Goal: Task Accomplishment & Management: Manage account settings

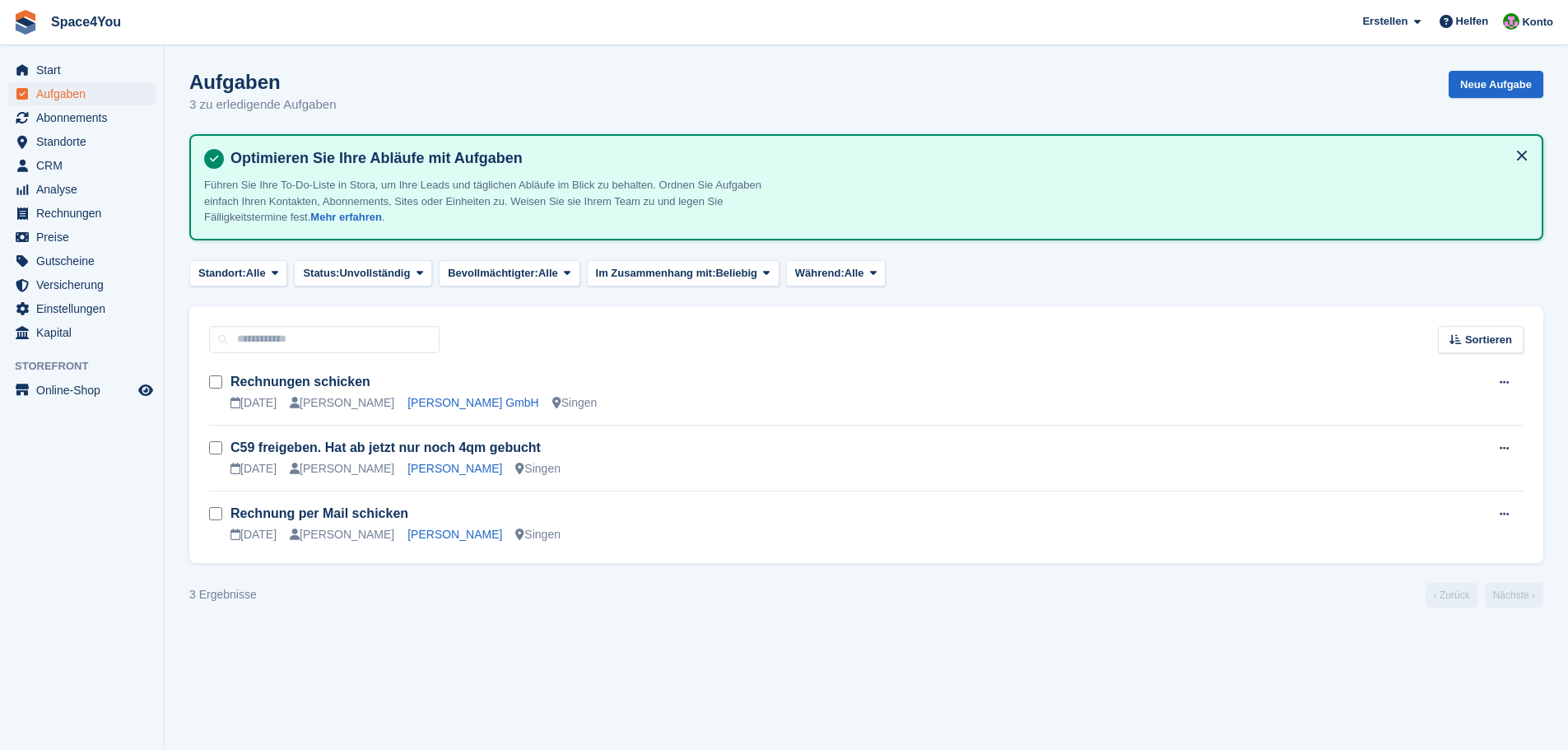
click at [335, 147] on div "Optimieren Sie Ihre Abläufe mit Aufgaben Führen Sie Ihre To-Do-Liste in Stora, …" at bounding box center [866, 187] width 1354 height 107
drag, startPoint x: 348, startPoint y: 107, endPoint x: 210, endPoint y: 66, distance: 144.0
click at [210, 66] on section "Aufgaben 3 zu erledigende Aufgaben Neue Aufgabe Optimieren Sie Ihre Abläufe mit…" at bounding box center [866, 375] width 1403 height 750
click at [216, 51] on section "Aufgaben 3 zu erledigende Aufgaben Neue Aufgabe Optimieren Sie Ihre Abläufe mit…" at bounding box center [866, 375] width 1403 height 750
click at [92, 172] on span "CRM" at bounding box center [85, 165] width 99 height 23
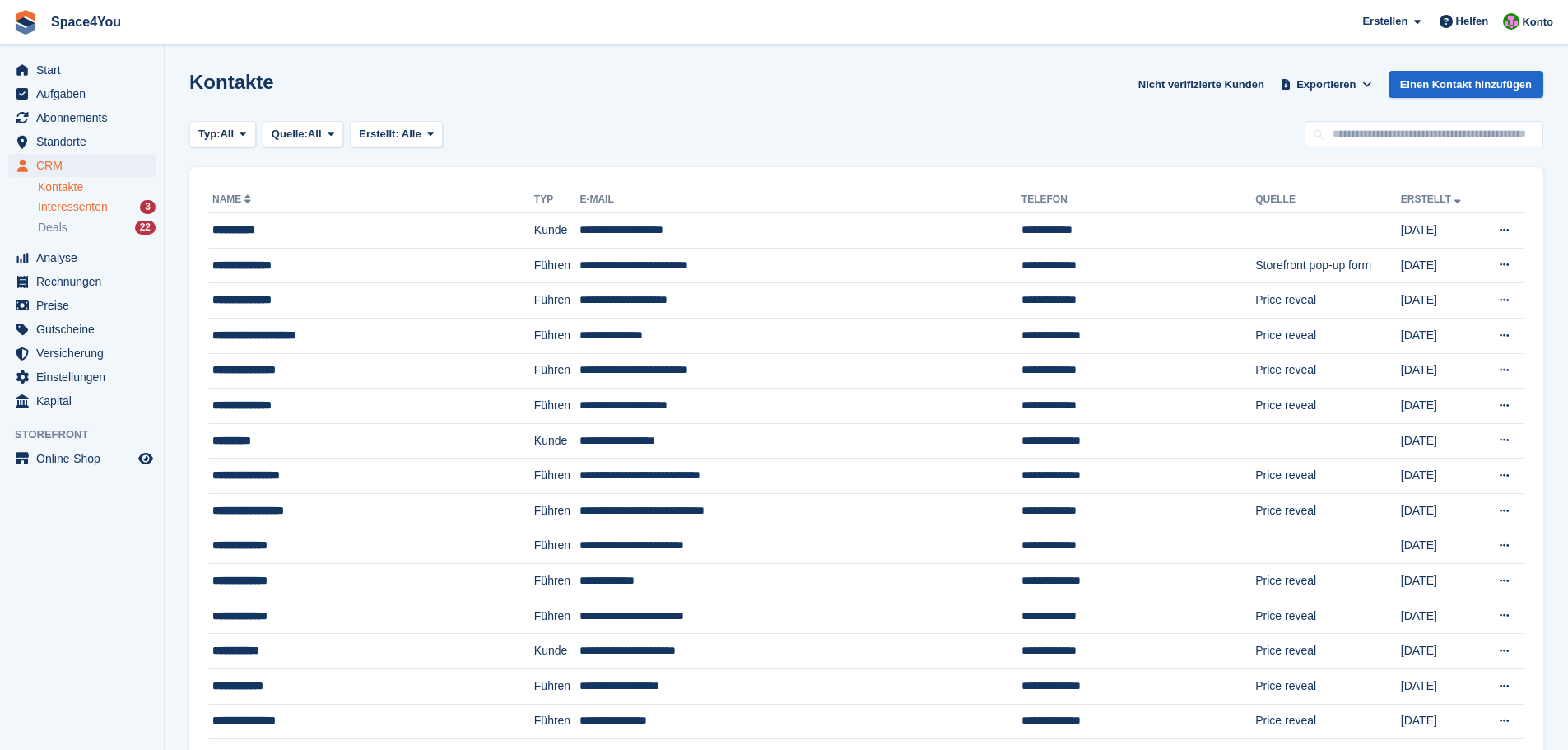
click at [100, 207] on span "Interessenten" at bounding box center [73, 207] width 70 height 16
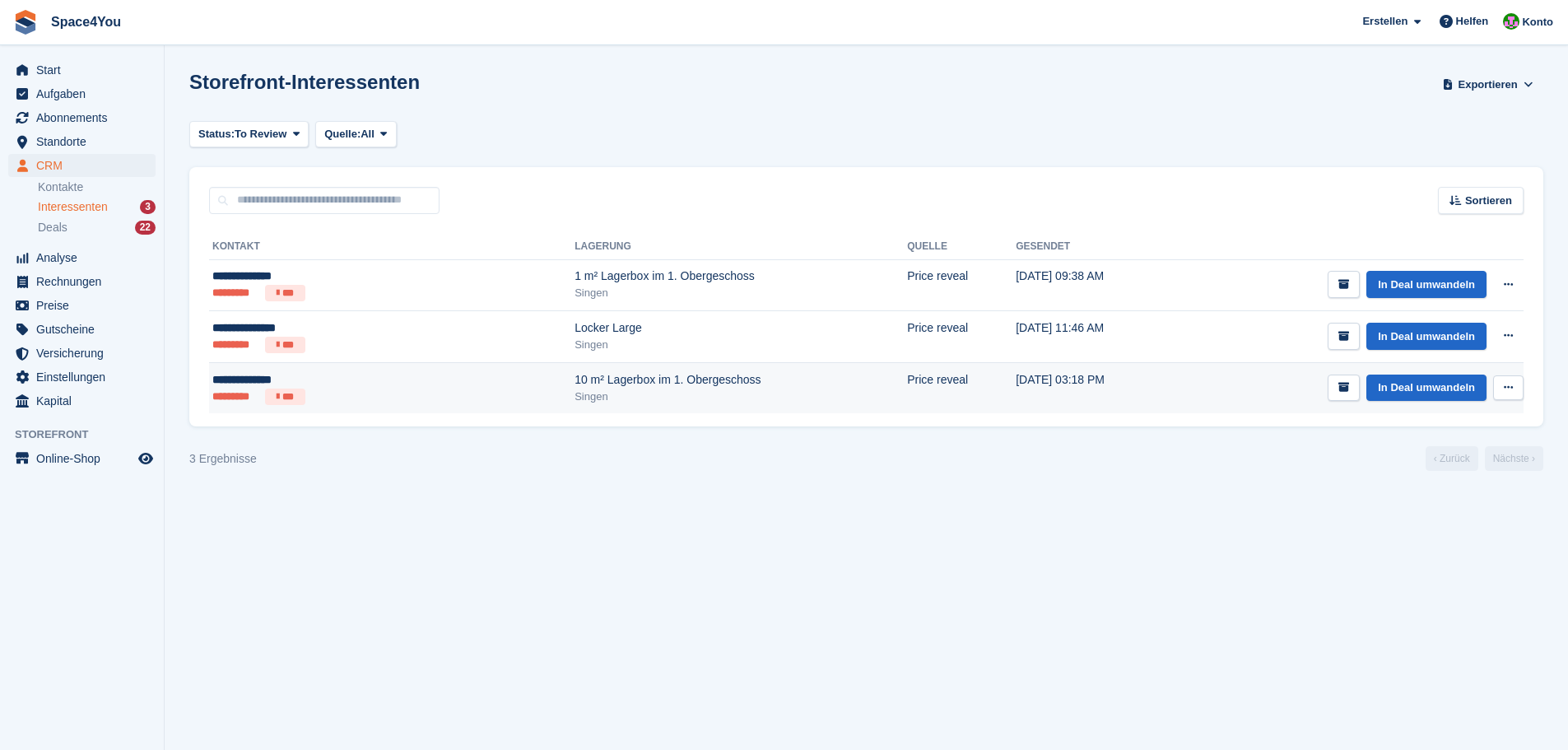
click at [575, 394] on div "Singen" at bounding box center [741, 397] width 333 height 17
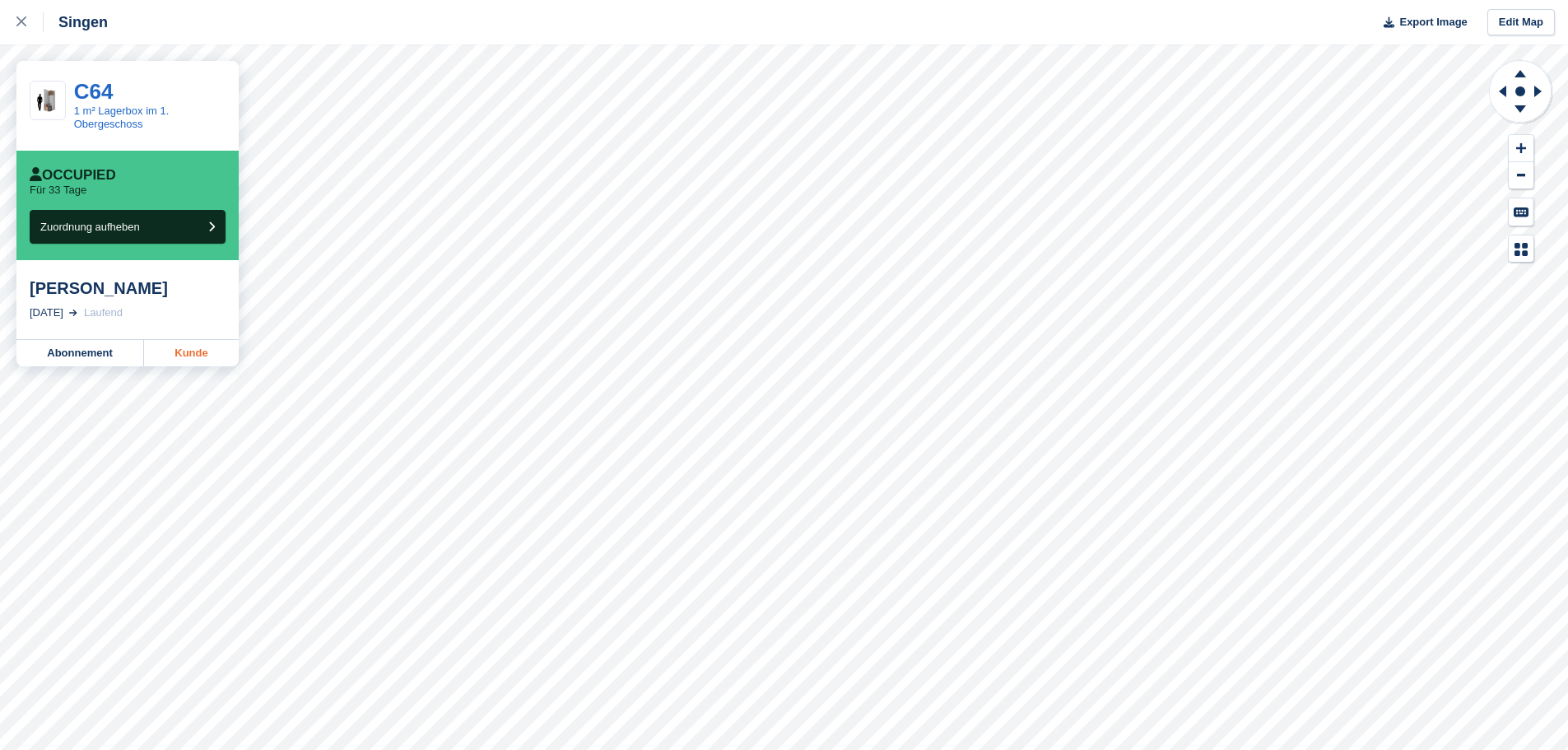
click at [179, 356] on link "Kunde" at bounding box center [192, 353] width 95 height 26
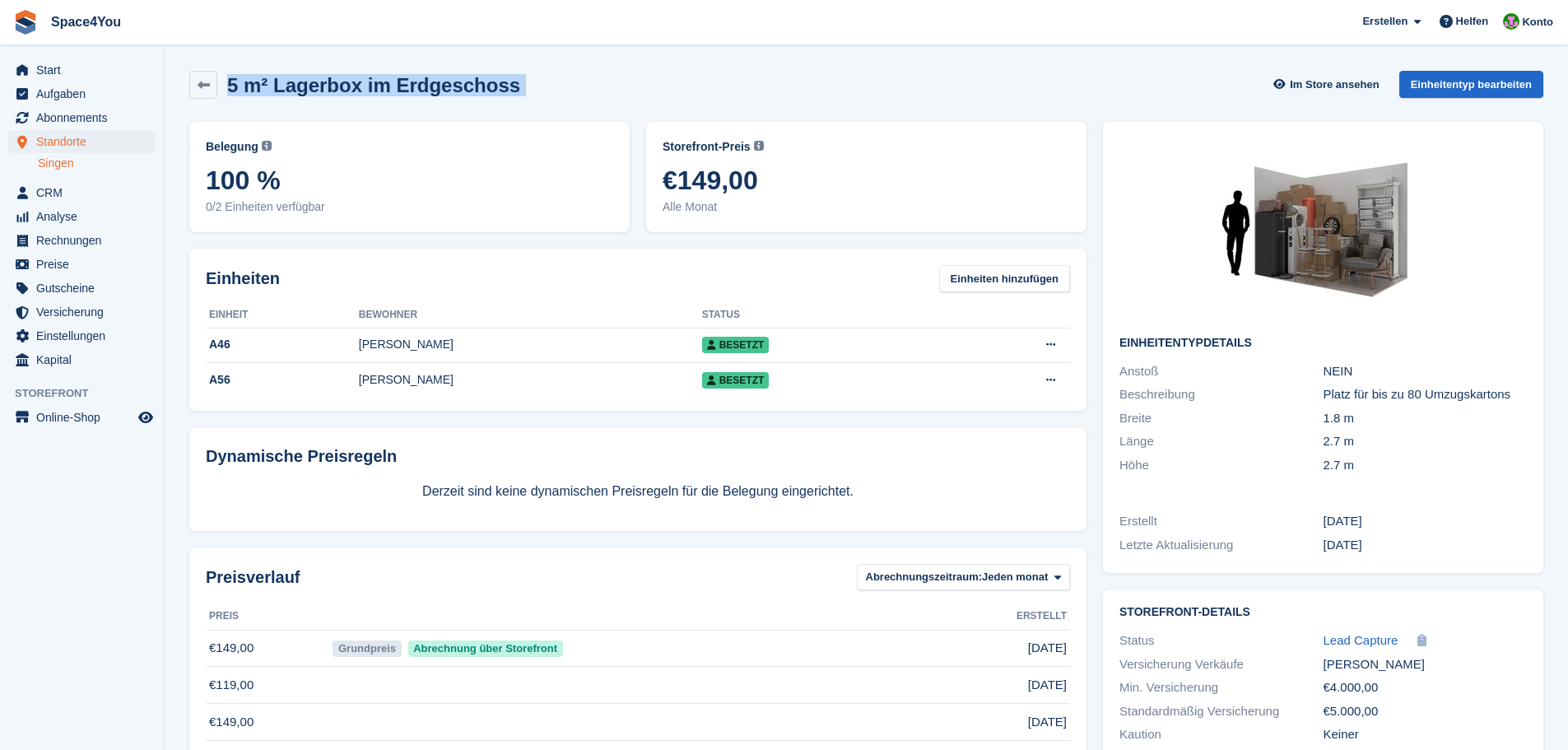
click at [427, 105] on div "5 m² Lagerbox im Erdgeschoss Im Store ansehen Einheitentyp bearbeiten" at bounding box center [866, 88] width 1370 height 51
click at [191, 96] on link at bounding box center [203, 85] width 28 height 28
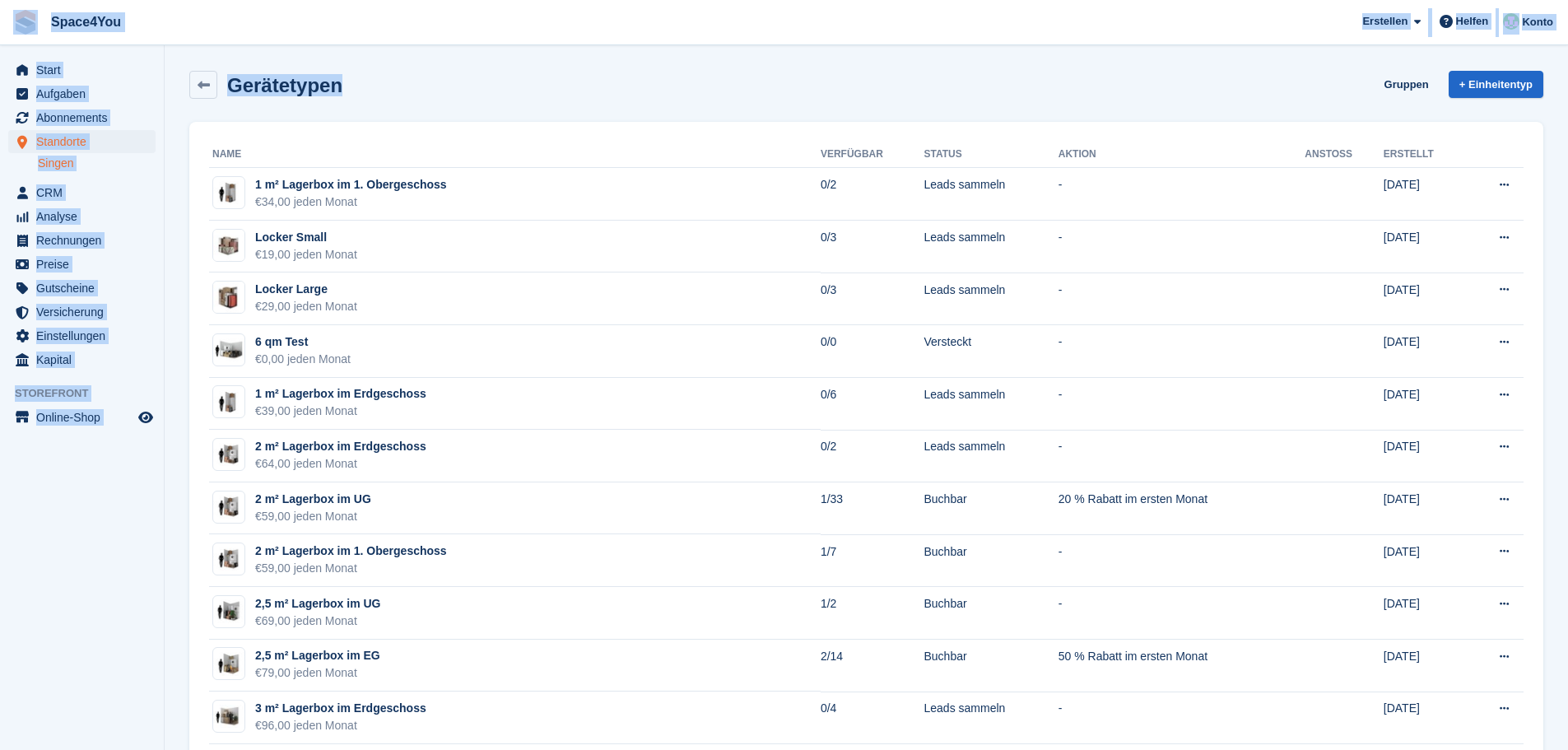
drag, startPoint x: 354, startPoint y: 85, endPoint x: 38, endPoint y: 31, distance: 320.6
click at [360, 80] on div "Gerätetypen Gruppen + Einheitentyp" at bounding box center [866, 85] width 1354 height 28
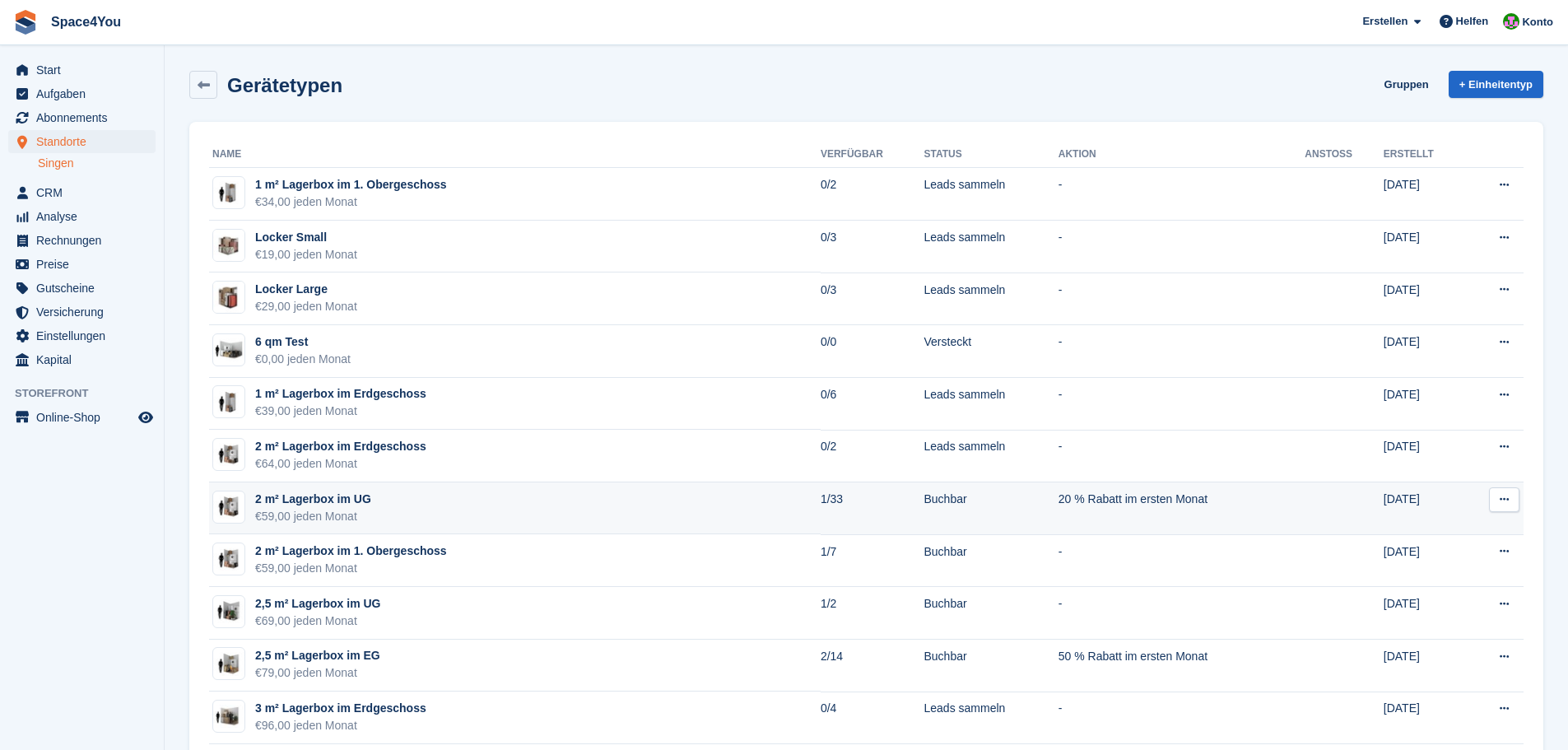
click at [318, 504] on div "2 m² Lagerbox im UG" at bounding box center [313, 500] width 116 height 18
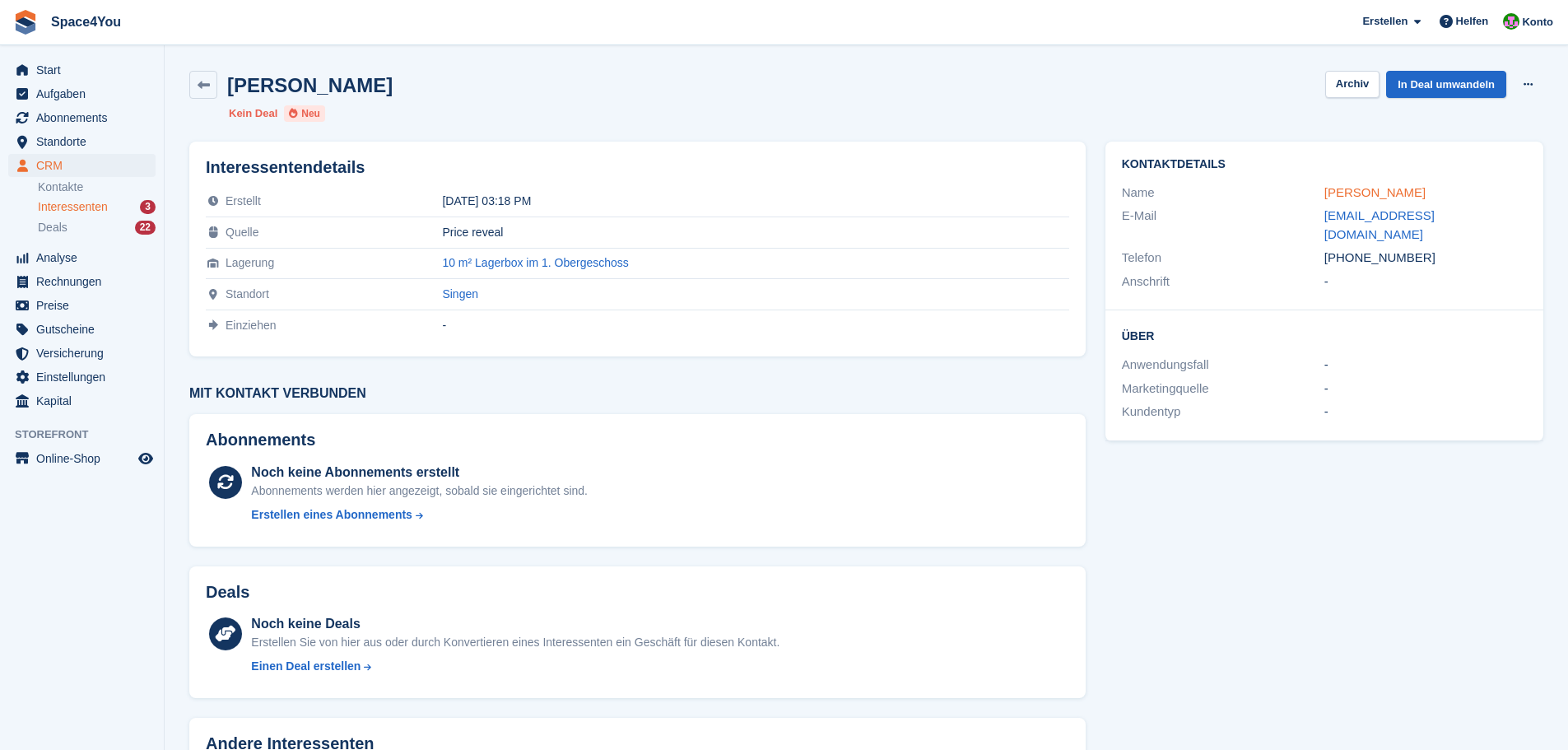
click at [1350, 188] on link "Isabell Hengge" at bounding box center [1374, 192] width 101 height 14
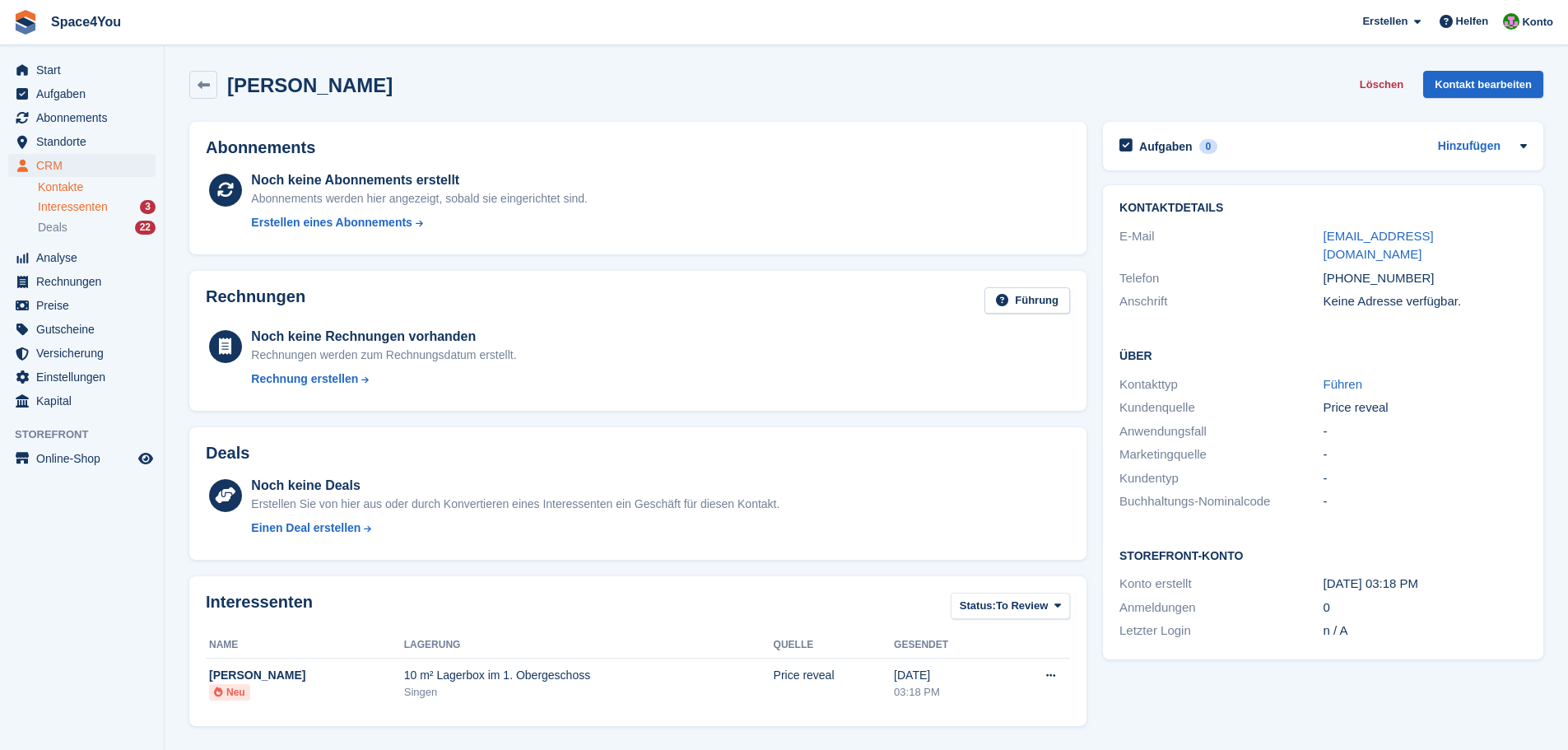
click at [78, 198] on link "Interessenten 3" at bounding box center [97, 207] width 118 height 18
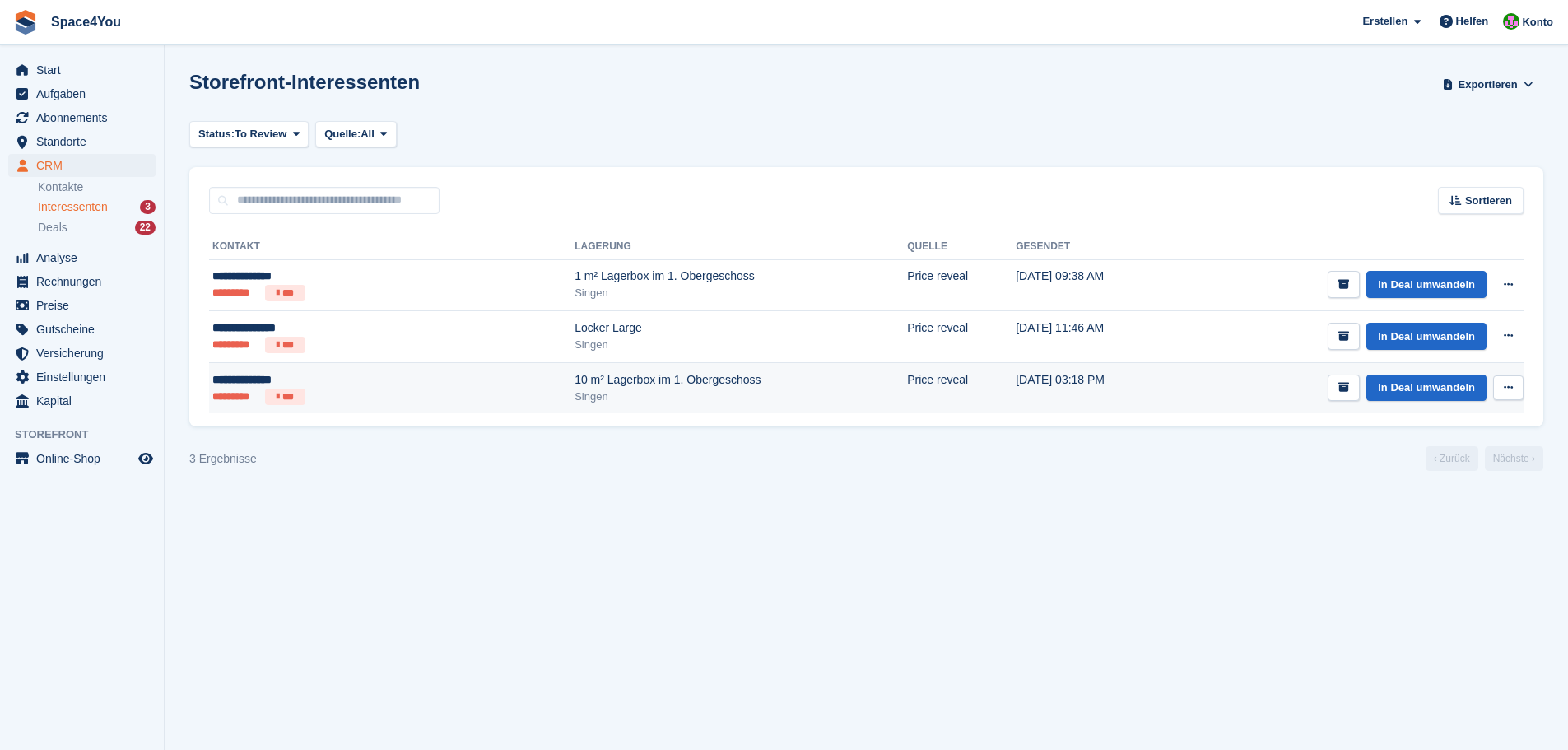
click at [1508, 397] on button at bounding box center [1508, 388] width 31 height 25
click at [1438, 476] on p "Interessenten löschen" at bounding box center [1444, 476] width 143 height 21
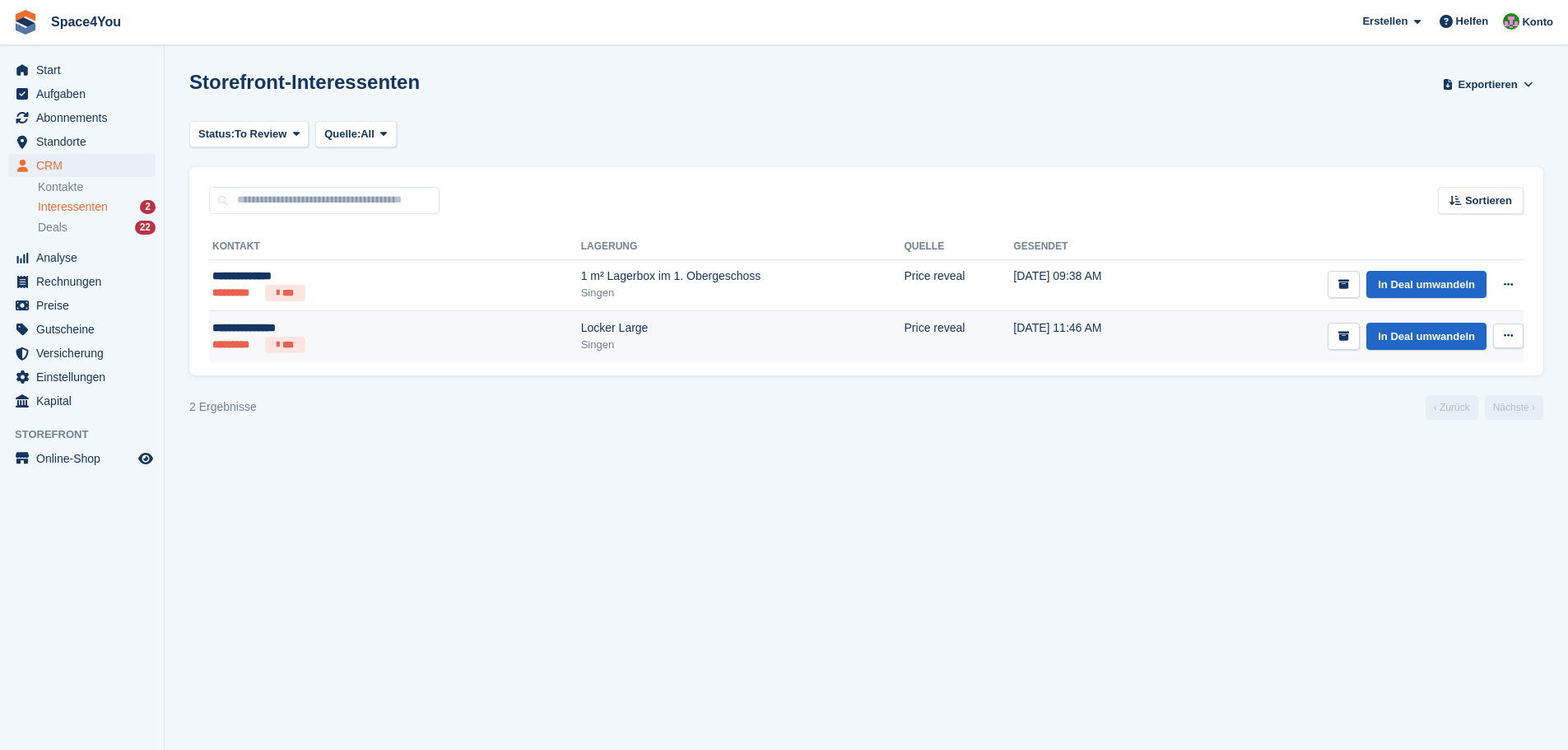
click at [655, 351] on div "Singen" at bounding box center [743, 345] width 324 height 17
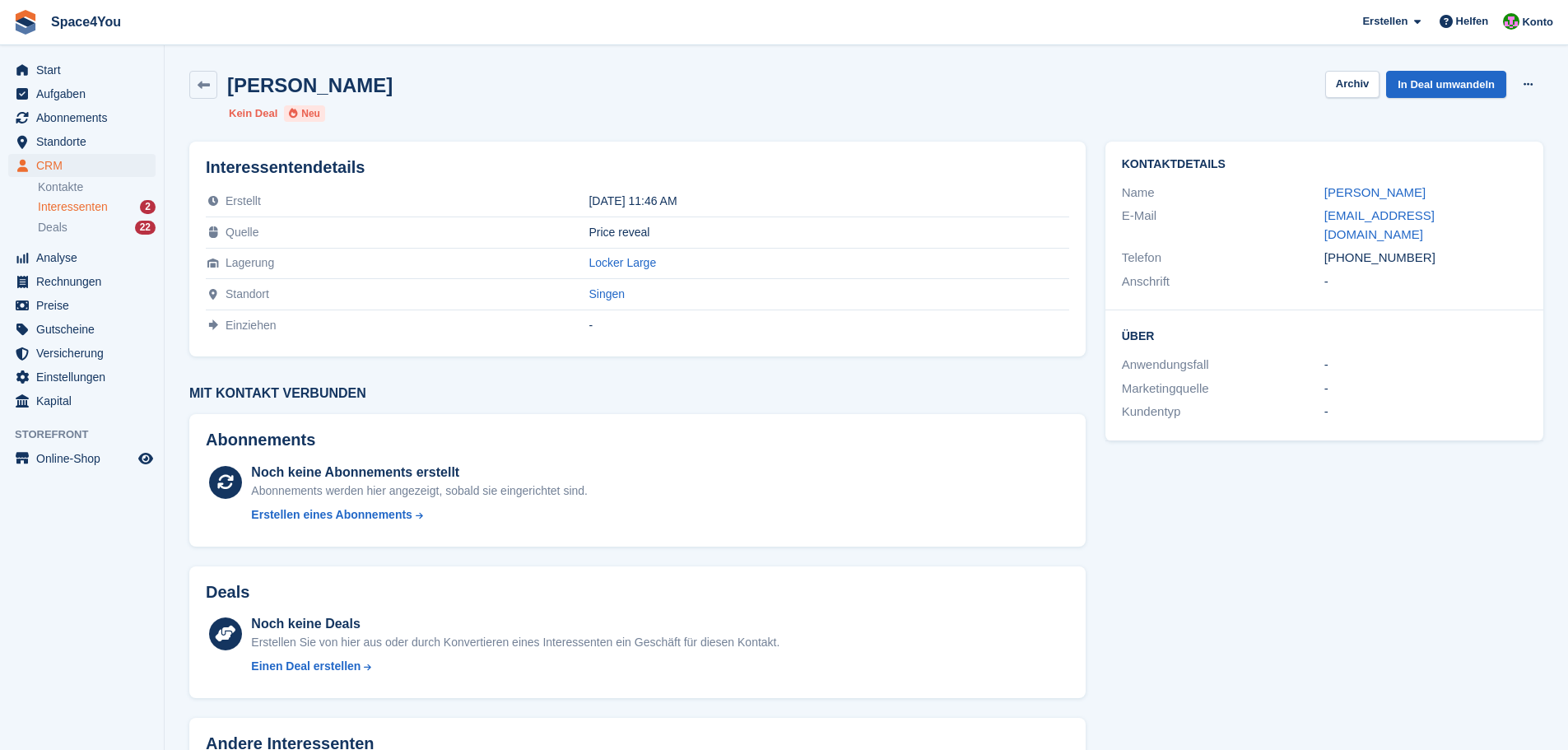
click at [92, 213] on span "Interessenten" at bounding box center [73, 207] width 70 height 16
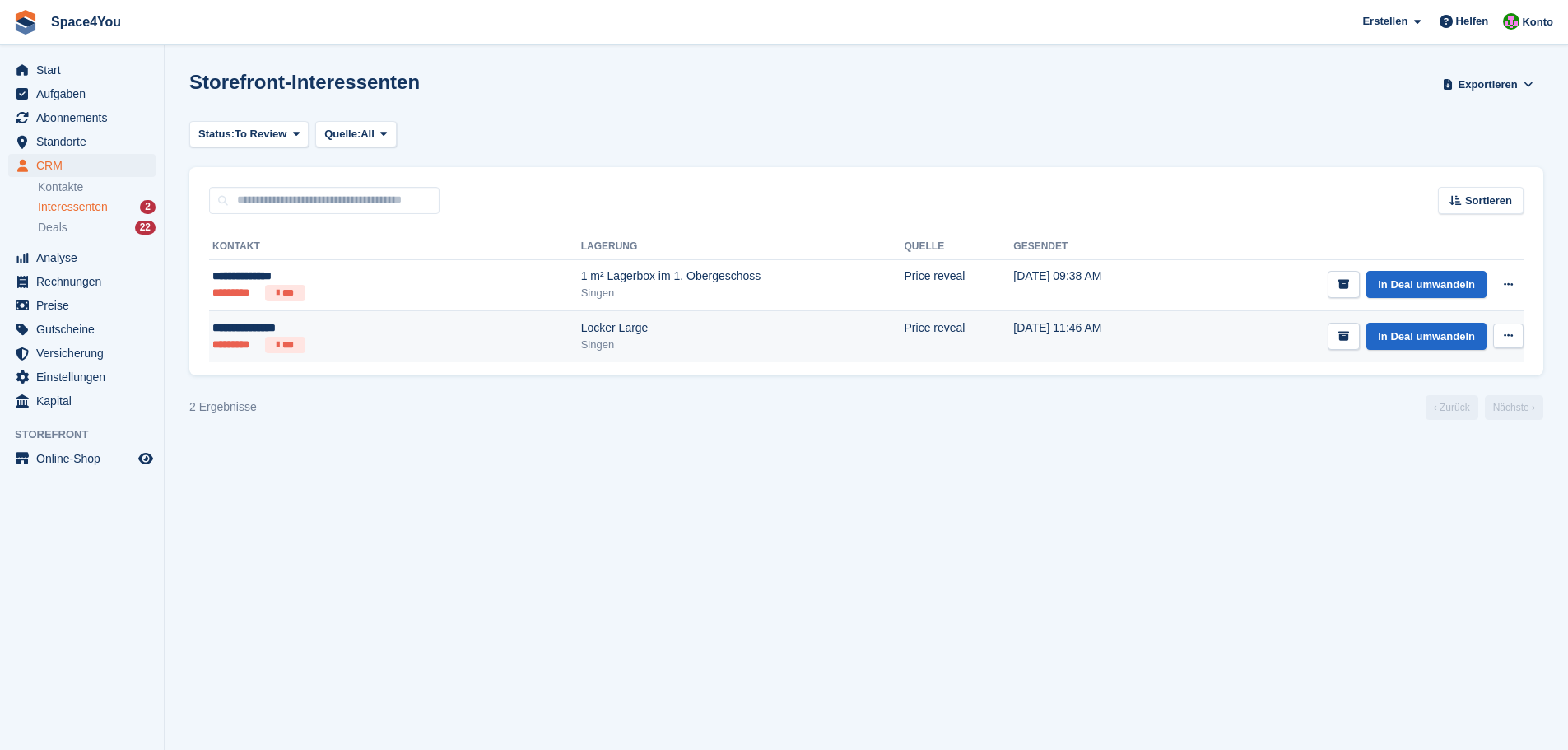
click at [1513, 334] on button at bounding box center [1508, 336] width 31 height 25
click at [1441, 426] on p "Interessenten löschen" at bounding box center [1444, 425] width 143 height 21
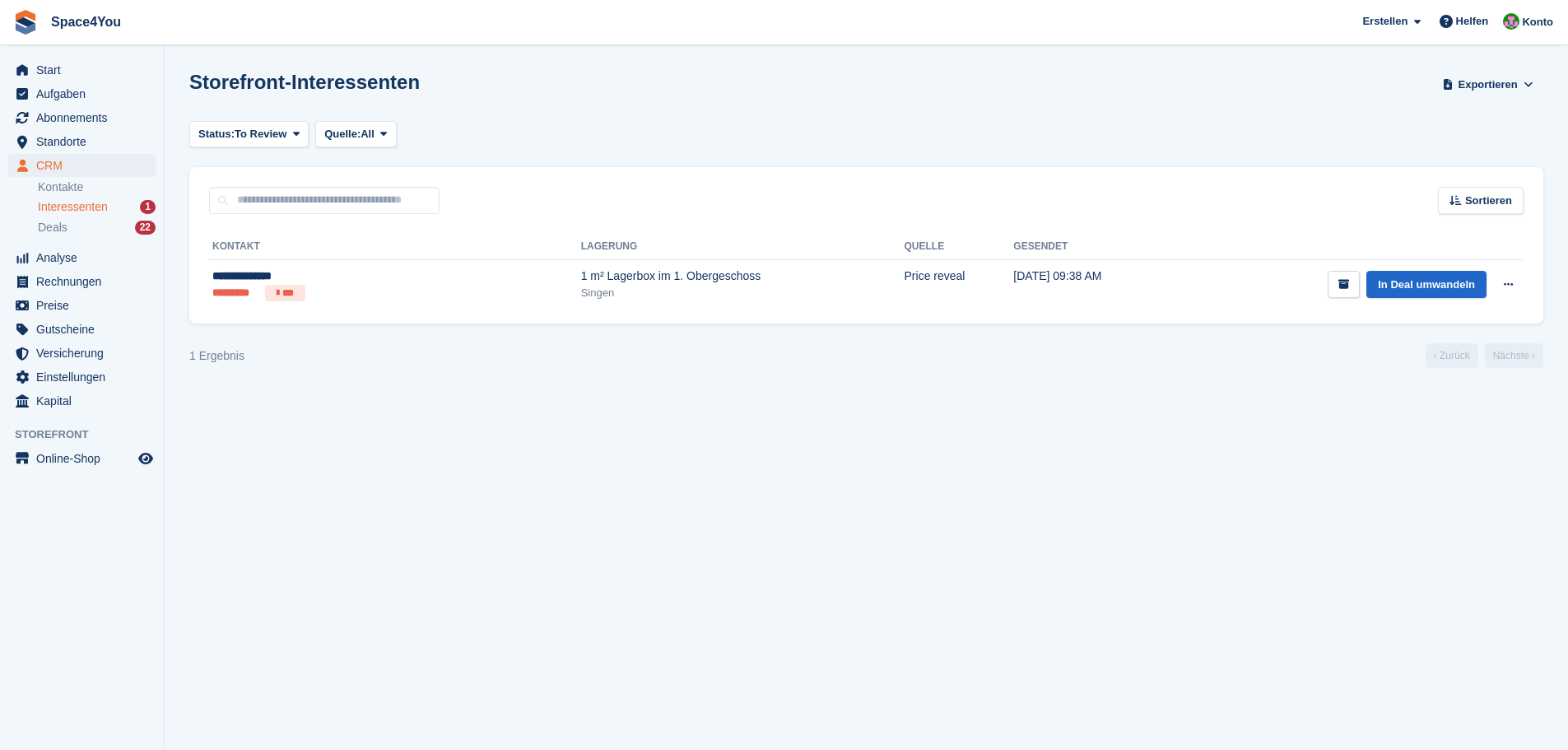
click at [575, 564] on section "Interessent gelöscht Storefront-Interessenten Exportieren Exportieren Interesse…" at bounding box center [866, 375] width 1403 height 750
click at [581, 287] on div "Singen" at bounding box center [743, 293] width 324 height 17
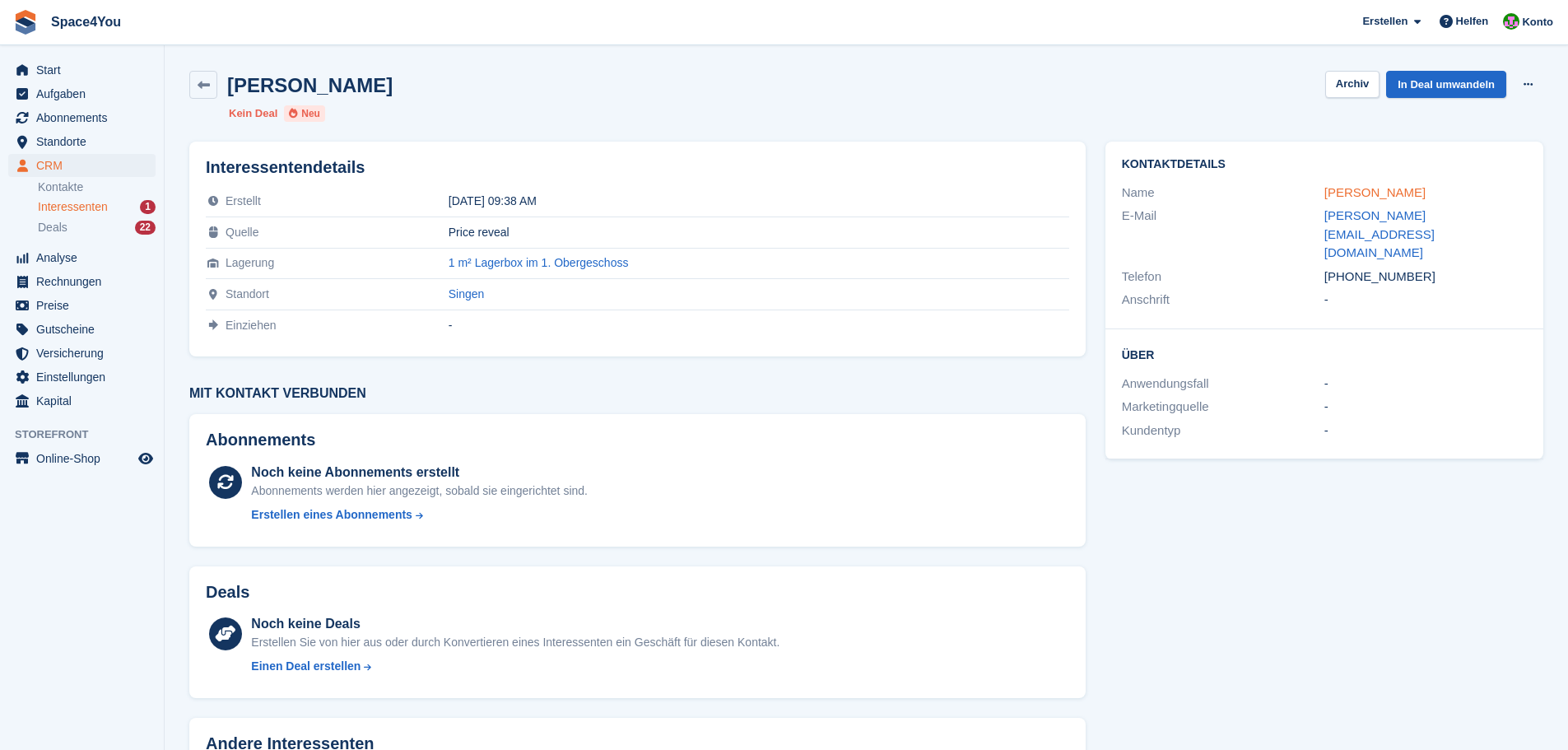
click at [1379, 195] on link "[PERSON_NAME]" at bounding box center [1374, 192] width 101 height 14
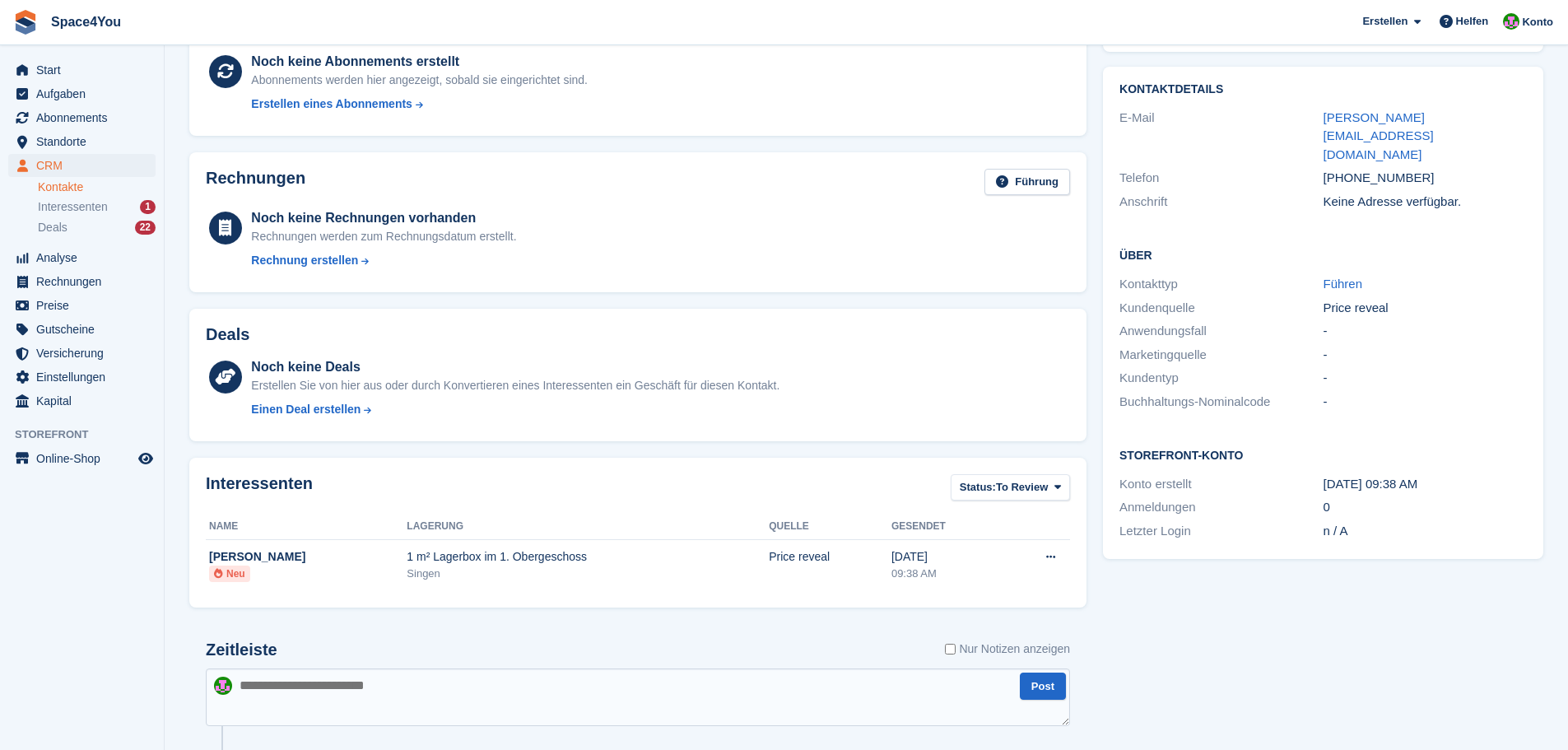
scroll to position [298, 0]
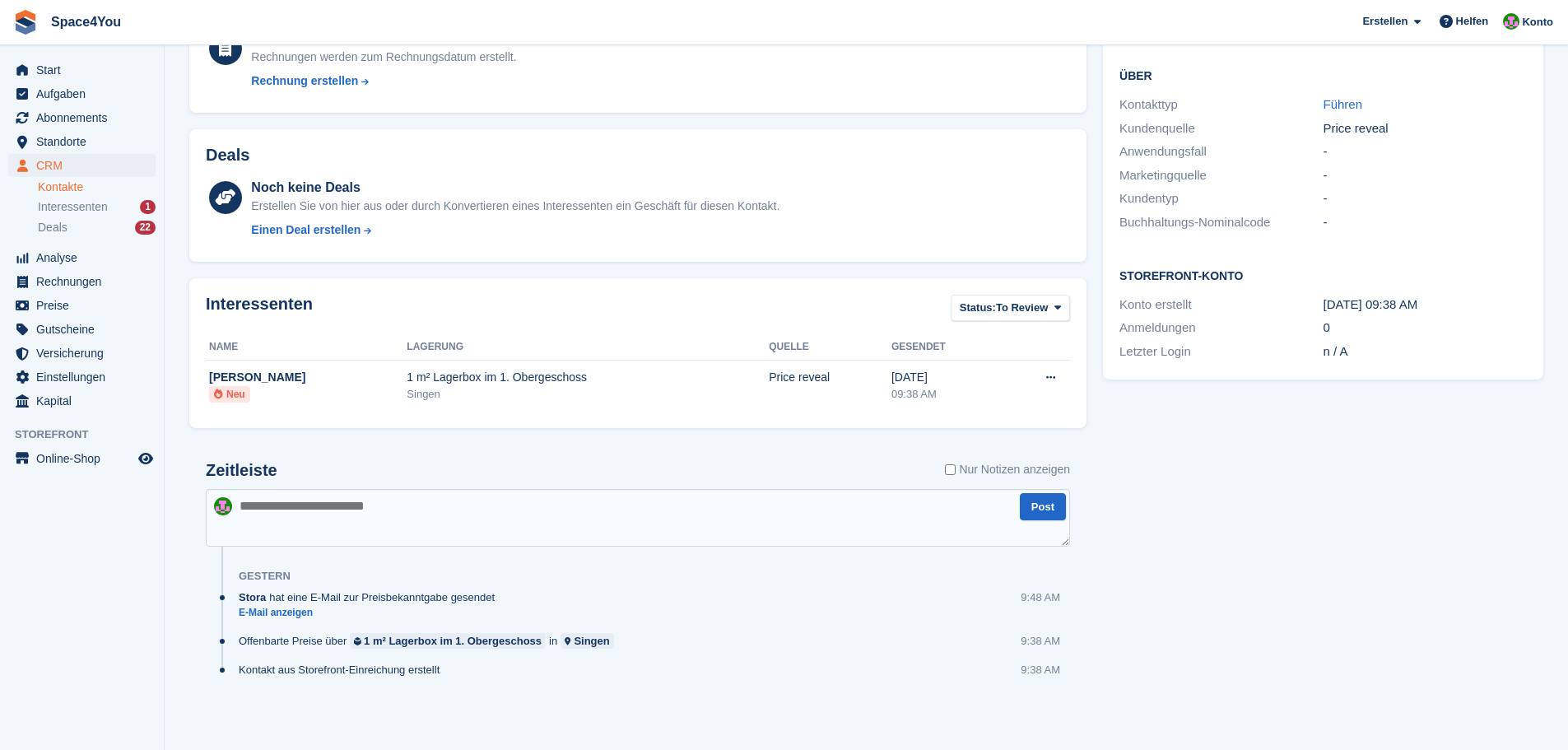
click at [372, 511] on textarea at bounding box center [638, 518] width 864 height 57
type textarea "**********"
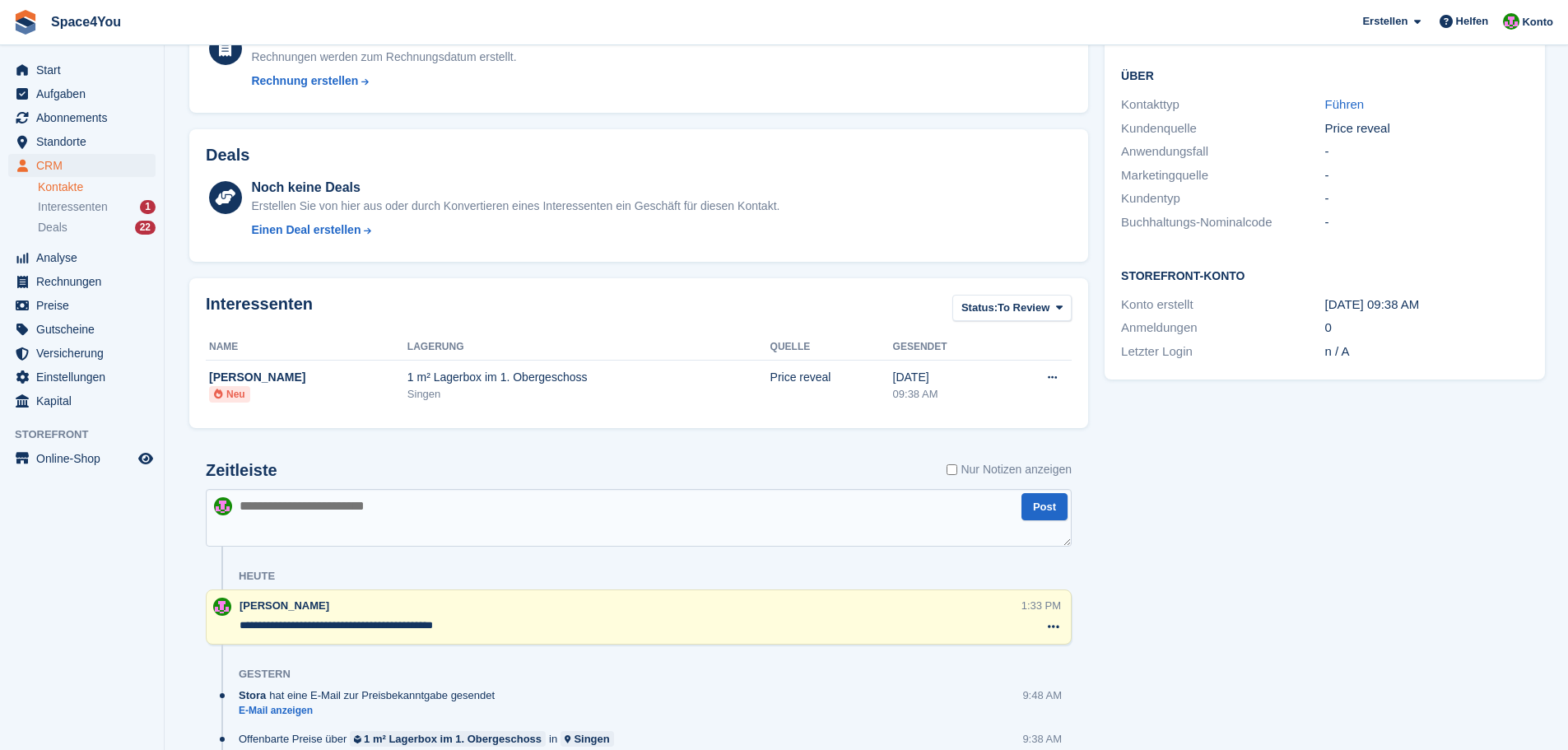
scroll to position [0, 0]
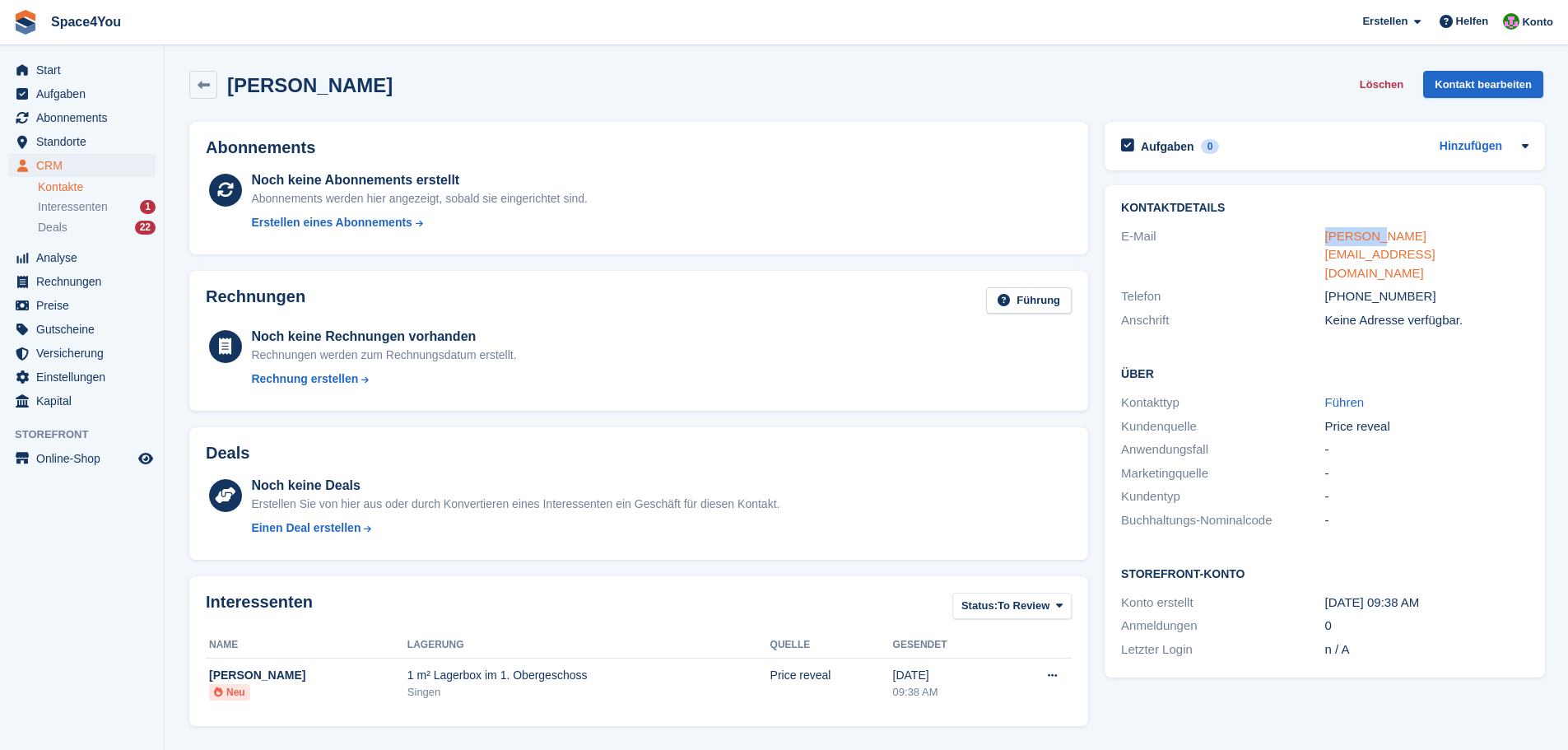
drag, startPoint x: 1309, startPoint y: 233, endPoint x: 1370, endPoint y: 239, distance: 61.3
click at [1370, 239] on div "E-Mail [PERSON_NAME][EMAIL_ADDRESS][DOMAIN_NAME]" at bounding box center [1324, 254] width 407 height 61
click at [1338, 744] on div "Aufgaben 0 Hinzufügen Keine Aufgaben im Zusammenhang mit [PERSON_NAME] Kontaktd…" at bounding box center [1324, 622] width 457 height 1018
drag, startPoint x: 1315, startPoint y: 236, endPoint x: 1496, endPoint y: 244, distance: 181.2
click at [1496, 244] on div "E-Mail [PERSON_NAME][EMAIL_ADDRESS][DOMAIN_NAME]" at bounding box center [1324, 254] width 407 height 61
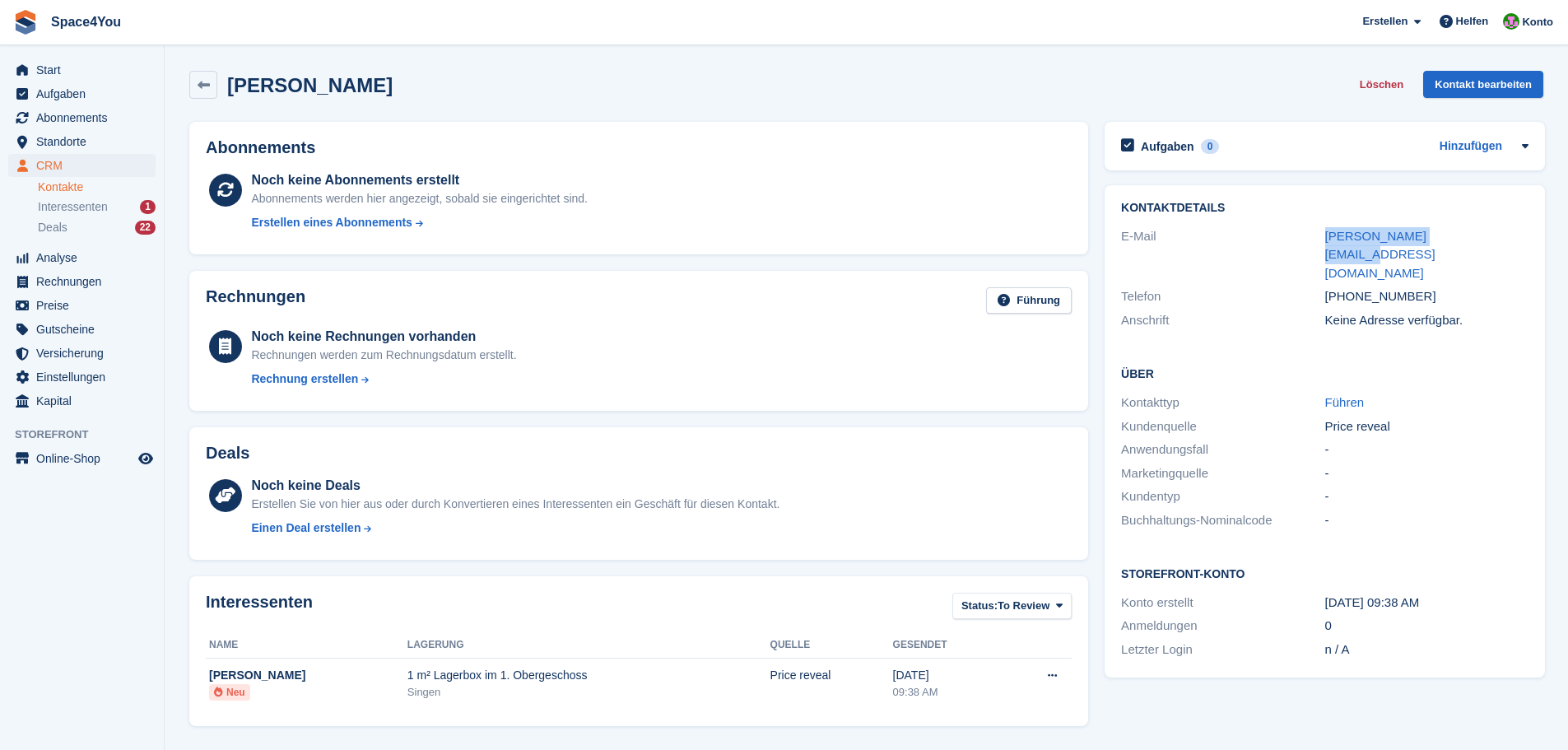
copy div "[PERSON_NAME][EMAIL_ADDRESS][DOMAIN_NAME]"
click at [52, 200] on span "Interessenten" at bounding box center [73, 207] width 70 height 16
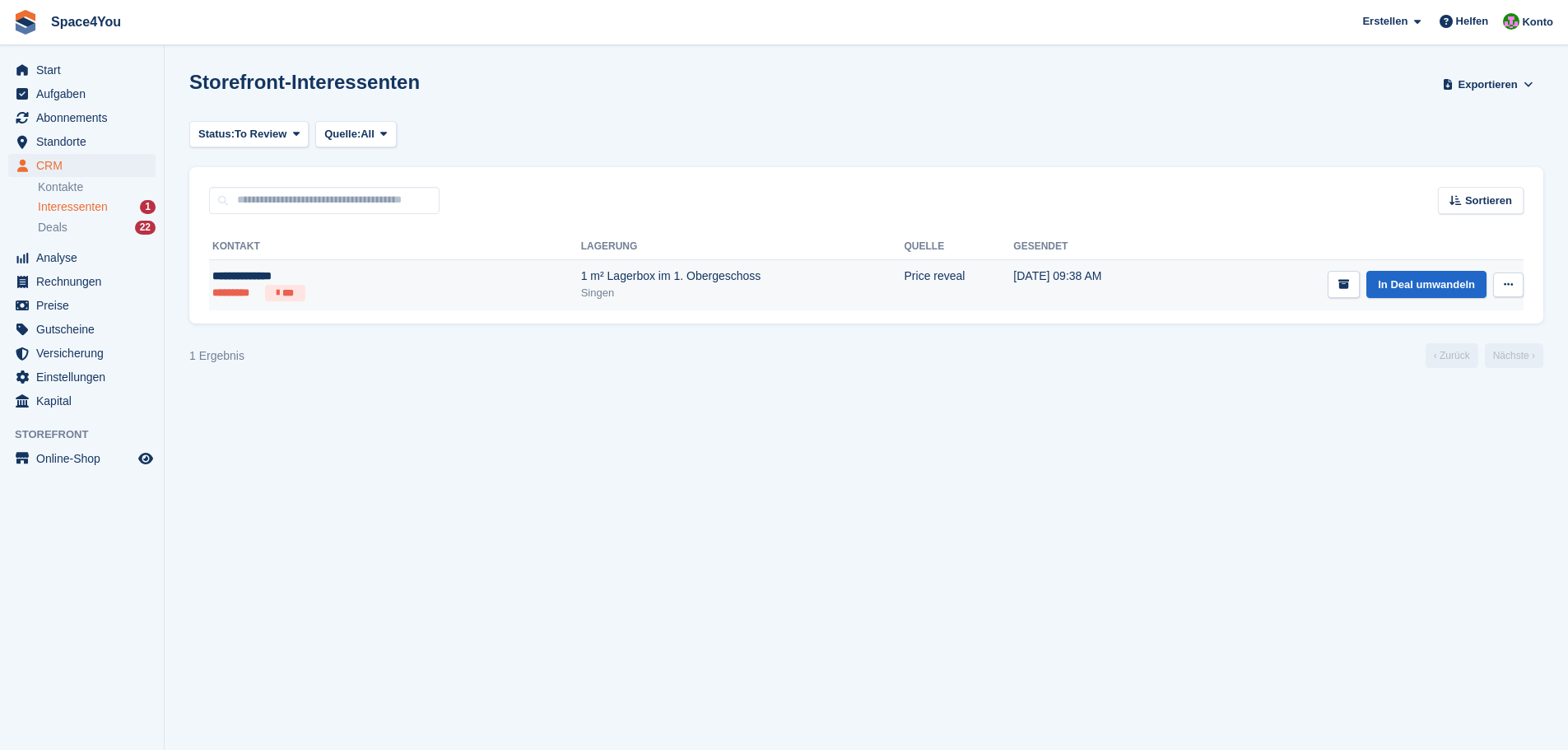
click at [1499, 283] on button at bounding box center [1508, 285] width 31 height 25
click at [1417, 286] on link "In Deal umwandeln" at bounding box center [1426, 284] width 121 height 27
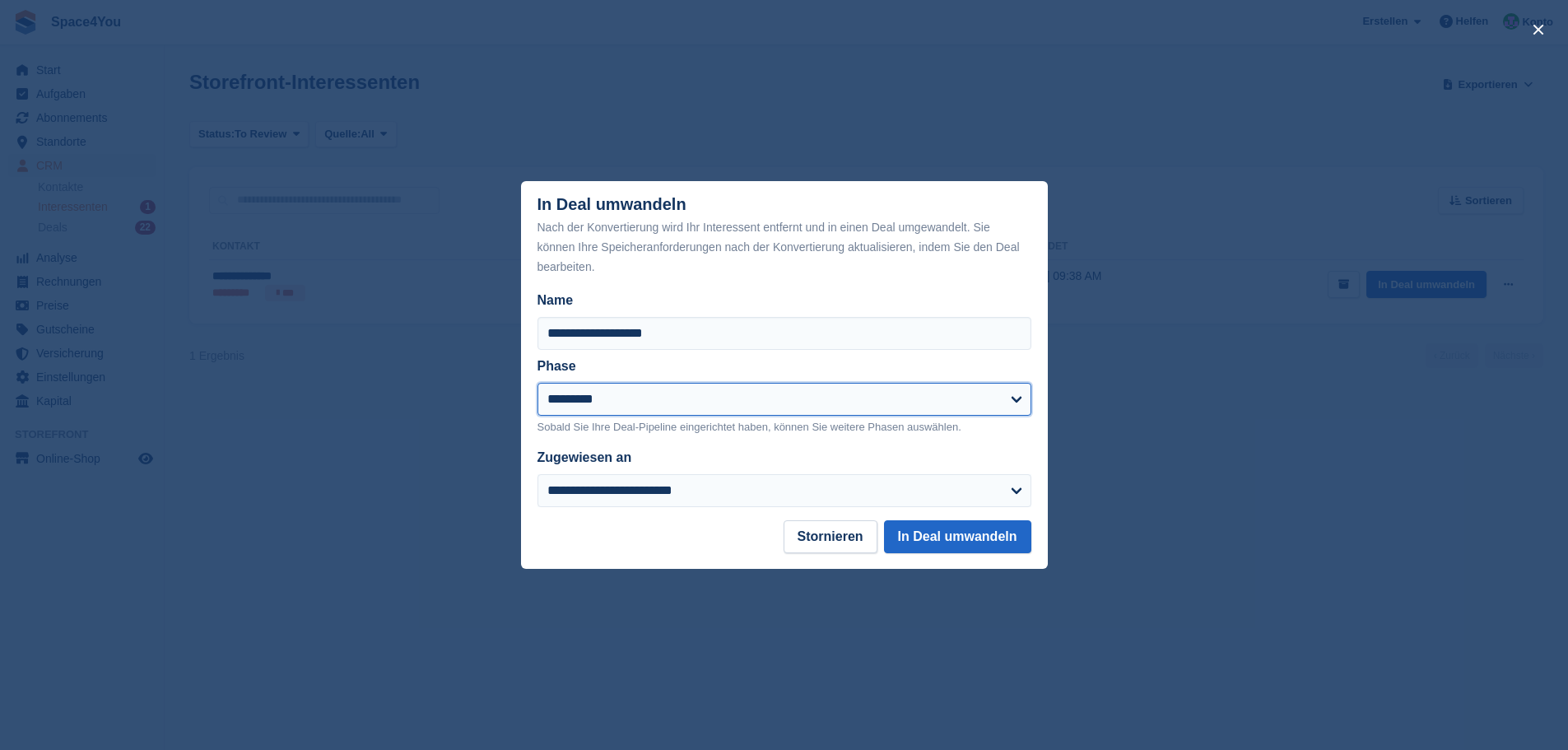
click at [601, 406] on select "**********" at bounding box center [784, 399] width 494 height 33
select select "****"
click at [538, 384] on select "**********" at bounding box center [784, 399] width 494 height 33
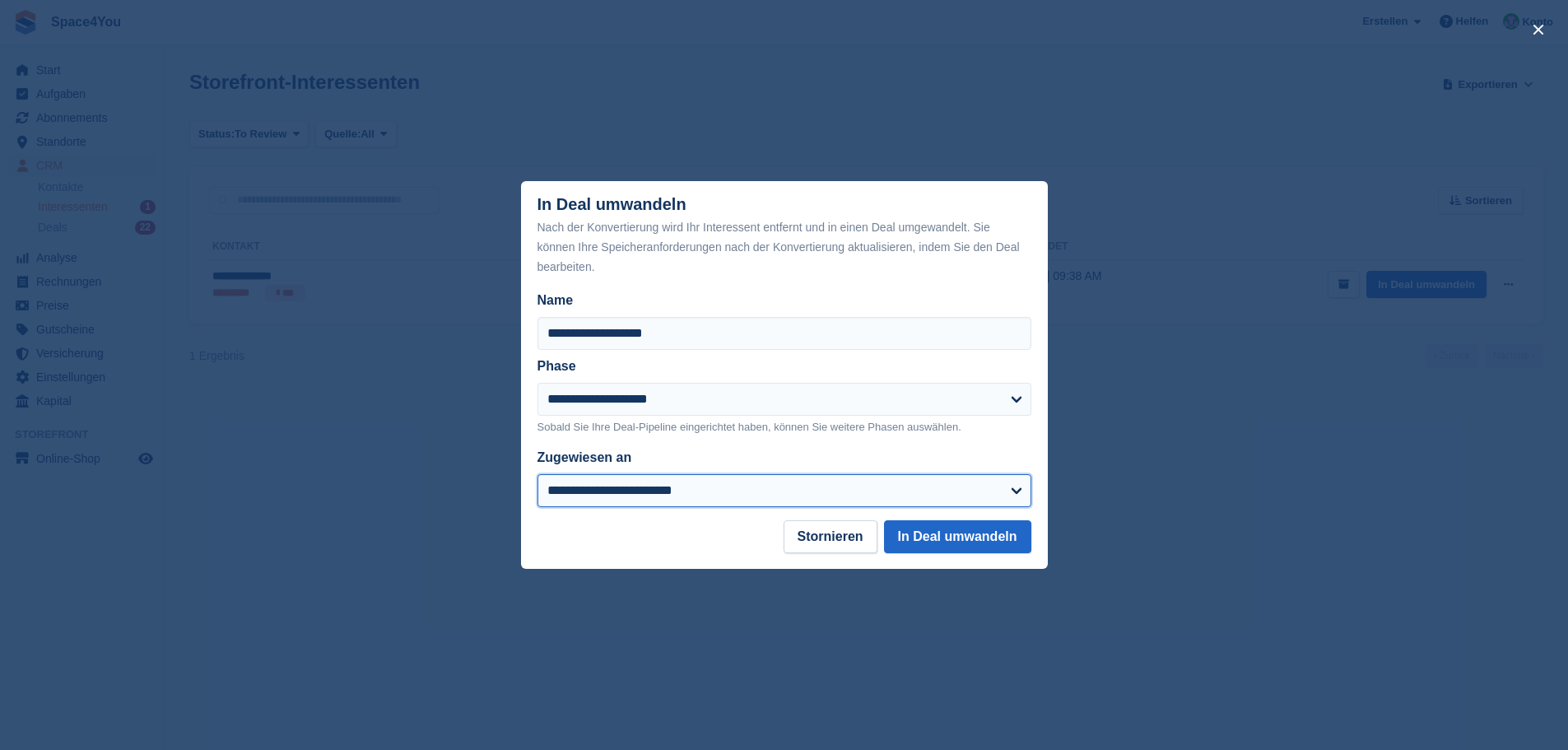
click at [590, 500] on select "**********" at bounding box center [784, 490] width 494 height 33
select select "****"
click at [538, 476] on select "**********" at bounding box center [784, 490] width 494 height 33
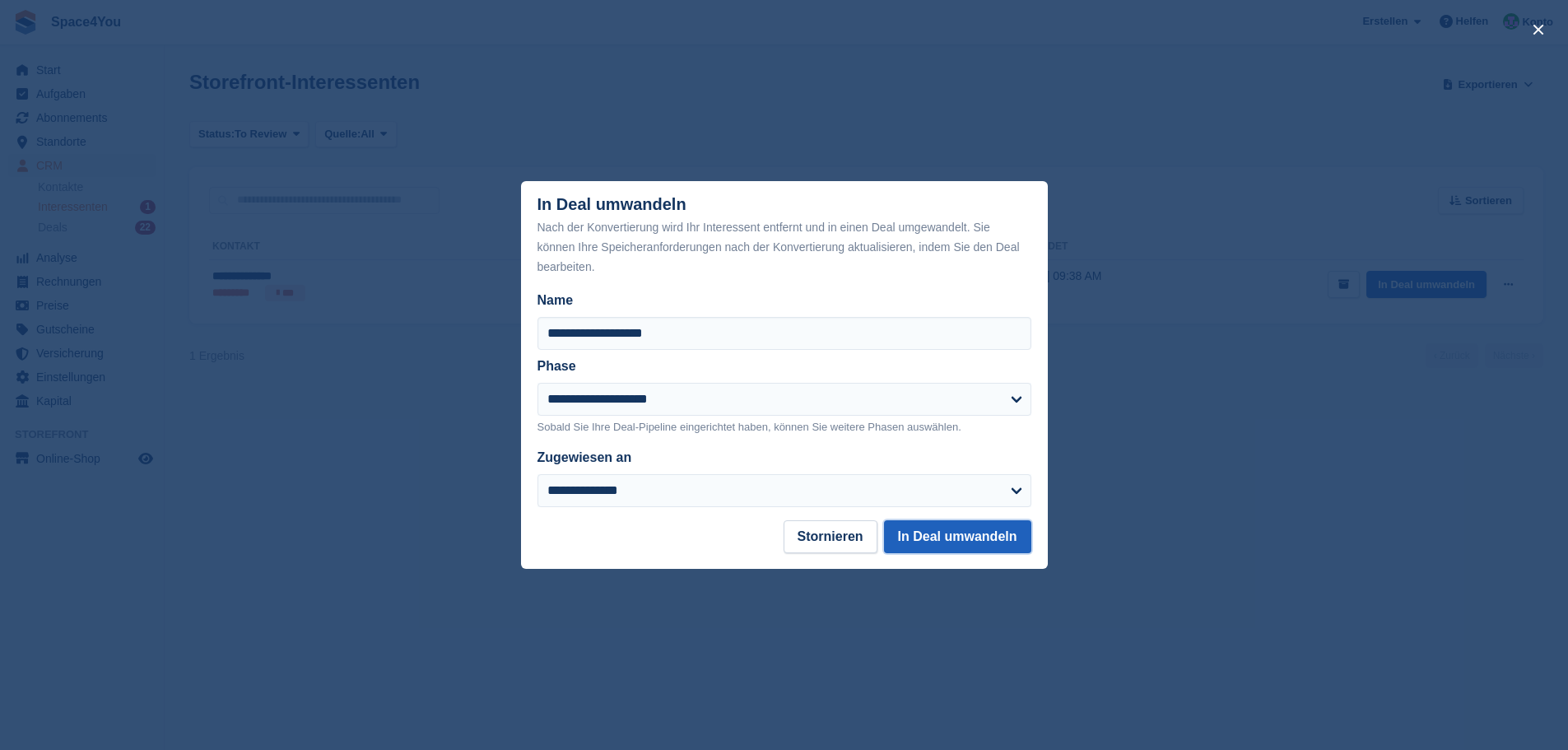
click at [949, 538] on button "In Deal umwandeln" at bounding box center [957, 536] width 147 height 33
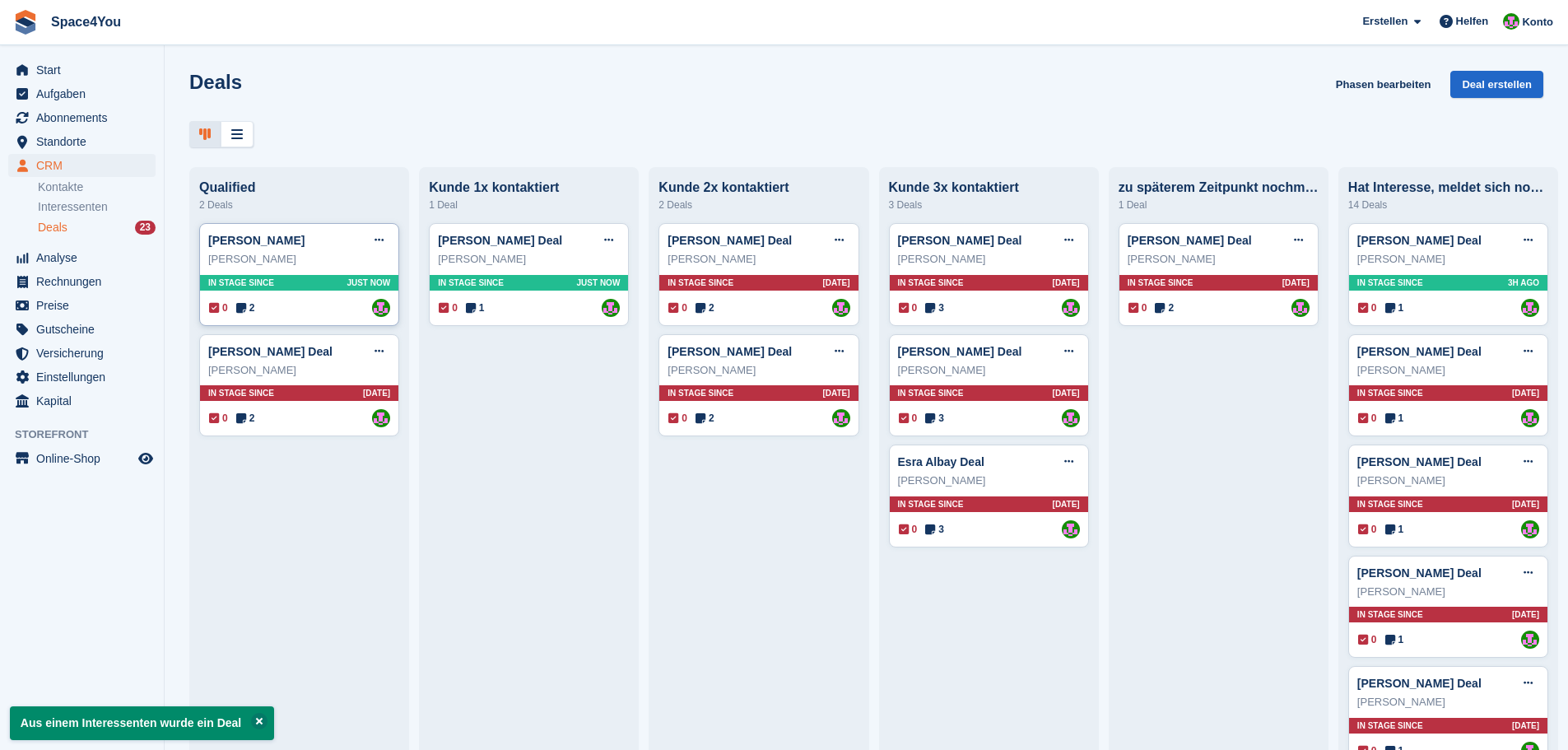
click at [310, 268] on div "Stefan Gugler" at bounding box center [299, 259] width 182 height 17
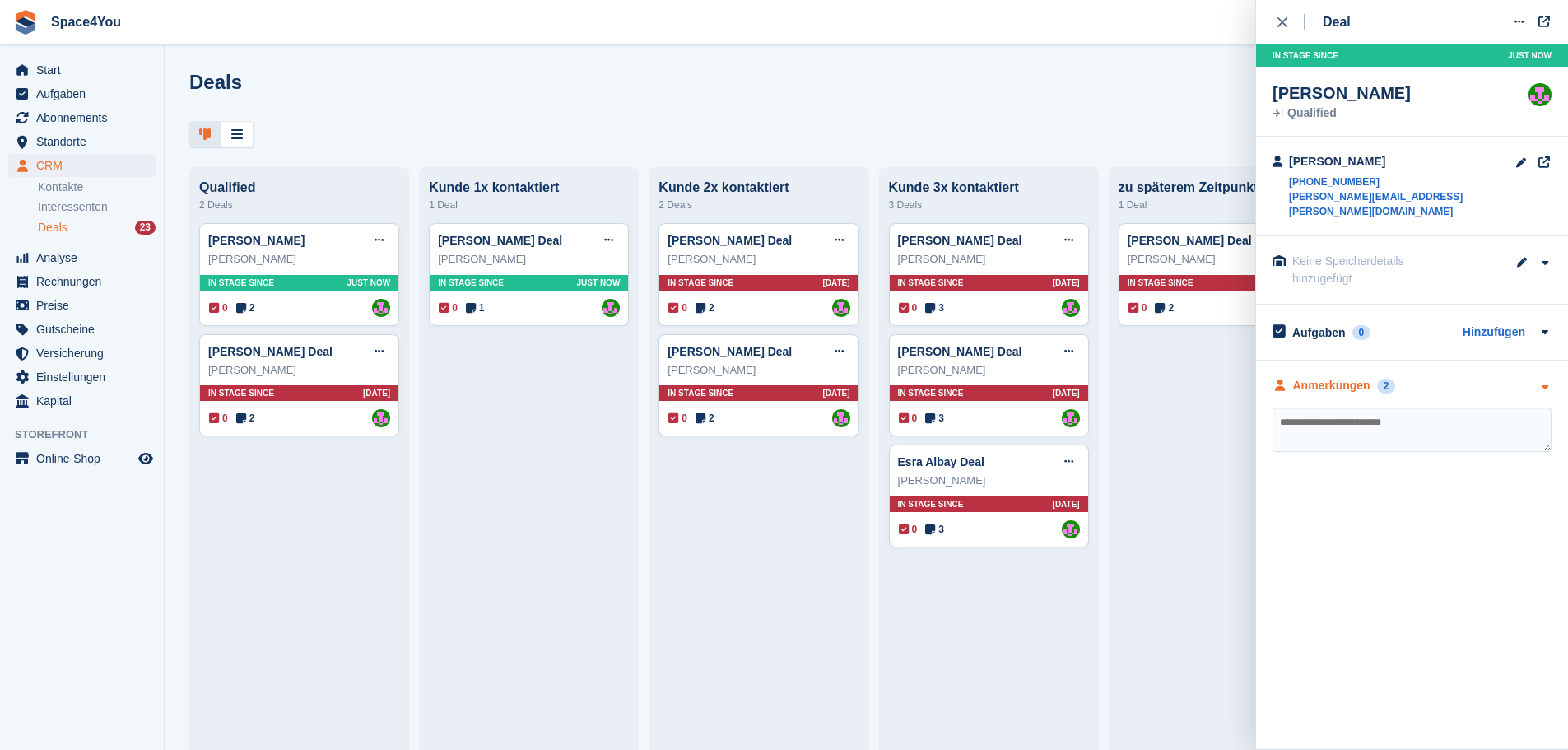
click at [1480, 377] on div "Anmerkungen 2" at bounding box center [1411, 386] width 279 height 18
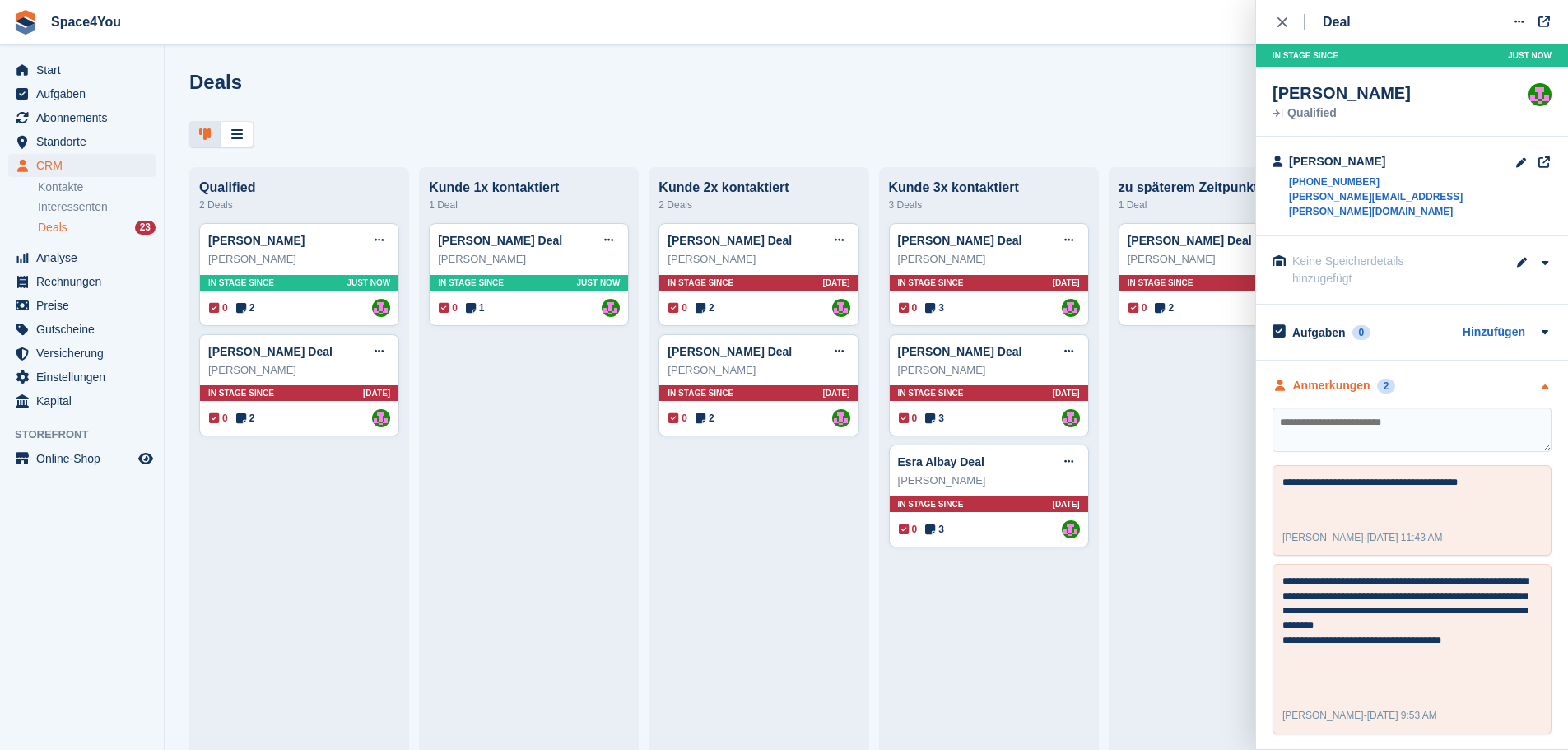
click at [1480, 377] on div "Anmerkungen 2" at bounding box center [1411, 386] width 279 height 18
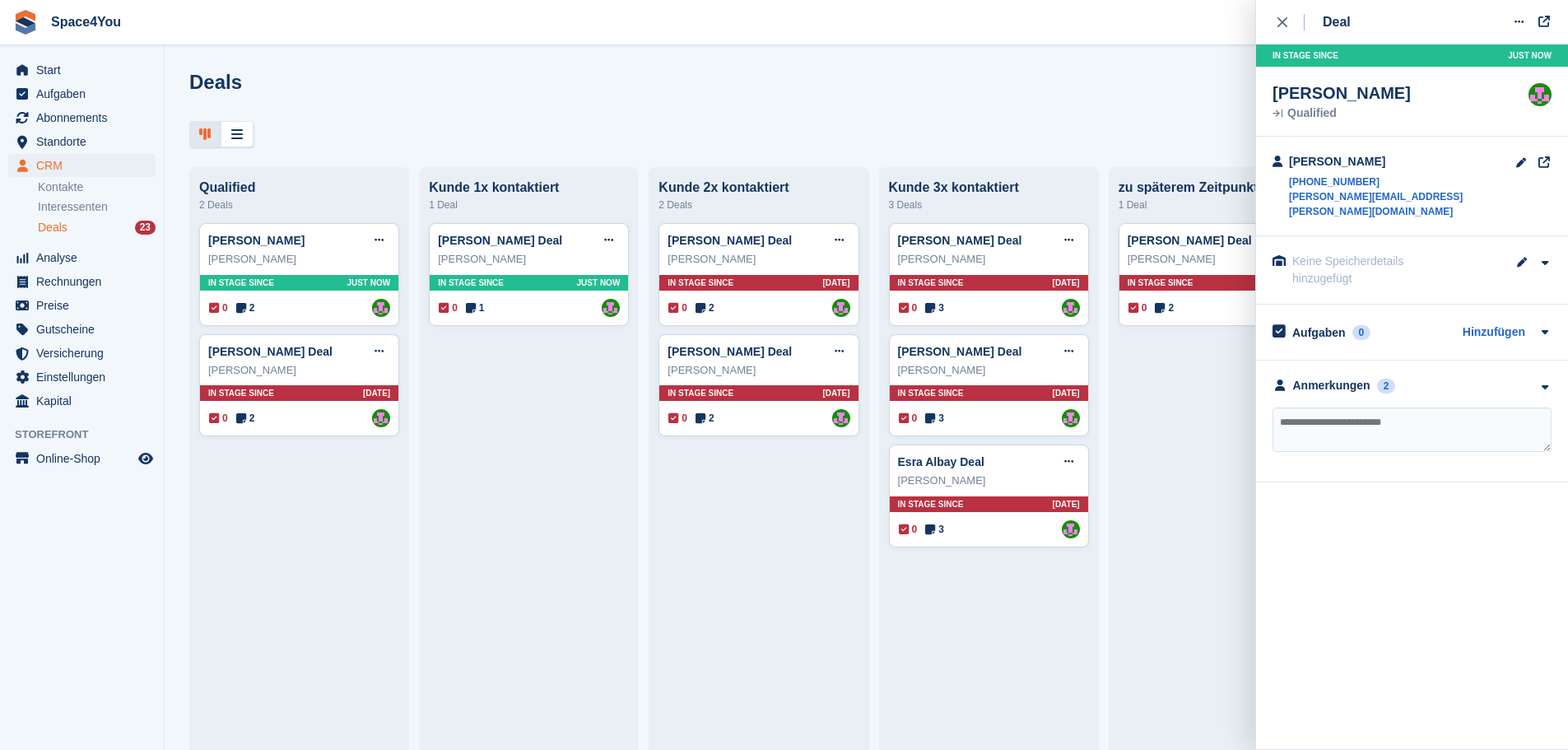
click at [1374, 416] on textarea at bounding box center [1411, 430] width 279 height 45
click at [525, 93] on div "Deals Phasen bearbeiten Deal erstellen" at bounding box center [866, 93] width 1354 height 47
click at [1408, 422] on textarea "**********" at bounding box center [1411, 430] width 279 height 45
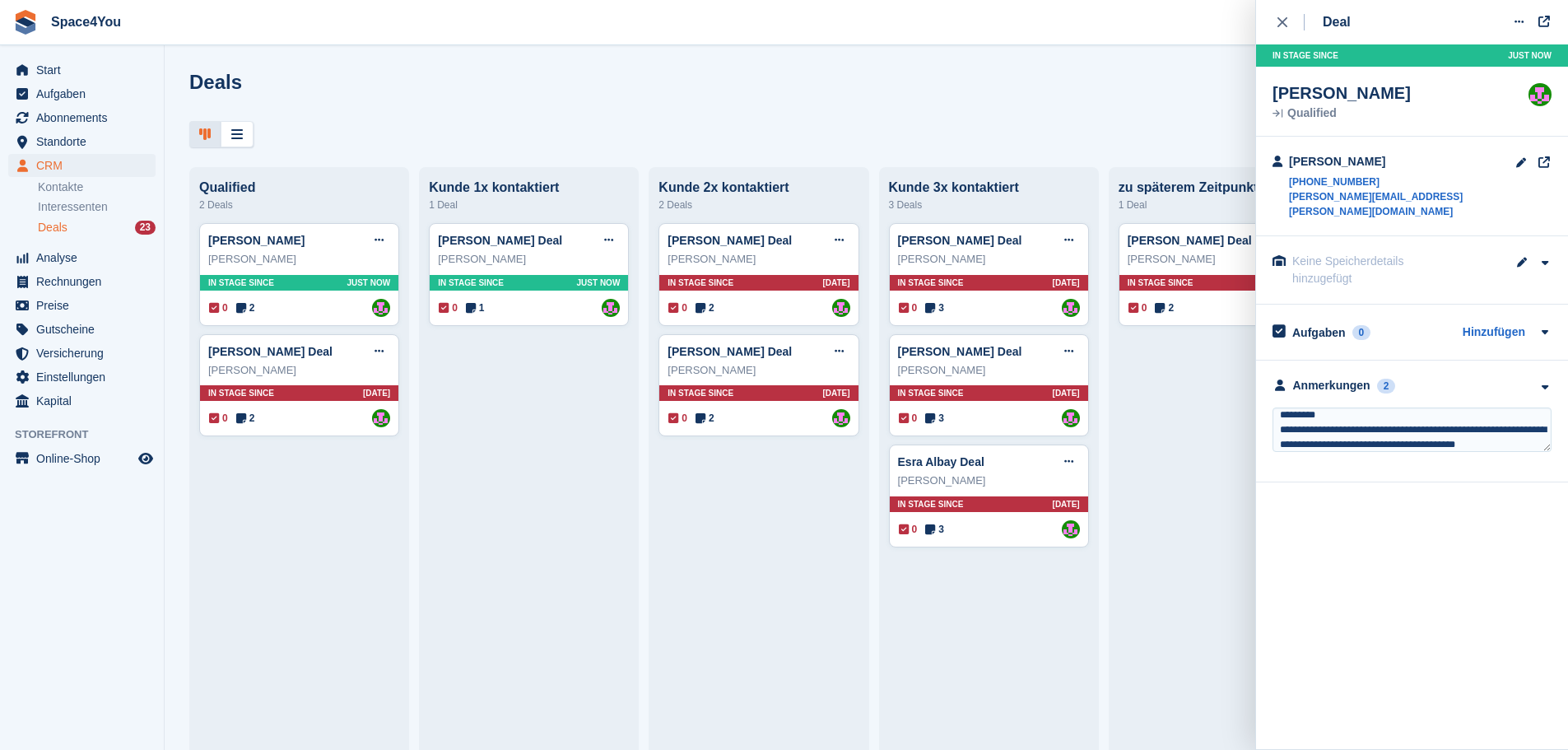
type textarea "**********"
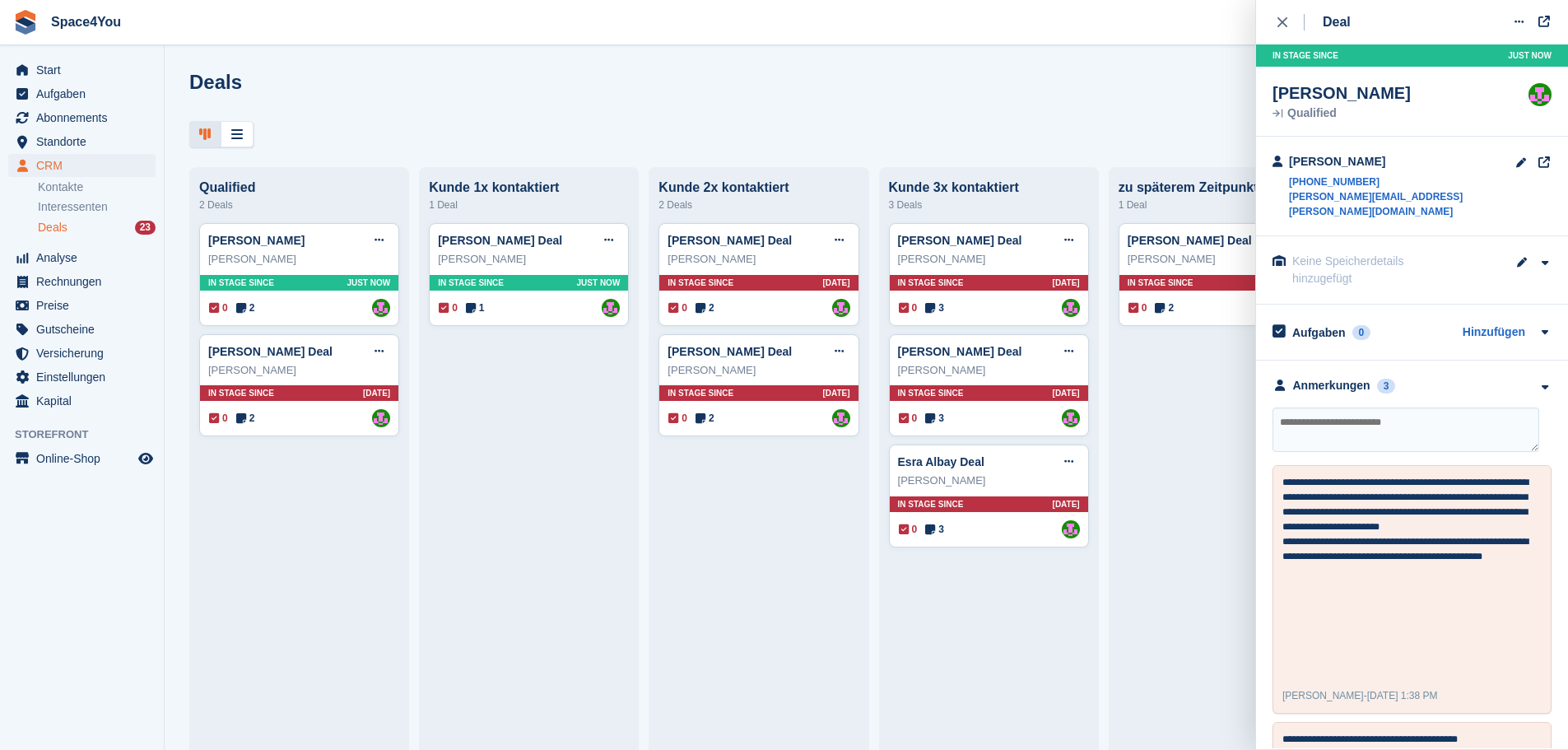
click at [634, 63] on div "Deals Phasen bearbeiten Deal erstellen Qualified 2 Deals Stefan GuglerDeal Deal…" at bounding box center [866, 375] width 1403 height 750
click at [1279, 19] on icon "close" at bounding box center [1282, 22] width 10 height 10
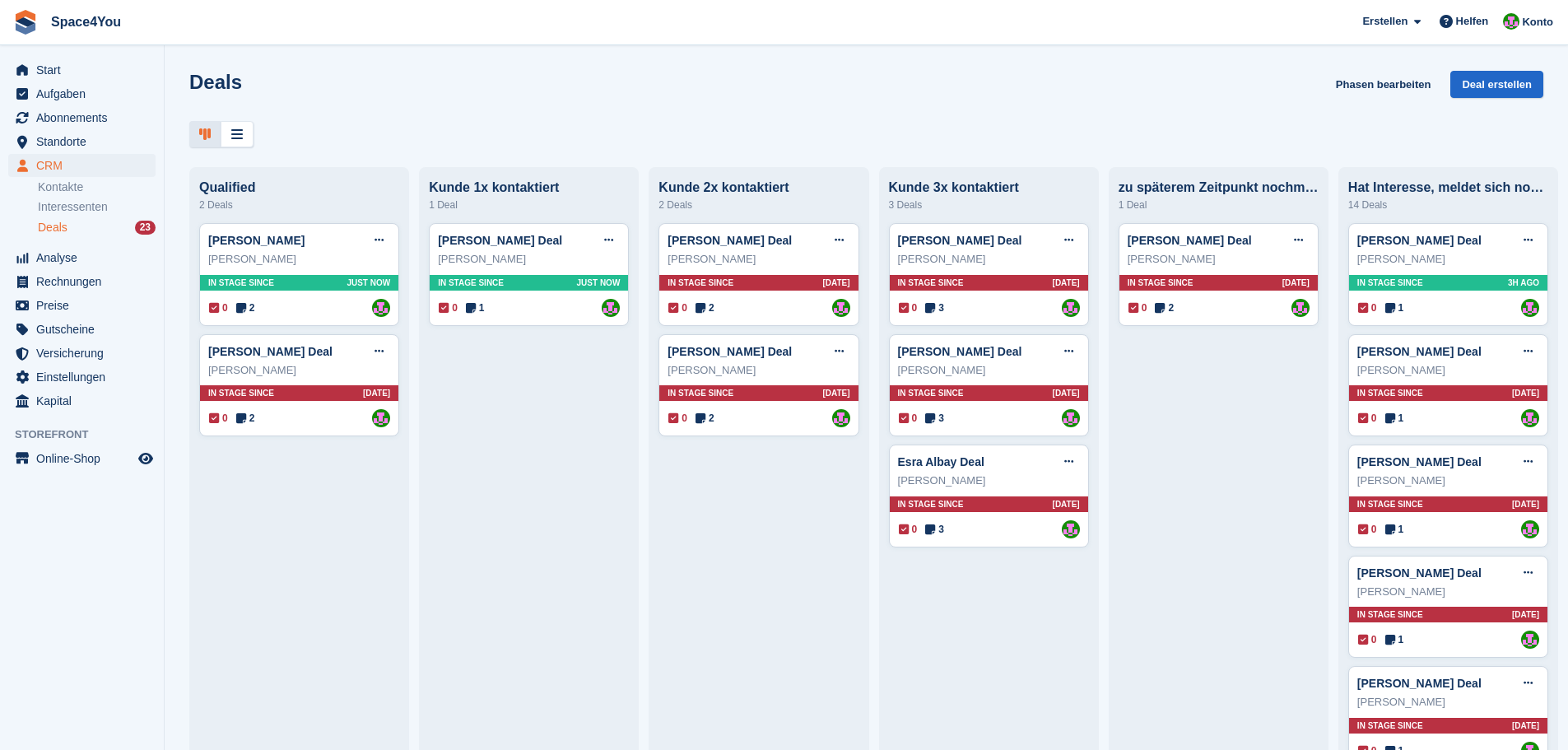
click at [761, 112] on div "Deals Phasen bearbeiten Deal erstellen" at bounding box center [866, 93] width 1354 height 47
click at [753, 119] on div "Deals Phasen bearbeiten Deal erstellen" at bounding box center [866, 108] width 1403 height 77
click at [68, 85] on span "Aufgaben" at bounding box center [85, 94] width 99 height 23
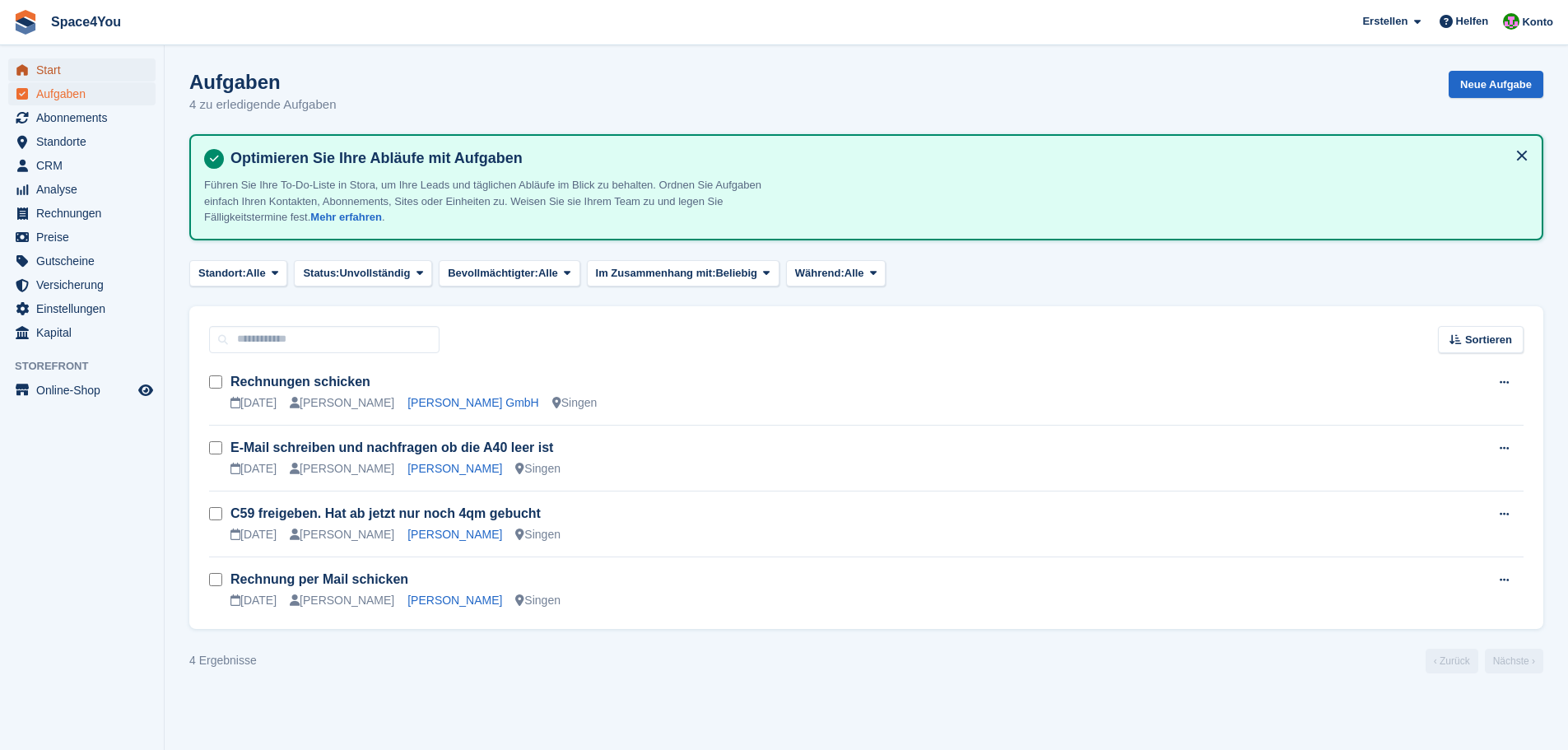
click at [55, 62] on span "Start" at bounding box center [85, 70] width 99 height 23
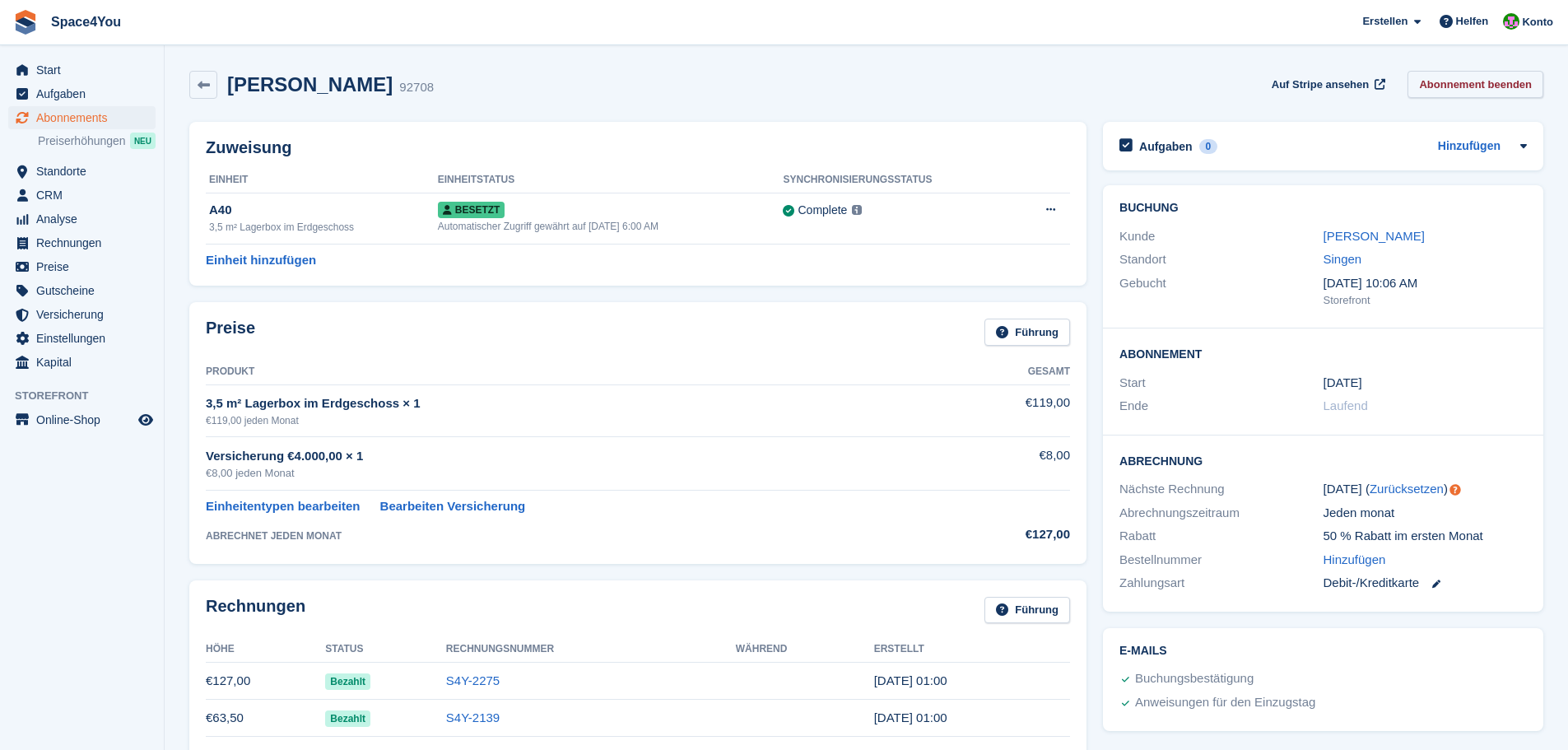
click at [1440, 85] on link "Abonnement beenden" at bounding box center [1476, 84] width 136 height 27
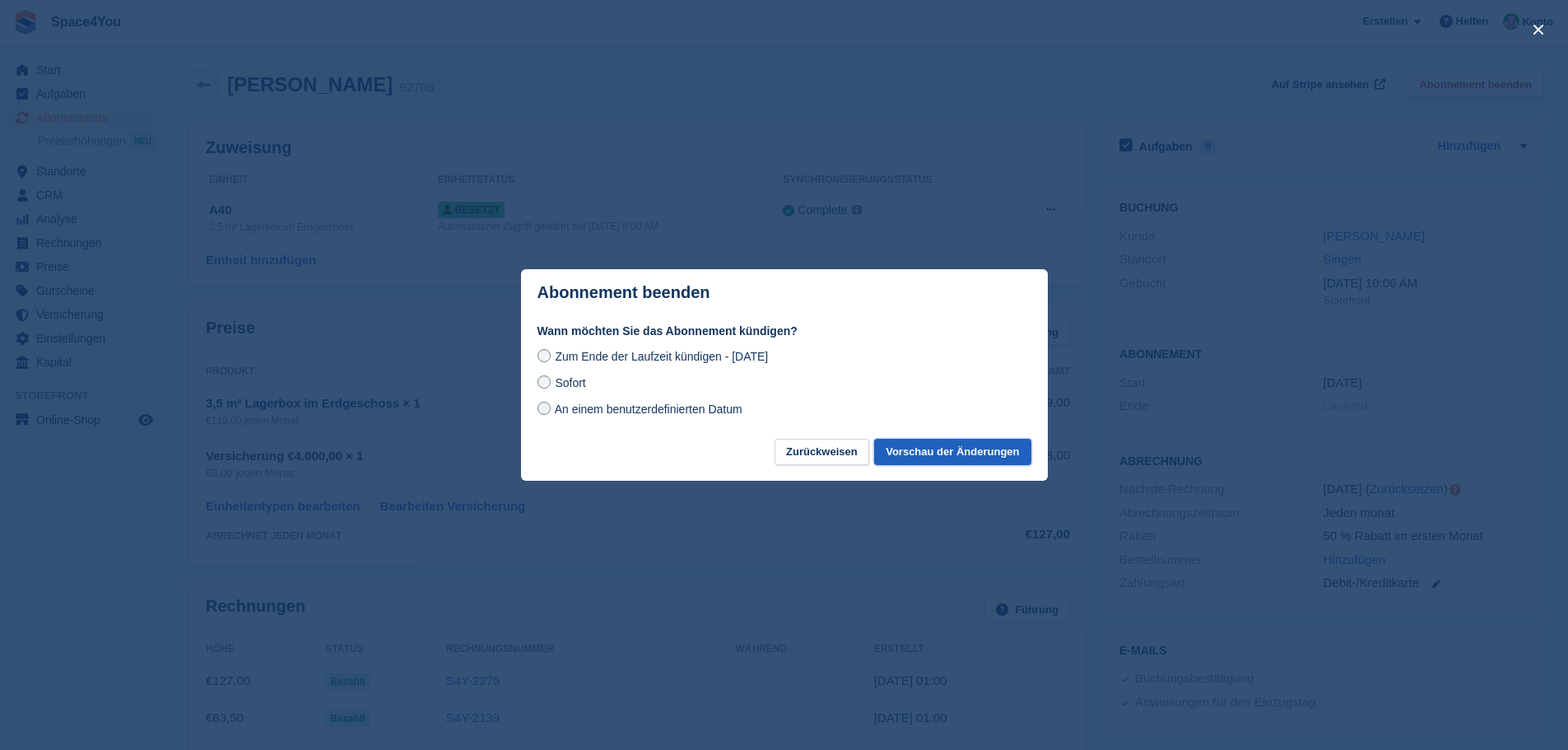
click at [946, 454] on button "Vorschau der Änderungen" at bounding box center [952, 452] width 157 height 27
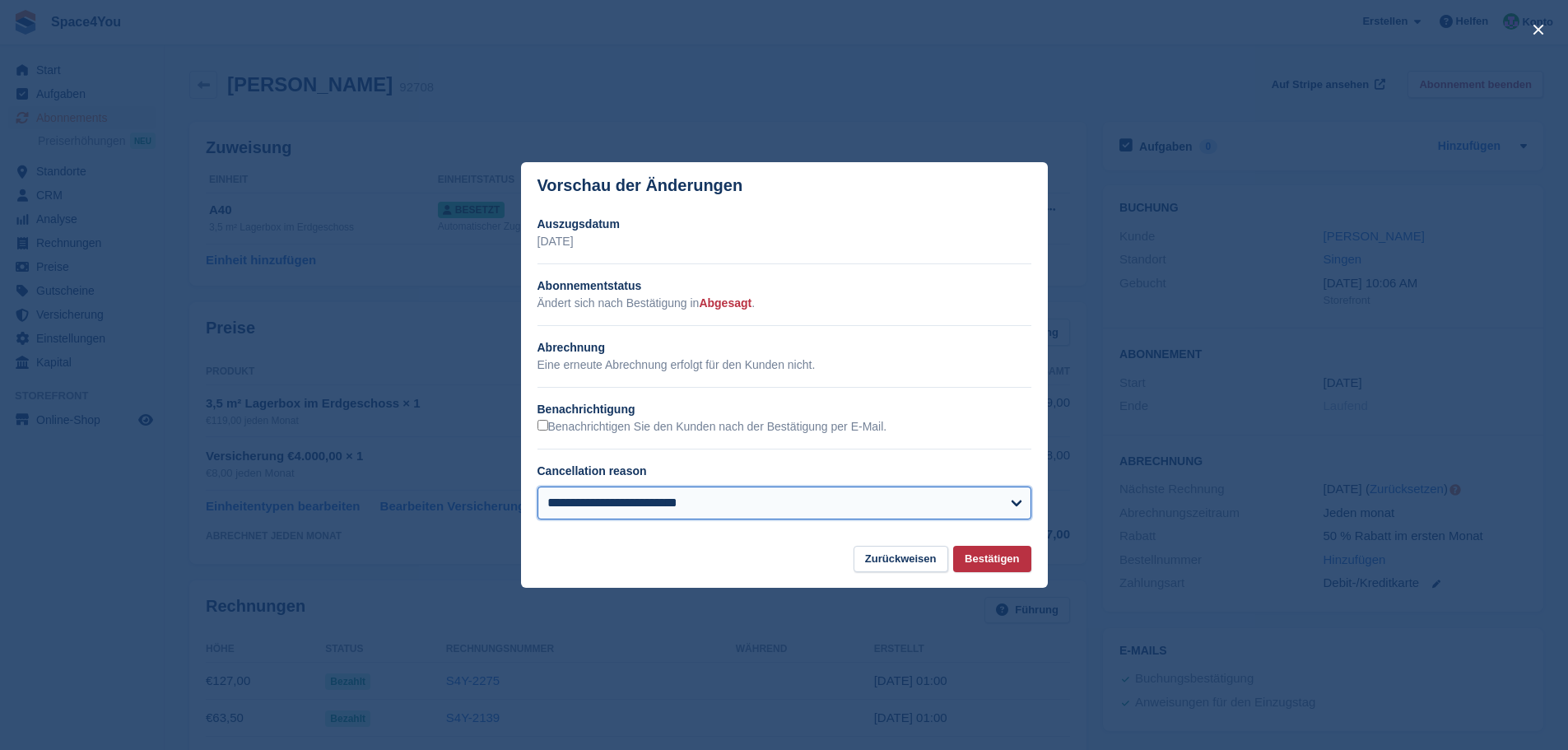
click at [846, 499] on select "**********" at bounding box center [784, 503] width 494 height 33
select select "**********"
click at [538, 488] on select "**********" at bounding box center [784, 503] width 494 height 33
click at [1013, 561] on button "Bestätigen" at bounding box center [992, 559] width 77 height 27
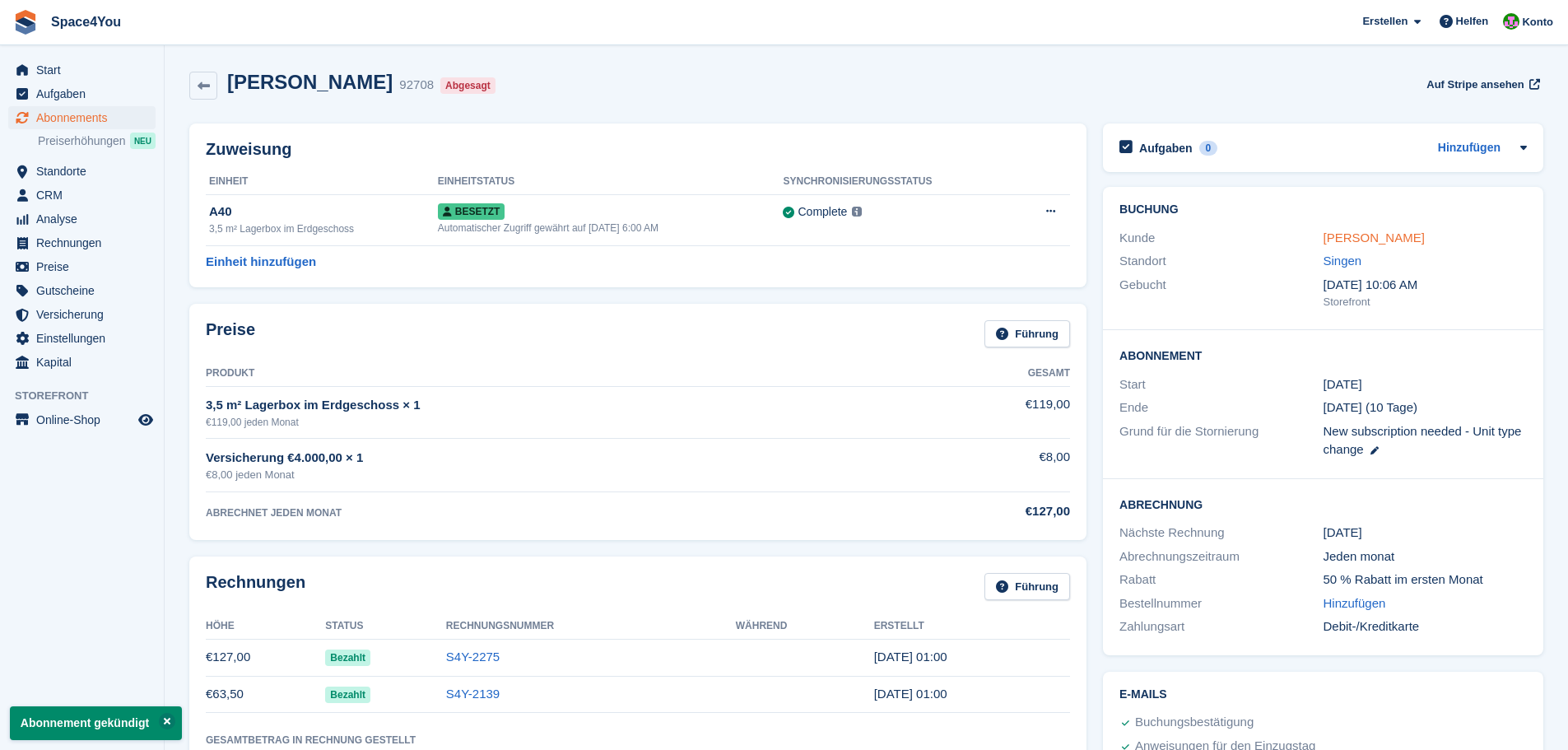
click at [1355, 241] on link "Yannick Metz" at bounding box center [1374, 238] width 101 height 14
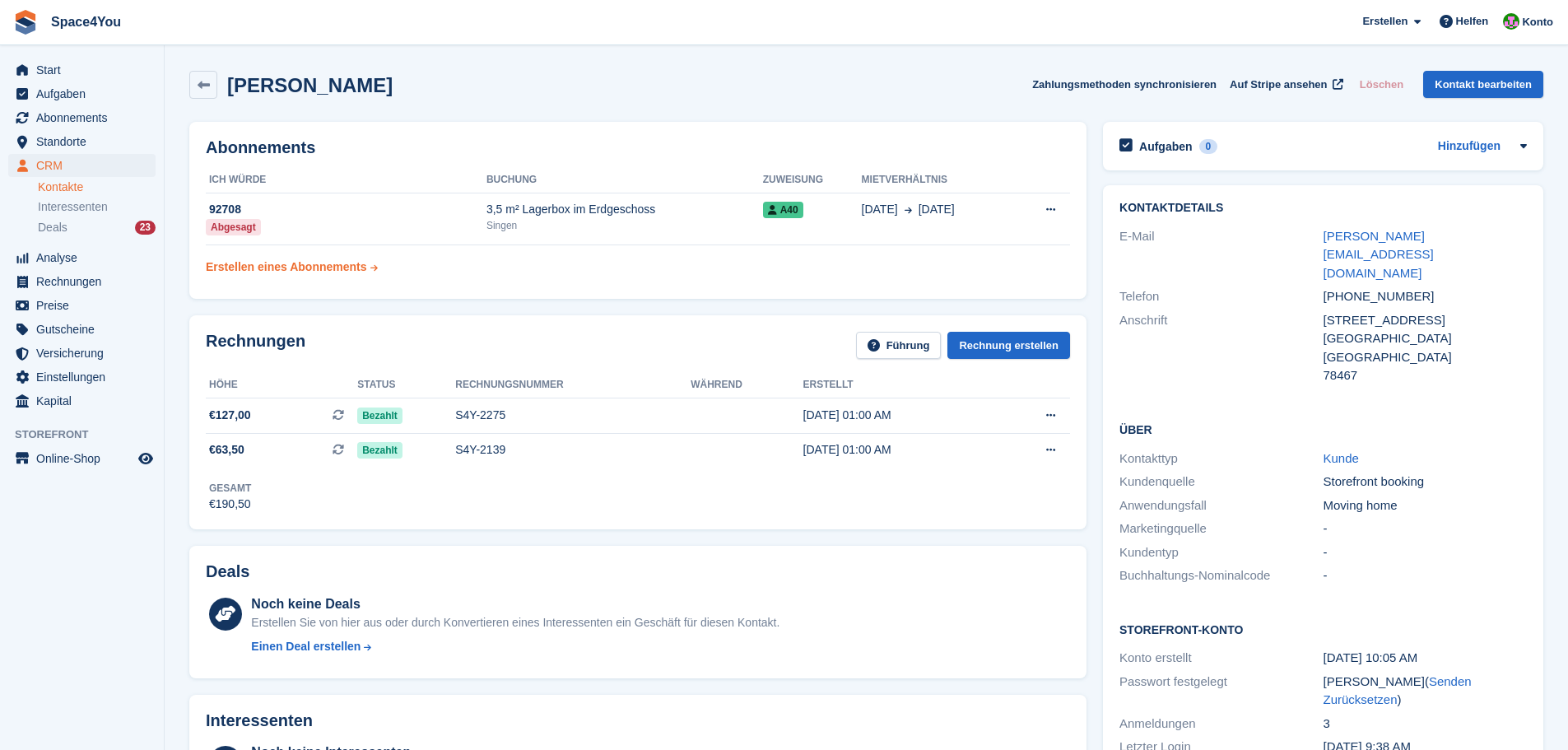
click at [320, 267] on div "Erstellen eines Abonnements" at bounding box center [286, 268] width 161 height 18
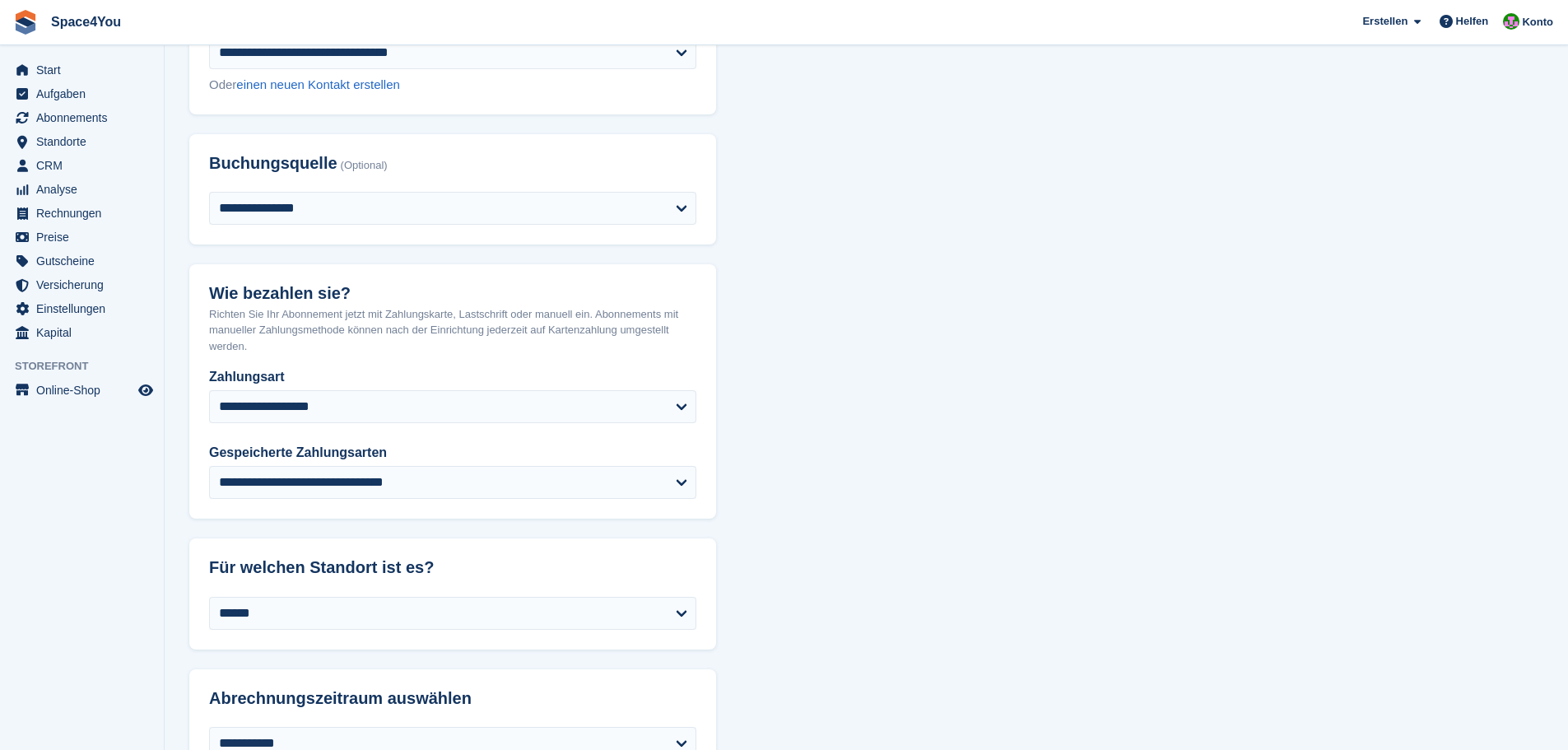
scroll to position [165, 0]
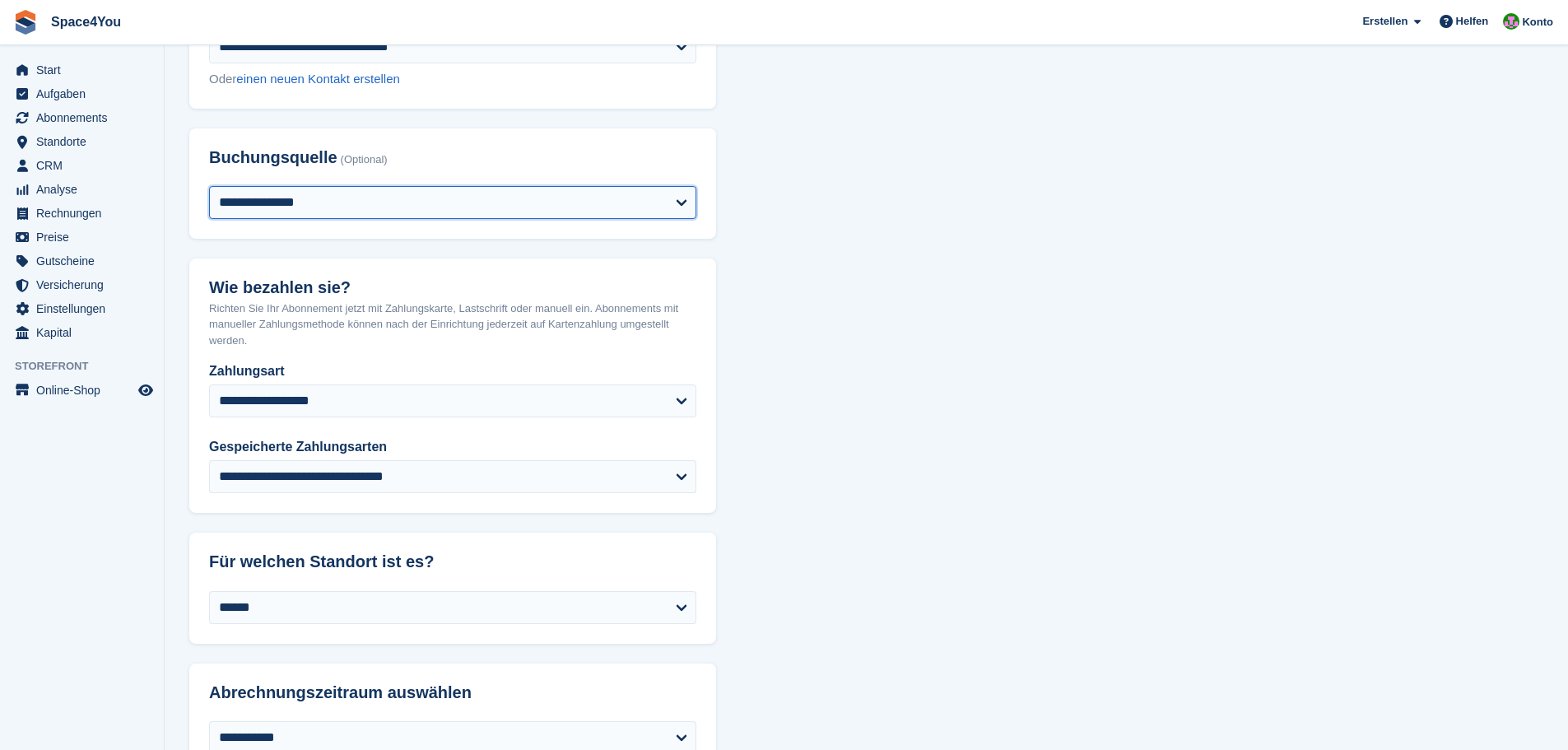
click at [312, 210] on select "**********" at bounding box center [453, 202] width 487 height 33
select select "*****"
click at [209, 186] on select "**********" at bounding box center [453, 202] width 487 height 33
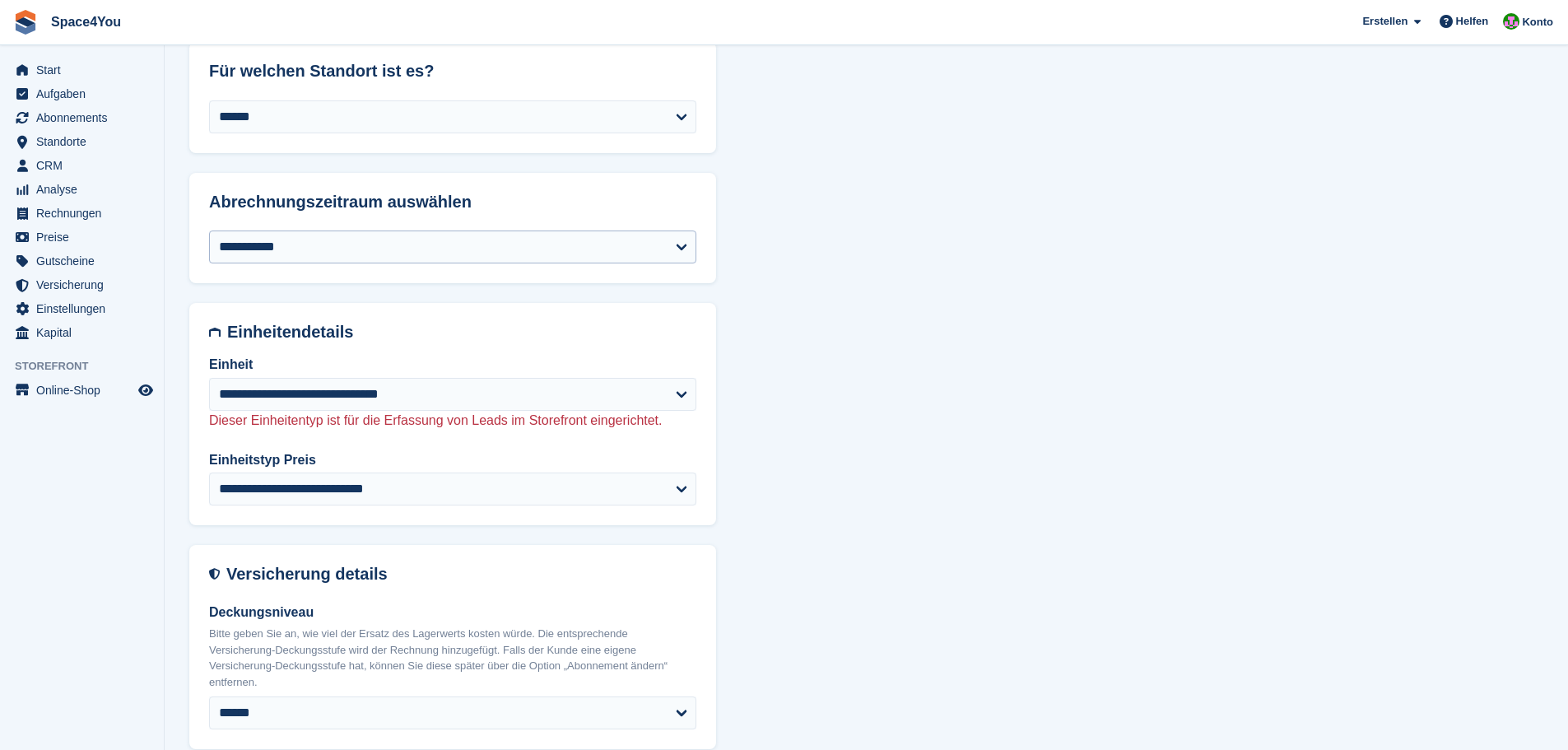
scroll to position [741, 0]
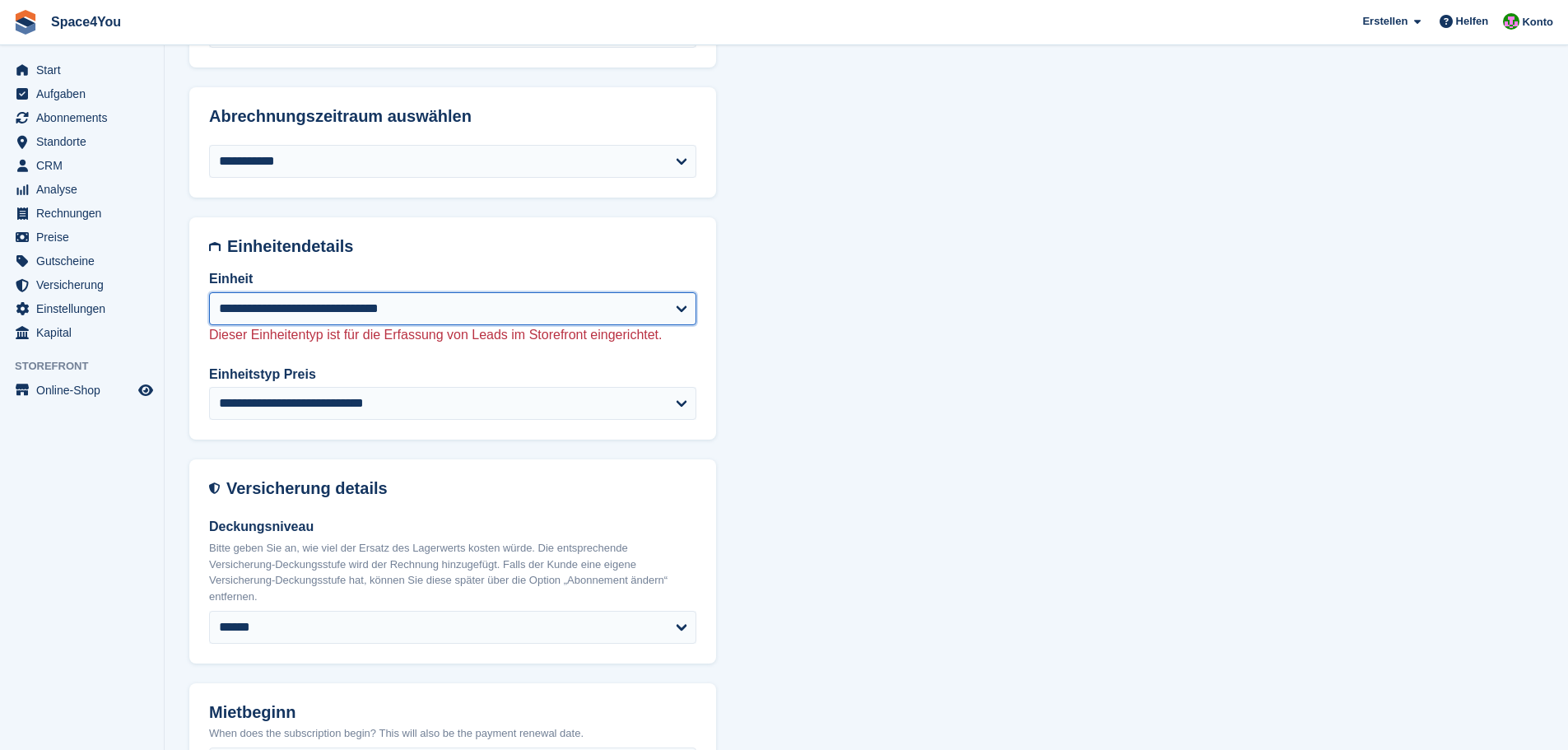
click at [340, 312] on select "**********" at bounding box center [453, 308] width 487 height 33
select select "****"
click at [209, 292] on select "**********" at bounding box center [453, 308] width 487 height 33
click at [936, 430] on div "**********" at bounding box center [866, 542] width 1354 height 2292
select select "******"
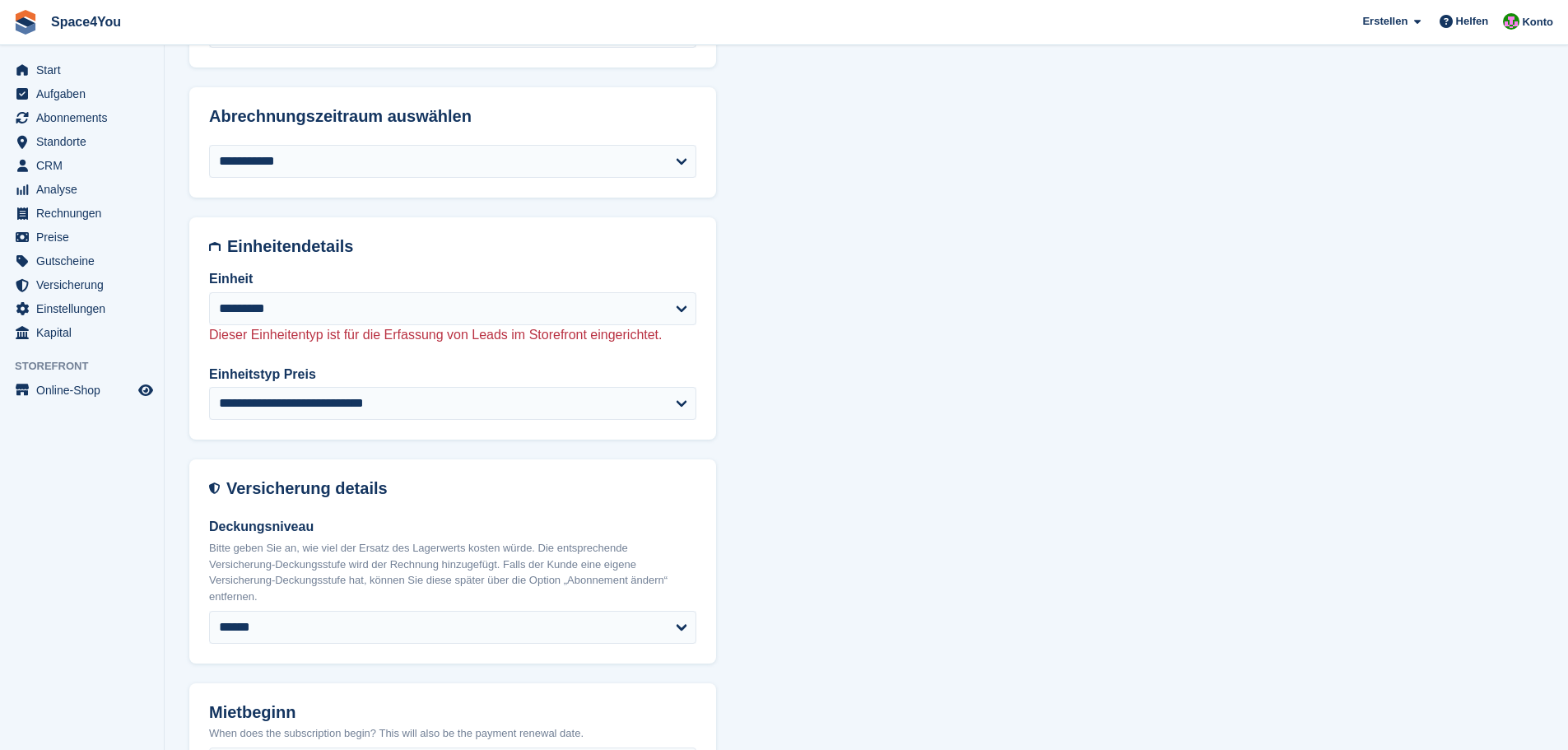
select select "**********"
select select "******"
select select "***"
select select "*"
select select "****"
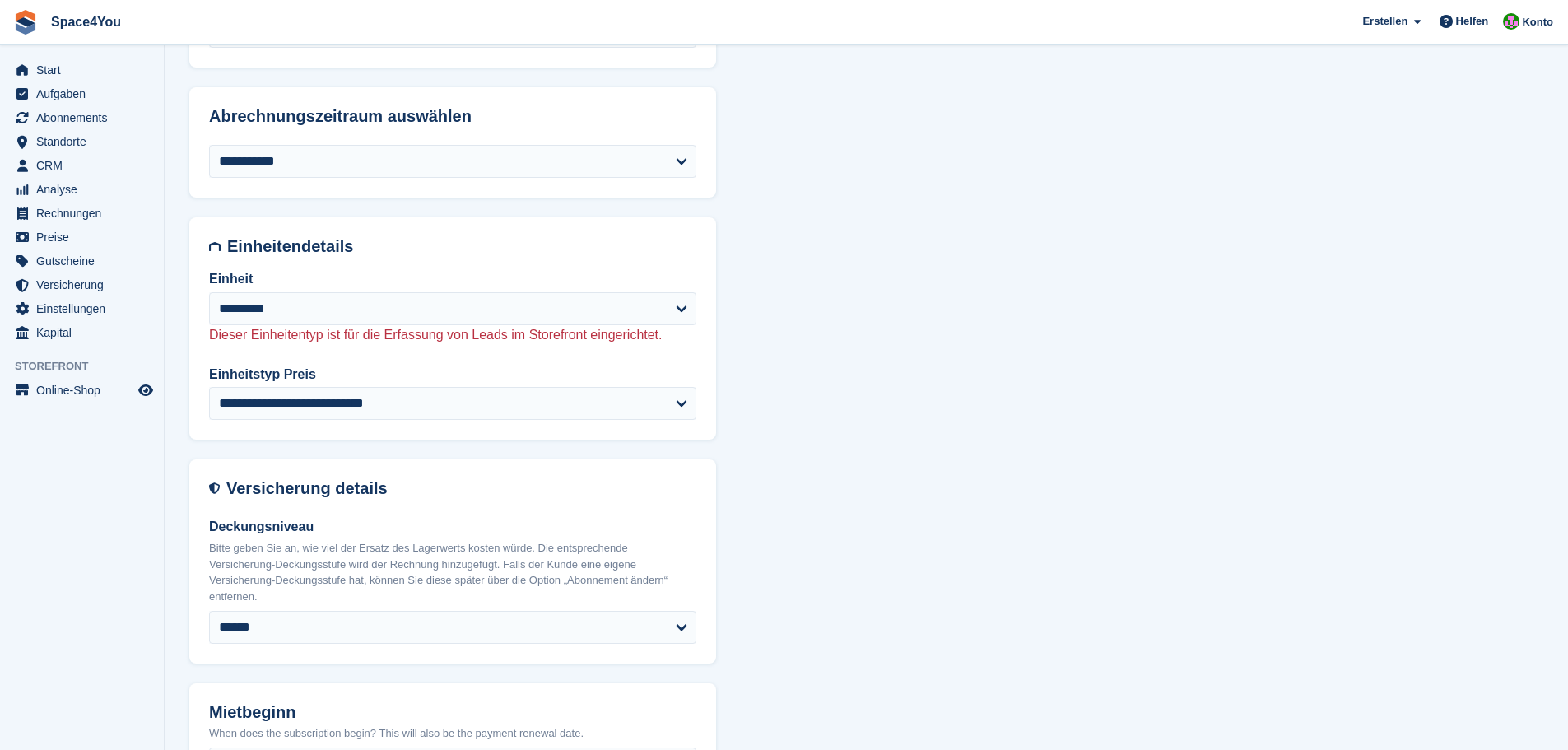
select select
select select "*****"
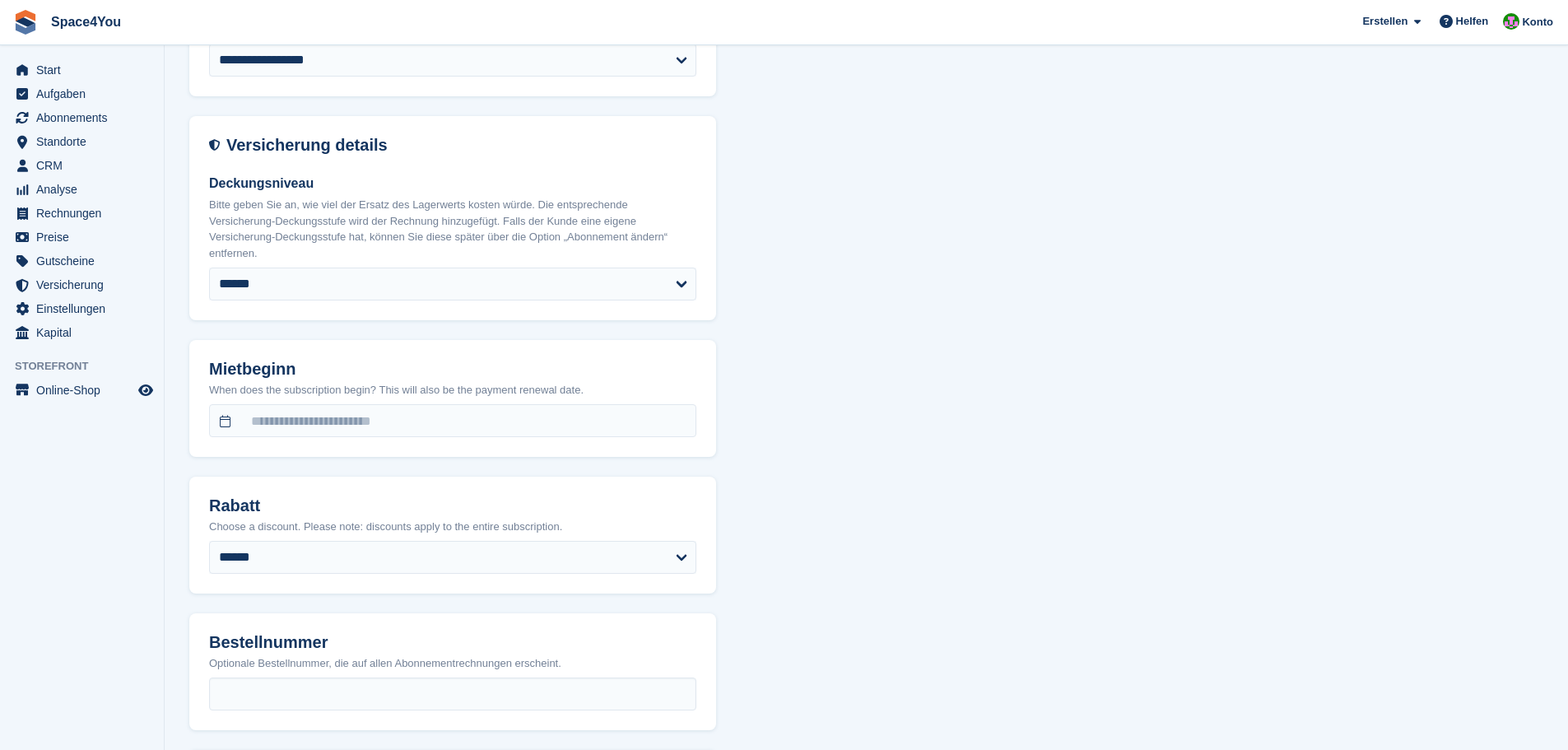
scroll to position [1070, 0]
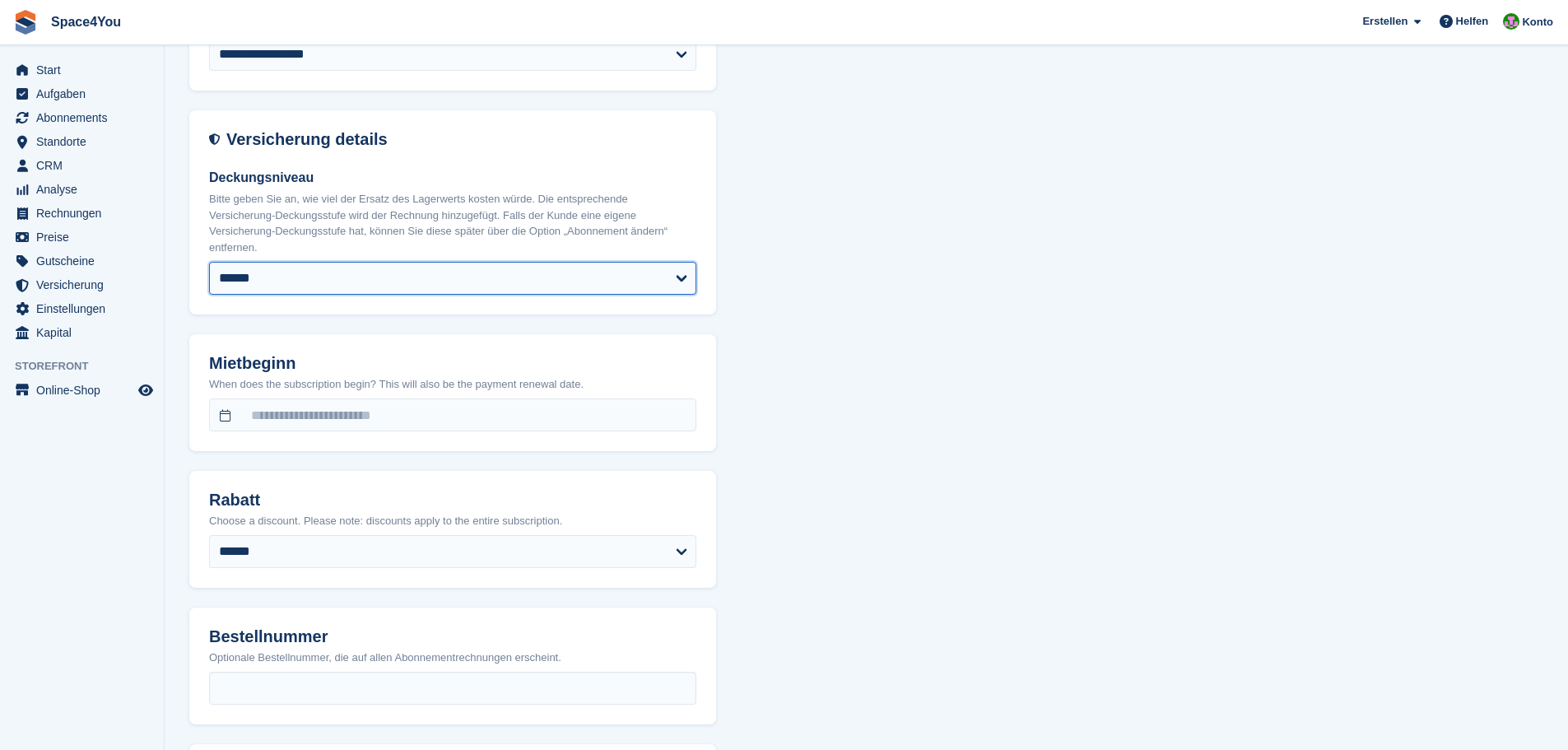
click at [310, 261] on select "****** ****** ****** ****** ****** ****** ******* ******* ******* ******* *****…" at bounding box center [453, 277] width 487 height 33
select select "****"
click at [209, 261] on select "****** ****** ****** ****** ****** ****** ******* ******* ******* ******* *****…" at bounding box center [453, 277] width 487 height 33
select select "******"
select select "**********"
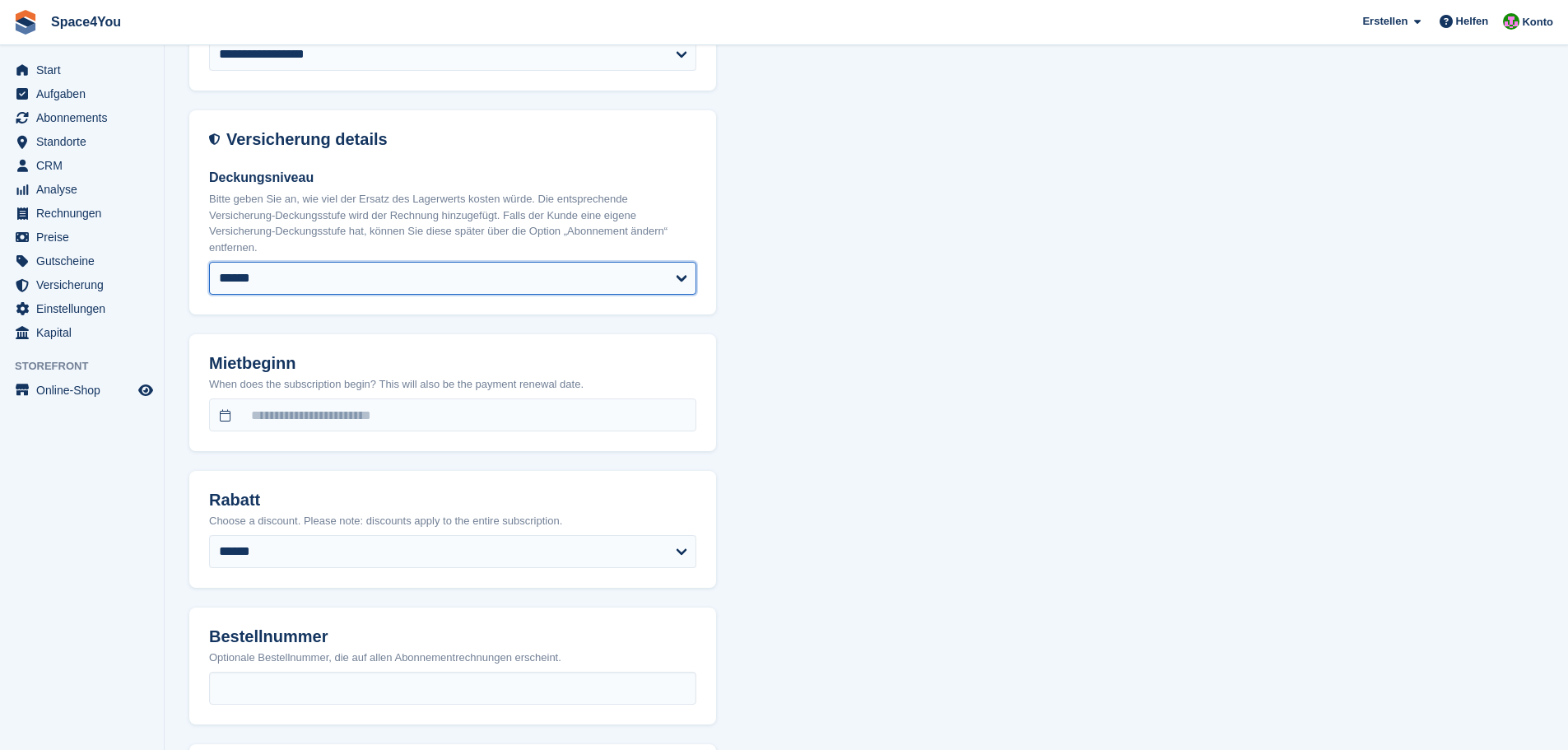
select select "***"
select select "*"
select select "****"
select select "*****"
select select
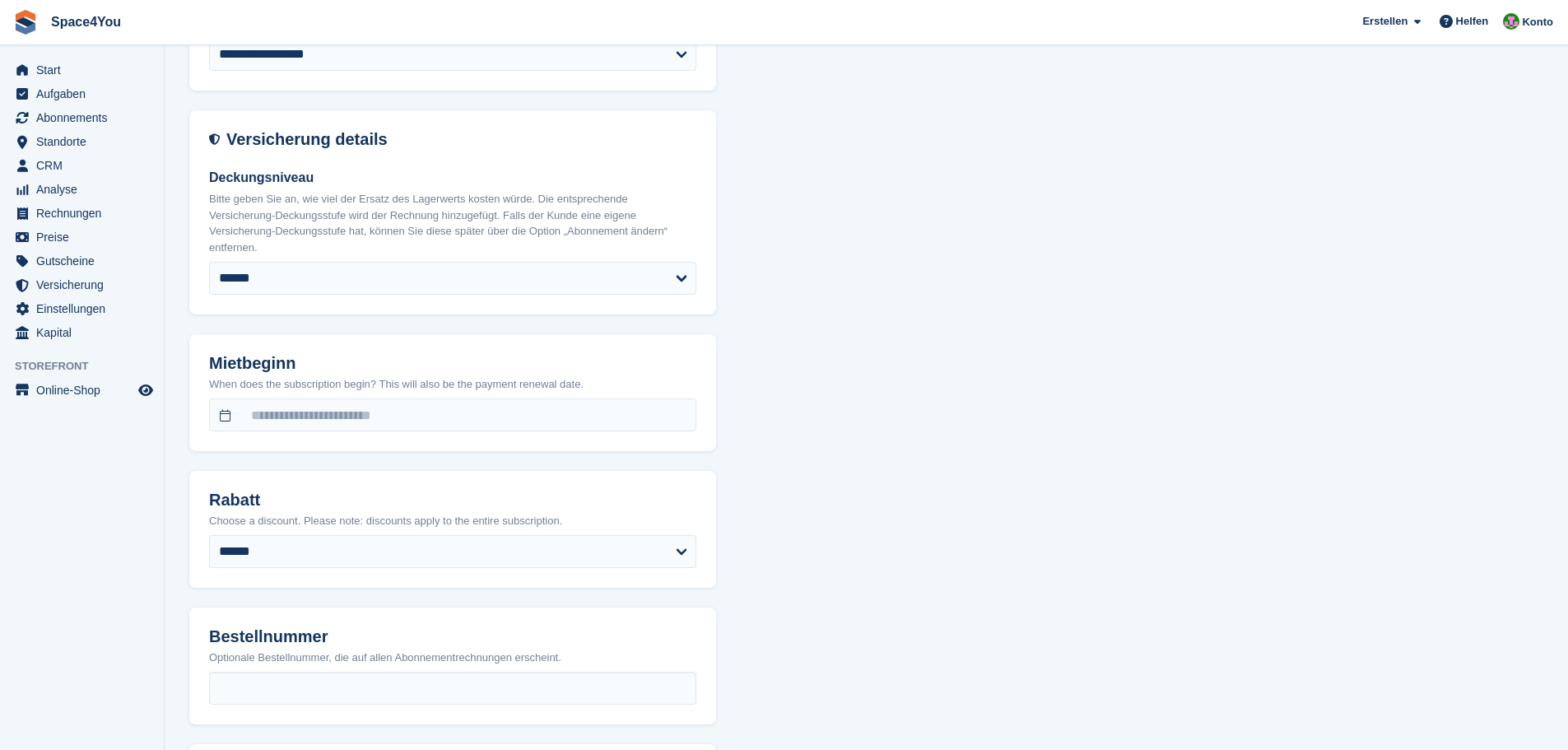
click at [322, 425] on div "When does the subscription begin? This will also be the payment renewal date." at bounding box center [452, 413] width 527 height 79
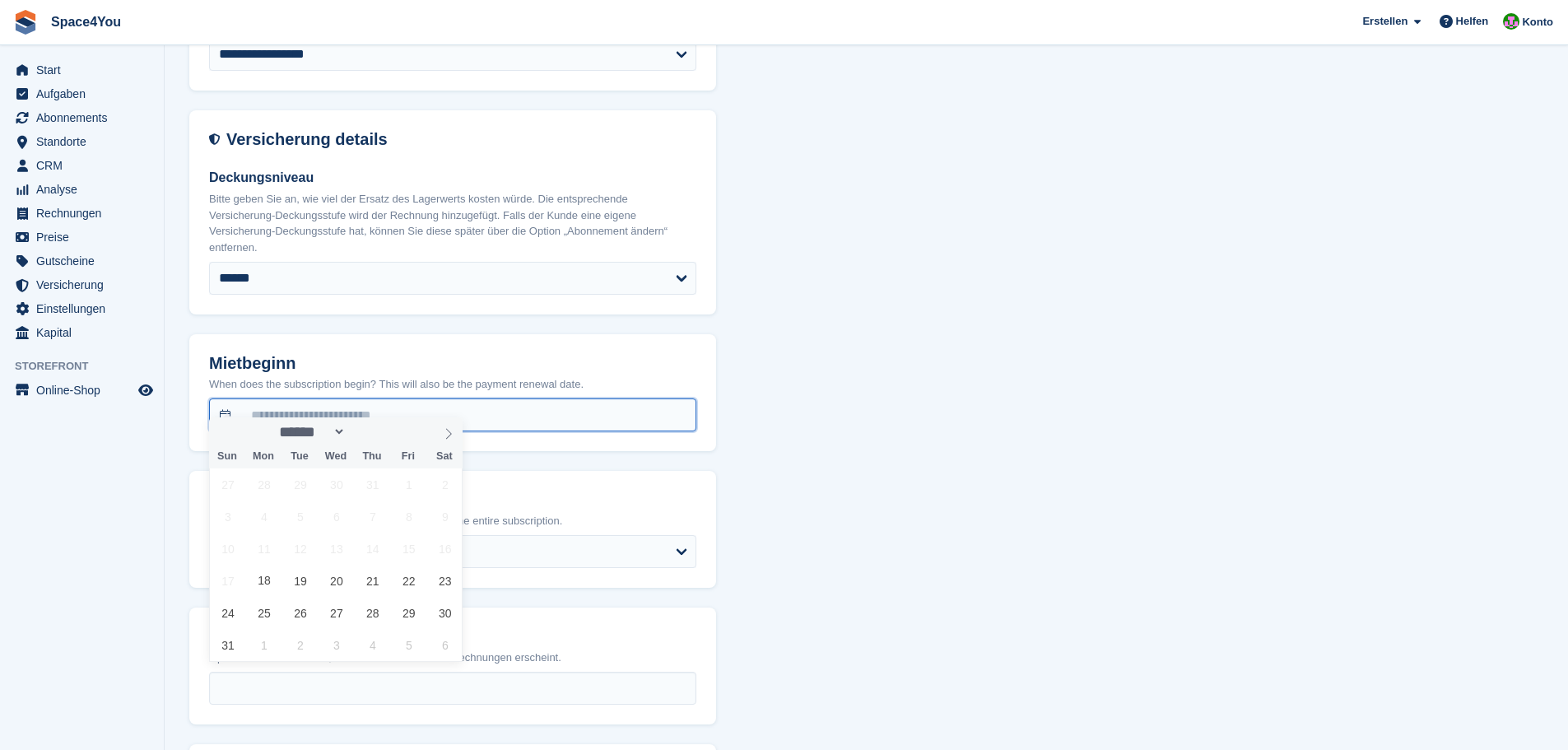
click at [326, 409] on input "text" at bounding box center [453, 415] width 487 height 33
click at [380, 621] on span "28" at bounding box center [372, 613] width 32 height 32
type input "**********"
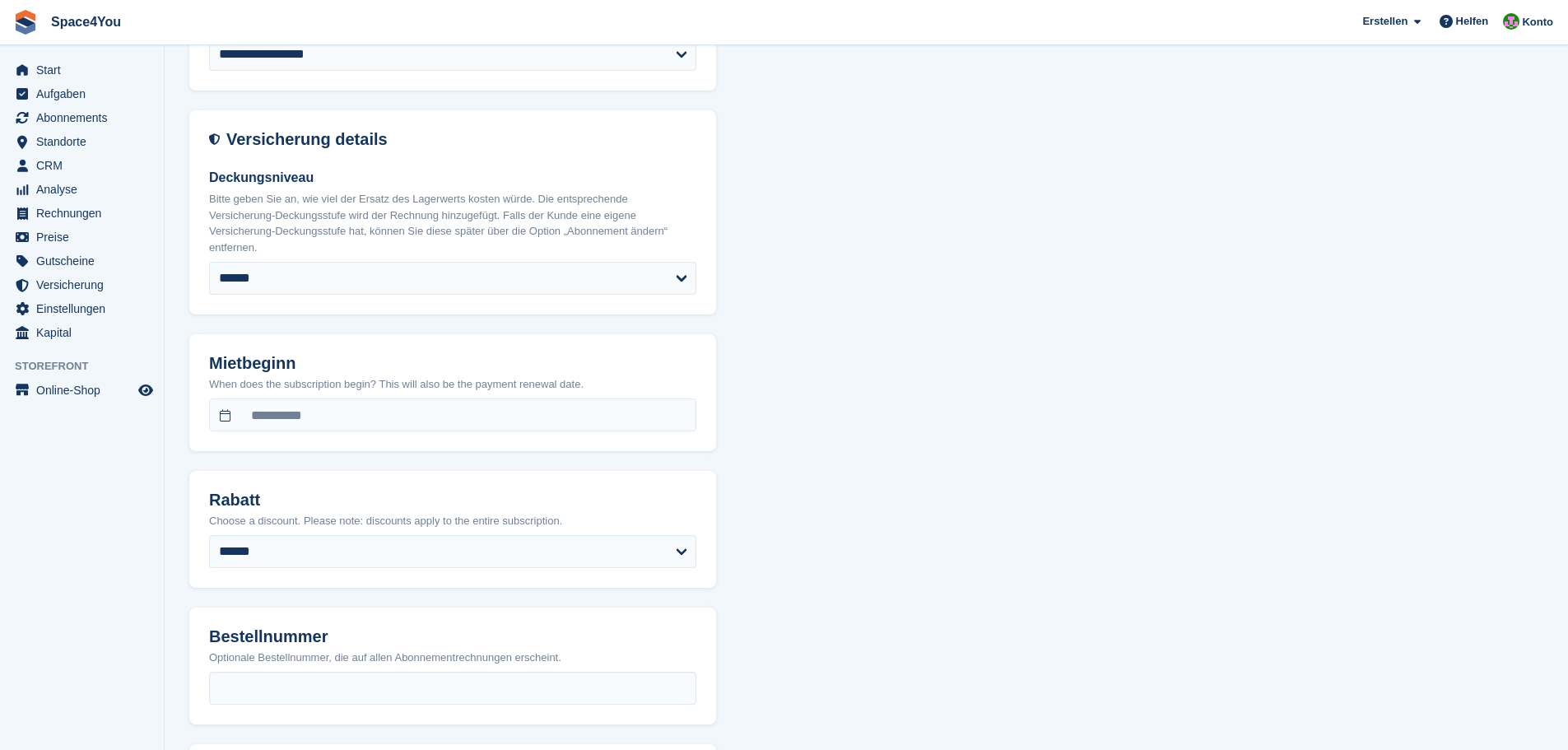
click at [924, 553] on div "**********" at bounding box center [866, 214] width 1354 height 2295
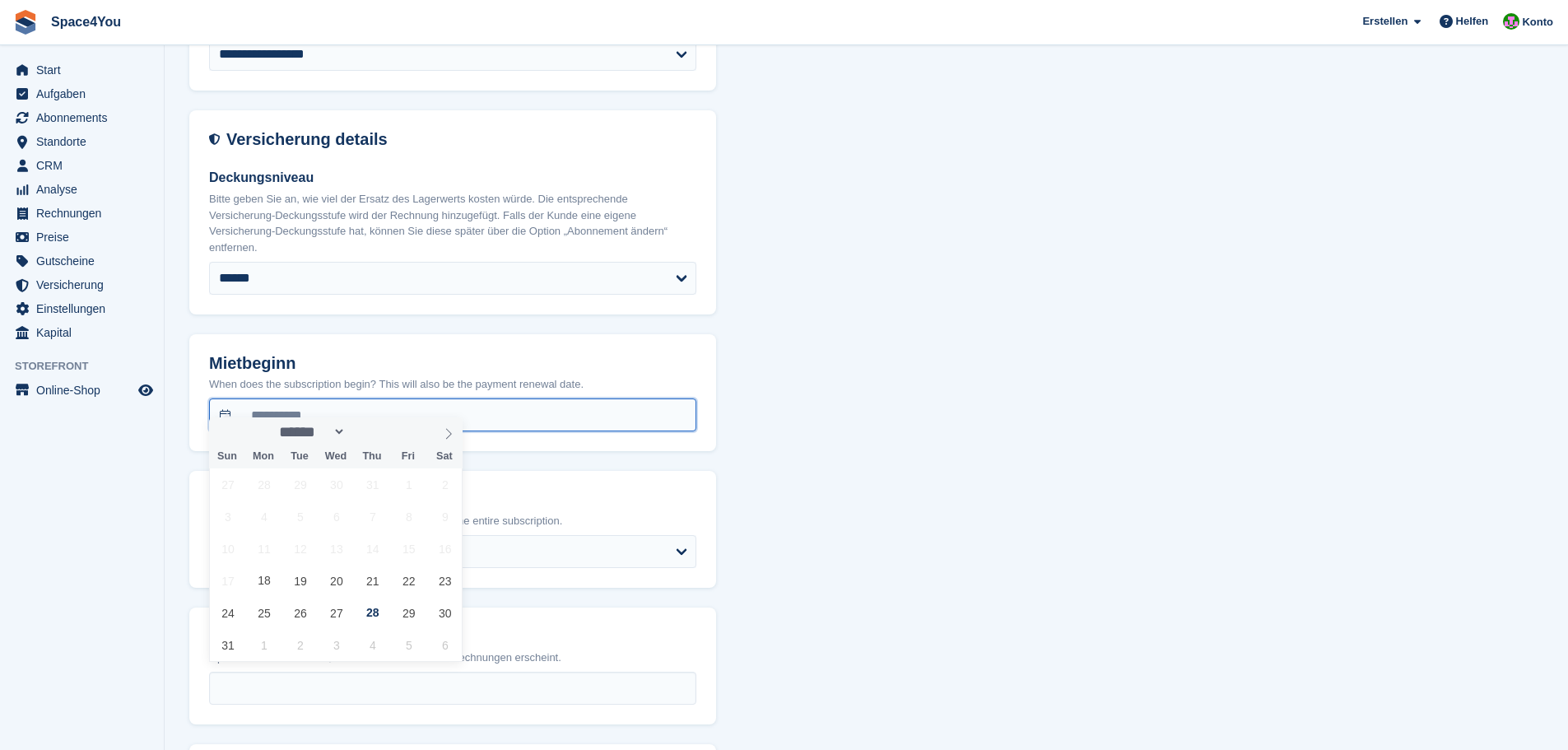
click at [394, 399] on input "**********" at bounding box center [453, 415] width 487 height 33
click at [1097, 511] on div "**********" at bounding box center [866, 214] width 1354 height 2295
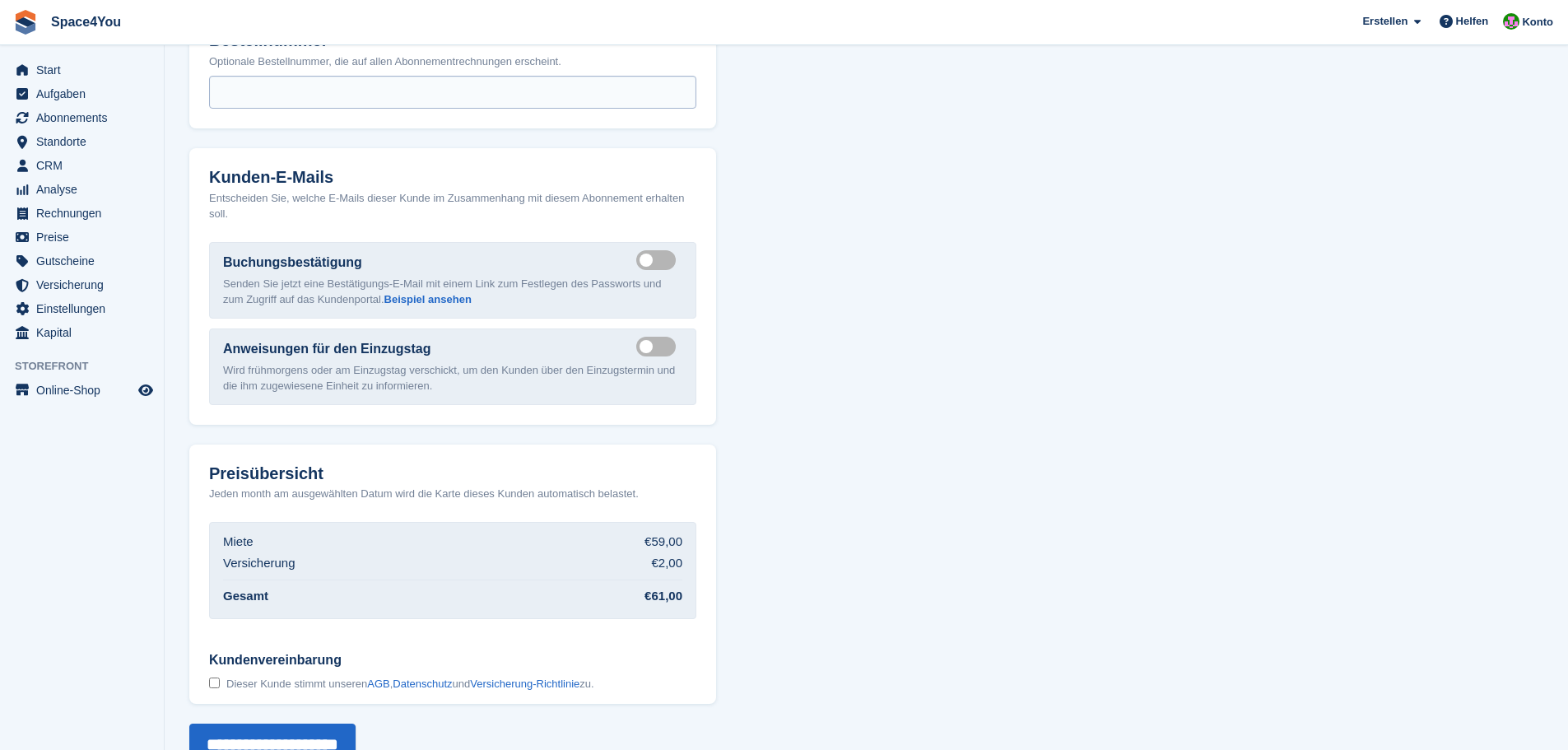
scroll to position [1690, 0]
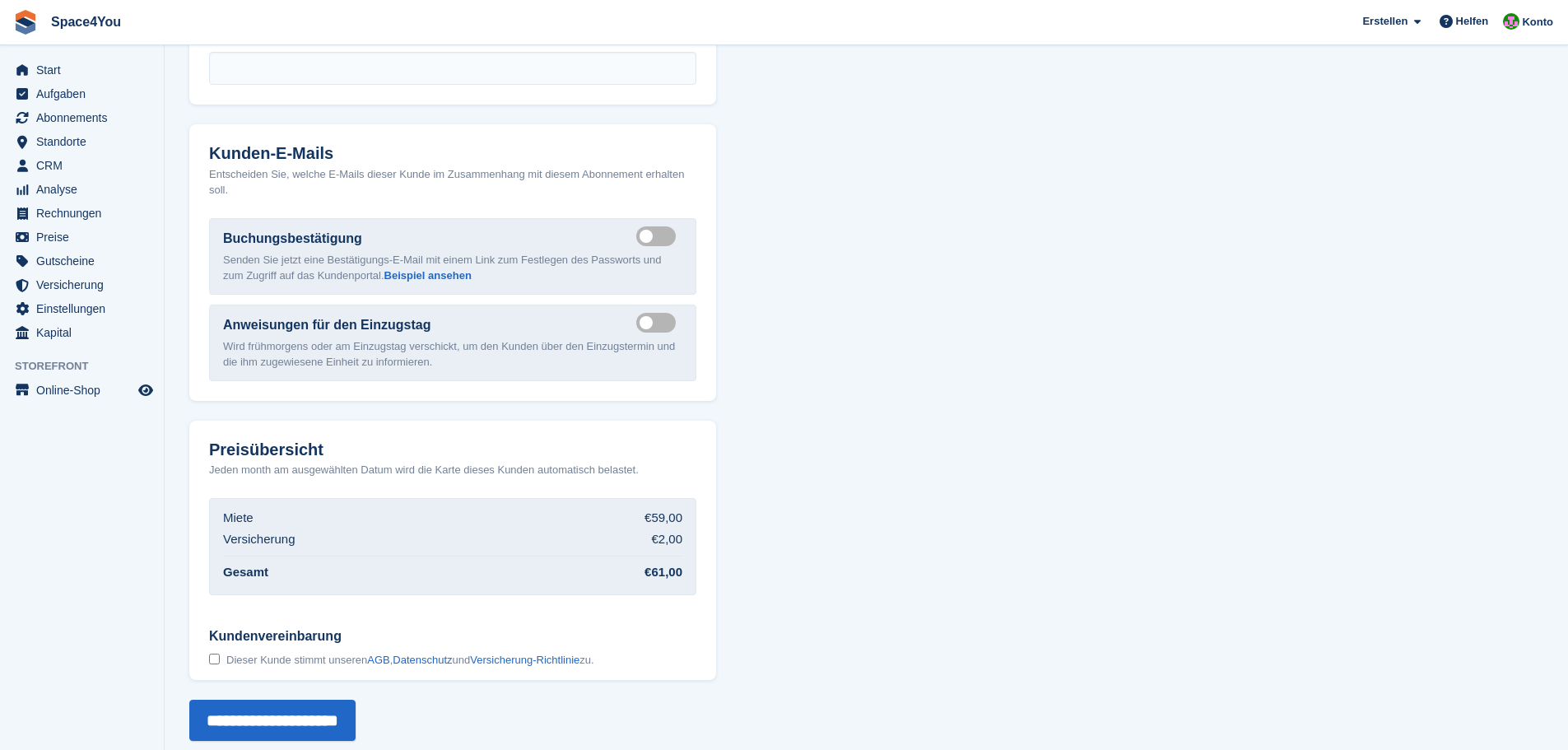
click at [202, 647] on div "Kundenvereinbarung Dieser Kunde stimmt unseren AGB , Datenschutz und Versicheru…" at bounding box center [456, 648] width 520 height 65
click at [271, 700] on input "**********" at bounding box center [272, 720] width 166 height 41
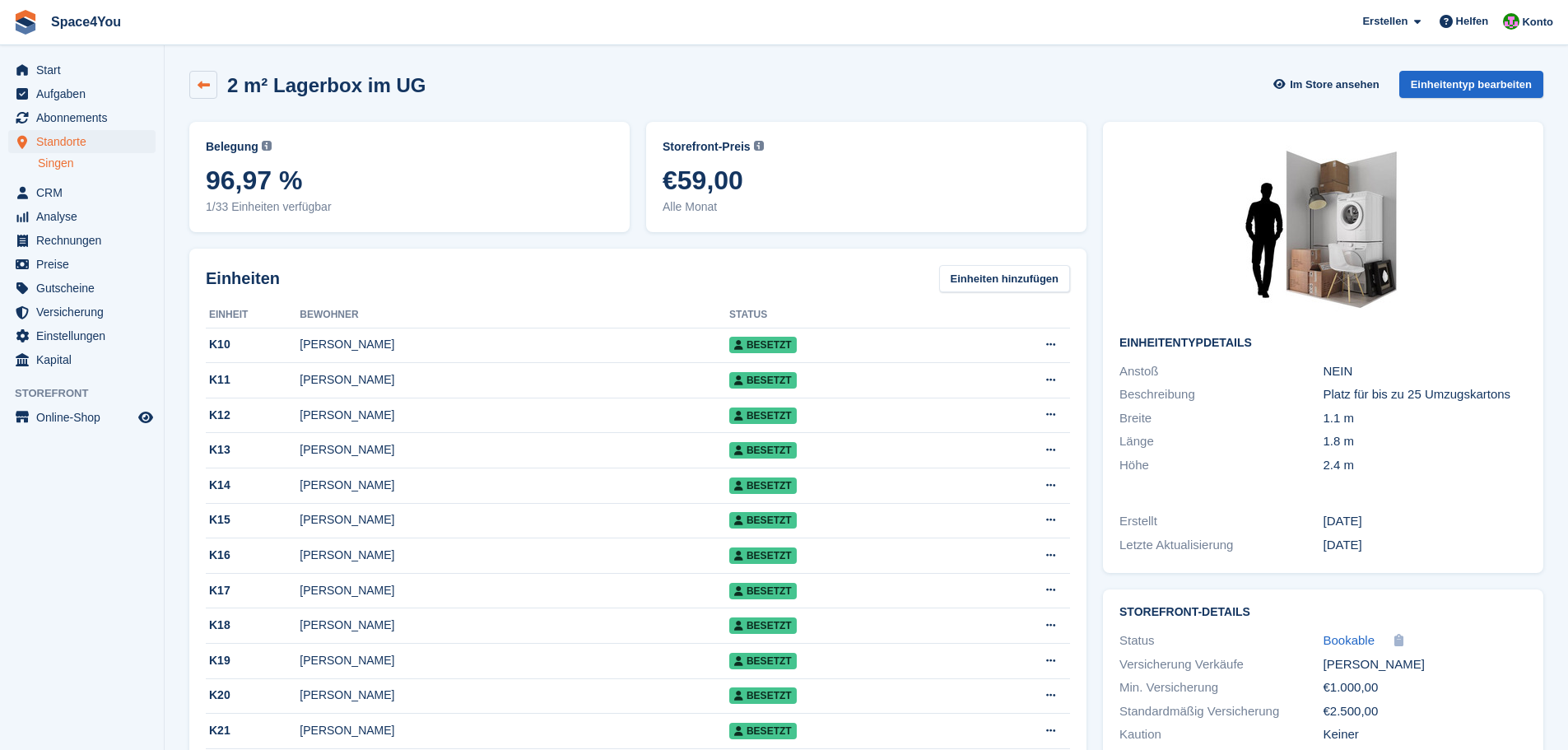
click at [202, 82] on icon at bounding box center [203, 85] width 12 height 12
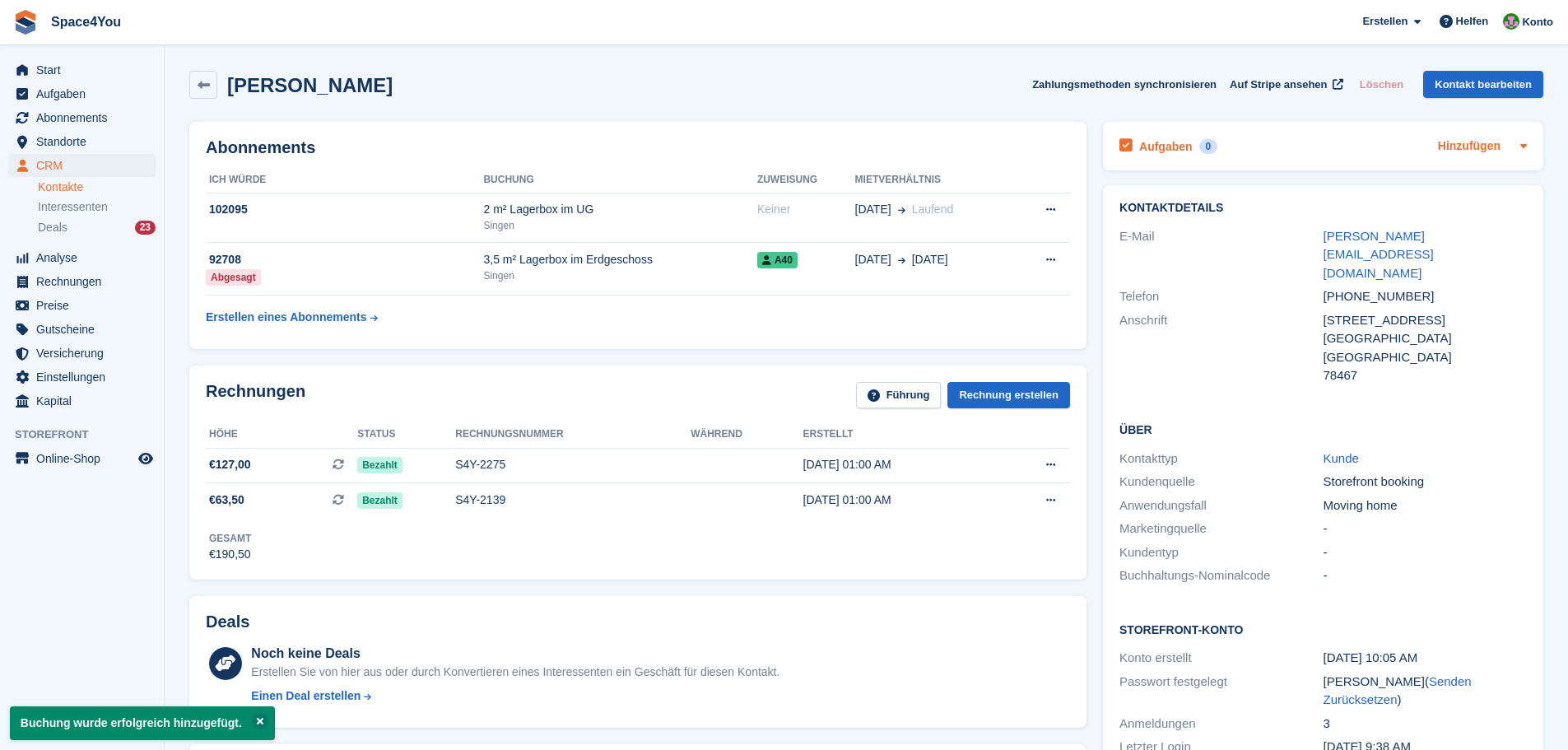
click at [1454, 147] on link "Hinzufügen" at bounding box center [1469, 147] width 62 height 19
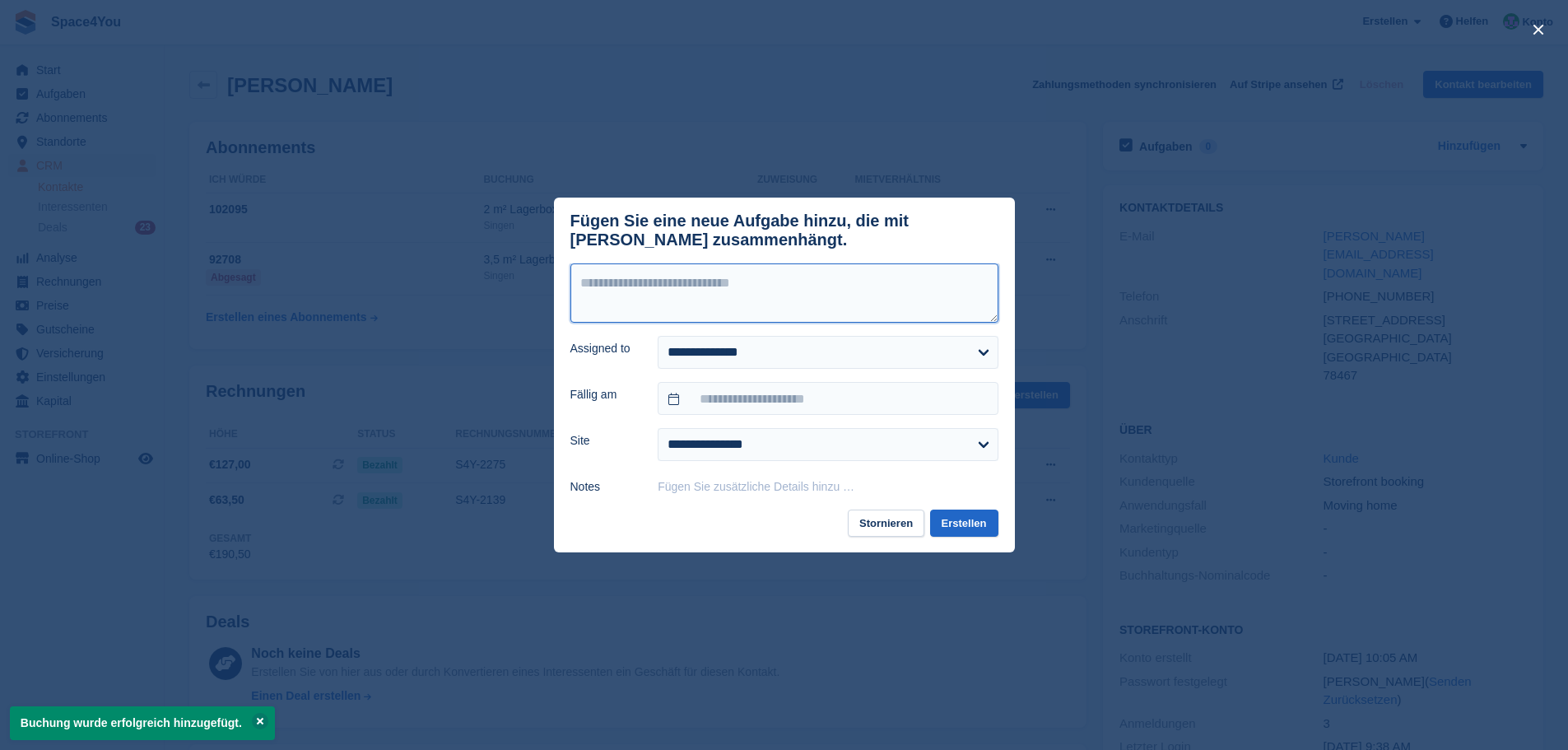
click at [815, 297] on textarea at bounding box center [784, 292] width 428 height 59
click at [808, 350] on select "**********" at bounding box center [827, 352] width 340 height 33
select select "****"
click at [657, 339] on select "**********" at bounding box center [827, 352] width 340 height 33
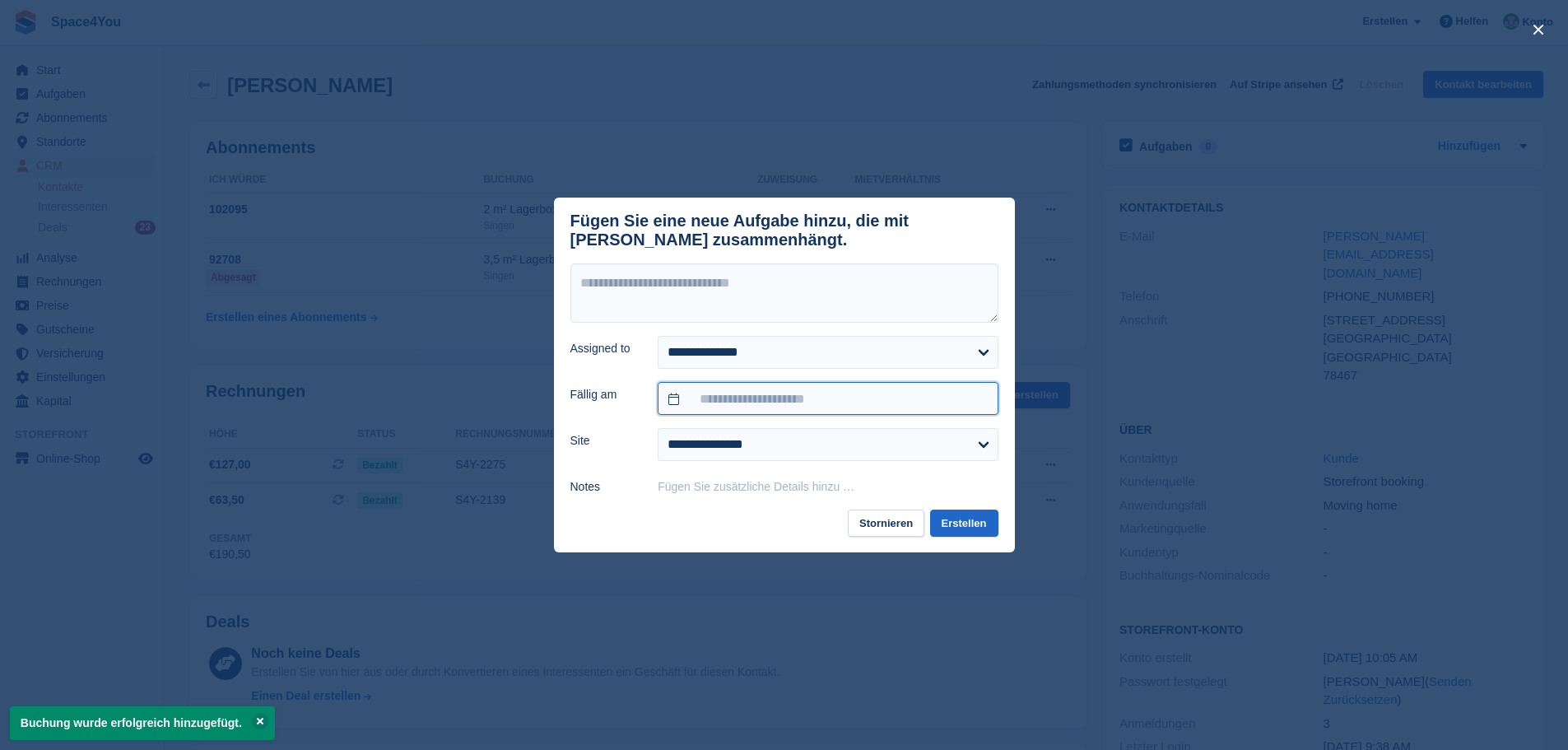
click at [774, 414] on input "text" at bounding box center [827, 398] width 340 height 33
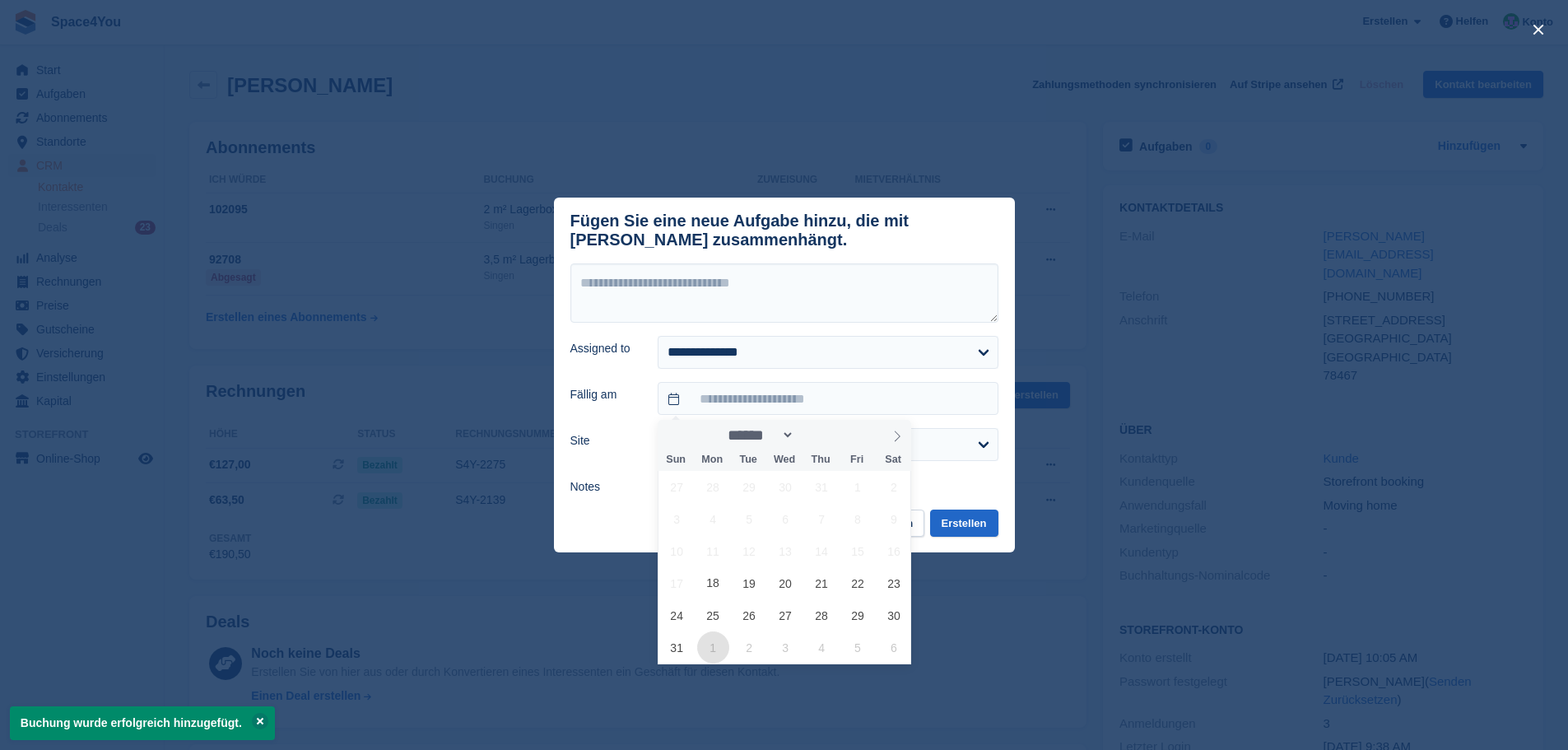
click at [704, 655] on span "1" at bounding box center [713, 647] width 32 height 32
type input "**********"
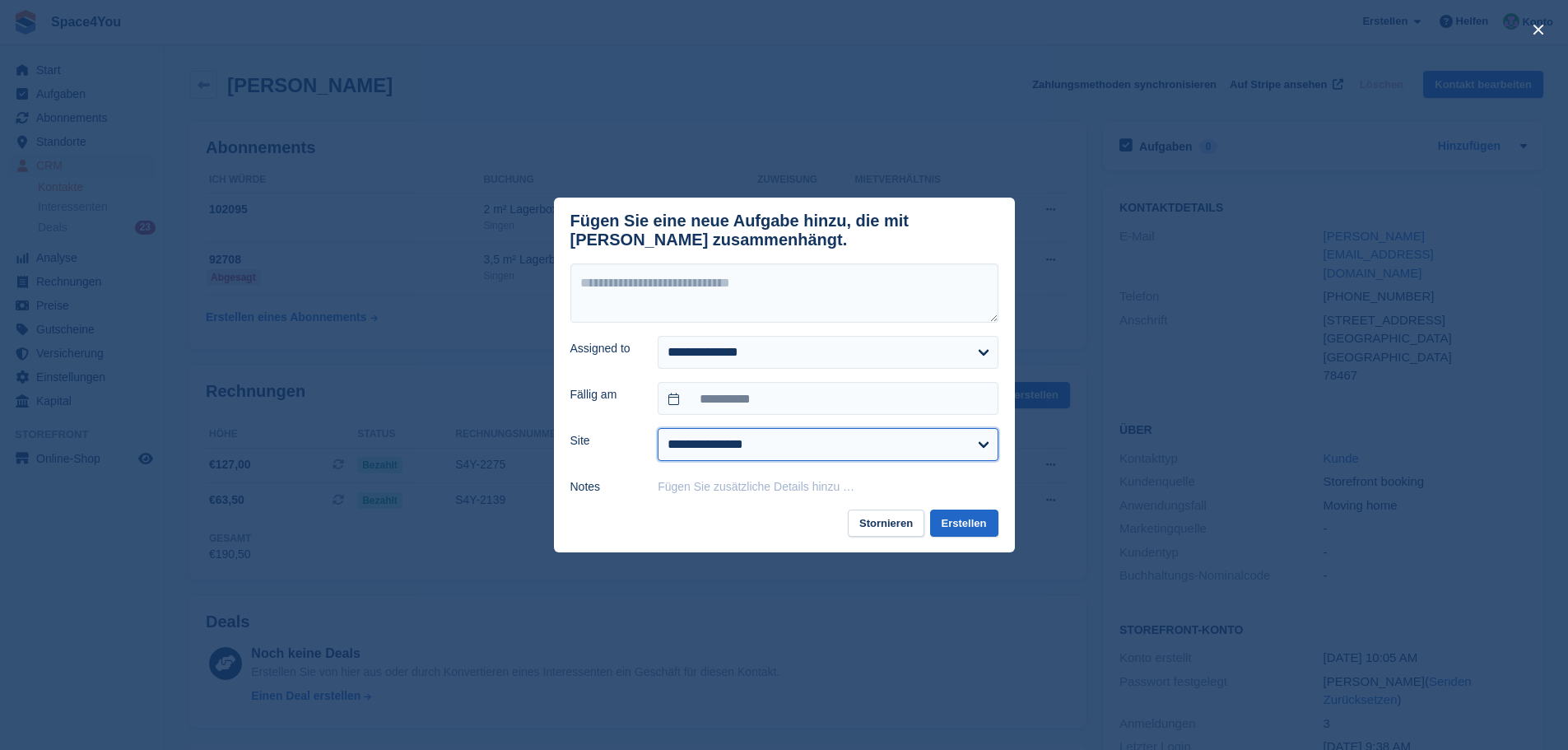
click at [744, 454] on select "**********" at bounding box center [827, 444] width 340 height 33
select select "***"
click at [657, 431] on select "**********" at bounding box center [827, 444] width 340 height 33
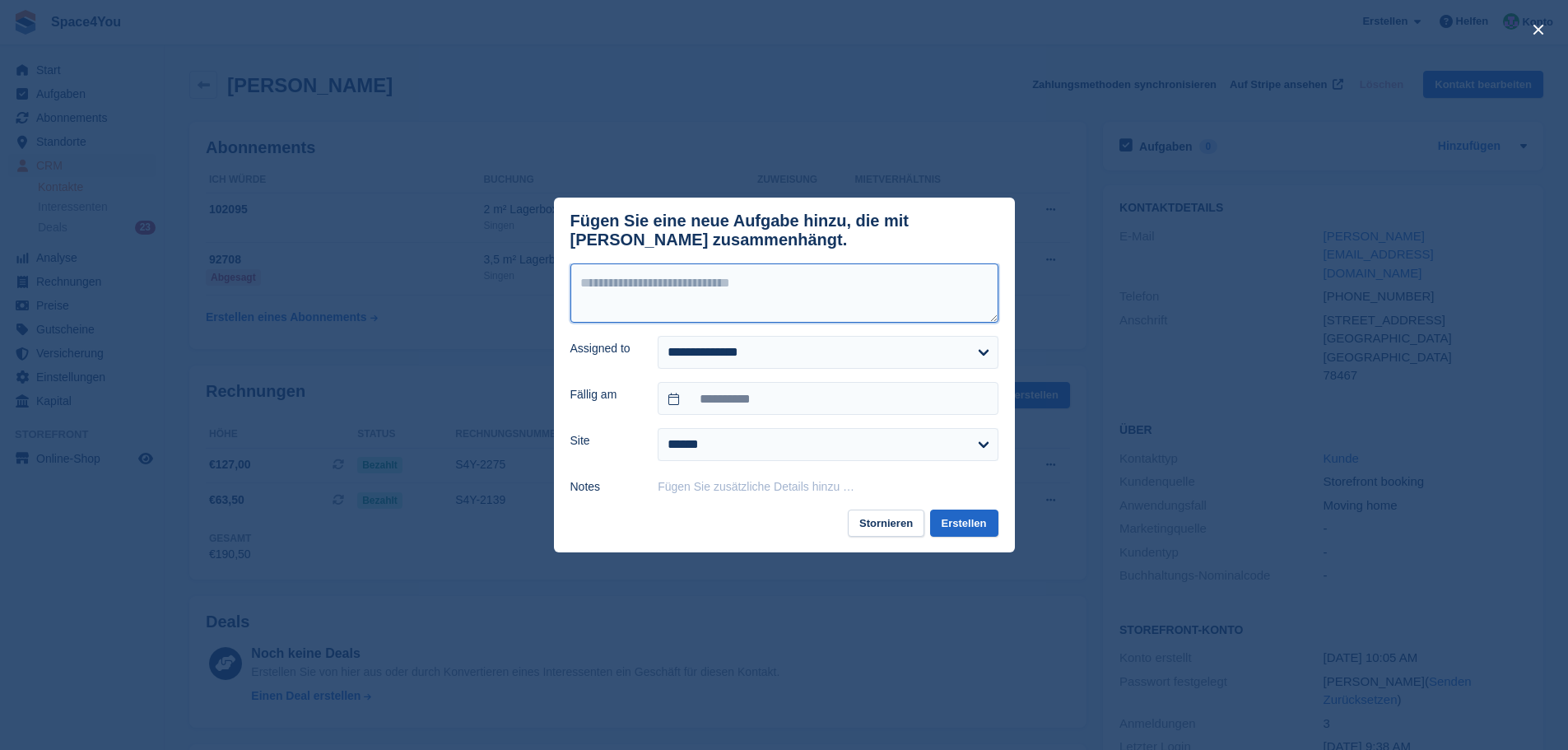
click at [725, 306] on textarea at bounding box center [784, 292] width 428 height 59
type textarea "**********"
click at [957, 525] on button "Erstellen" at bounding box center [964, 523] width 69 height 27
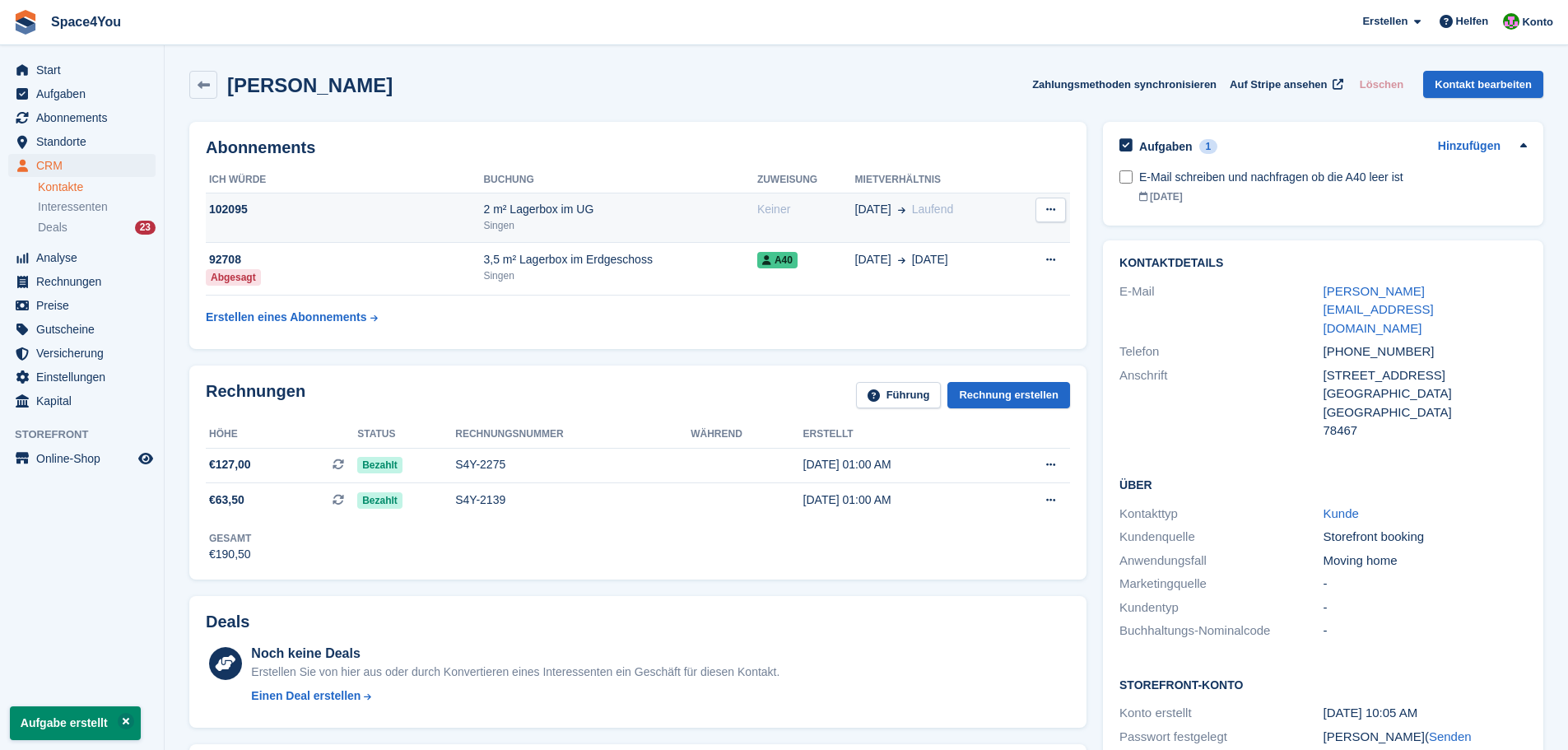
click at [984, 216] on div "28 Aug Laufend" at bounding box center [934, 210] width 159 height 18
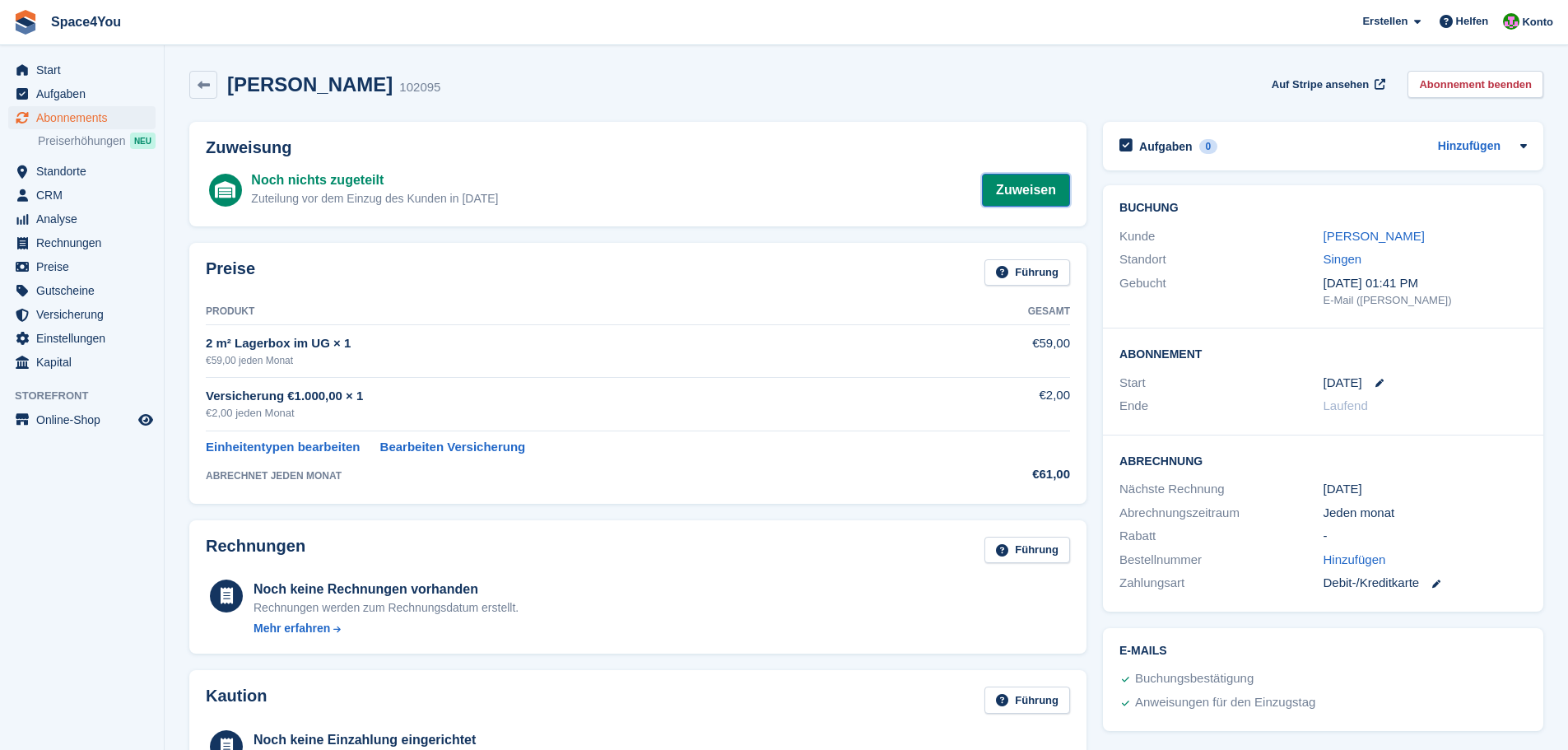
click at [1028, 189] on link "Zuweisen" at bounding box center [1026, 189] width 88 height 33
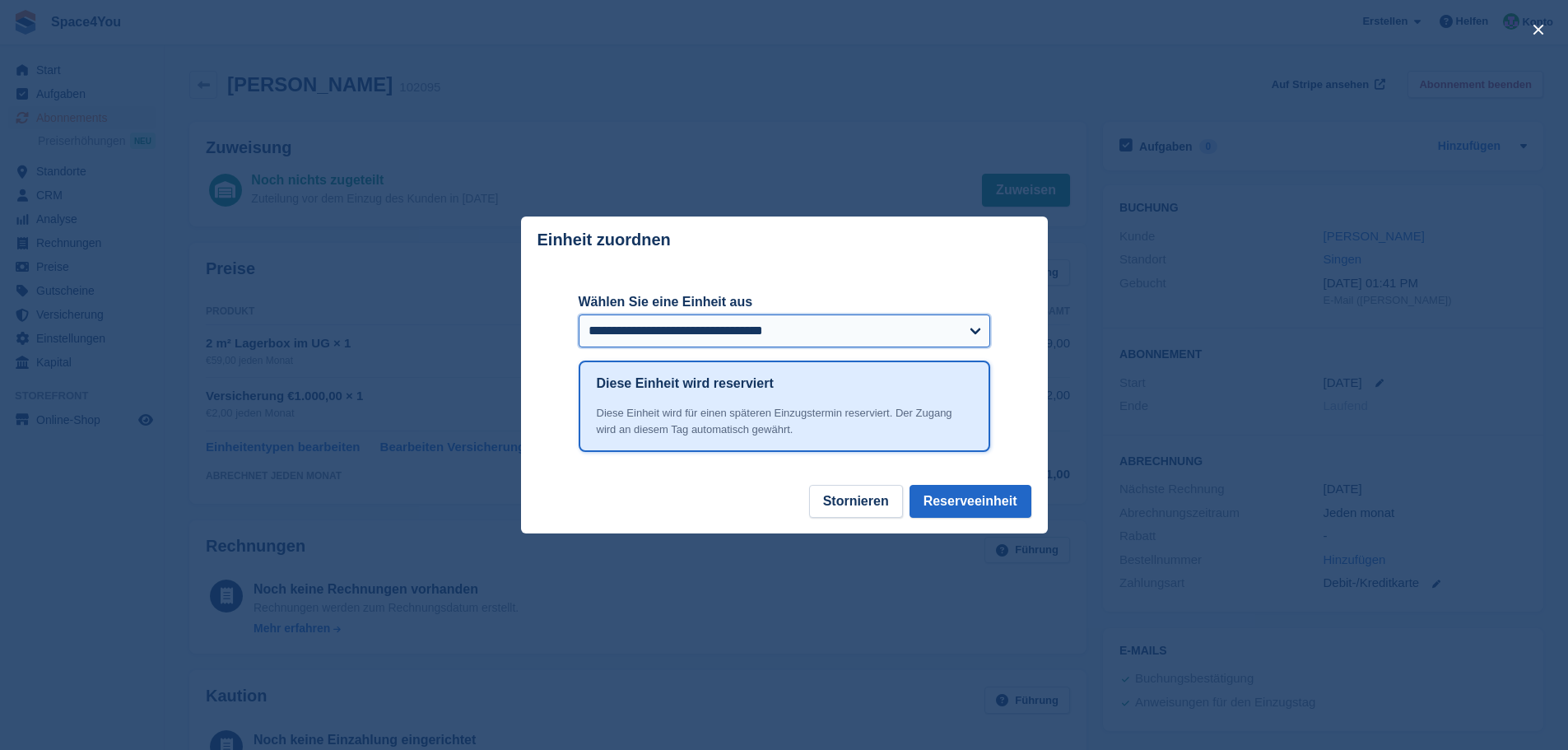
click at [676, 331] on select "**********" at bounding box center [785, 330] width 412 height 33
select select "*****"
click at [579, 316] on select "**********" at bounding box center [785, 330] width 412 height 33
click at [964, 510] on button "Reserveeinheit" at bounding box center [971, 501] width 121 height 33
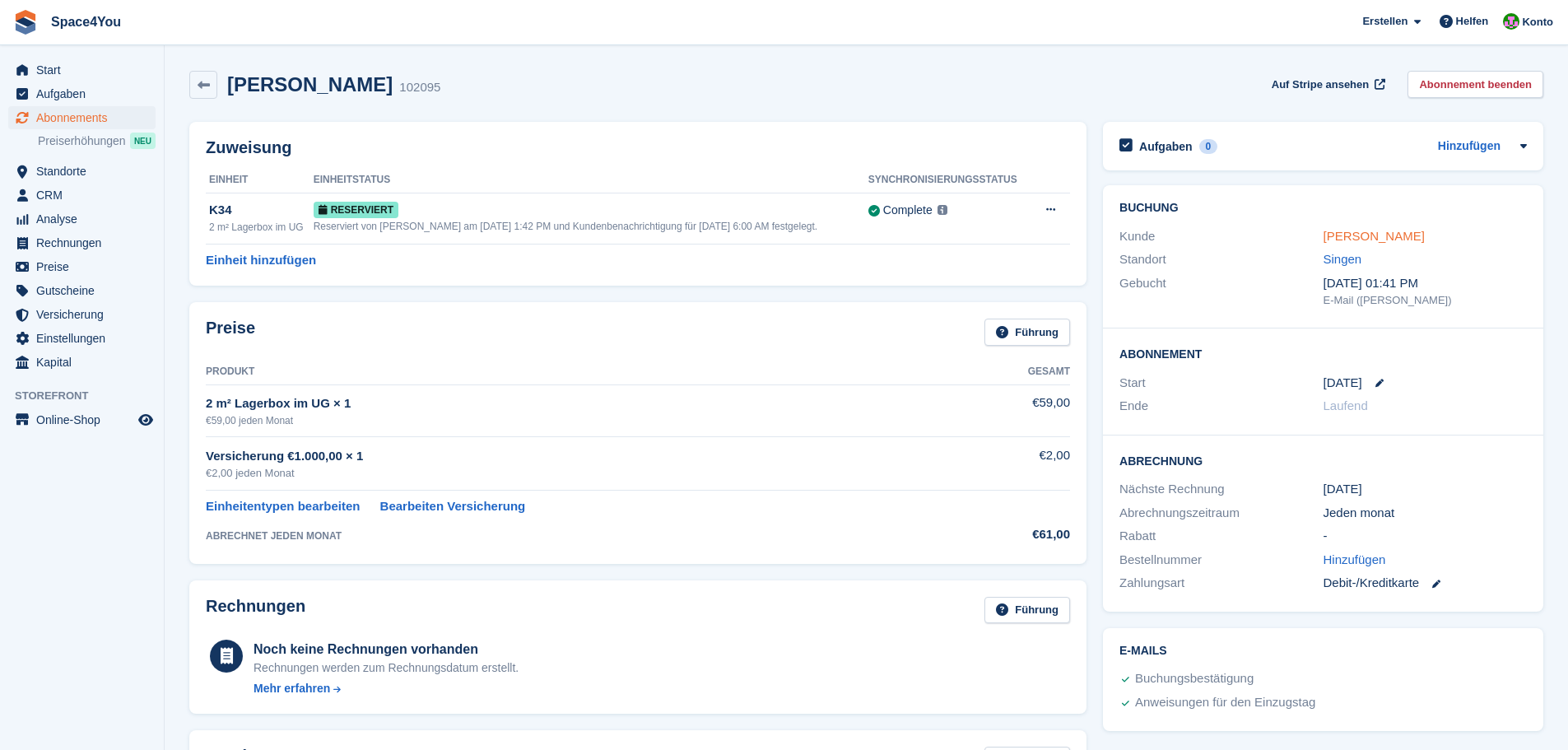
click at [1389, 236] on link "Yannick Metz" at bounding box center [1374, 236] width 101 height 14
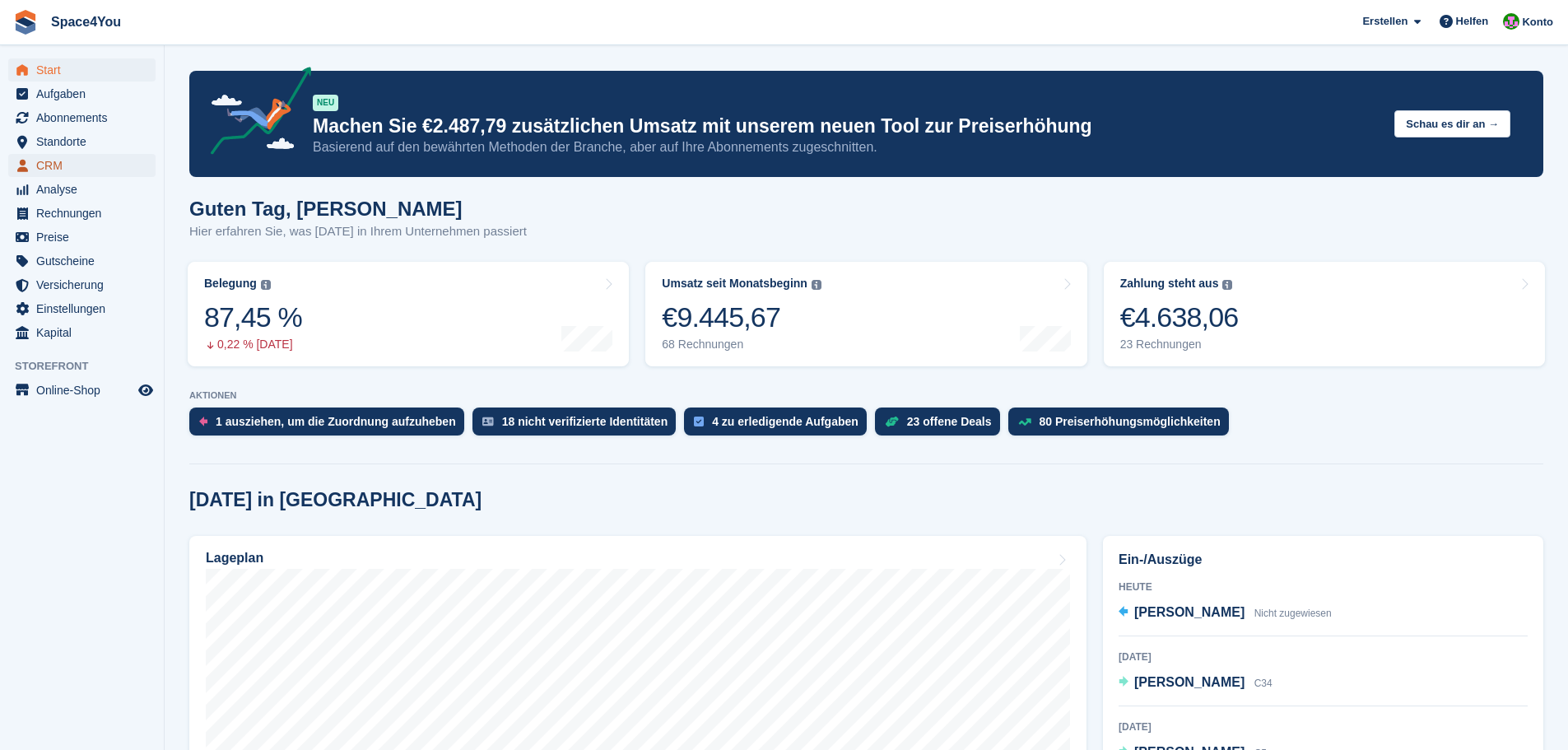
click at [57, 163] on span "CRM" at bounding box center [85, 165] width 99 height 23
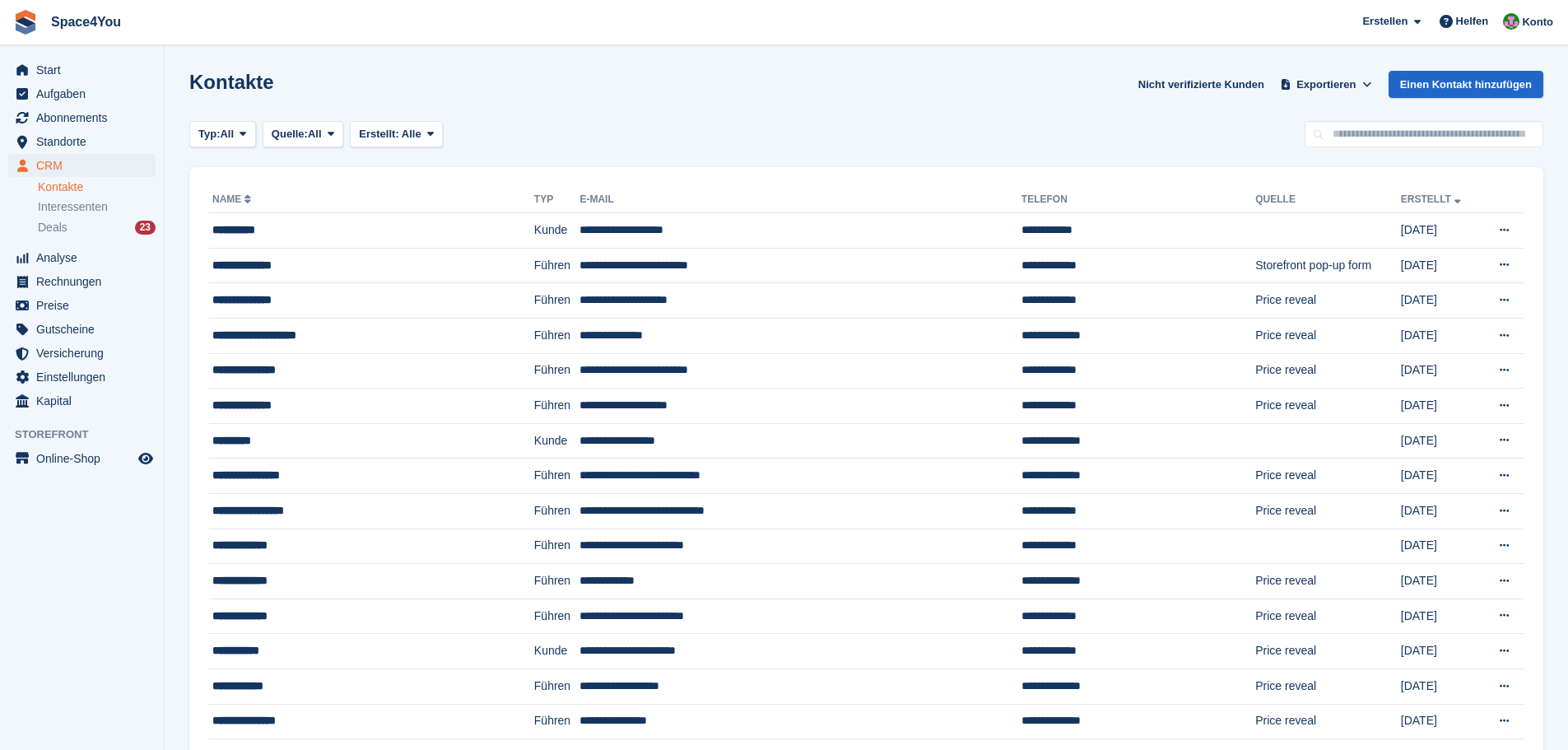
click at [82, 224] on div "Deals 23" at bounding box center [97, 228] width 118 height 16
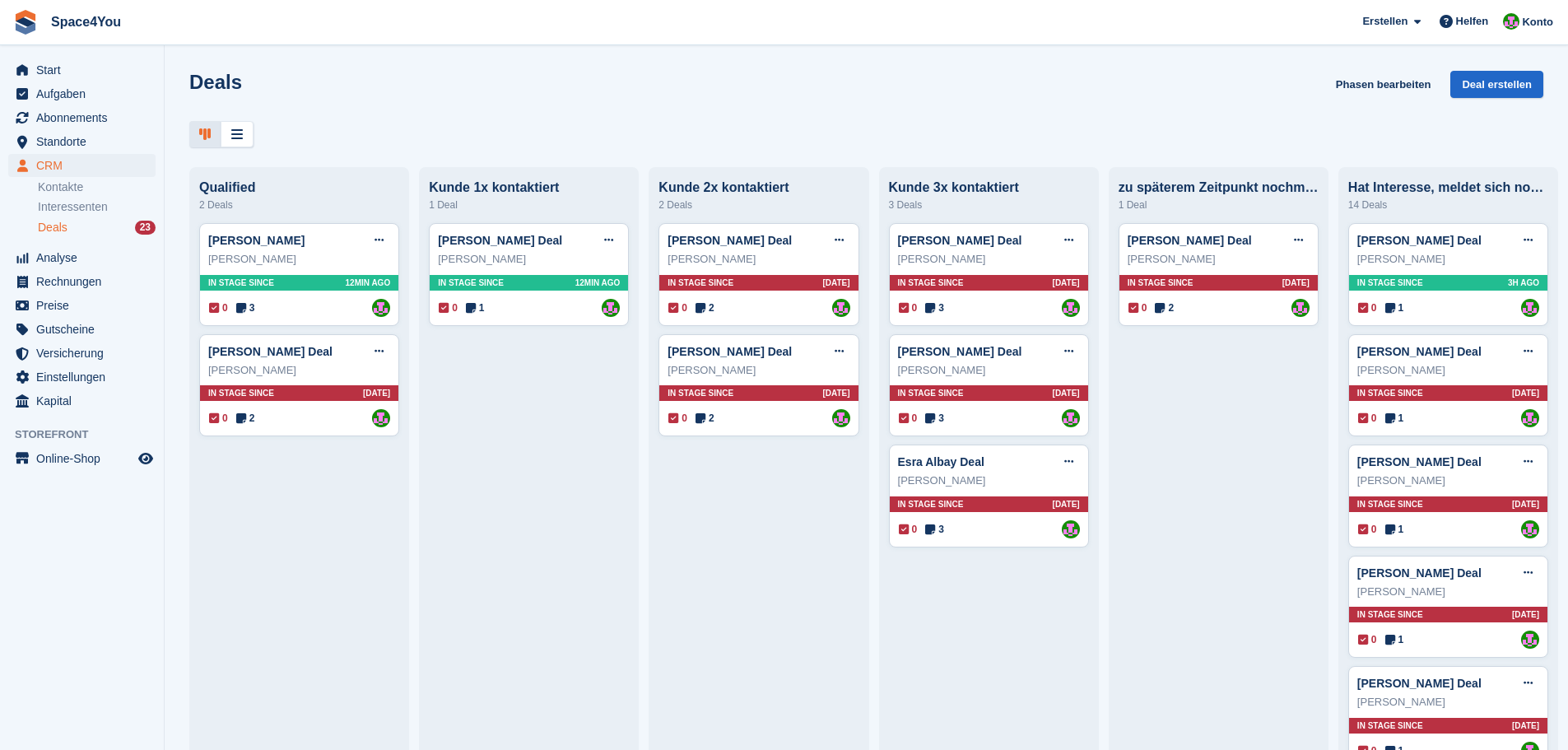
click at [712, 130] on div at bounding box center [866, 135] width 1354 height 27
click at [315, 253] on div "[PERSON_NAME] Deal bearbeiten Als gewonnen markieren Als verloren markieren Dea…" at bounding box center [299, 240] width 182 height 25
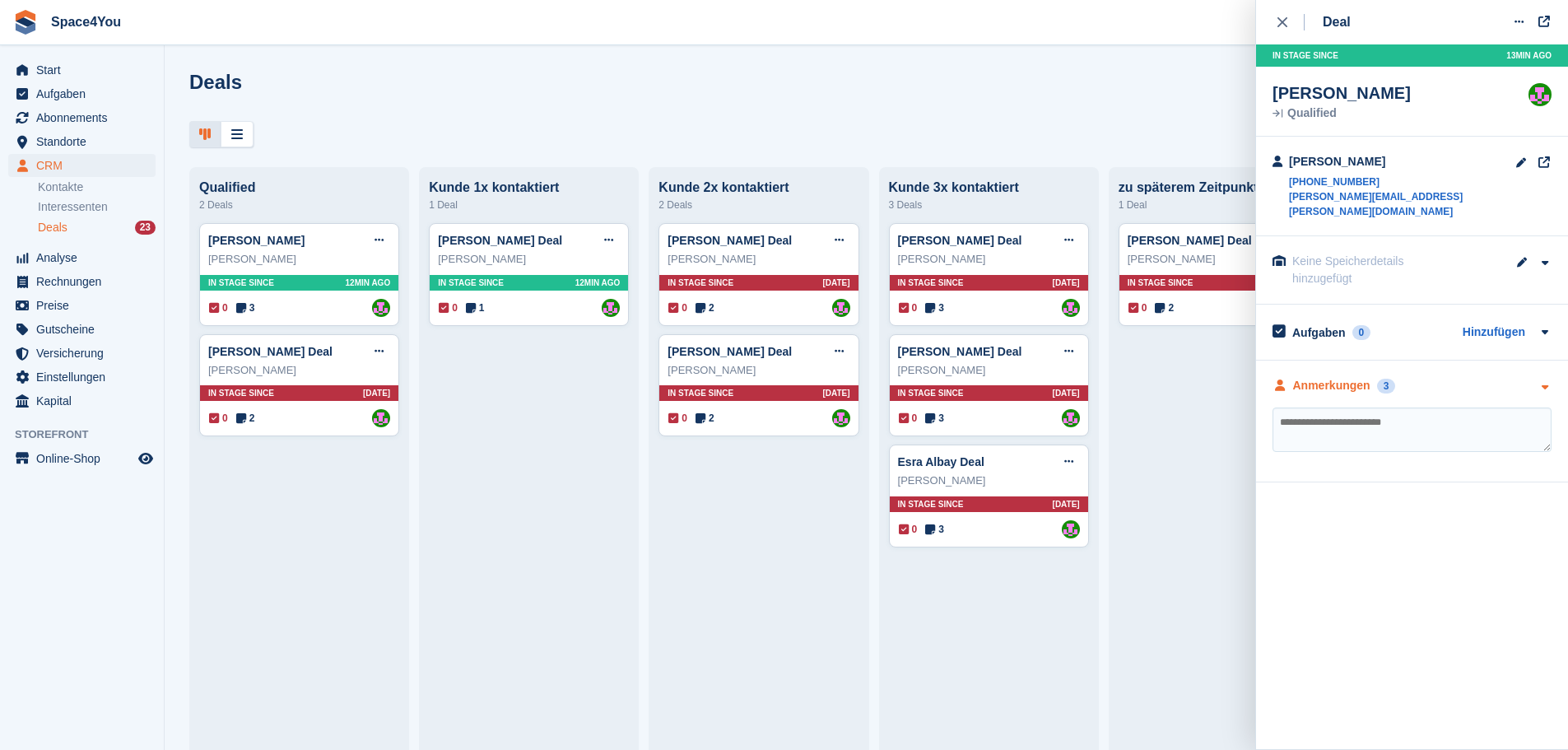
click at [1527, 377] on div "Anmerkungen 3" at bounding box center [1411, 386] width 279 height 18
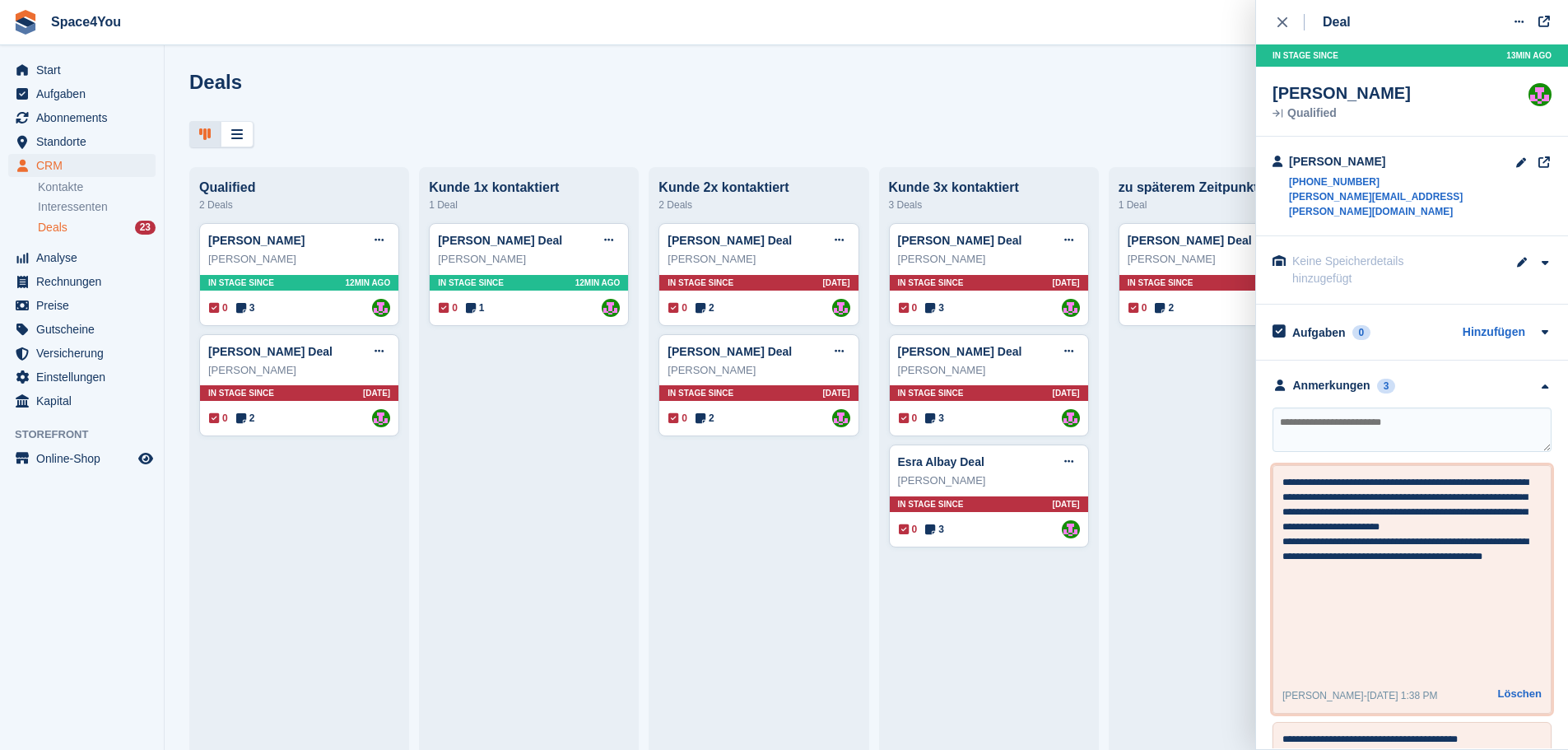
click at [1424, 561] on textarea "**********" at bounding box center [1405, 574] width 247 height 197
type textarea "**********"
click at [1111, 94] on div "Deals Phasen bearbeiten Deal erstellen" at bounding box center [866, 93] width 1354 height 47
click at [707, 124] on div at bounding box center [866, 135] width 1354 height 27
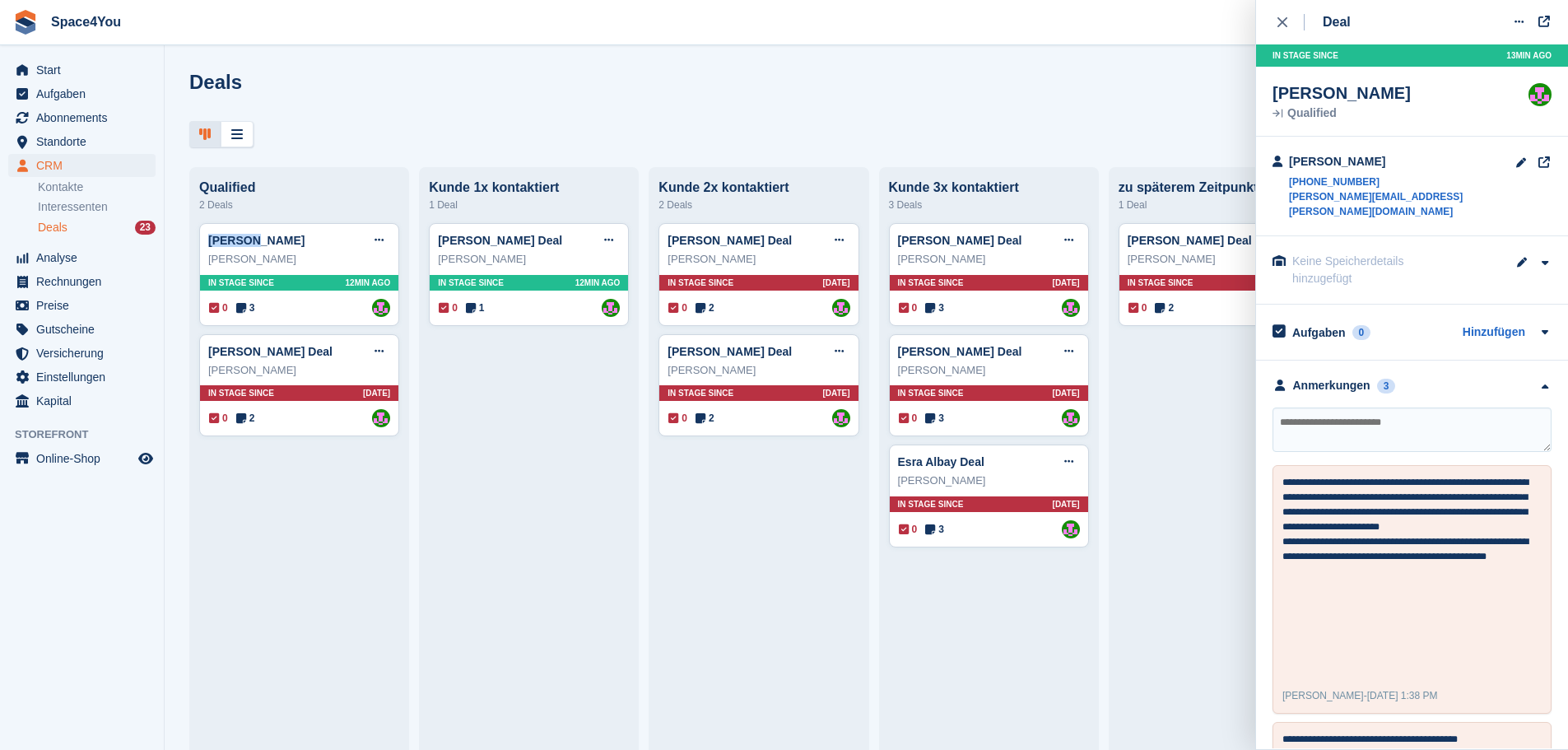
click at [707, 124] on div at bounding box center [866, 135] width 1354 height 27
click at [961, 130] on div at bounding box center [866, 135] width 1354 height 27
click at [567, 57] on div "Deals Phasen bearbeiten Deal erstellen Qualified 2 Deals Stefan GuglerDeal Deal…" at bounding box center [866, 375] width 1403 height 750
click at [1063, 101] on div "Deals Phasen bearbeiten Deal erstellen" at bounding box center [866, 93] width 1354 height 47
click at [1284, 22] on icon "close" at bounding box center [1282, 22] width 10 height 10
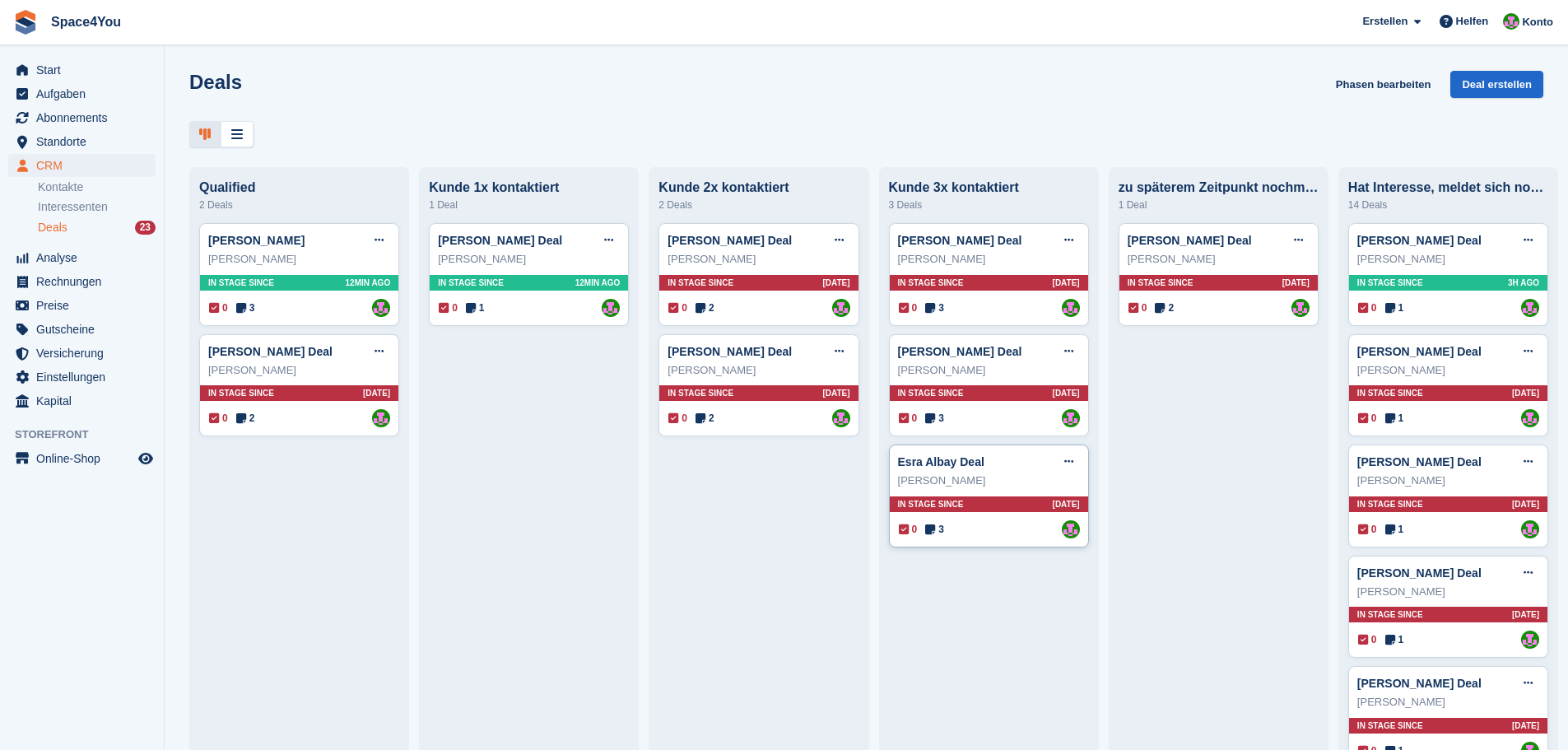
click at [1021, 484] on div "[PERSON_NAME]" at bounding box center [989, 481] width 182 height 17
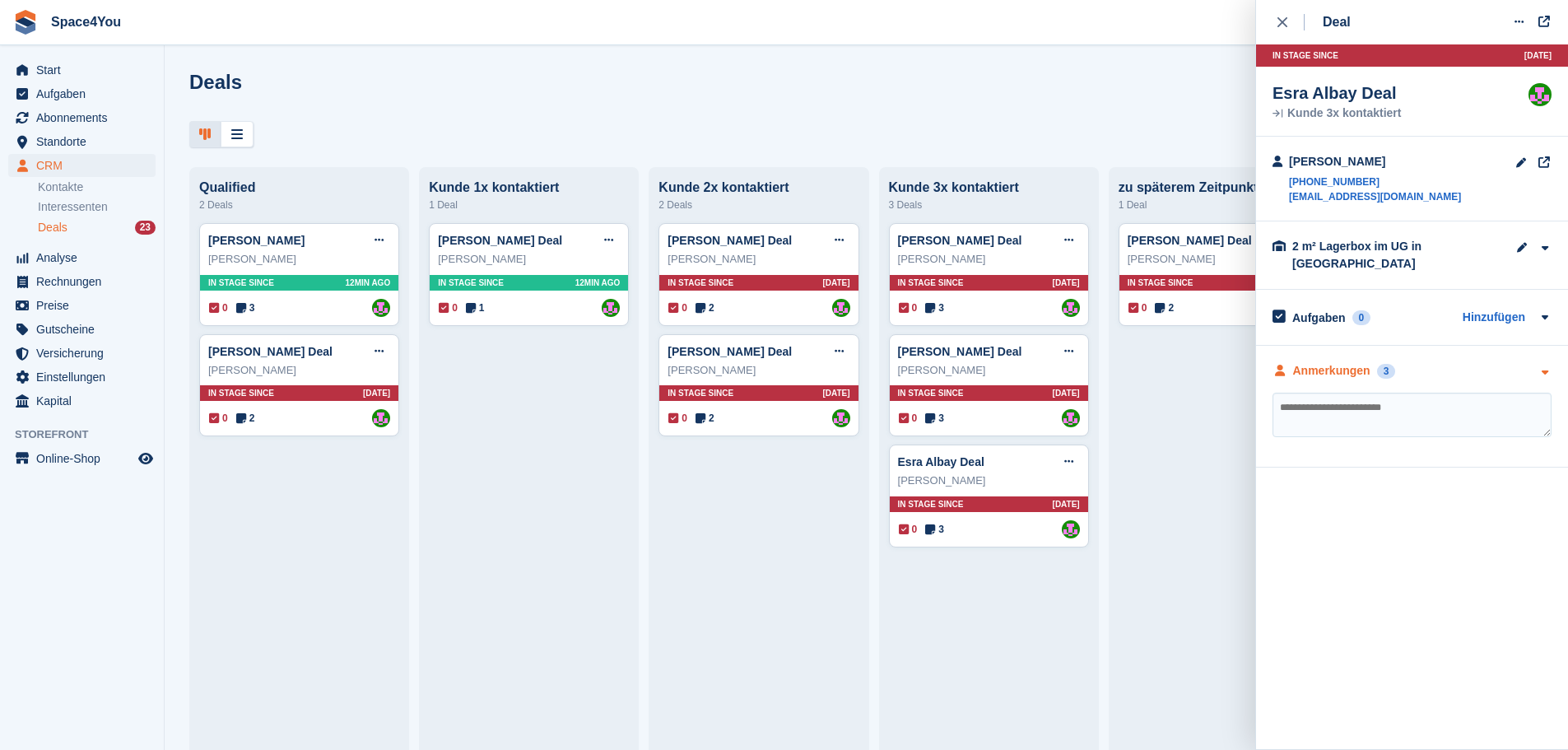
click at [1496, 363] on div "Anmerkungen 3" at bounding box center [1411, 371] width 279 height 18
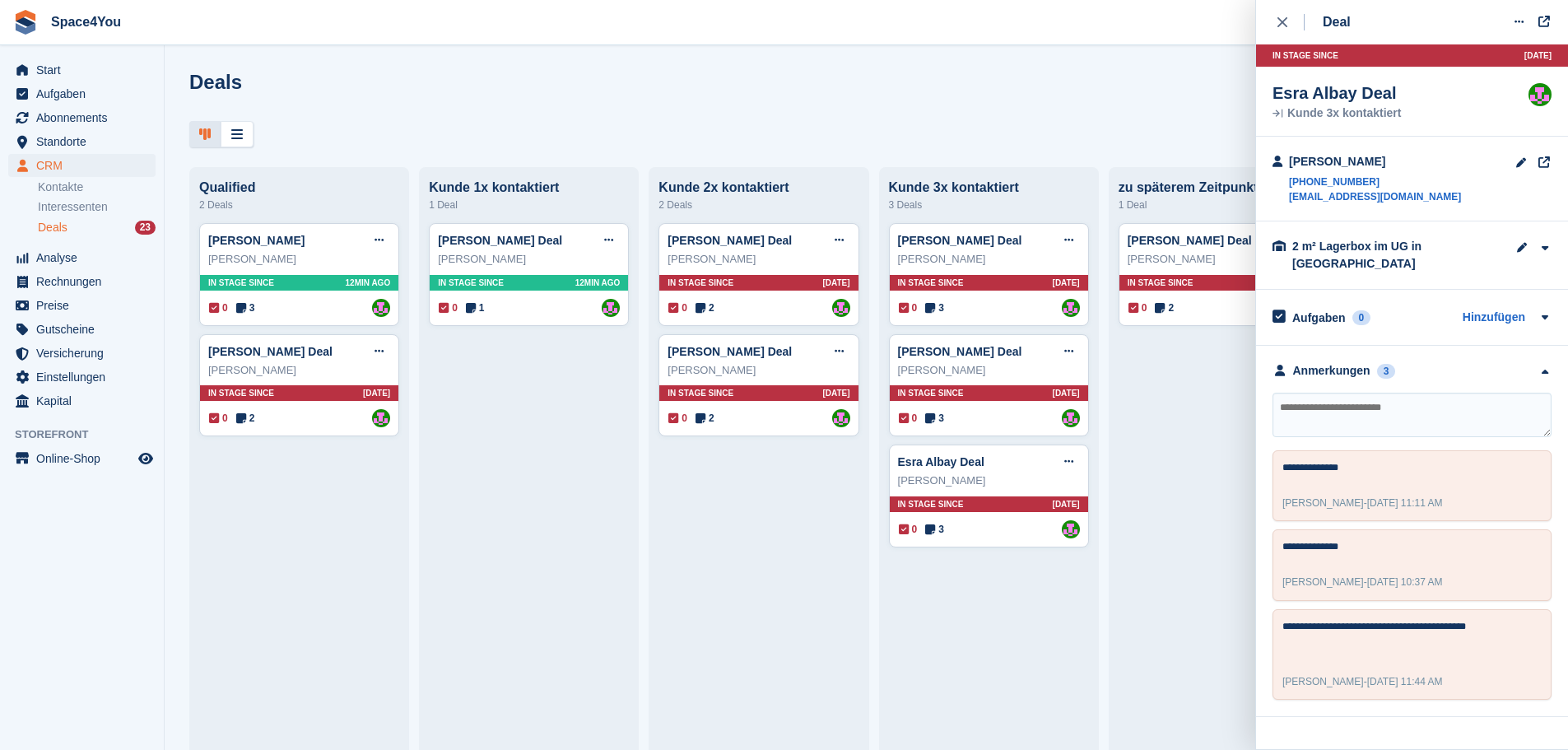
click at [1471, 393] on textarea at bounding box center [1411, 415] width 279 height 45
type textarea "**********"
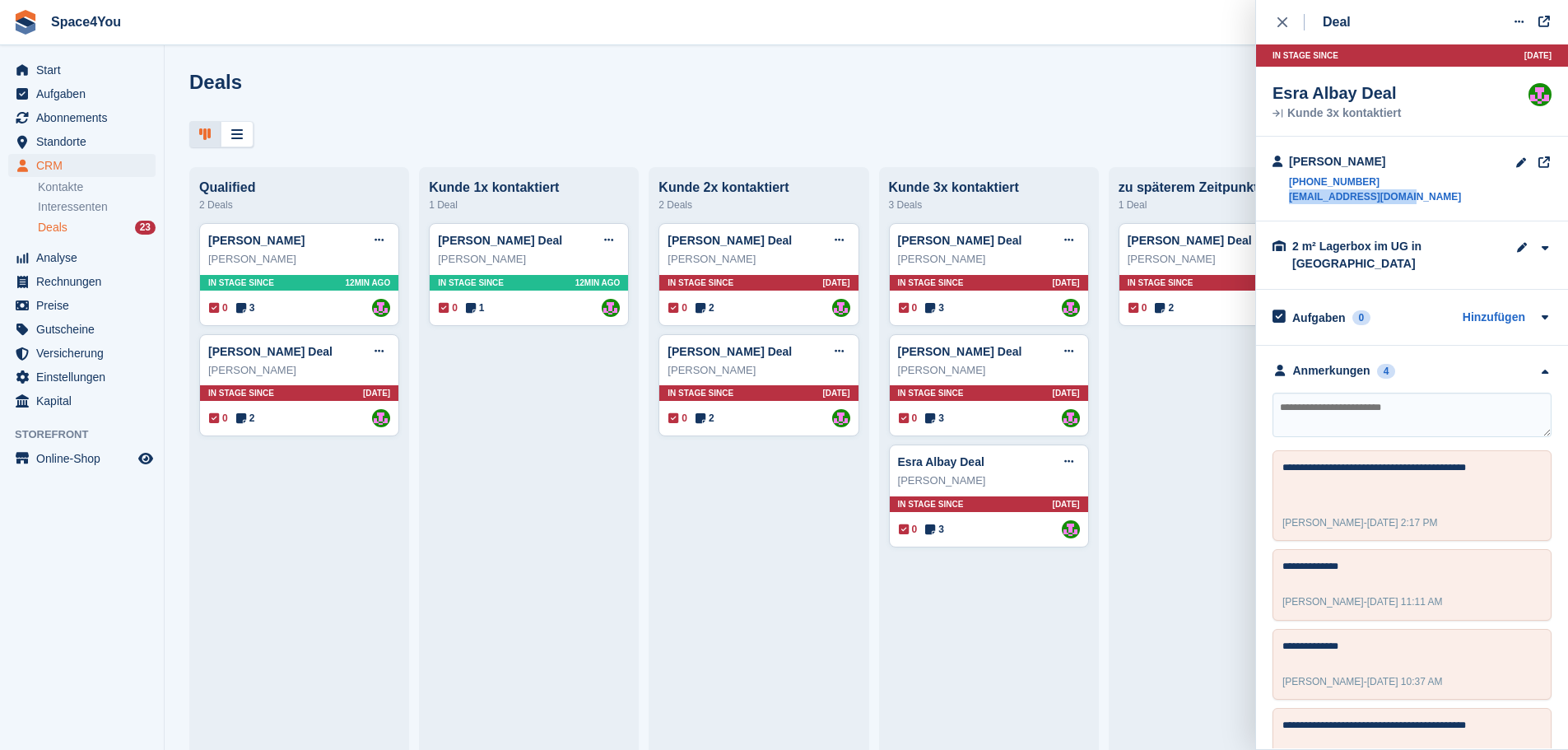
drag, startPoint x: 1411, startPoint y: 199, endPoint x: 1291, endPoint y: 210, distance: 120.5
click at [1291, 210] on div "Esra Albay +491789350897 albayesra@hotmail.com" at bounding box center [1411, 179] width 312 height 85
copy link "albayesra@hotmail.com"
click at [1144, 68] on div "Deals Phasen bearbeiten Deal erstellen Qualified 2 Deals Stefan GuglerDeal Deal…" at bounding box center [866, 375] width 1403 height 750
click at [1278, 26] on icon "close" at bounding box center [1282, 22] width 10 height 10
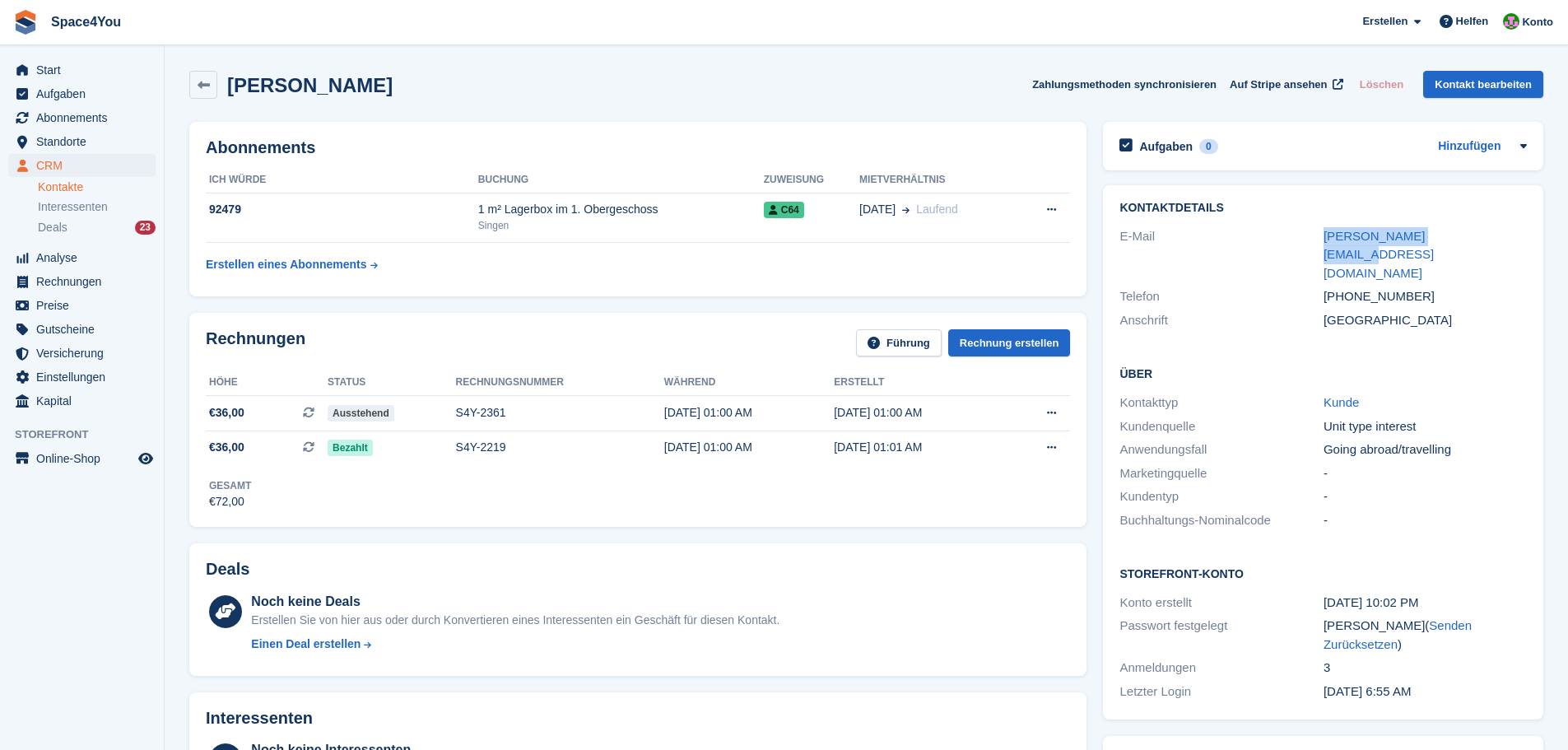
drag, startPoint x: 1316, startPoint y: 236, endPoint x: 1496, endPoint y: 232, distance: 180.0
click at [1496, 232] on div "E-Mail [PERSON_NAME][EMAIL_ADDRESS][DOMAIN_NAME]" at bounding box center [1323, 254] width 407 height 61
copy div "[PERSON_NAME][EMAIL_ADDRESS][DOMAIN_NAME]"
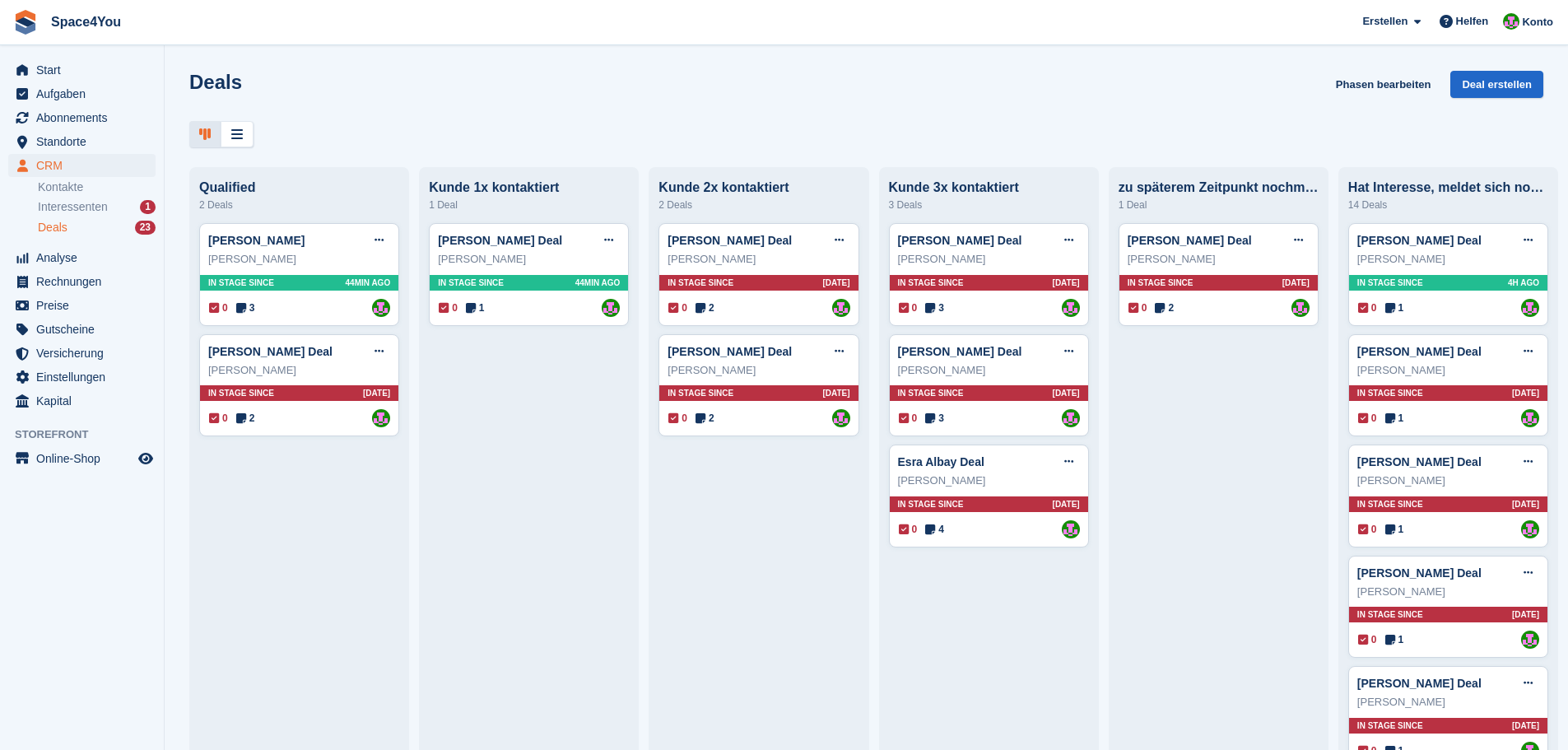
click at [553, 52] on div "Deals Phasen bearbeiten Deal erstellen Qualified 2 Deals [PERSON_NAME] Deal bea…" at bounding box center [866, 375] width 1403 height 750
click at [1064, 465] on icon at bounding box center [1068, 461] width 9 height 11
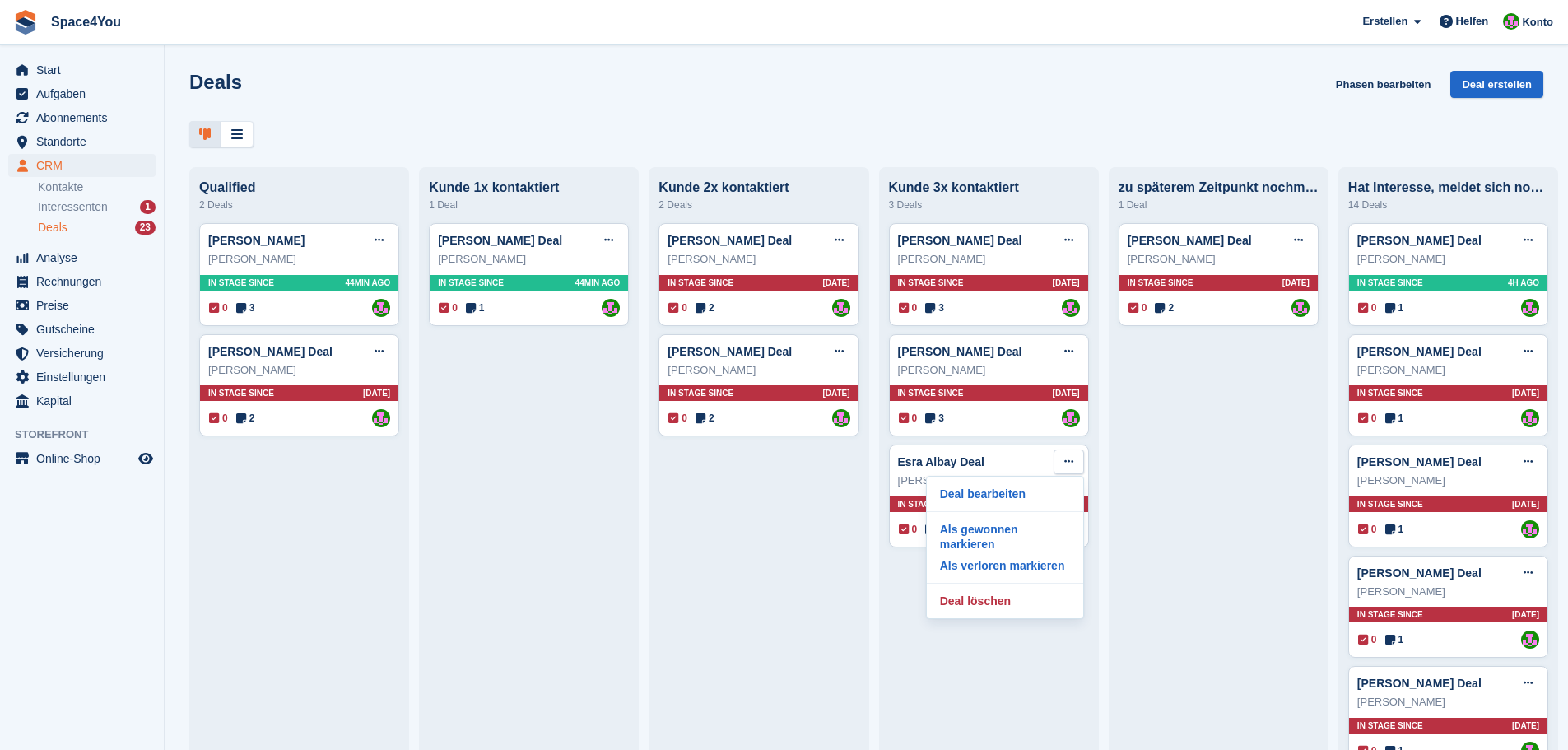
click at [952, 136] on div at bounding box center [866, 135] width 1354 height 27
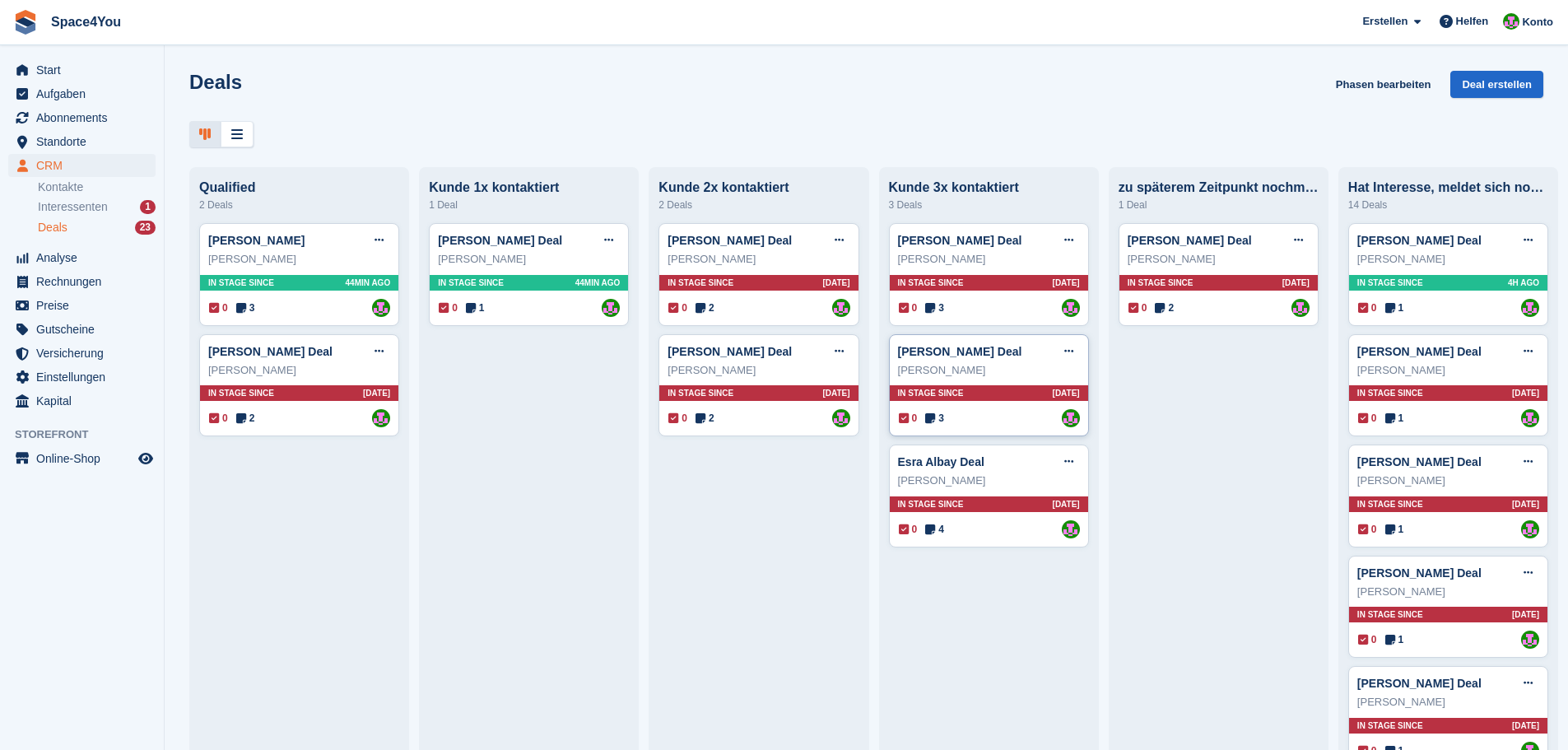
click at [1013, 379] on div "[PERSON_NAME]" at bounding box center [989, 371] width 182 height 17
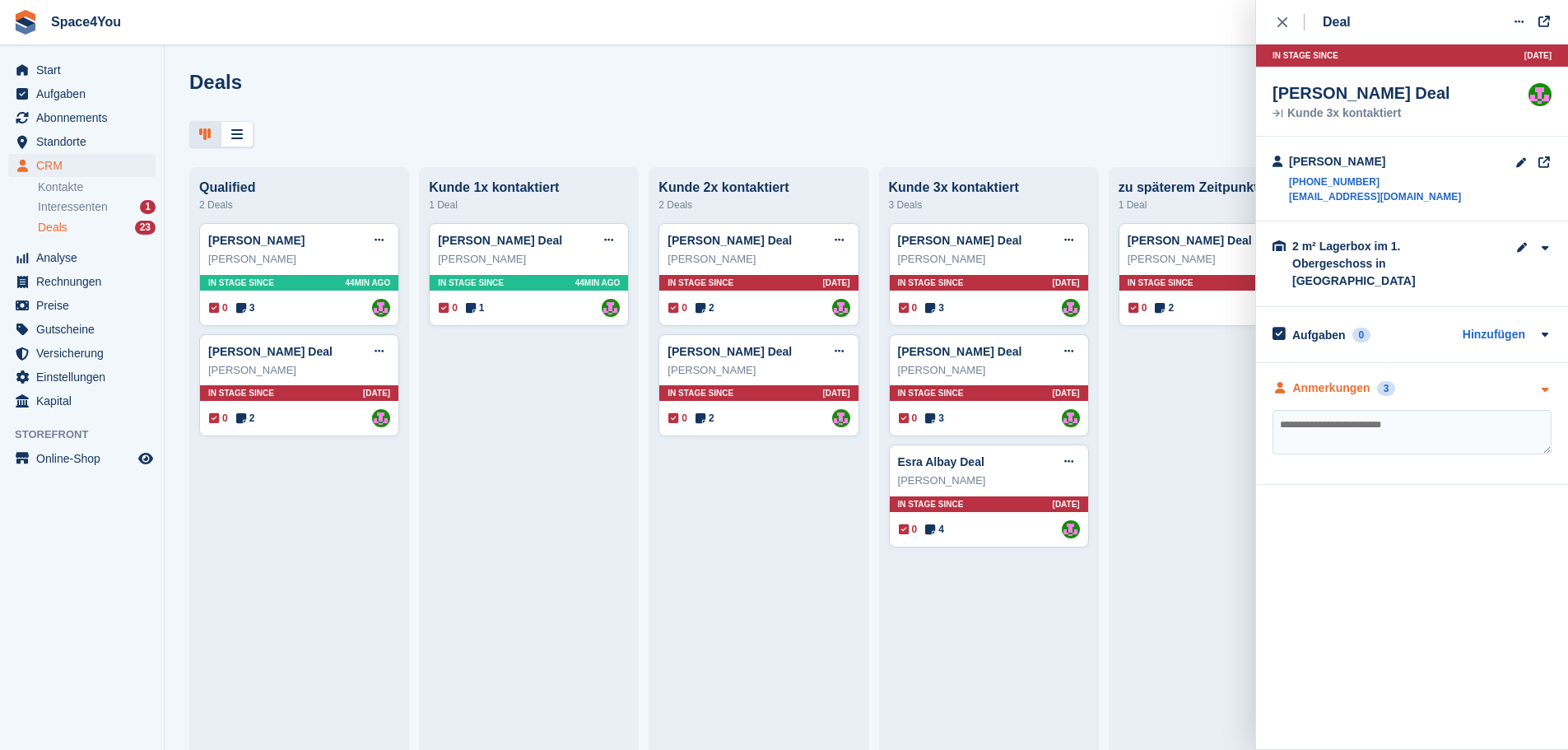
click at [1520, 379] on div "Anmerkungen 3" at bounding box center [1411, 388] width 279 height 18
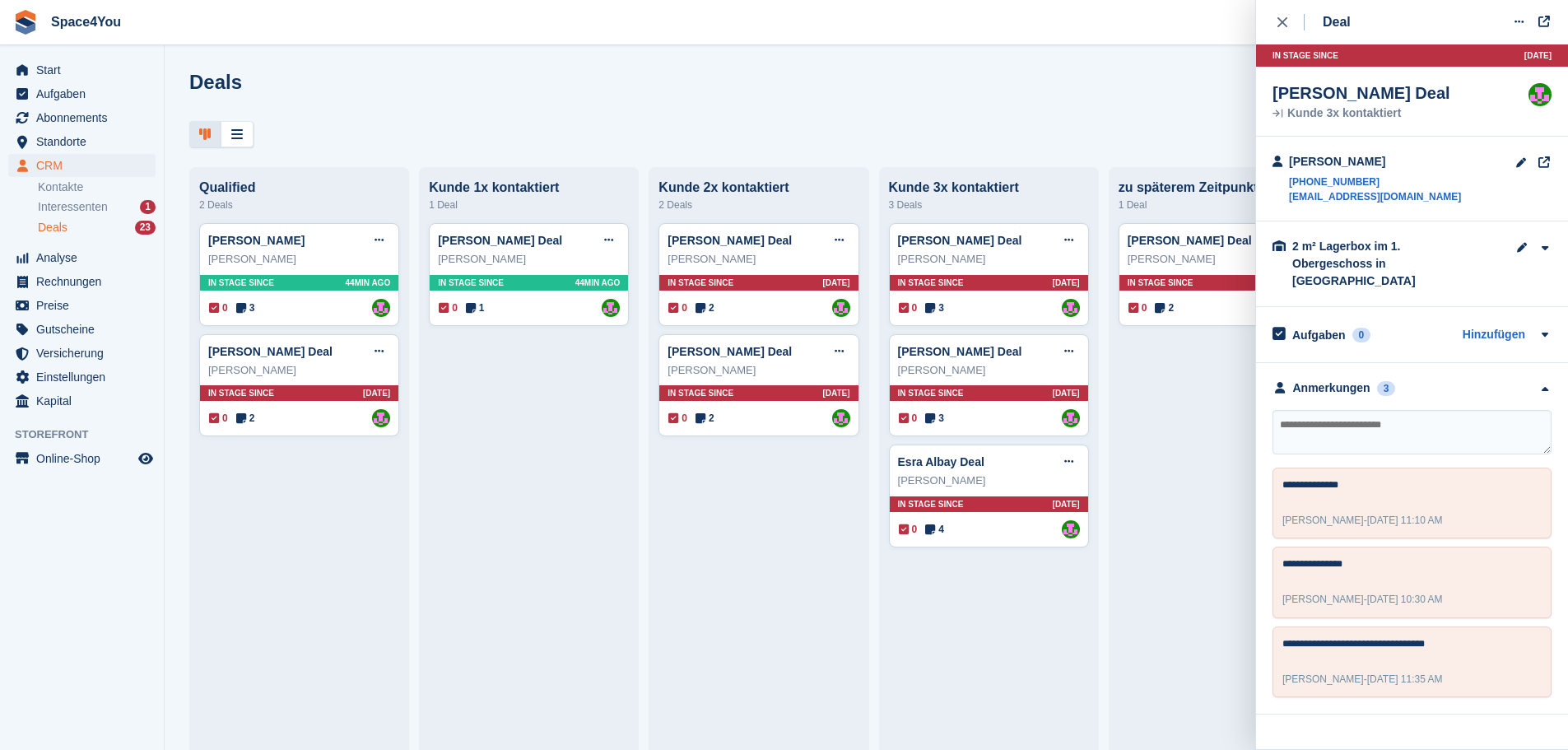
click at [1441, 412] on textarea at bounding box center [1411, 432] width 279 height 45
type textarea "**********"
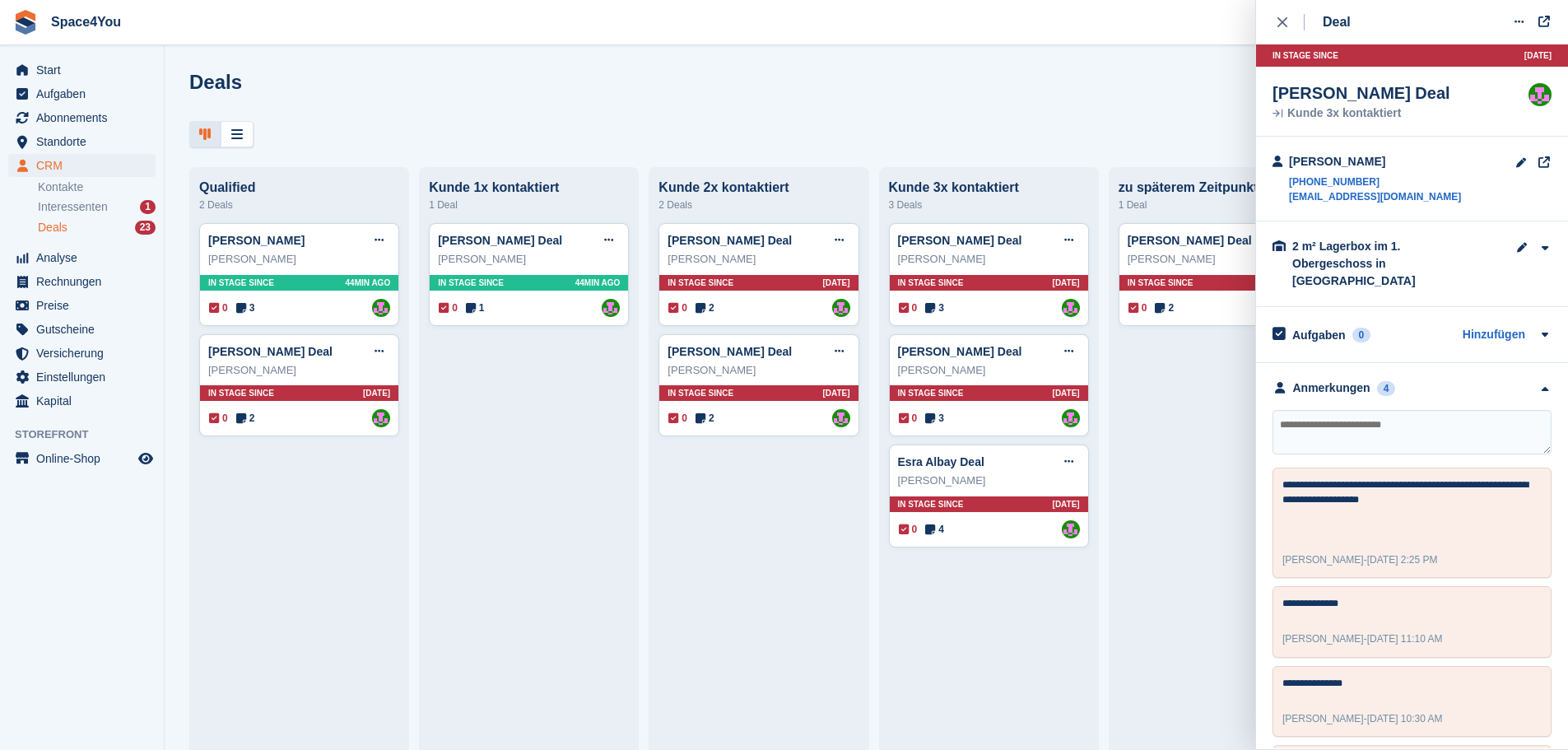
click at [1027, 58] on div "Deals Phasen bearbeiten Deal erstellen Qualified 2 Deals [PERSON_NAME] Deal bea…" at bounding box center [866, 375] width 1403 height 750
click at [1064, 467] on icon at bounding box center [1068, 461] width 9 height 11
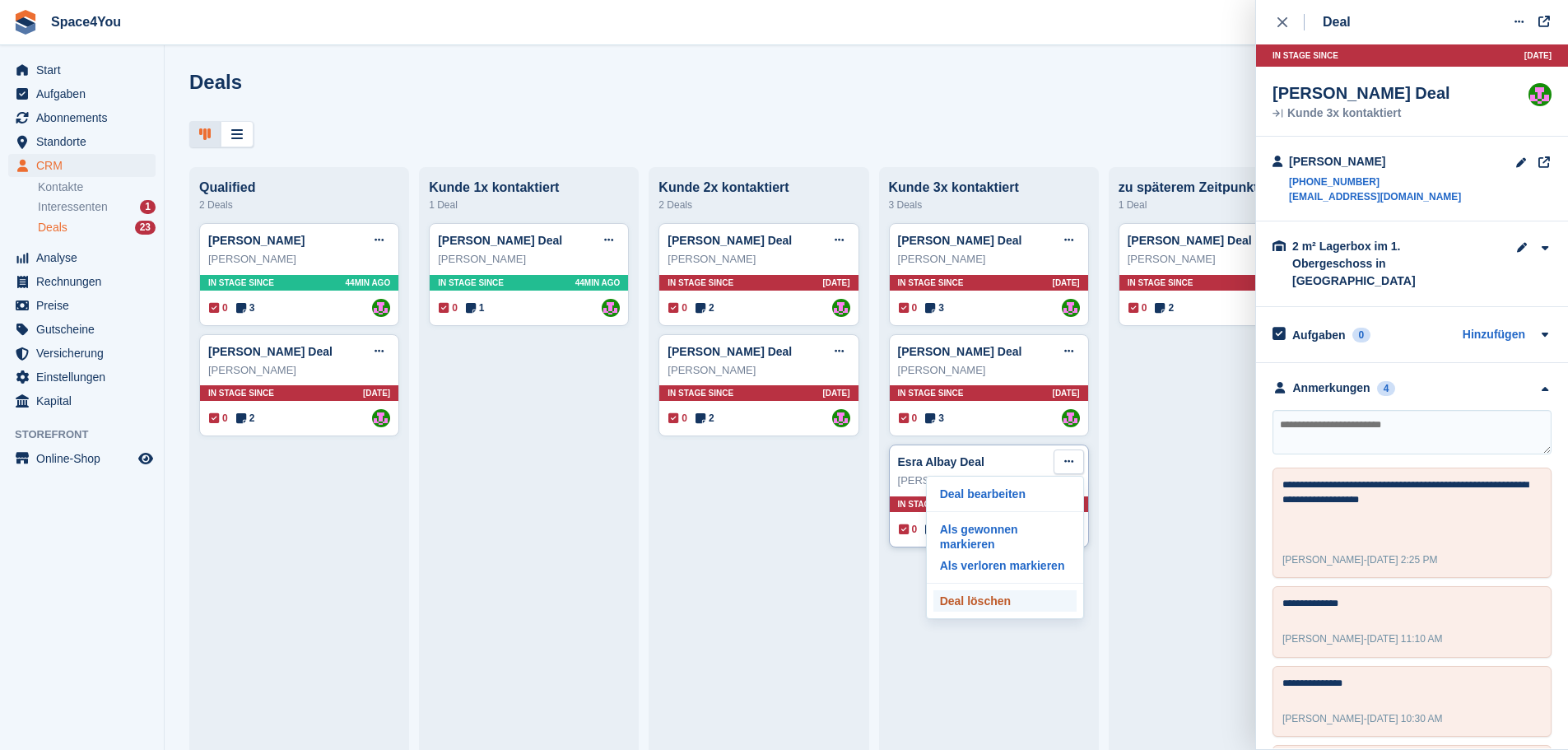
click at [978, 591] on p "Deal löschen" at bounding box center [1005, 601] width 143 height 21
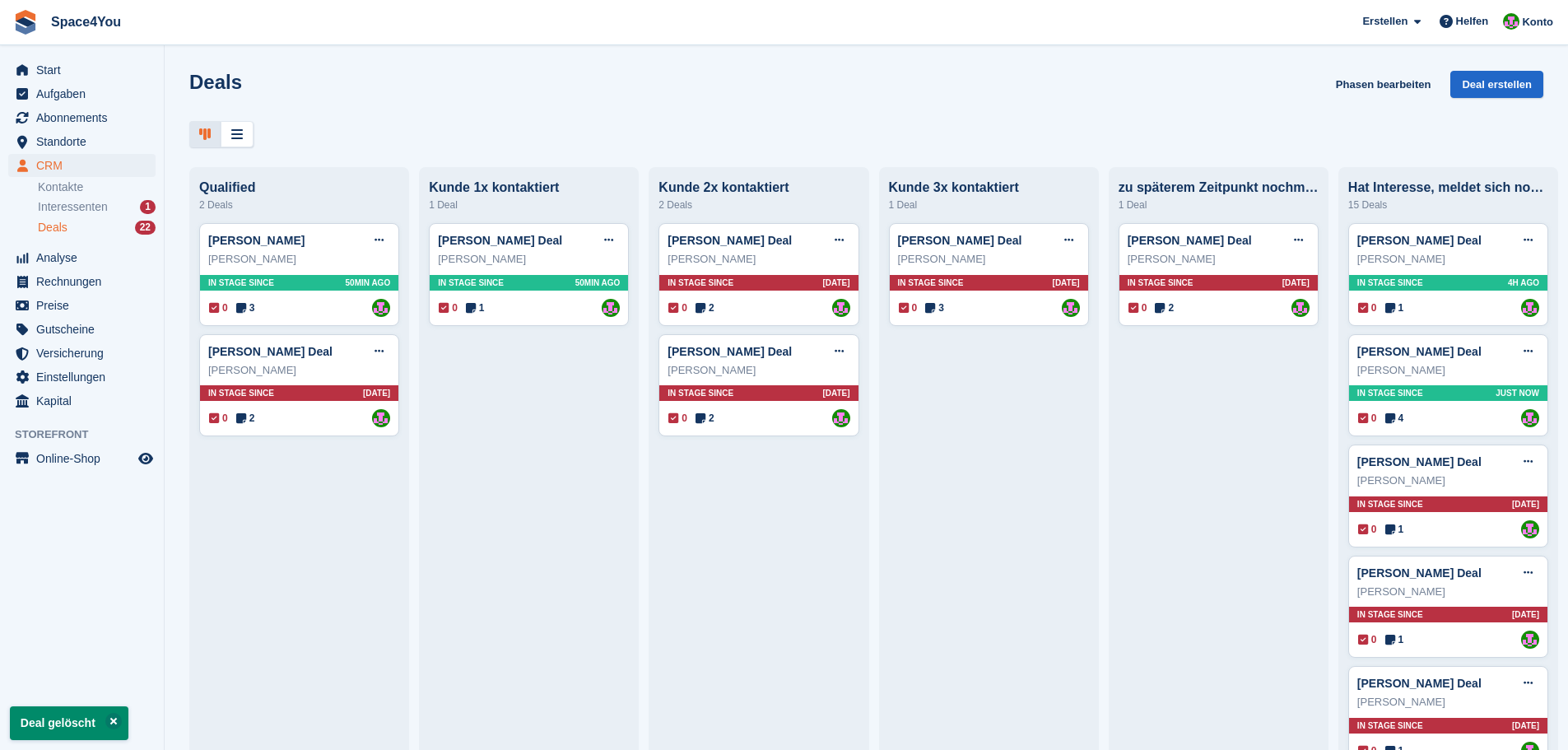
click at [1040, 128] on div at bounding box center [866, 135] width 1354 height 27
click at [503, 150] on div "Deals Phasen bearbeiten Deal erstellen Qualified 2 Deals Stefan GuglerDeal Deal…" at bounding box center [866, 375] width 1403 height 750
click at [807, 56] on div "Deals Phasen bearbeiten Deal erstellen Qualified 2 Deals Stefan GuglerDeal Deal…" at bounding box center [866, 375] width 1403 height 750
click at [1015, 261] on div "Fabian Huterer" at bounding box center [989, 259] width 182 height 17
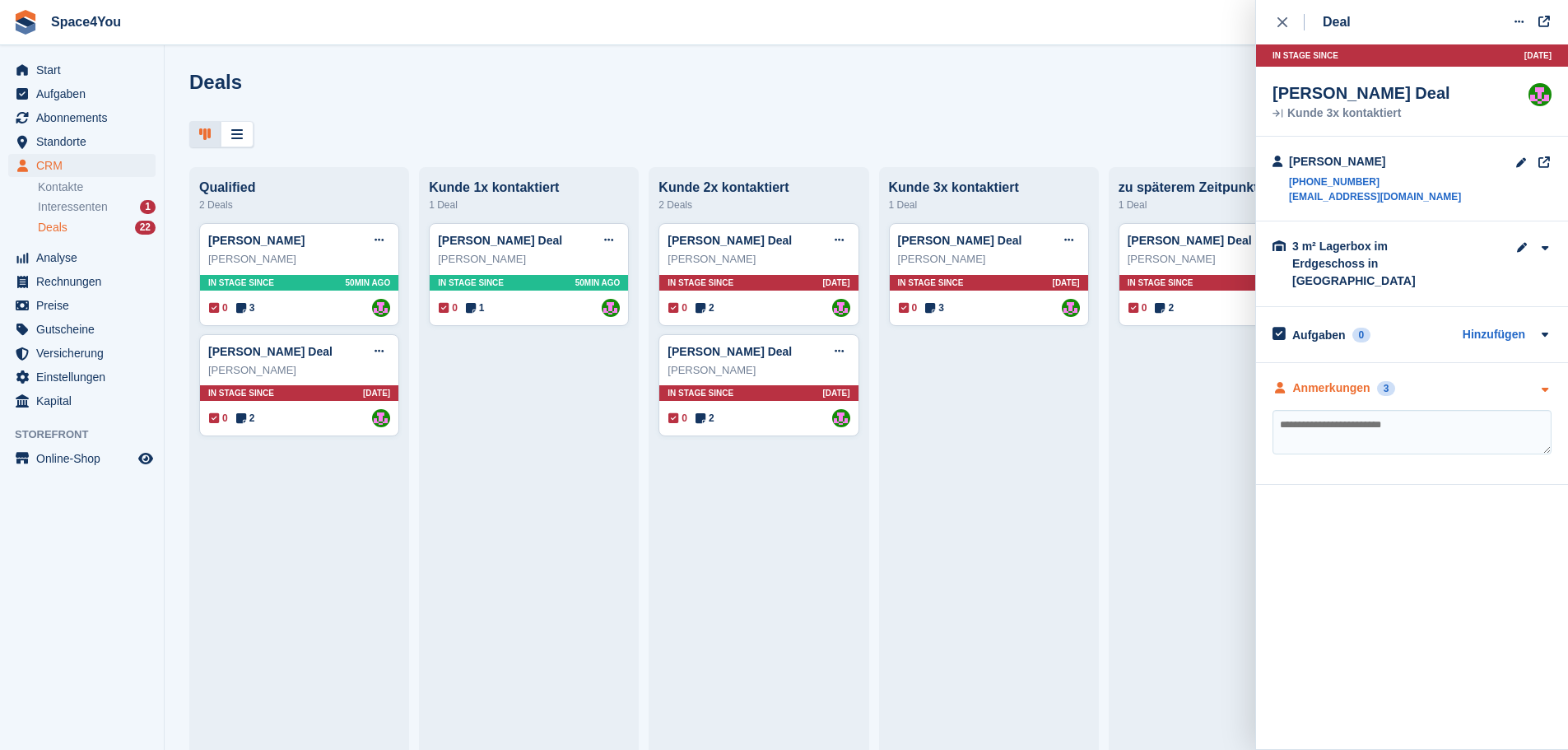
click at [1523, 379] on div "Anmerkungen 3" at bounding box center [1411, 388] width 279 height 18
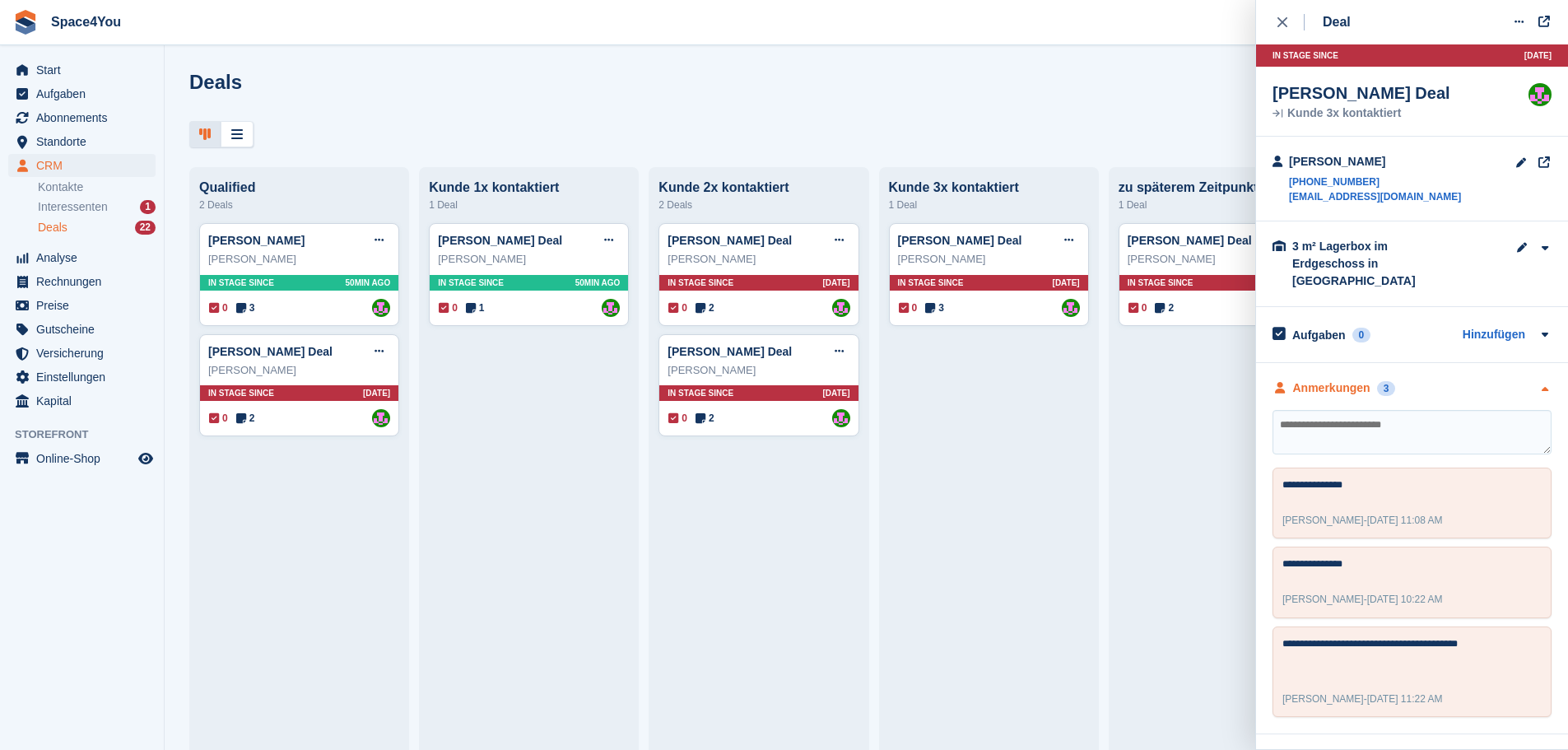
click at [1523, 379] on div "Anmerkungen 3" at bounding box center [1411, 388] width 279 height 18
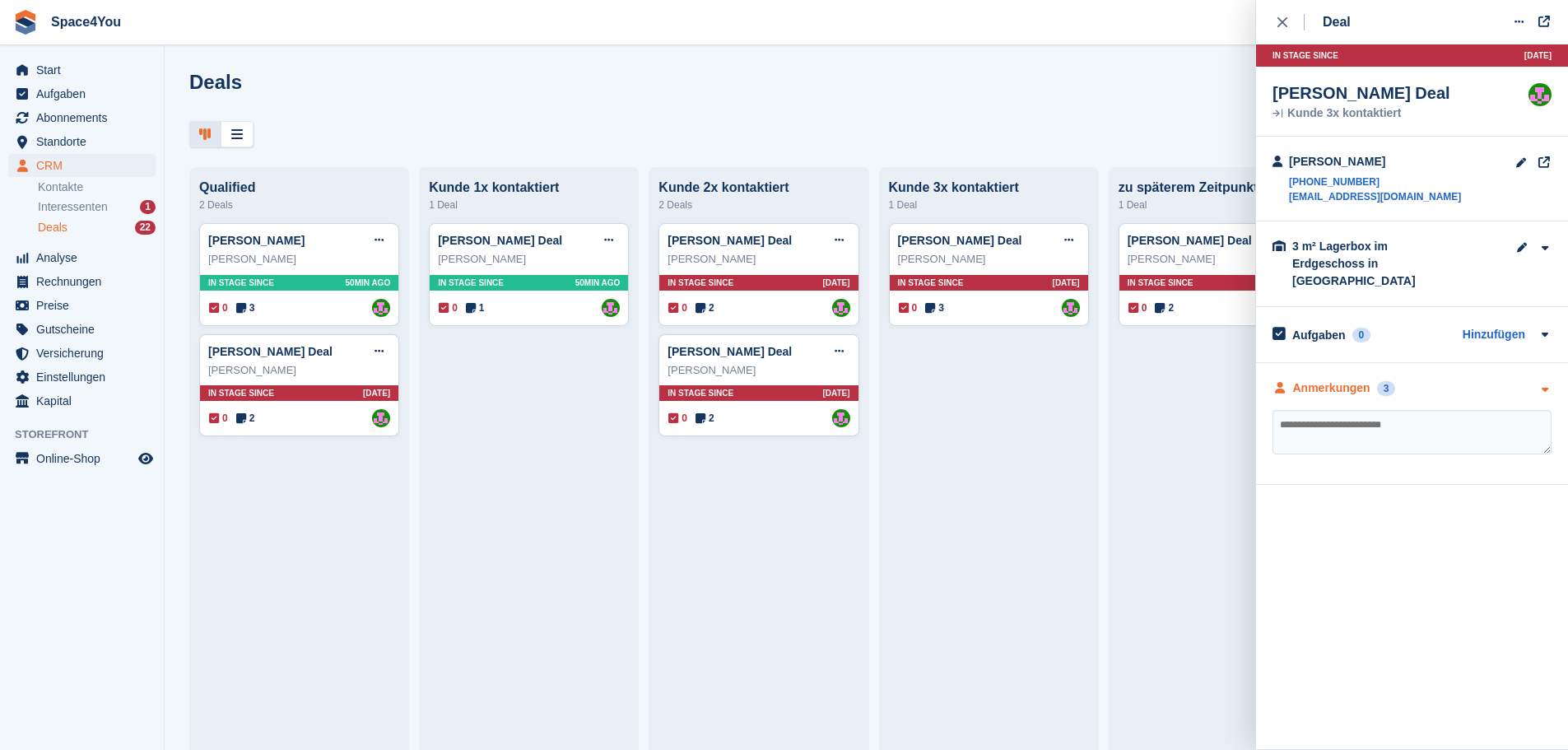
click at [1473, 379] on div "Anmerkungen 3" at bounding box center [1411, 388] width 279 height 18
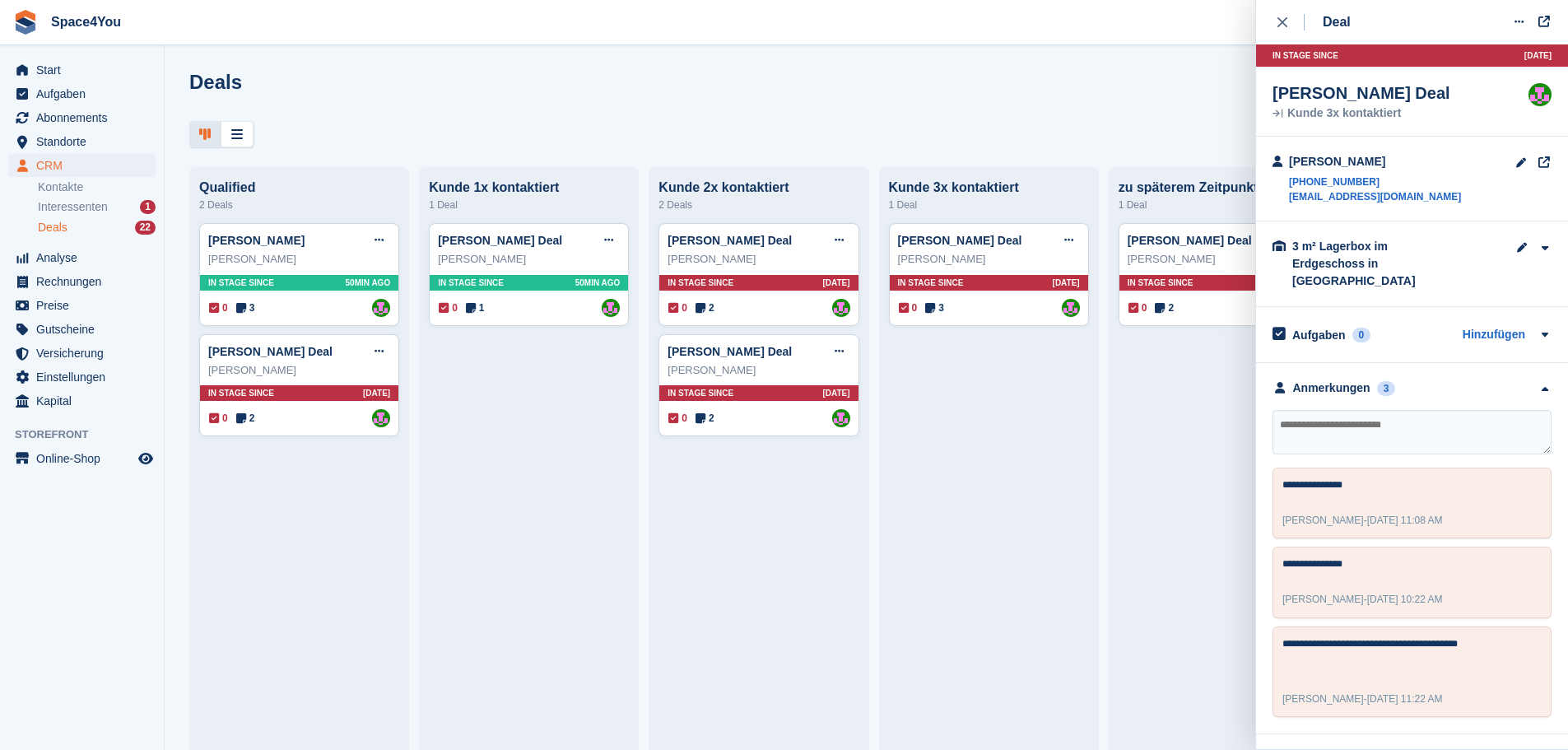
click at [1427, 419] on textarea at bounding box center [1411, 432] width 279 height 45
type textarea "**********"
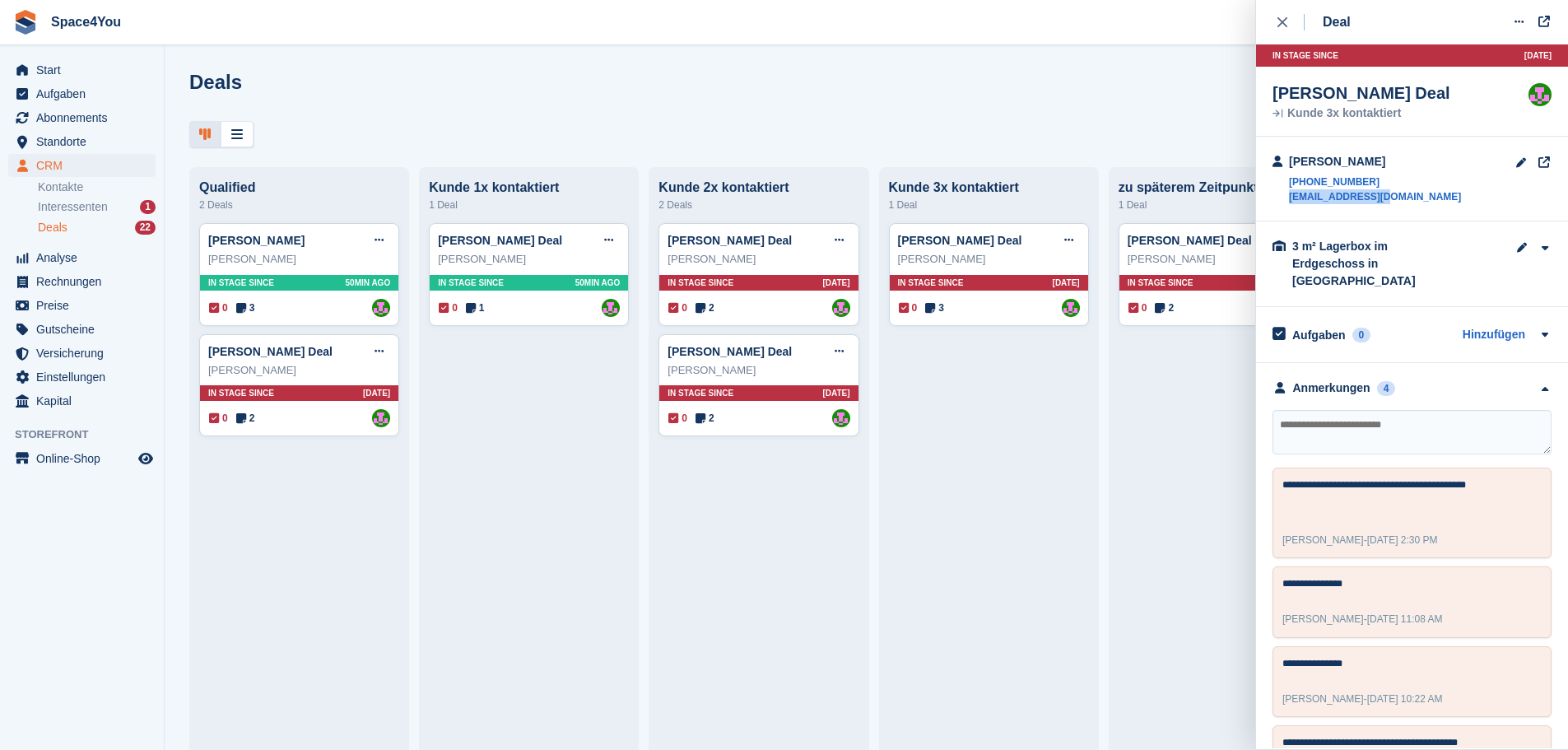
drag, startPoint x: 1399, startPoint y: 197, endPoint x: 1288, endPoint y: 197, distance: 111.0
click at [1288, 197] on div "Fabian Huterer +4915119508783 huti352@gmail.com" at bounding box center [1411, 179] width 312 height 85
copy link "huti352@gmail.com"
click at [1066, 238] on button at bounding box center [1068, 240] width 31 height 25
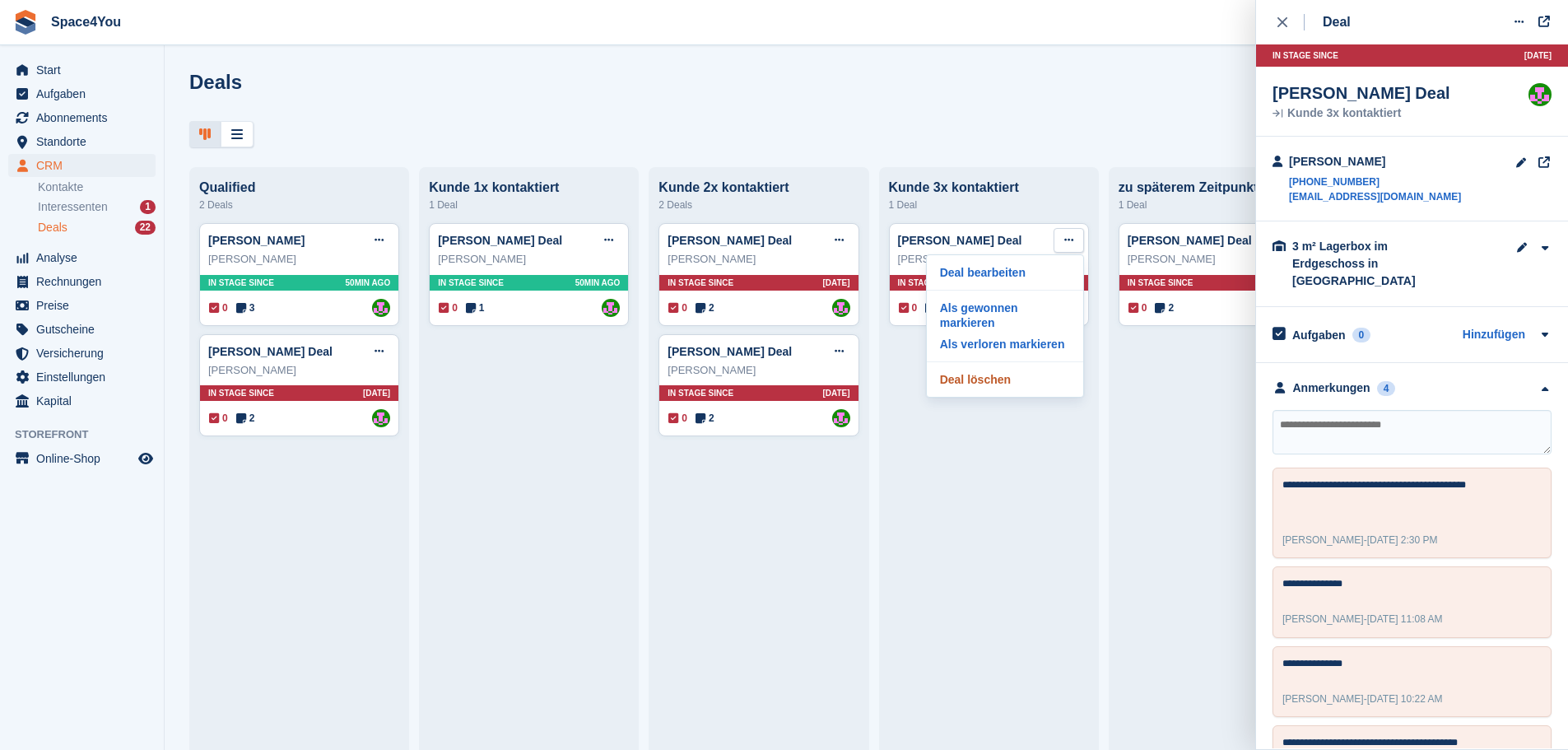
click at [985, 369] on p "Deal löschen" at bounding box center [1005, 379] width 143 height 21
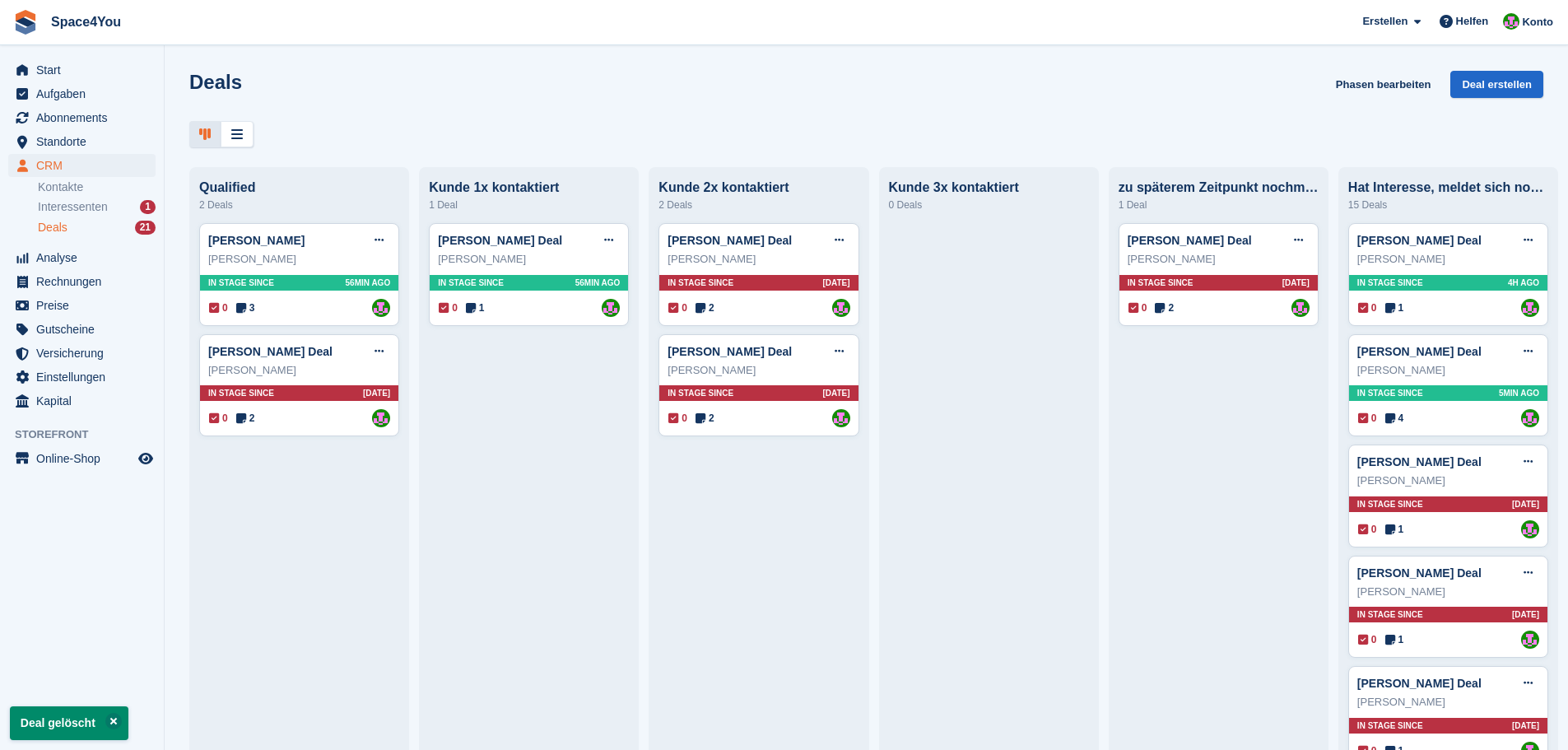
click at [935, 119] on div "Deals Phasen bearbeiten Deal erstellen" at bounding box center [866, 108] width 1403 height 77
click at [616, 108] on div "Deals Phasen bearbeiten Deal erstellen" at bounding box center [866, 93] width 1354 height 47
click at [101, 210] on span "Interessenten" at bounding box center [73, 207] width 70 height 16
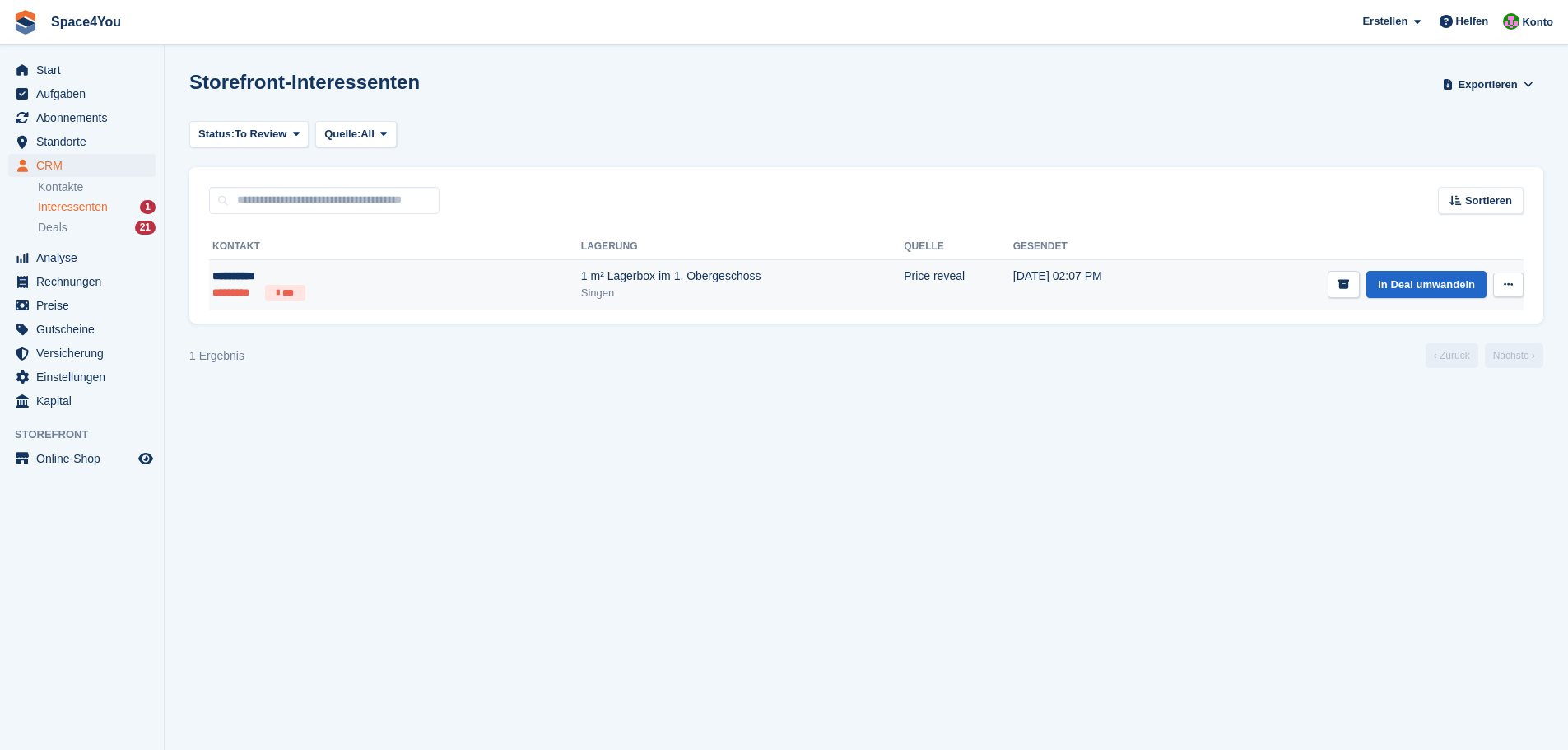
click at [581, 269] on div "1 m² Lagerbox im 1. Obergeschoss" at bounding box center [742, 276] width 323 height 18
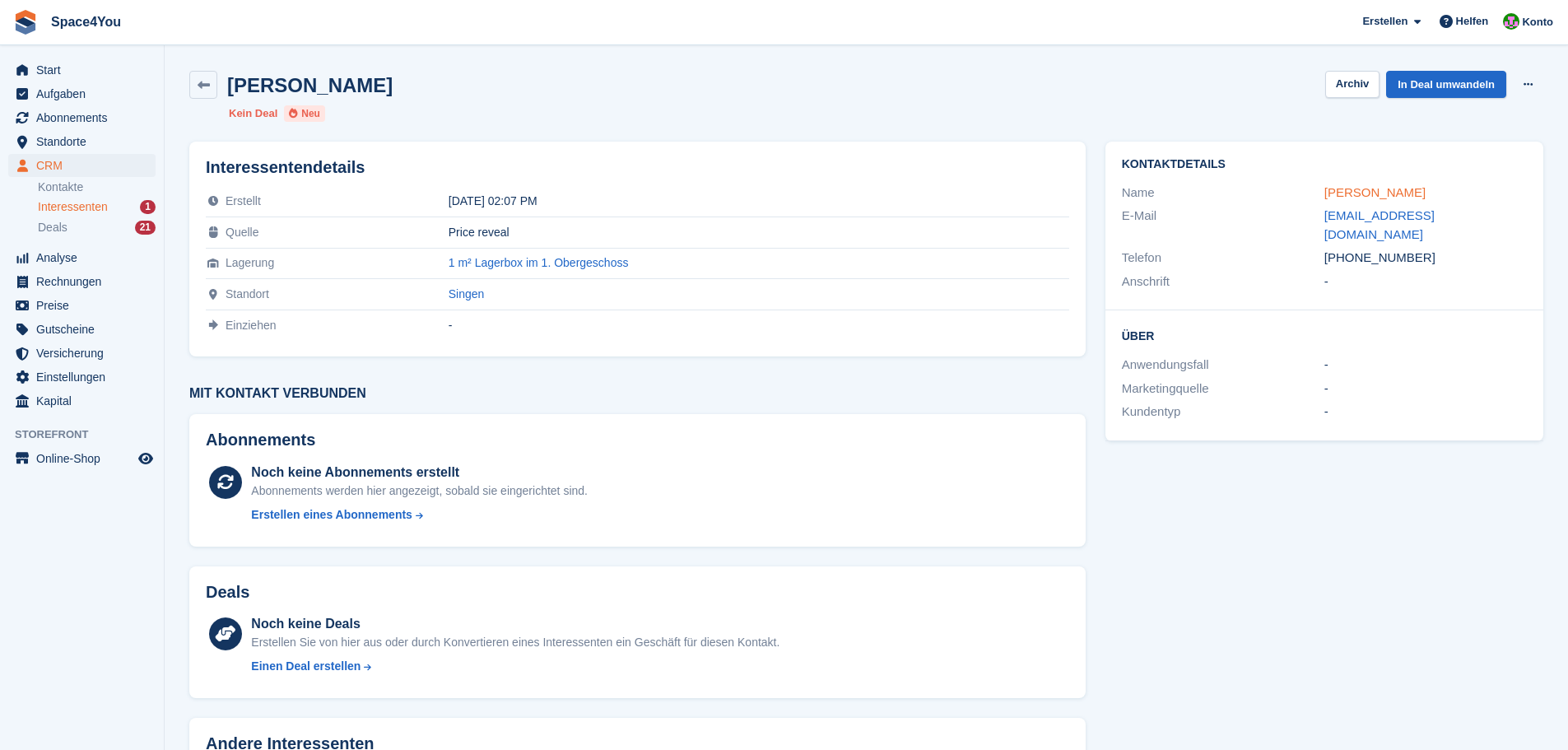
click at [1354, 189] on link "[PERSON_NAME]" at bounding box center [1374, 192] width 101 height 14
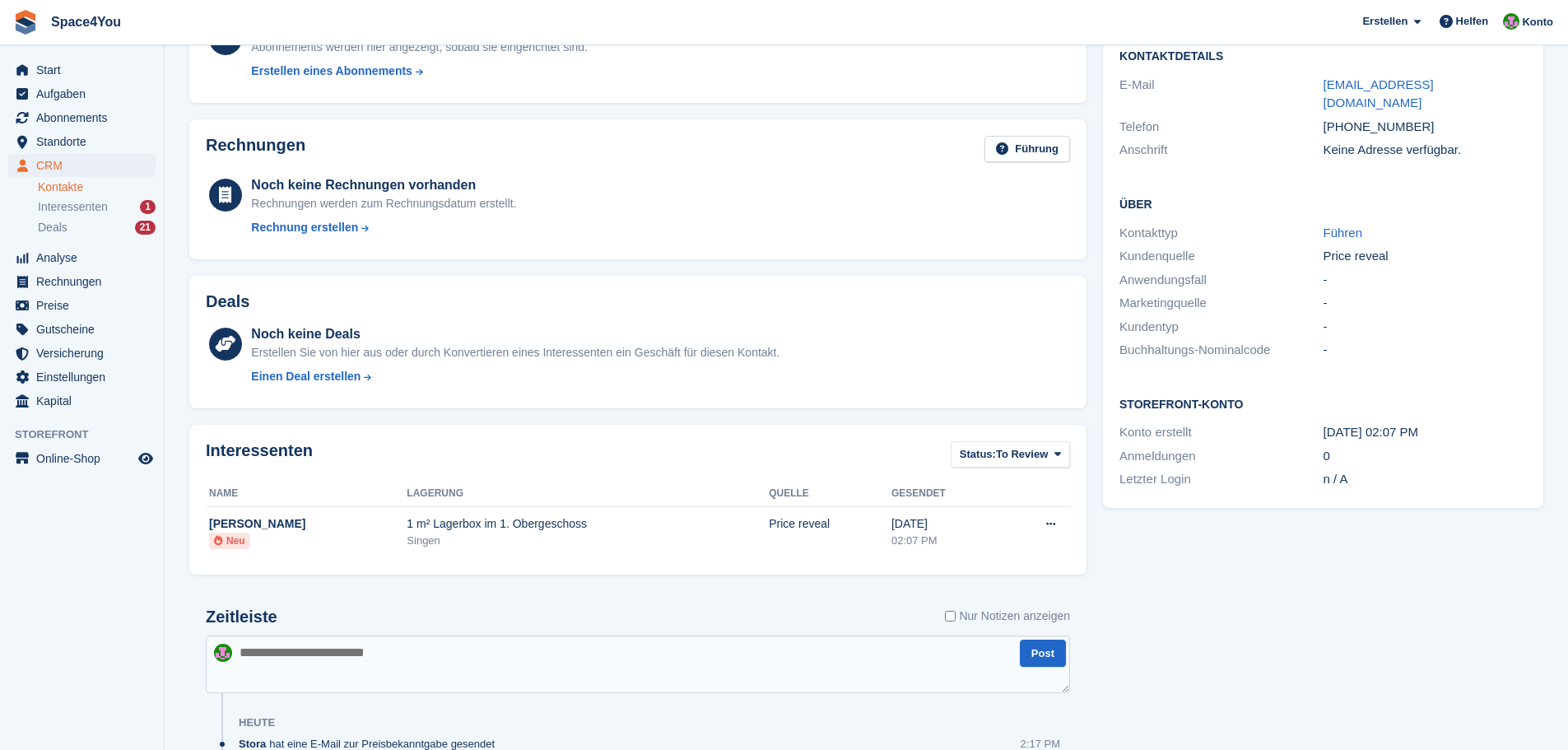
scroll to position [298, 0]
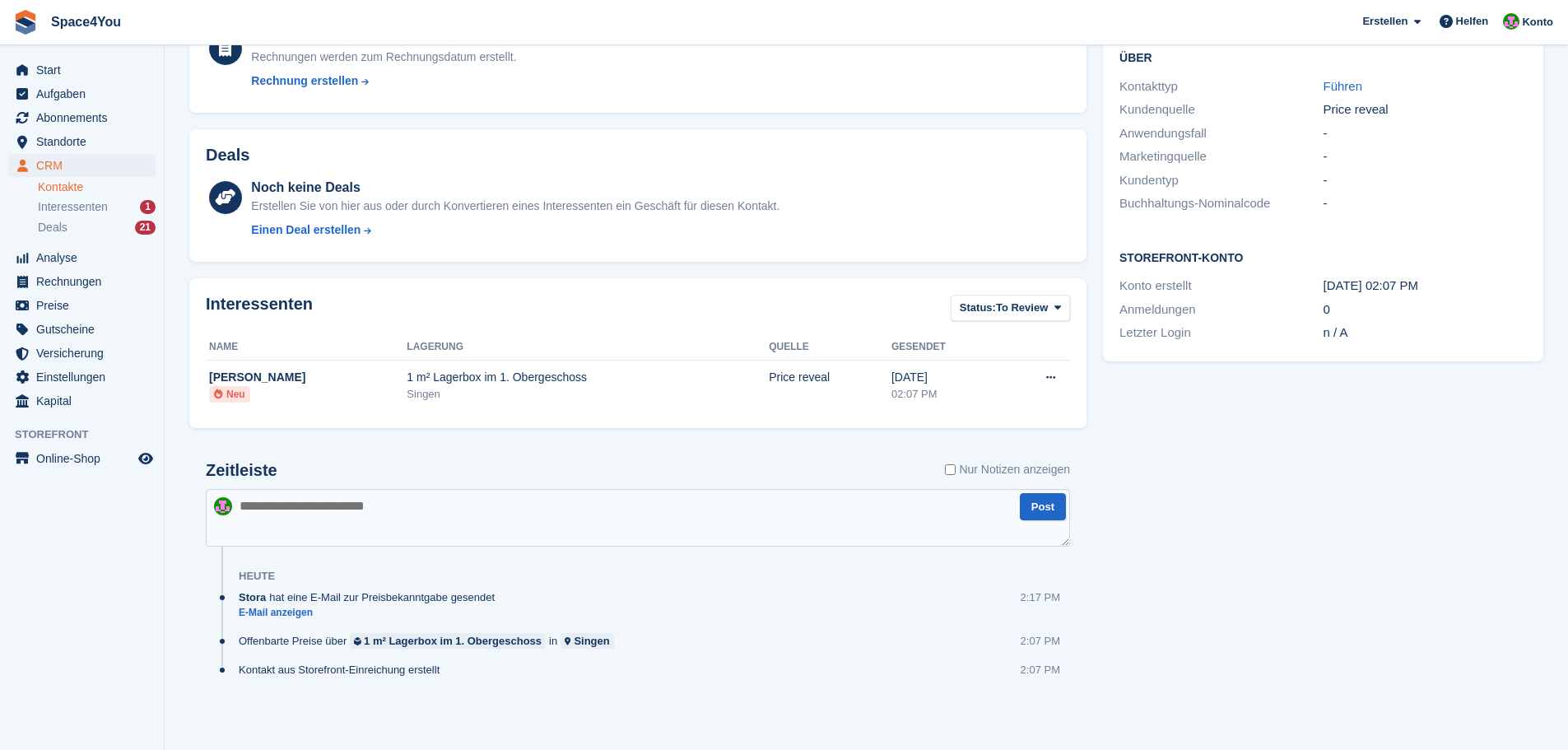
click at [443, 507] on textarea at bounding box center [638, 518] width 864 height 57
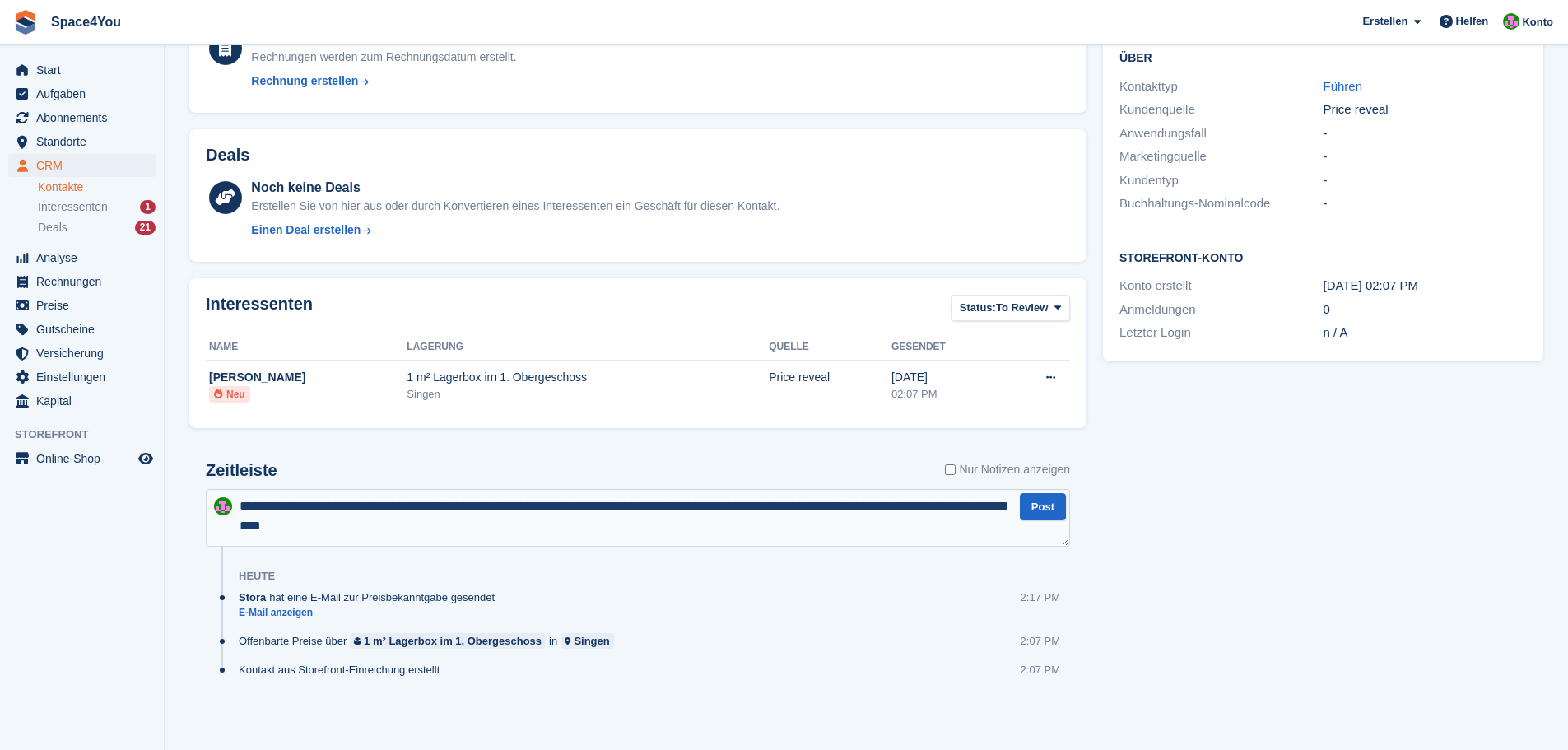
click at [912, 506] on textarea "**********" at bounding box center [638, 518] width 864 height 57
type textarea "**********"
click at [1048, 504] on button "Post" at bounding box center [1043, 506] width 46 height 27
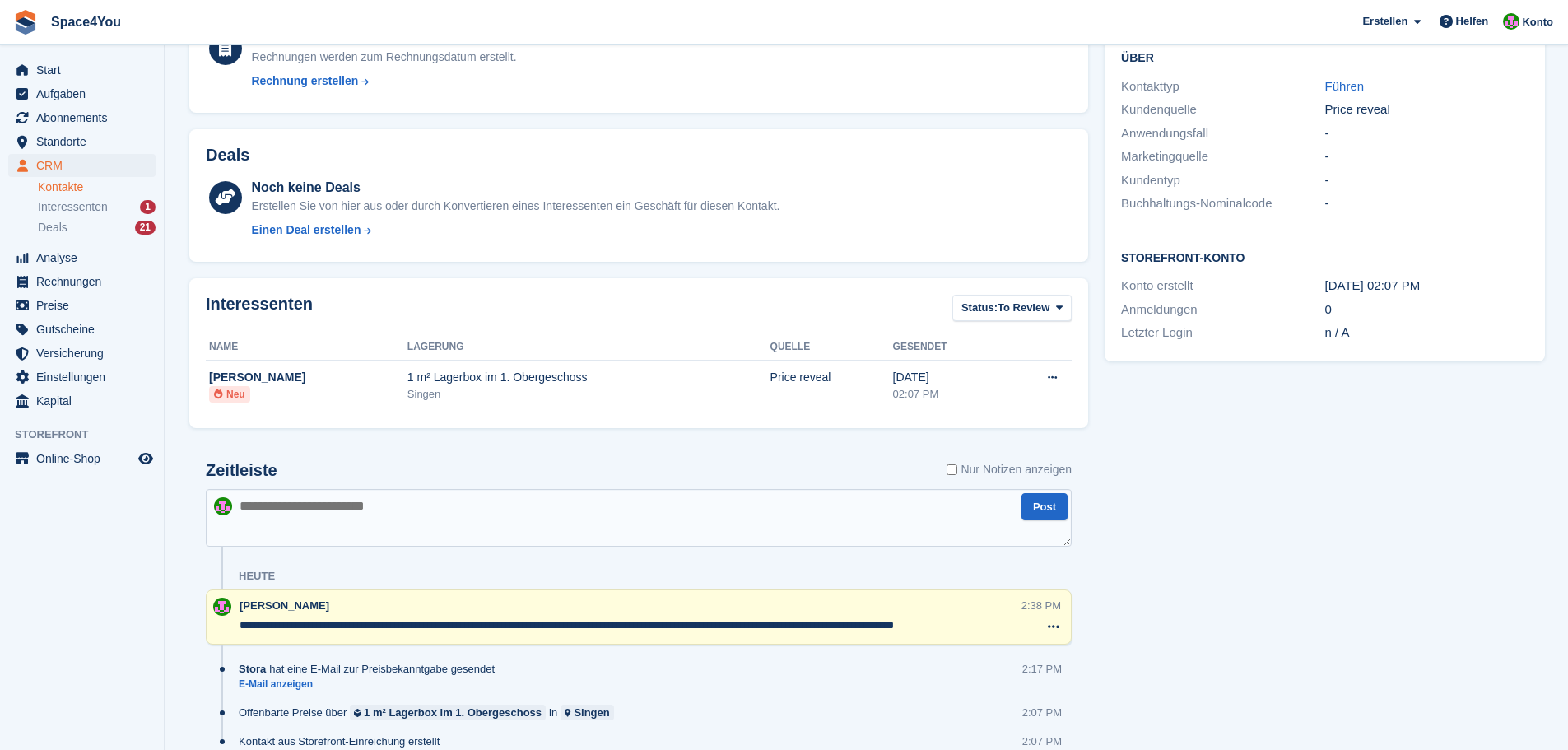
click at [1177, 535] on div "Aufgaben 0 Hinzufügen Keine Aufgaben im Zusammenhang mit Sarah Merz Kontaktdeta…" at bounding box center [1324, 311] width 457 height 991
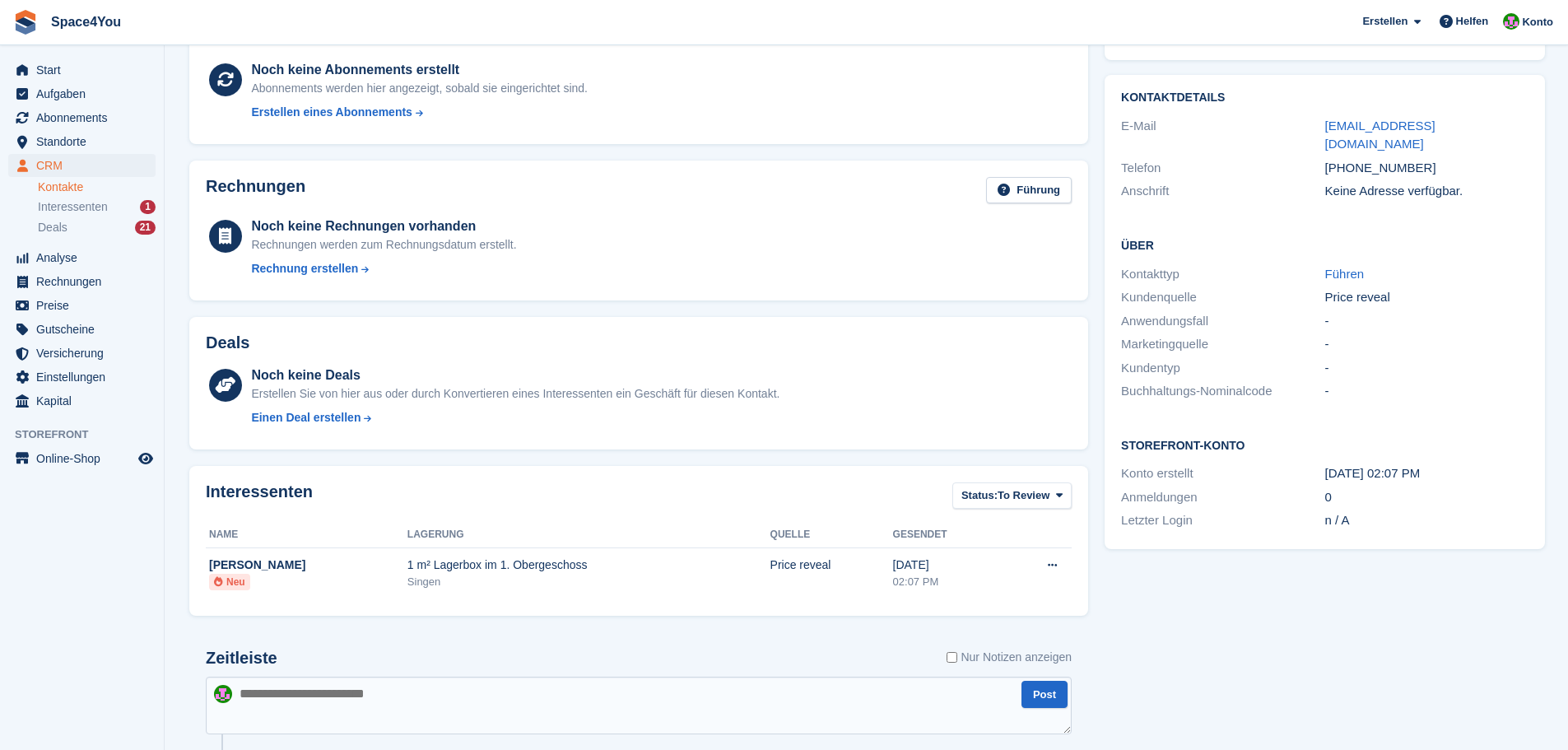
scroll to position [0, 0]
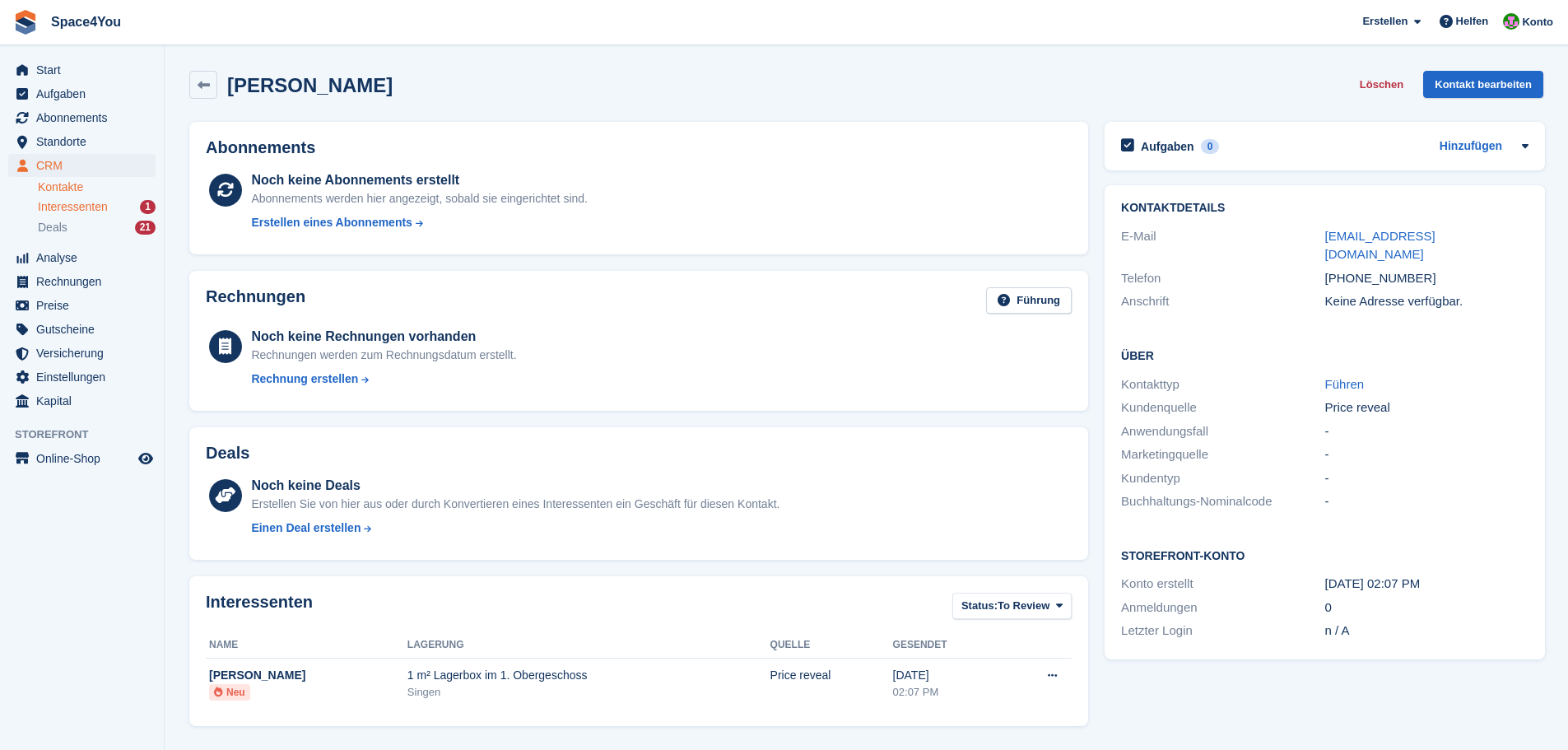
click at [106, 210] on span "Interessenten" at bounding box center [73, 207] width 70 height 16
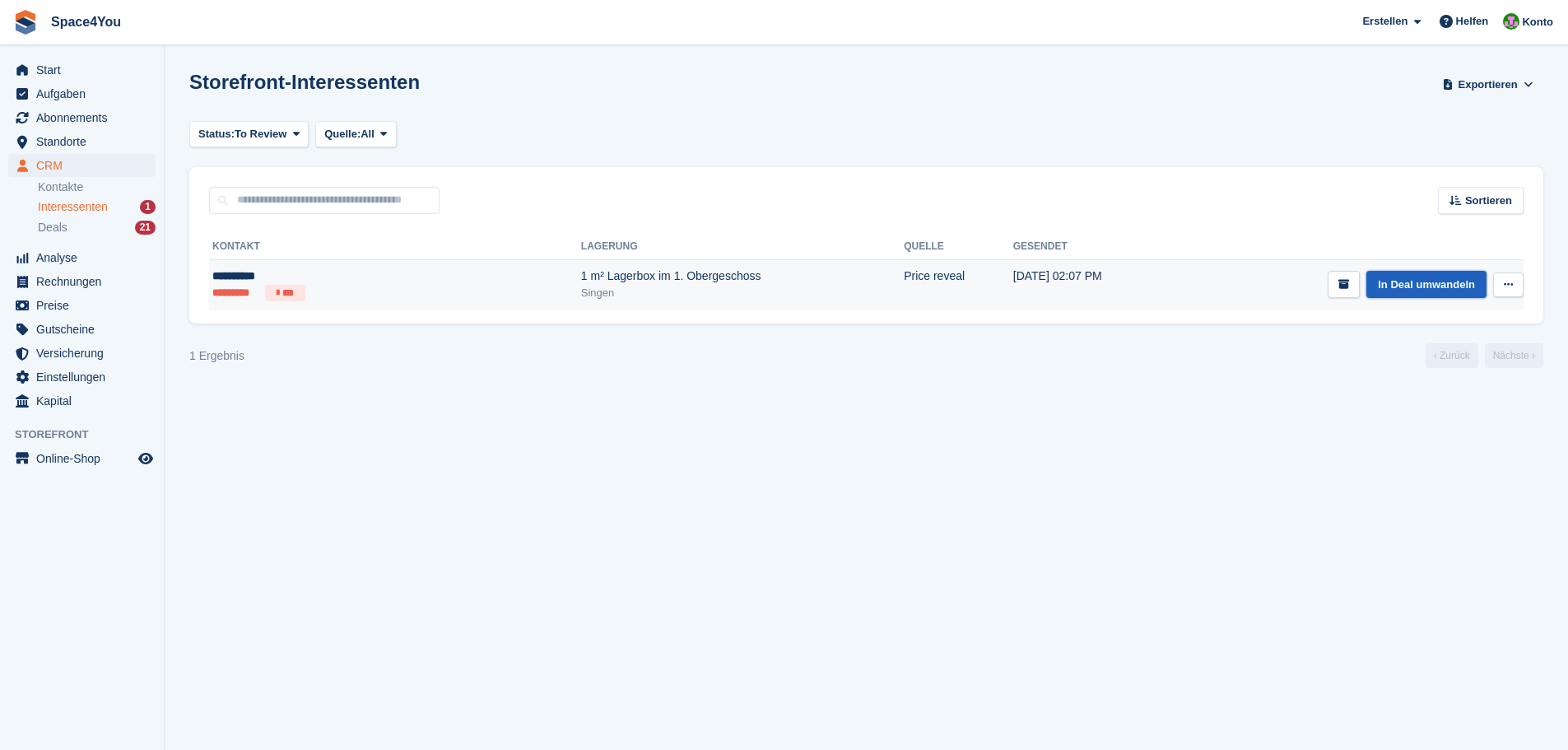
click at [1449, 296] on link "In Deal umwandeln" at bounding box center [1426, 284] width 121 height 27
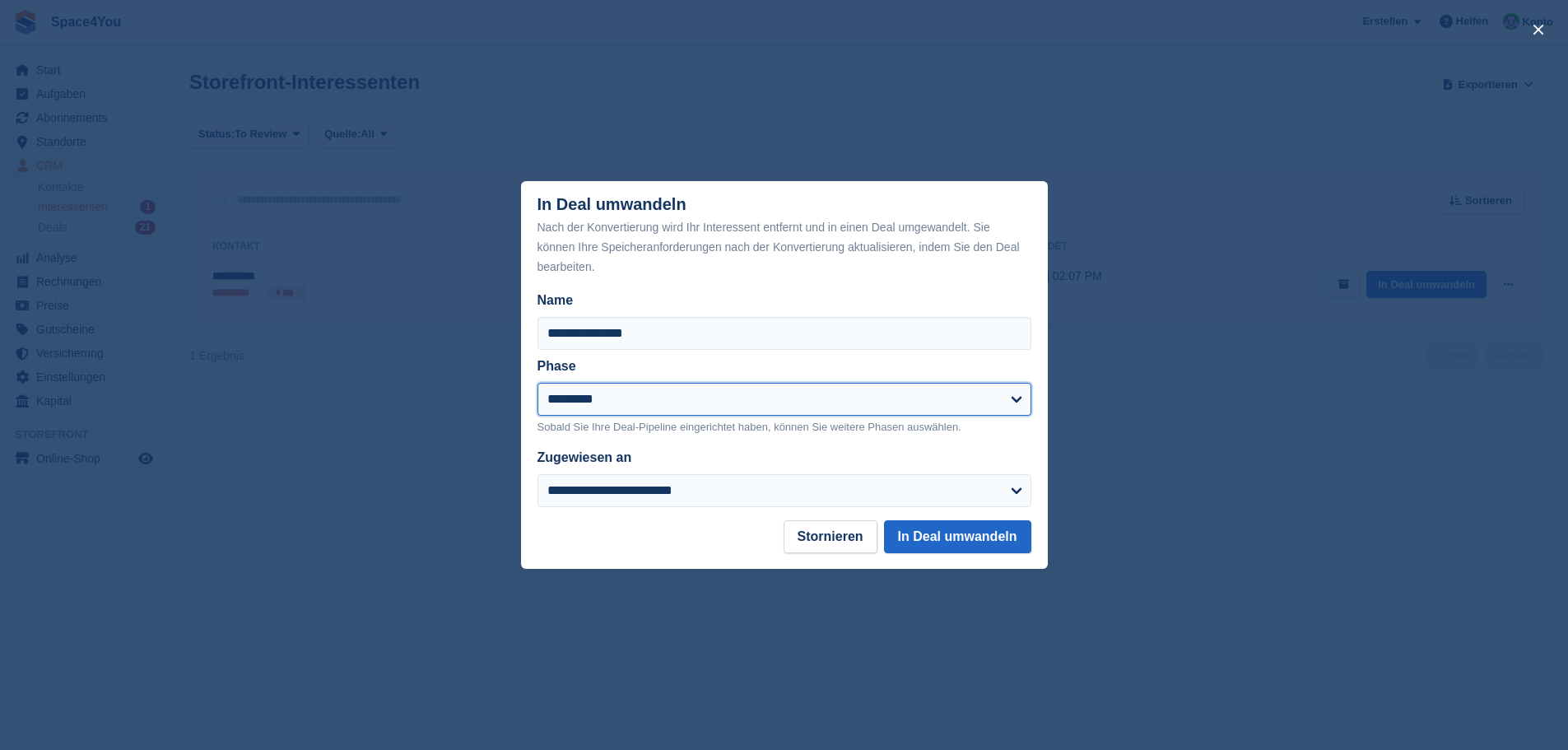
click at [766, 415] on select "**********" at bounding box center [784, 399] width 494 height 33
select select "****"
click at [538, 384] on select "**********" at bounding box center [784, 399] width 494 height 33
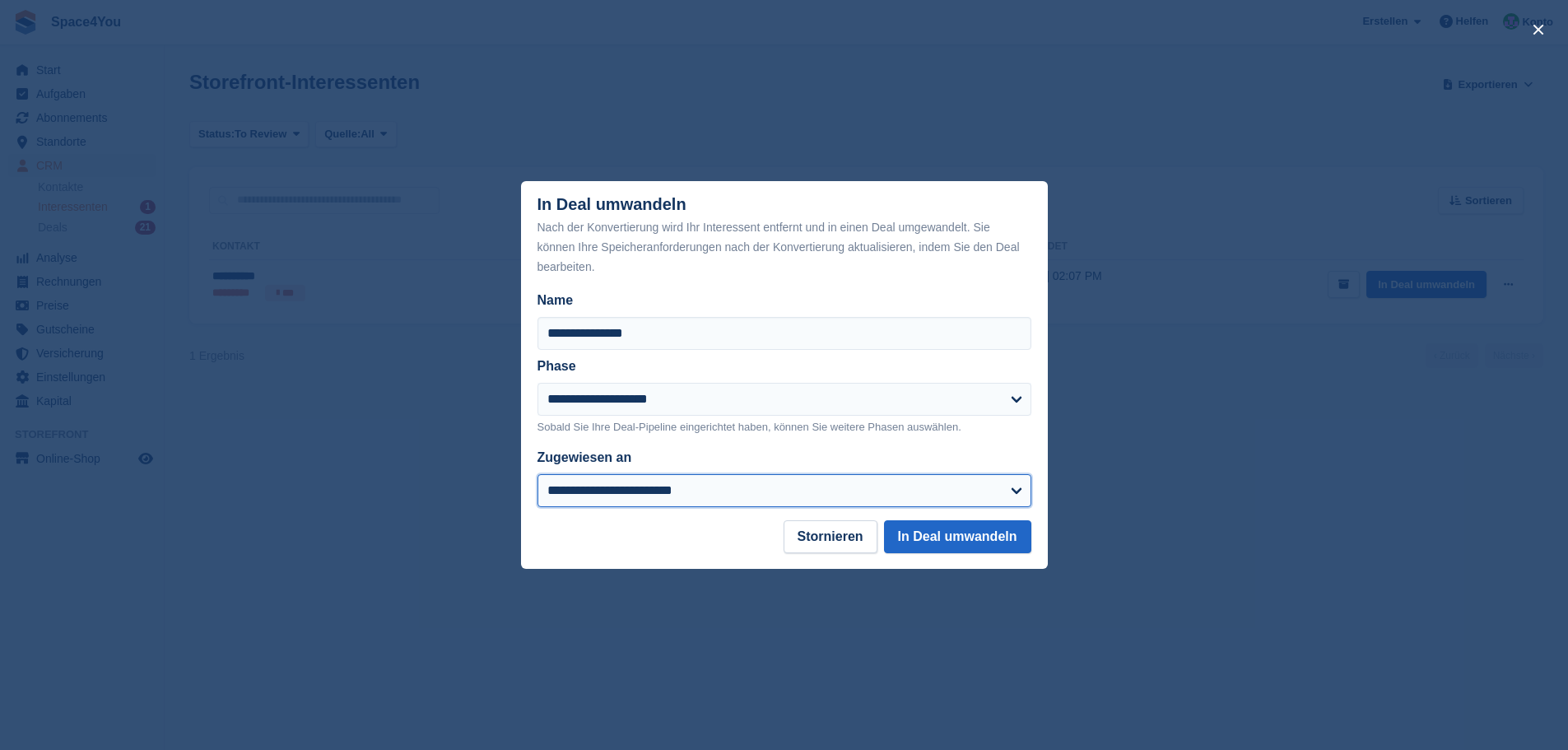
click at [714, 506] on select "**********" at bounding box center [784, 490] width 494 height 33
select select "****"
click at [538, 476] on select "**********" at bounding box center [784, 490] width 494 height 33
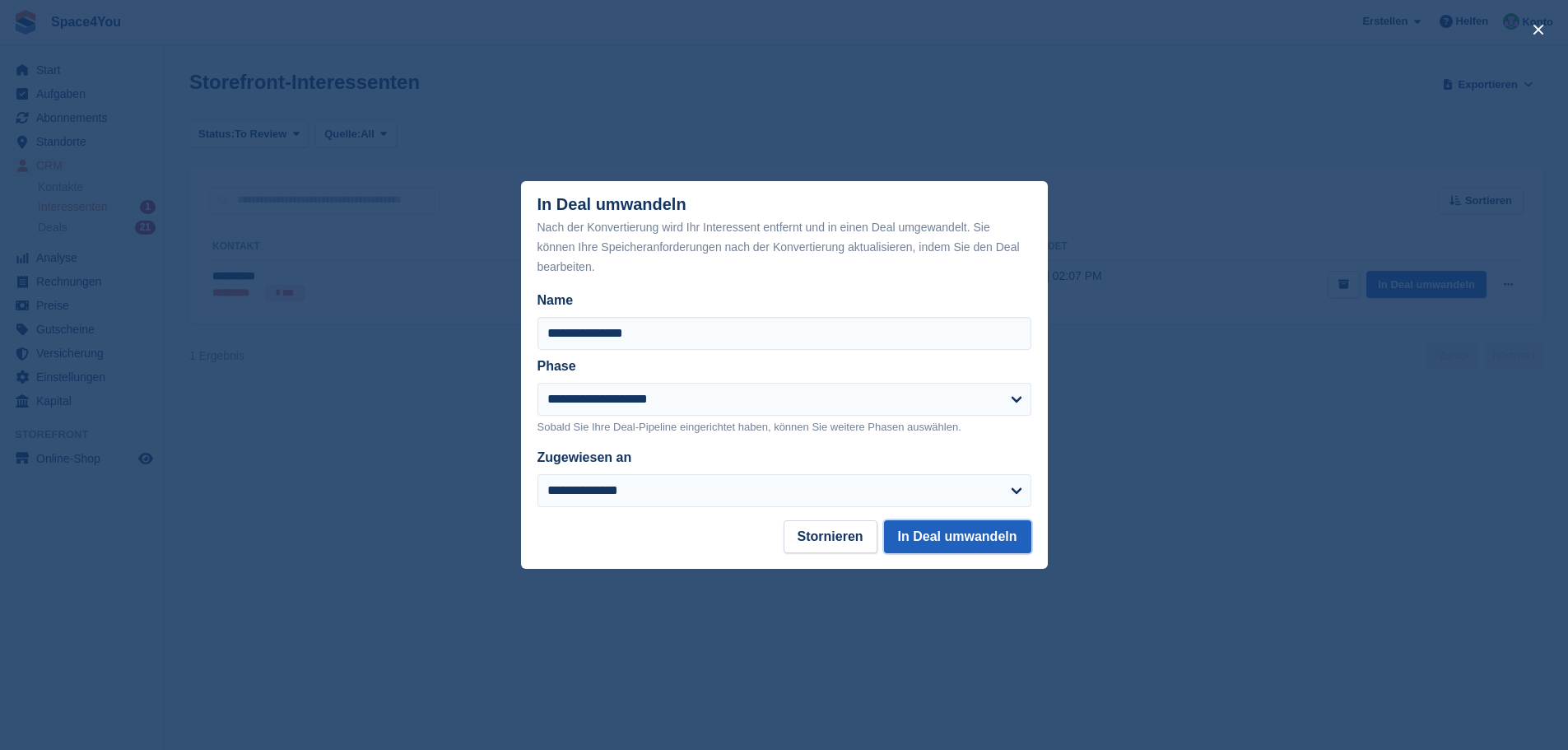
click at [940, 545] on button "In Deal umwandeln" at bounding box center [957, 536] width 147 height 33
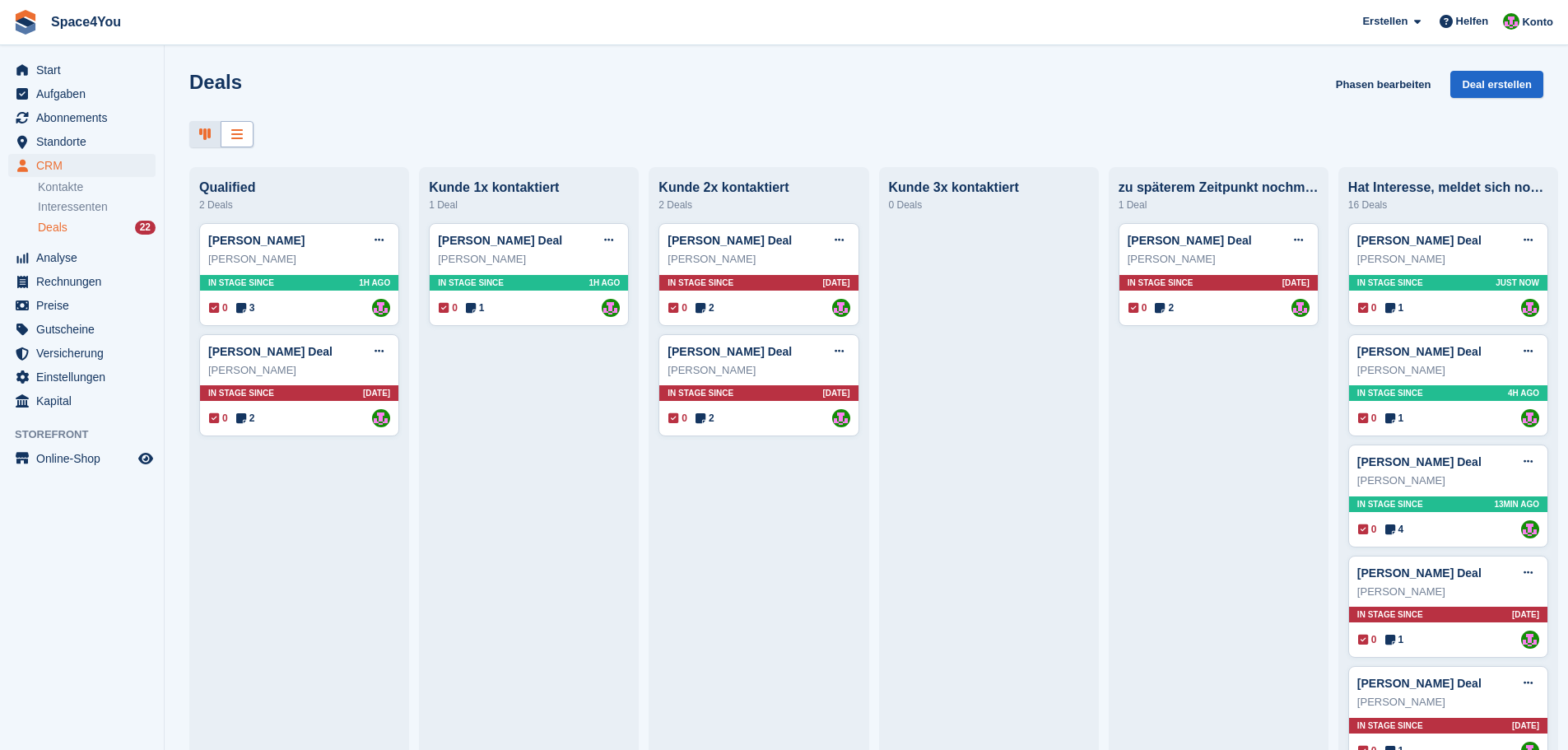
click at [245, 137] on div at bounding box center [237, 135] width 33 height 27
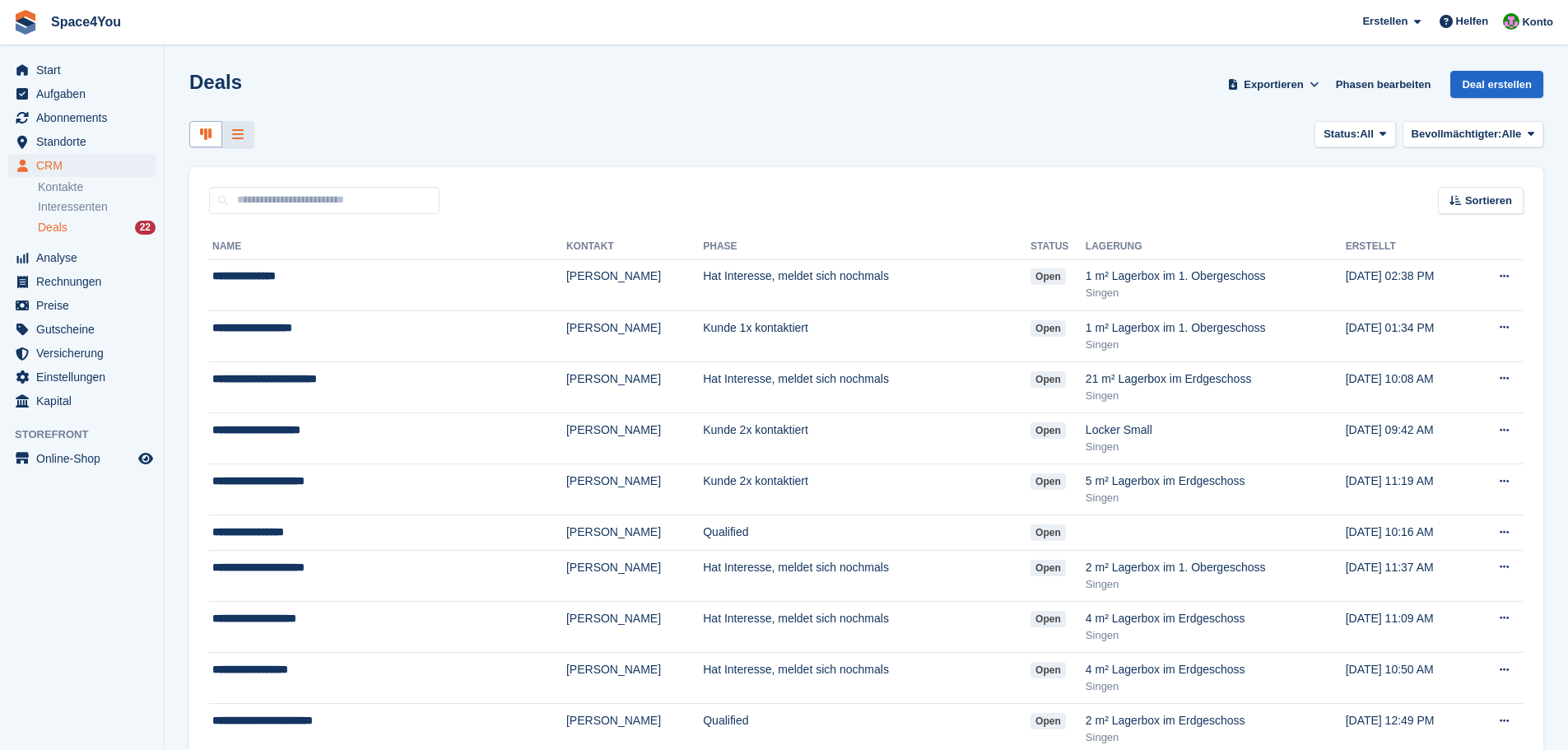
click at [209, 132] on icon at bounding box center [205, 134] width 11 height 13
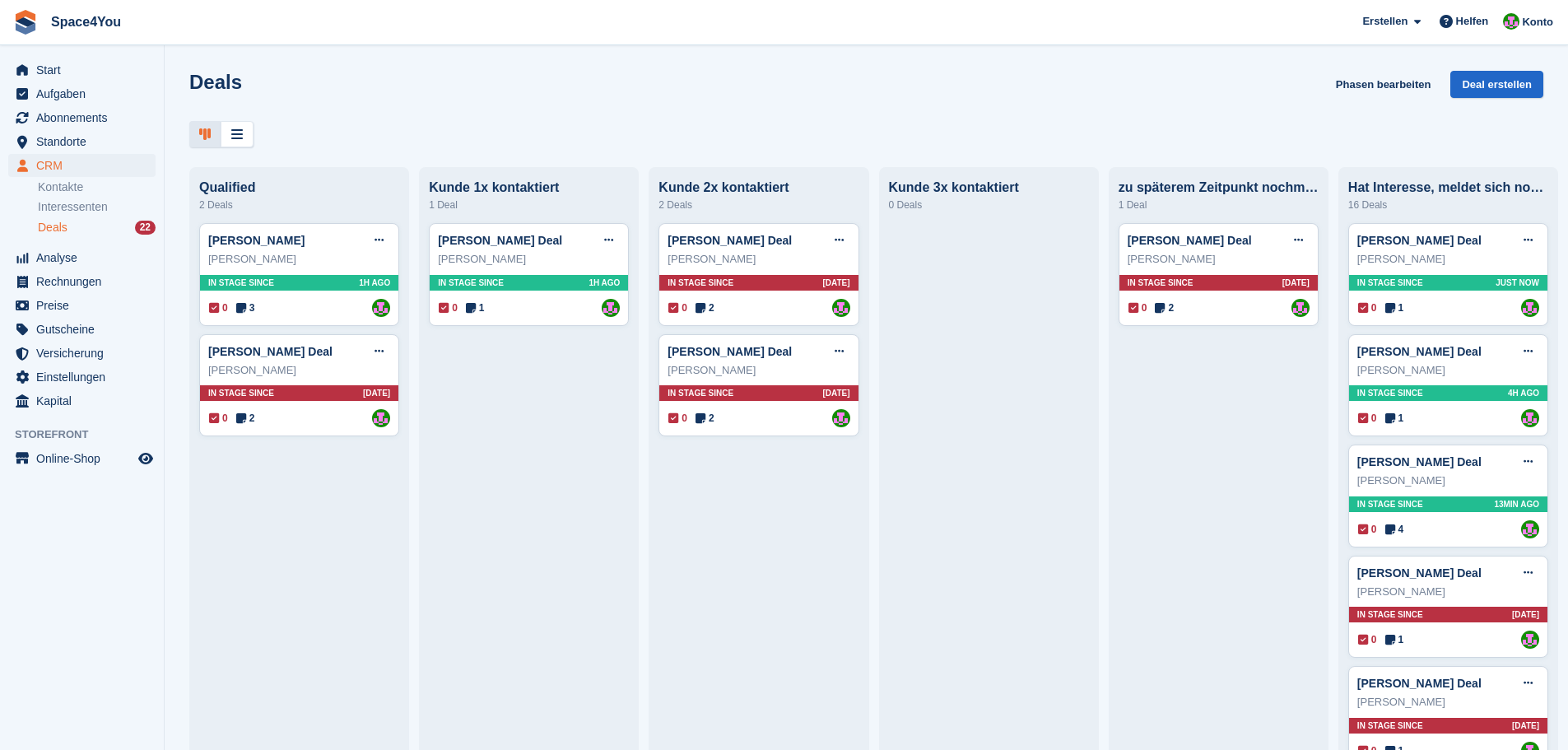
click at [606, 72] on div "Deals Phasen bearbeiten Deal erstellen" at bounding box center [866, 93] width 1354 height 47
click at [697, 80] on div "Deals Phasen bearbeiten Deal erstellen" at bounding box center [866, 93] width 1354 height 47
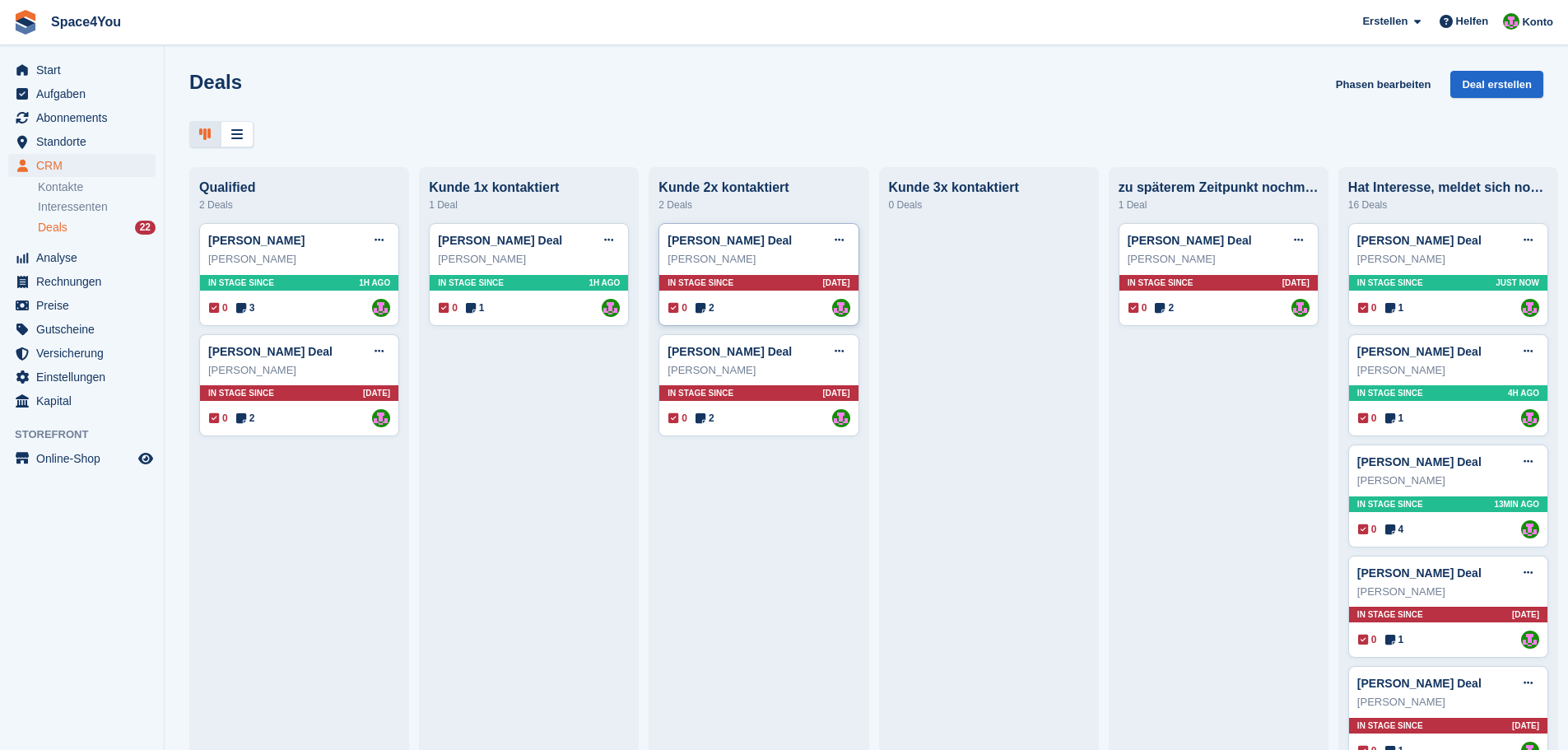
click at [773, 268] on div "Fernanda Saksida" at bounding box center [758, 259] width 182 height 17
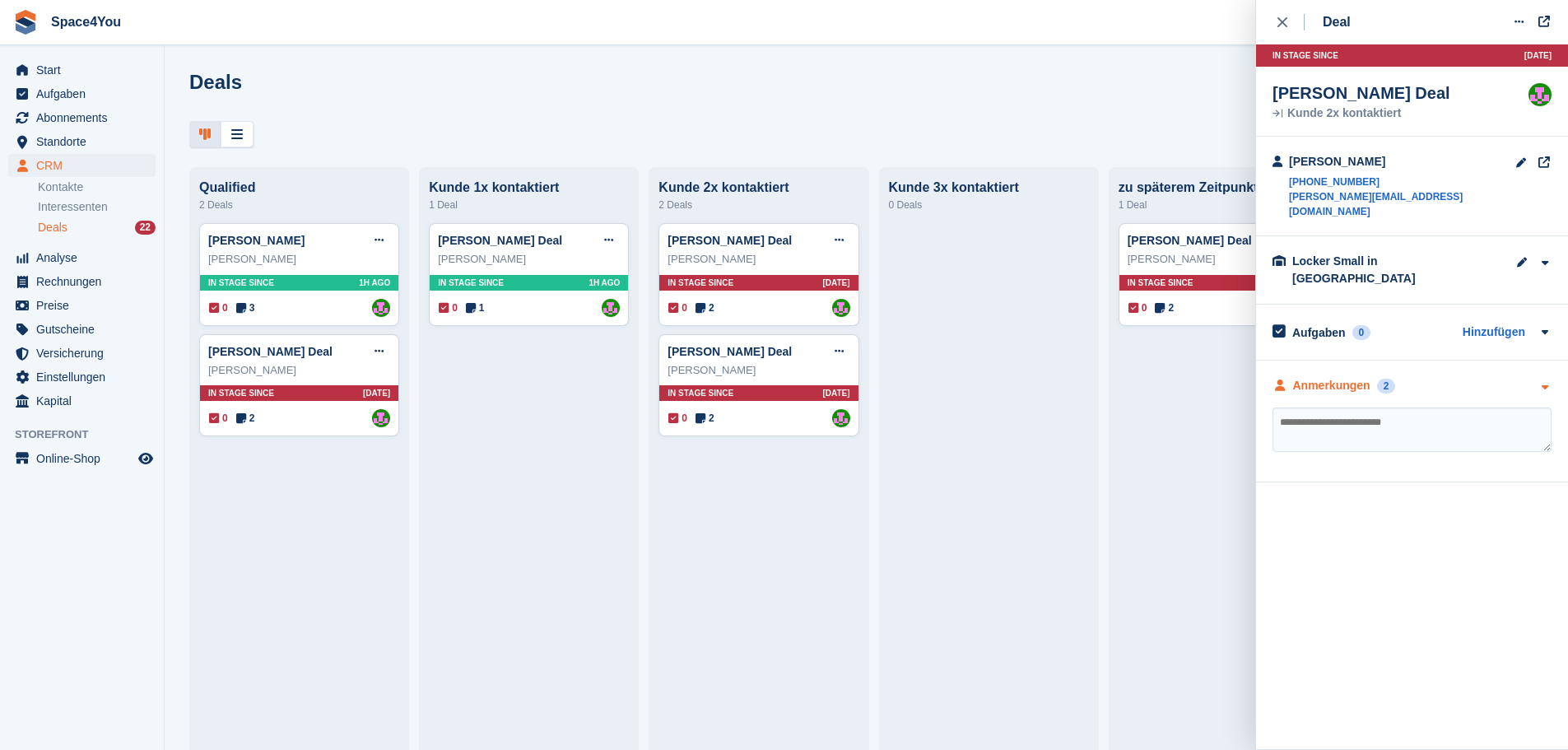
click at [1531, 377] on div "Anmerkungen 2" at bounding box center [1411, 386] width 279 height 18
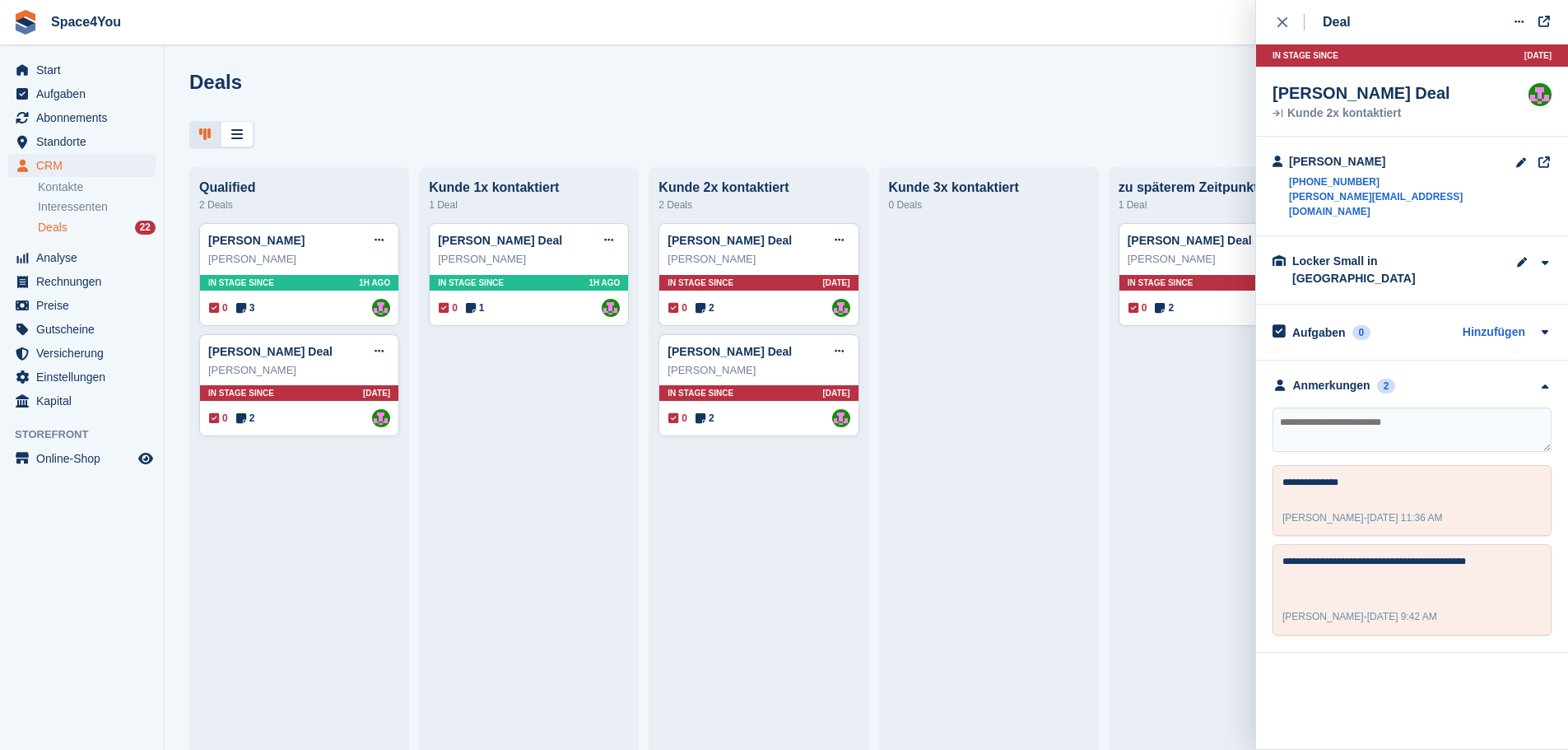
click at [1425, 408] on textarea at bounding box center [1411, 430] width 279 height 45
type textarea "**********"
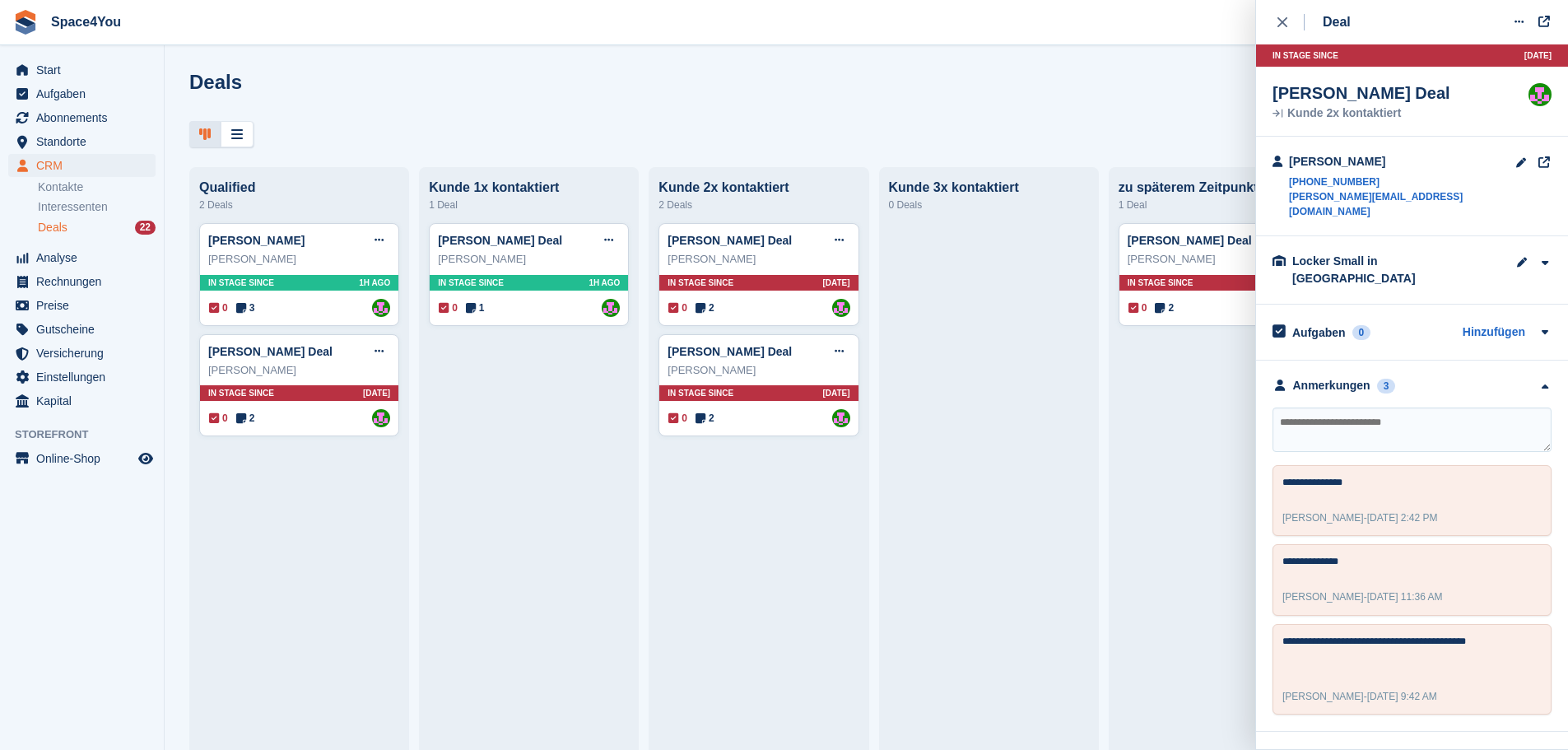
click at [1019, 48] on div "Deals Phasen bearbeiten Deal erstellen Qualified 2 Deals Stefan GuglerDeal Deal…" at bounding box center [866, 375] width 1403 height 750
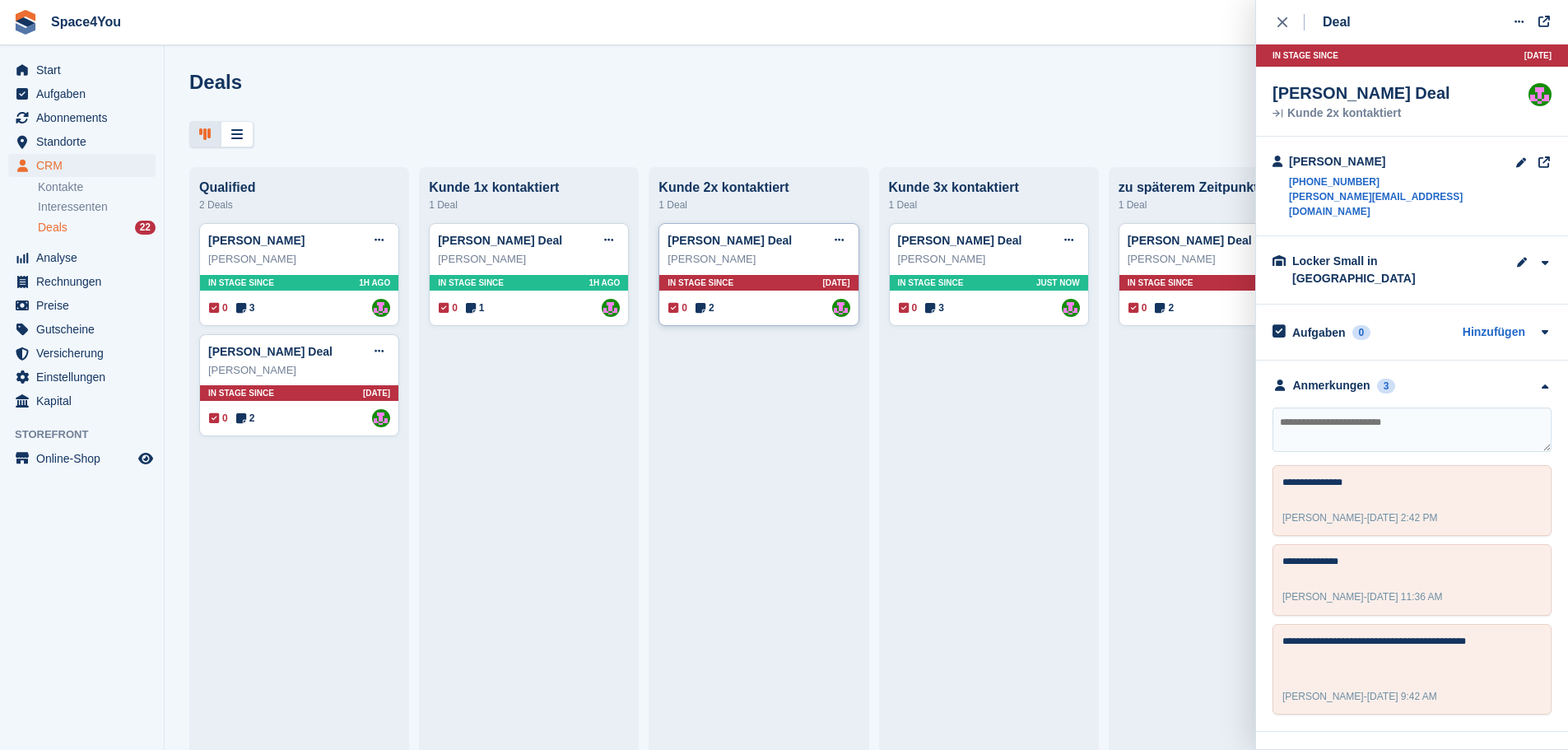
click at [797, 261] on div "Matthias Biskupek" at bounding box center [758, 259] width 182 height 17
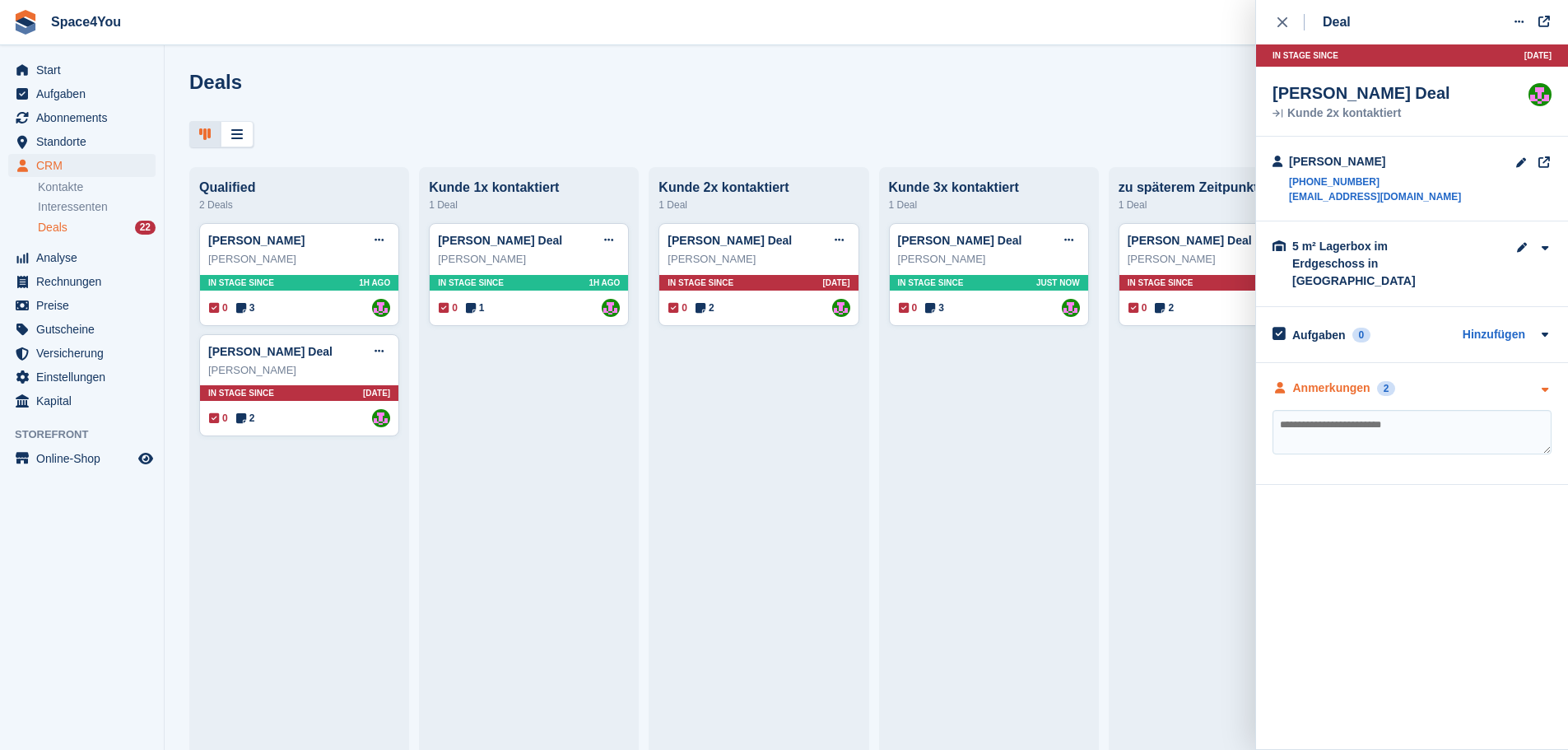
click at [1493, 379] on div "Anmerkungen 2" at bounding box center [1411, 388] width 279 height 18
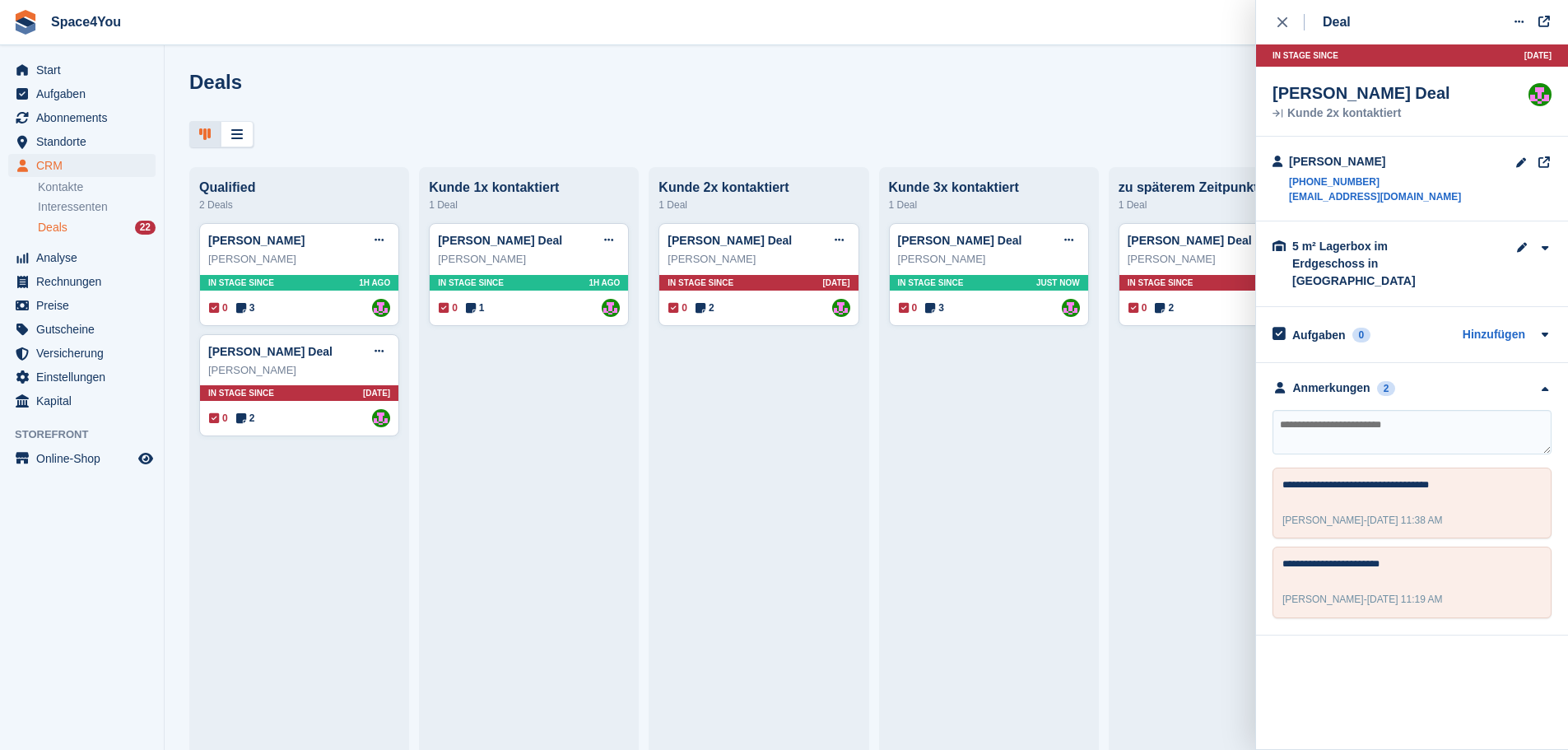
click at [1430, 421] on textarea at bounding box center [1411, 432] width 279 height 45
type textarea "**********"
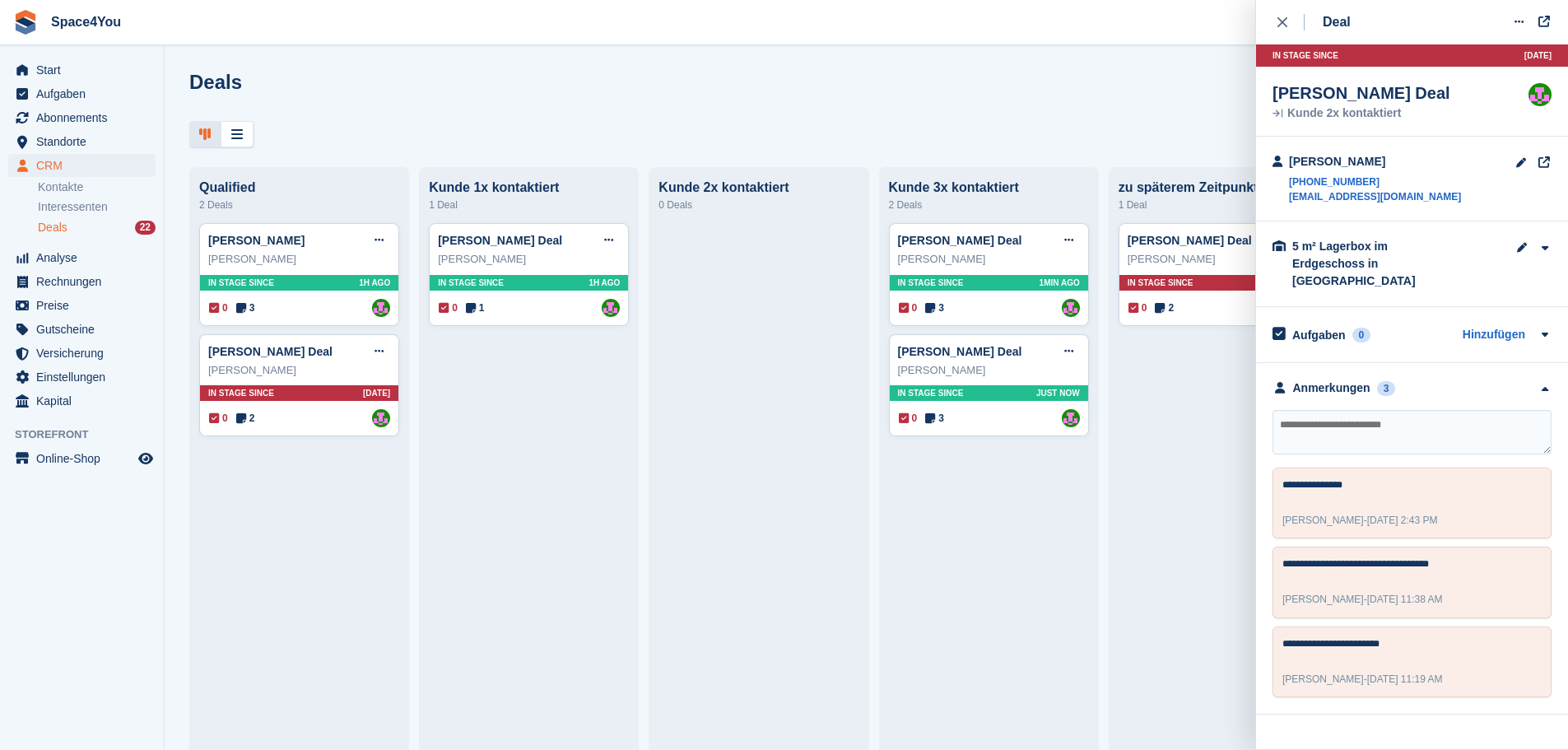
click at [886, 59] on div "Deals Phasen bearbeiten Deal erstellen Qualified 2 Deals Stefan GuglerDeal Deal…" at bounding box center [866, 375] width 1403 height 750
click at [1282, 20] on icon "close" at bounding box center [1282, 22] width 10 height 10
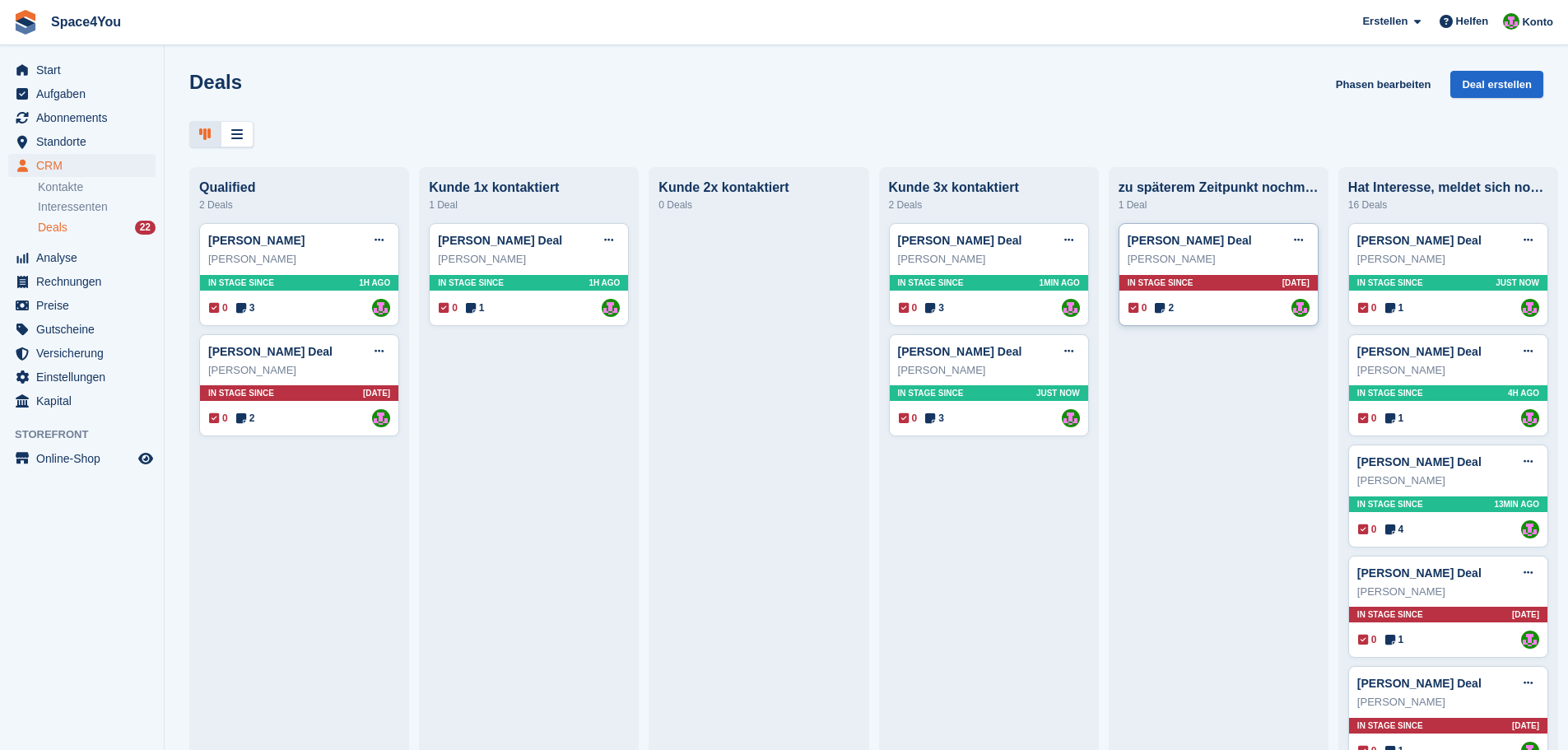
click at [1236, 261] on div "Günter Schwartz" at bounding box center [1219, 259] width 182 height 17
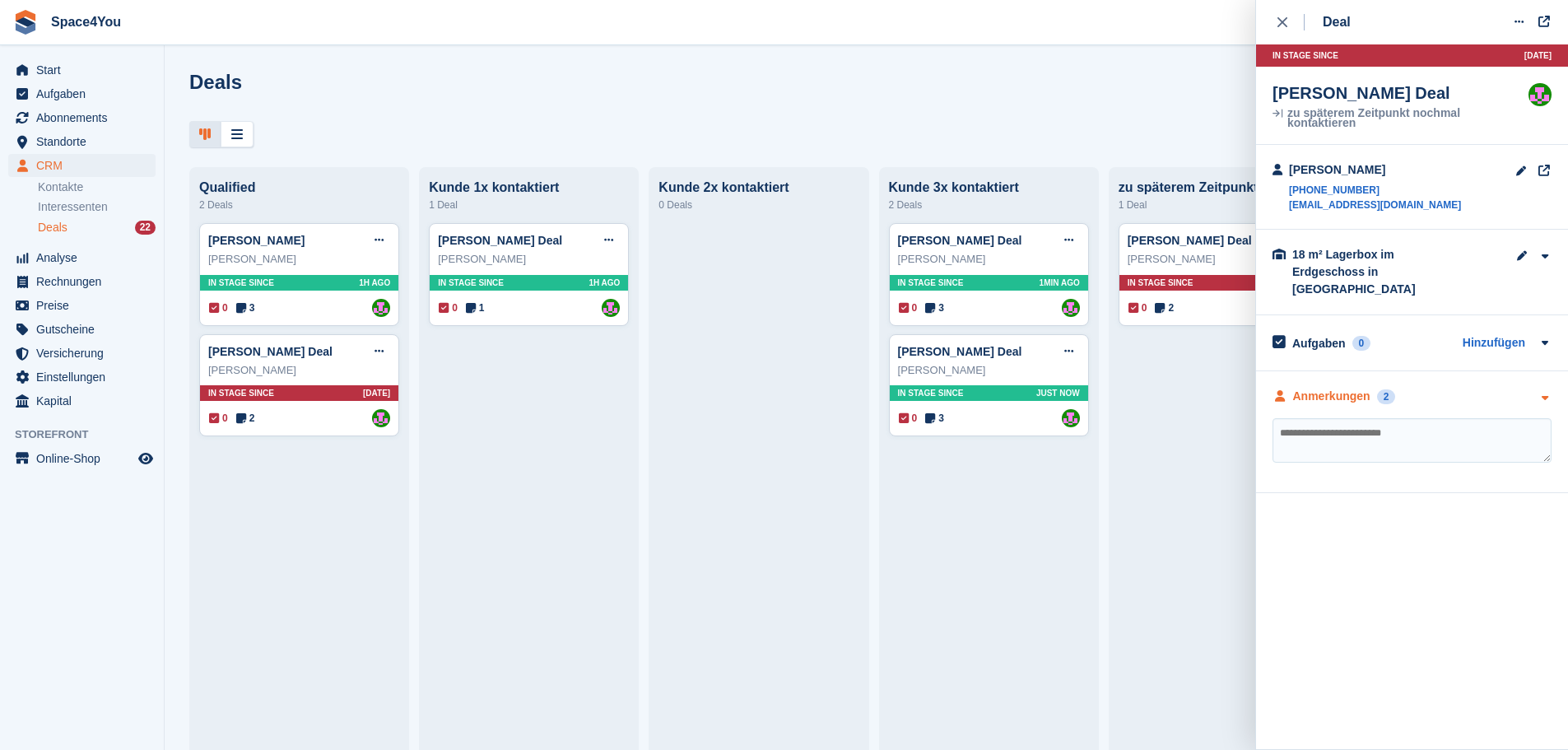
click at [1519, 388] on div "Anmerkungen 2" at bounding box center [1411, 397] width 279 height 18
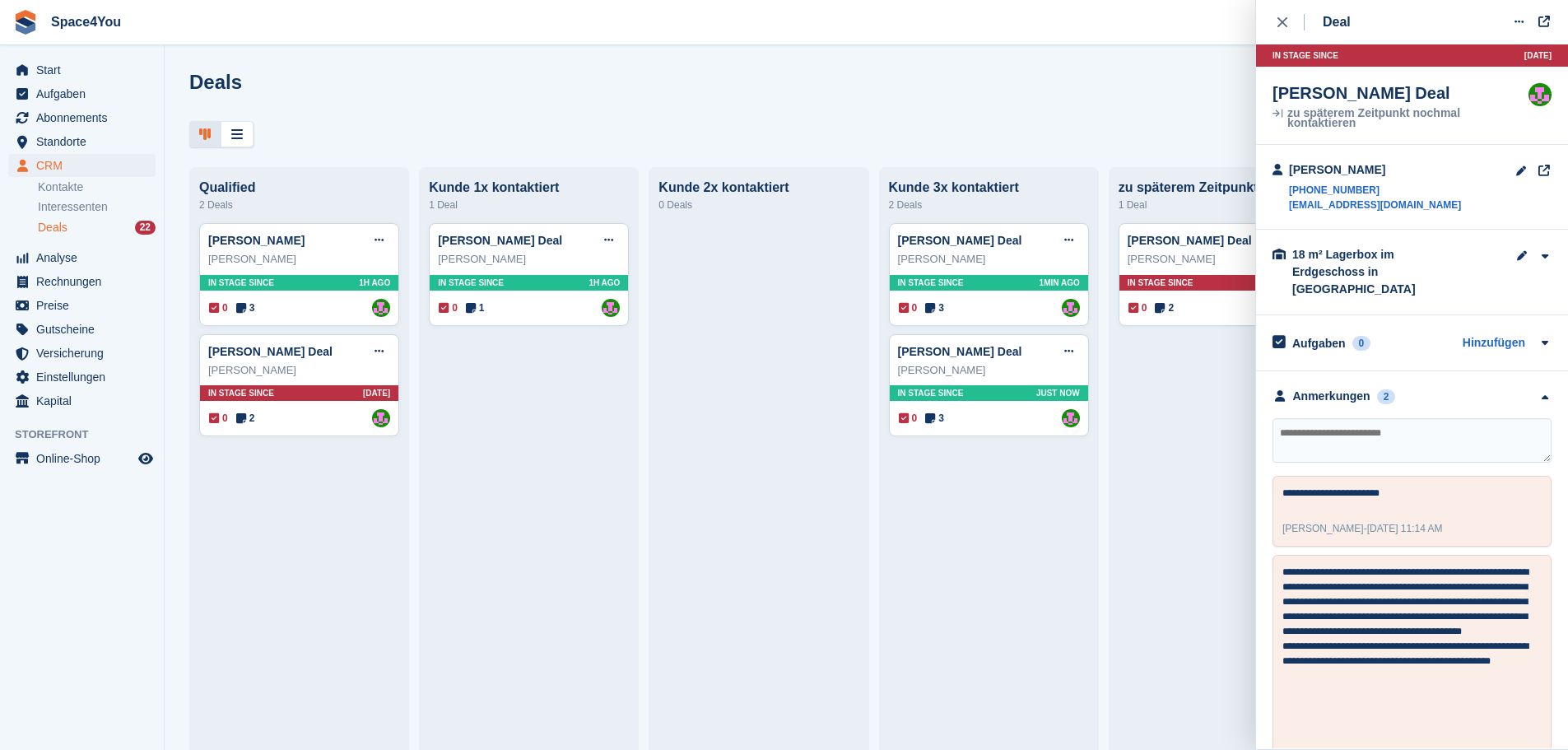
click at [1041, 77] on div "Deals Phasen bearbeiten Deal erstellen" at bounding box center [866, 93] width 1354 height 47
click at [1352, 424] on textarea at bounding box center [1411, 440] width 279 height 45
type textarea "**********"
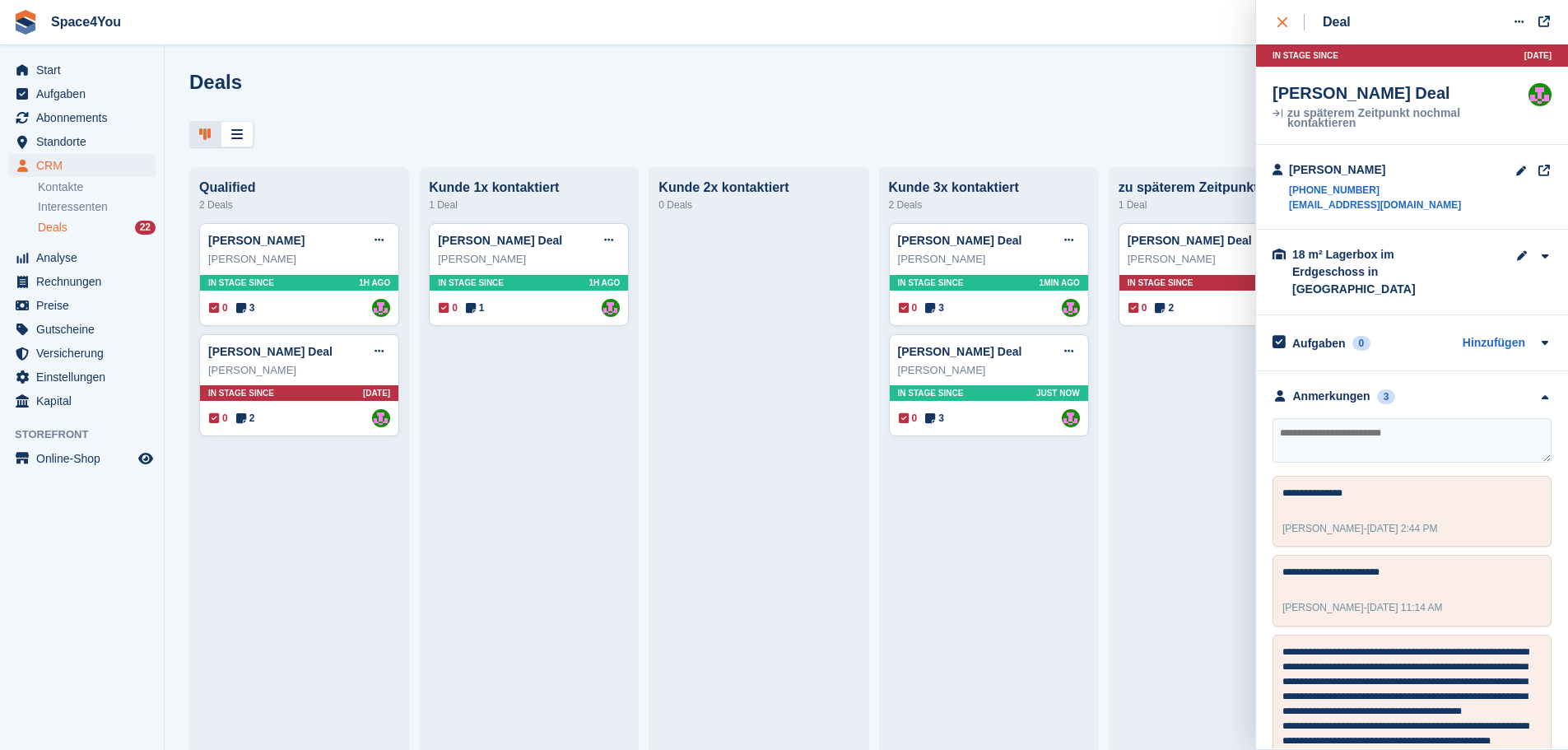
click at [1278, 26] on icon "close" at bounding box center [1282, 22] width 10 height 10
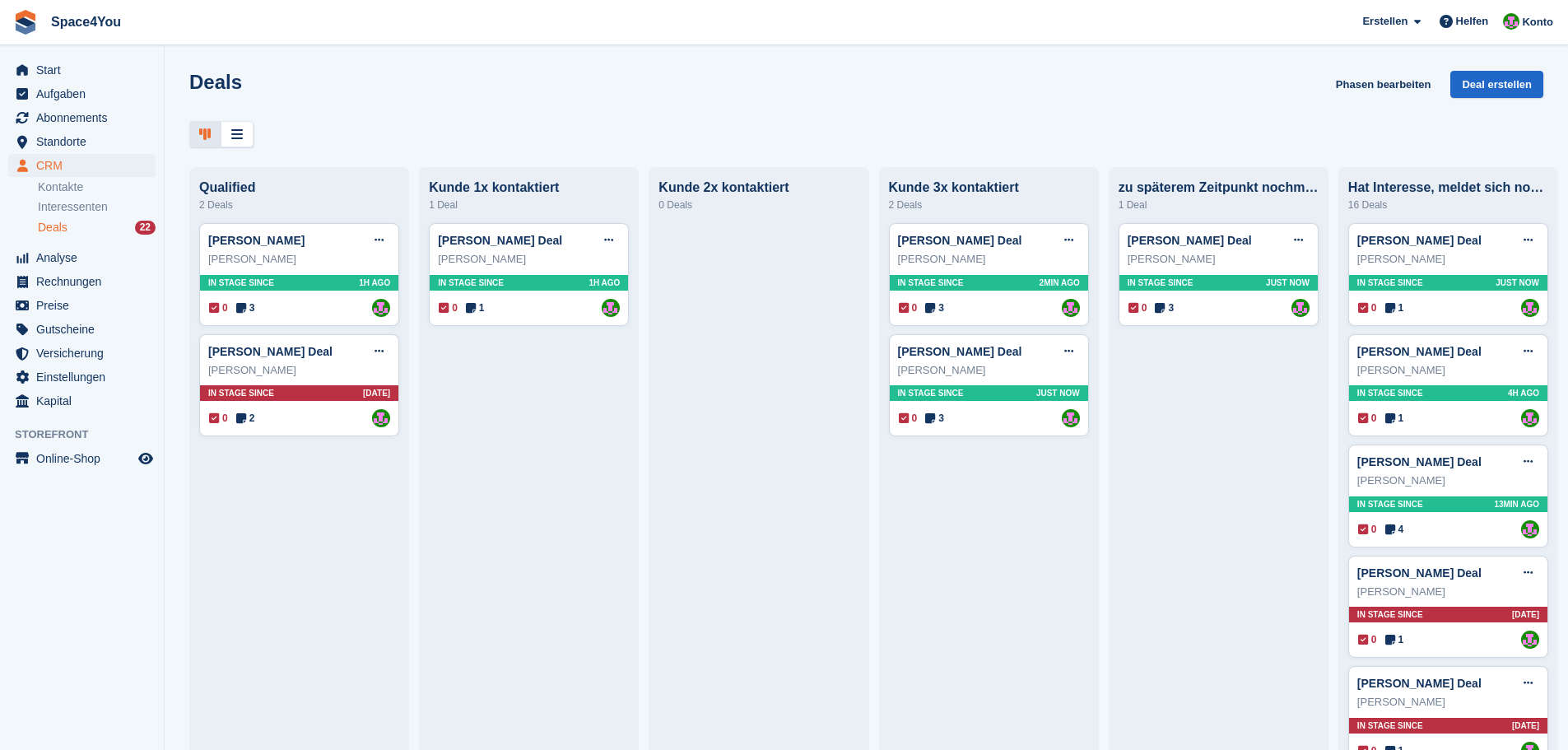
click at [1002, 129] on div at bounding box center [866, 135] width 1354 height 27
click at [340, 376] on div "Cornelia Winschiers" at bounding box center [299, 371] width 182 height 17
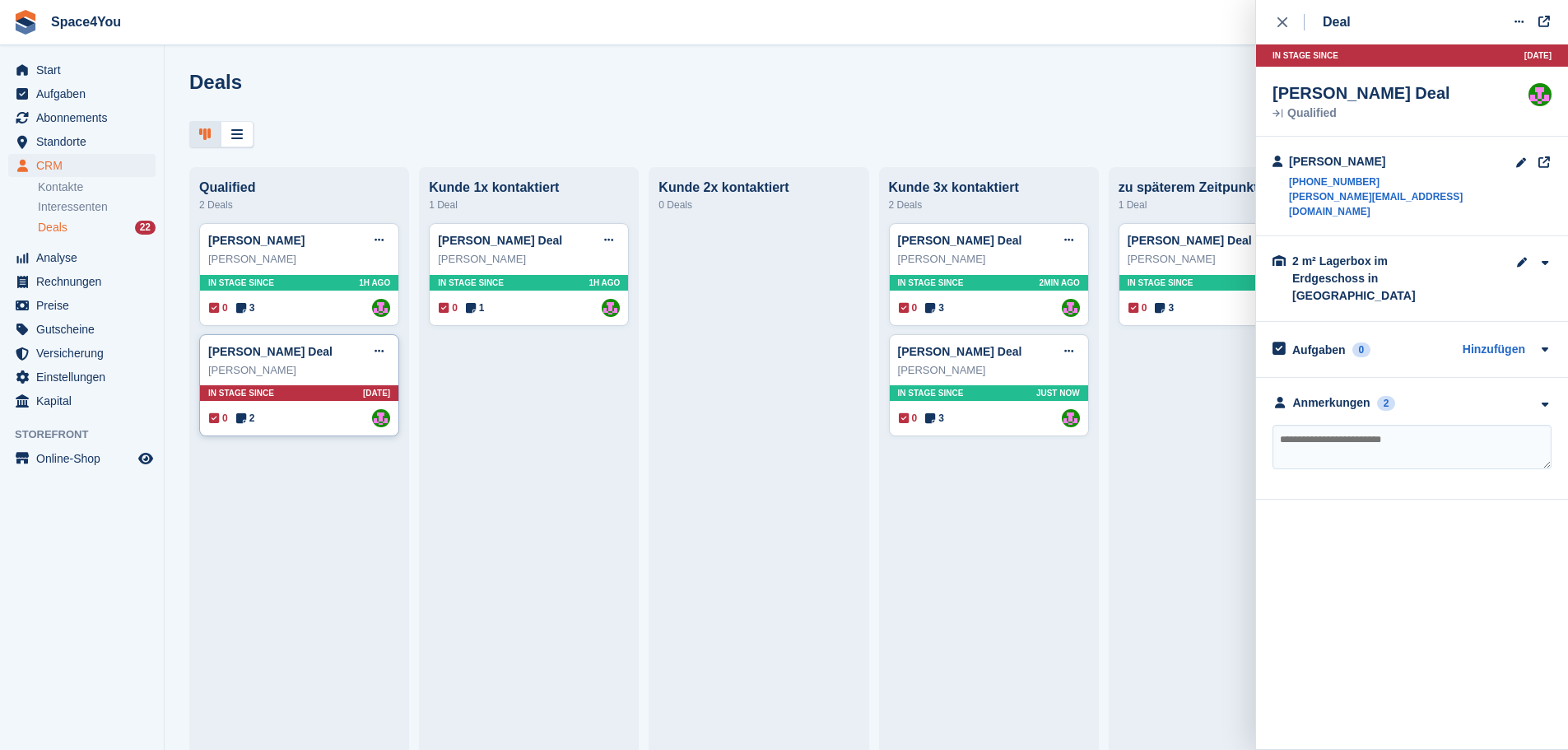
click at [340, 376] on div "Cornelia Winschiers" at bounding box center [299, 371] width 182 height 17
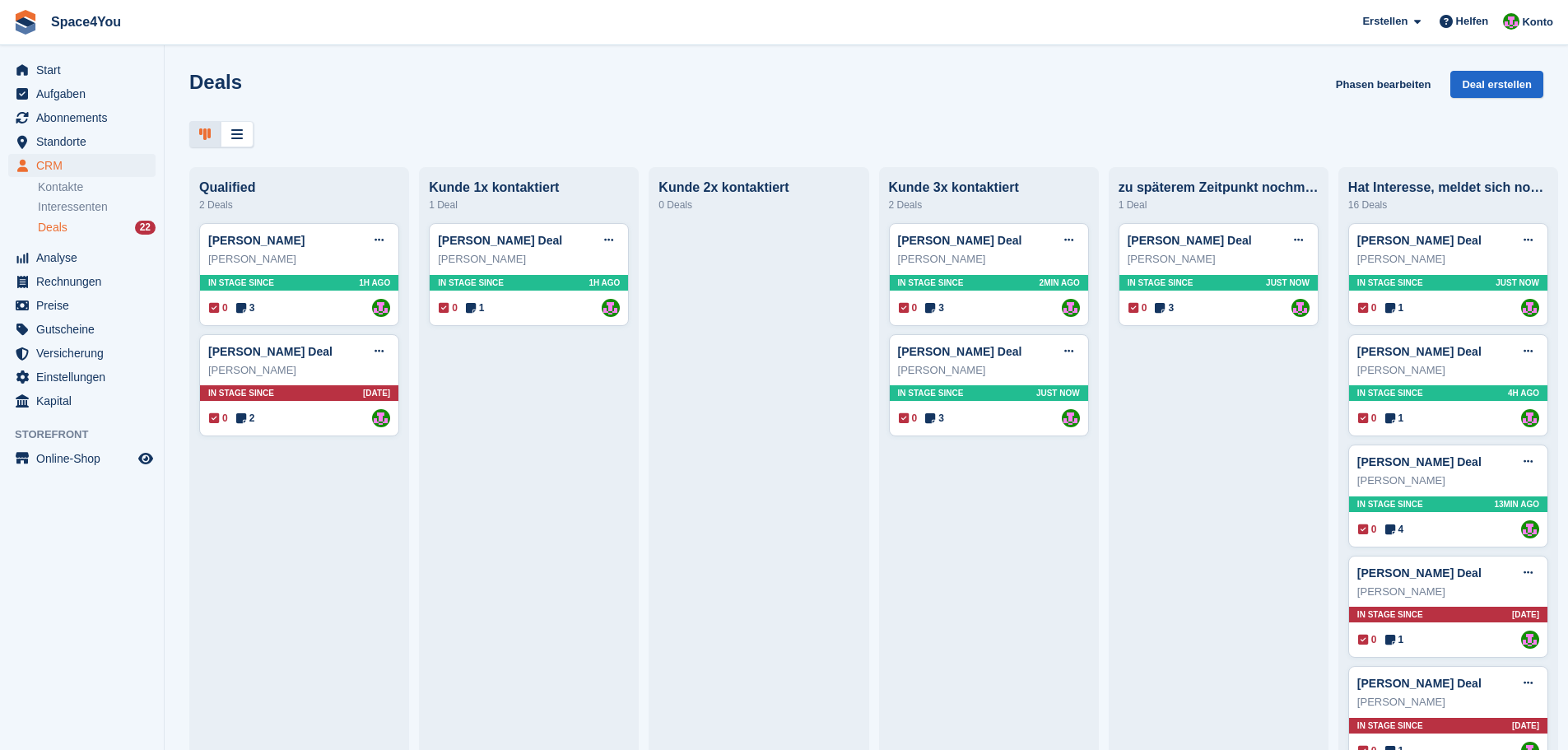
click at [491, 120] on div "Deals Phasen bearbeiten Deal erstellen" at bounding box center [866, 108] width 1403 height 77
drag, startPoint x: 257, startPoint y: 77, endPoint x: 258, endPoint y: 90, distance: 13.0
click at [258, 90] on div "Deals Phasen bearbeiten Deal erstellen" at bounding box center [866, 93] width 1354 height 47
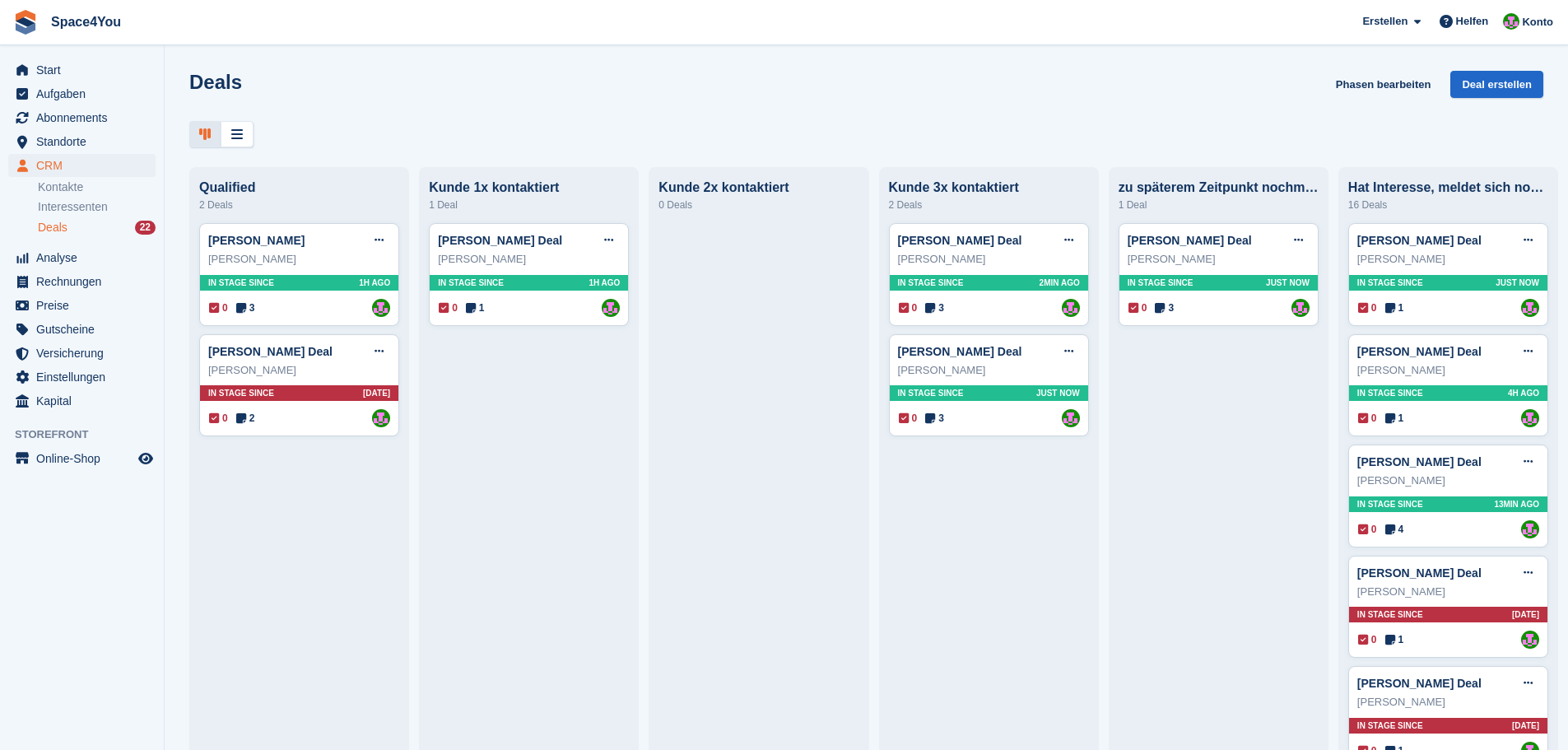
click at [258, 90] on div "Deals Phasen bearbeiten Deal erstellen" at bounding box center [866, 93] width 1354 height 47
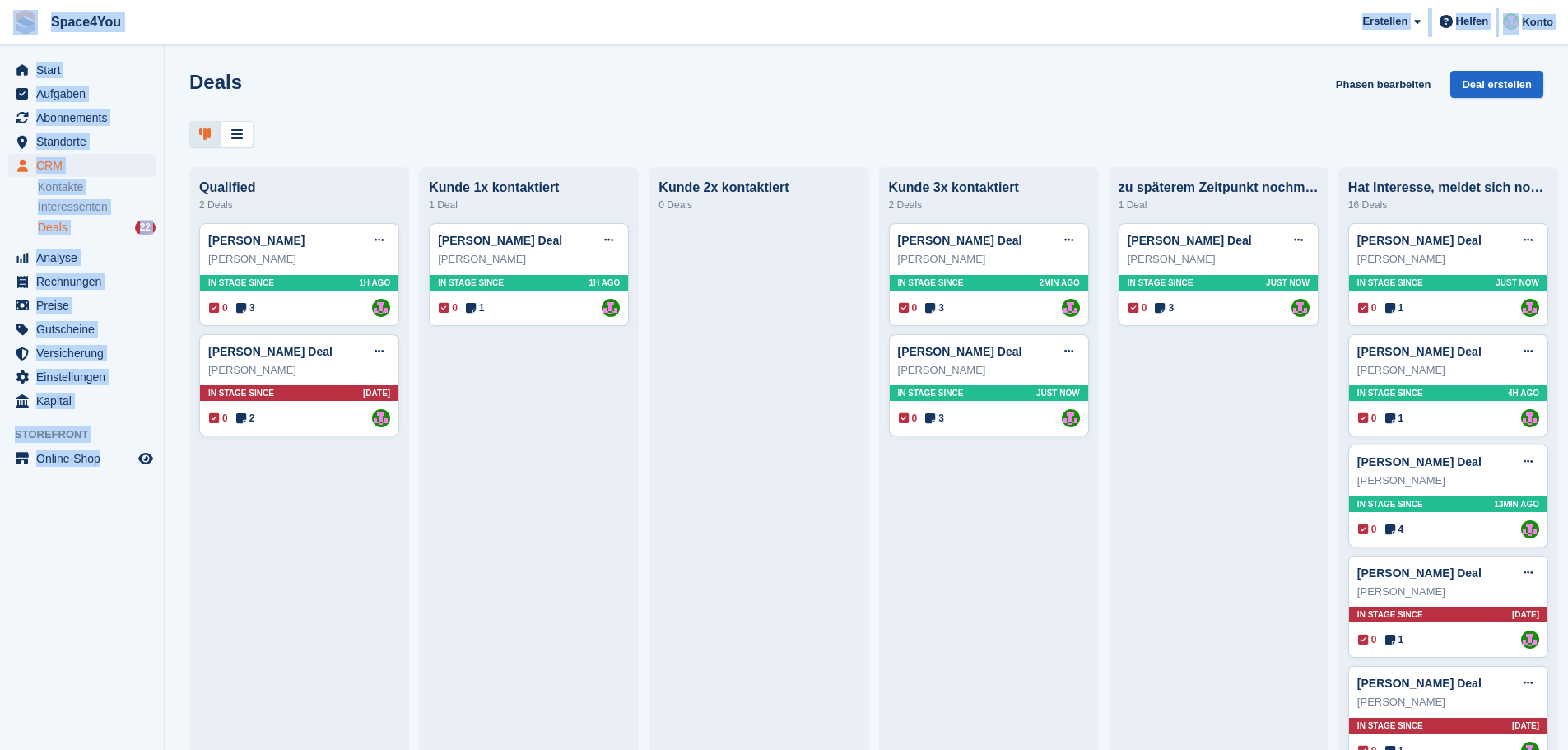
drag, startPoint x: 150, startPoint y: 480, endPoint x: 43, endPoint y: 42, distance: 450.9
click at [43, 42] on div "Space4You Erstellen Abonnement Rechnung Kontakt Deal Rabatt Seite Helfen Chat-S…" at bounding box center [784, 375] width 1568 height 750
click at [364, 24] on span "Space4You Erstellen Abonnement Rechnung Kontakt Deal Rabatt Seite Helfen Chat-S…" at bounding box center [784, 22] width 1568 height 45
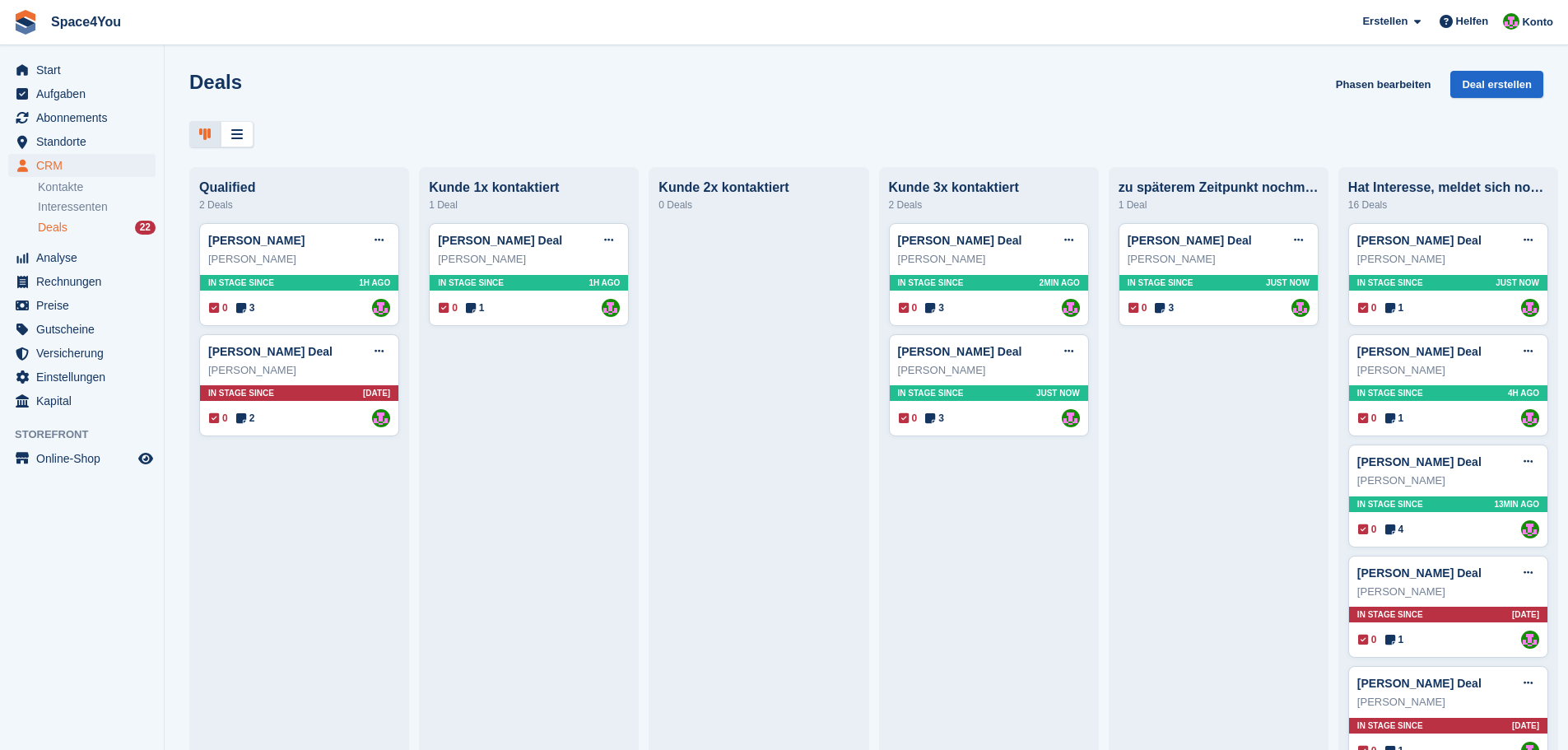
click at [373, 85] on div "Deals Phasen bearbeiten Deal erstellen" at bounding box center [866, 93] width 1354 height 47
click at [341, 115] on div "Deals Phasen bearbeiten Deal erstellen" at bounding box center [866, 93] width 1354 height 47
click at [101, 143] on span "Standorte" at bounding box center [85, 142] width 99 height 23
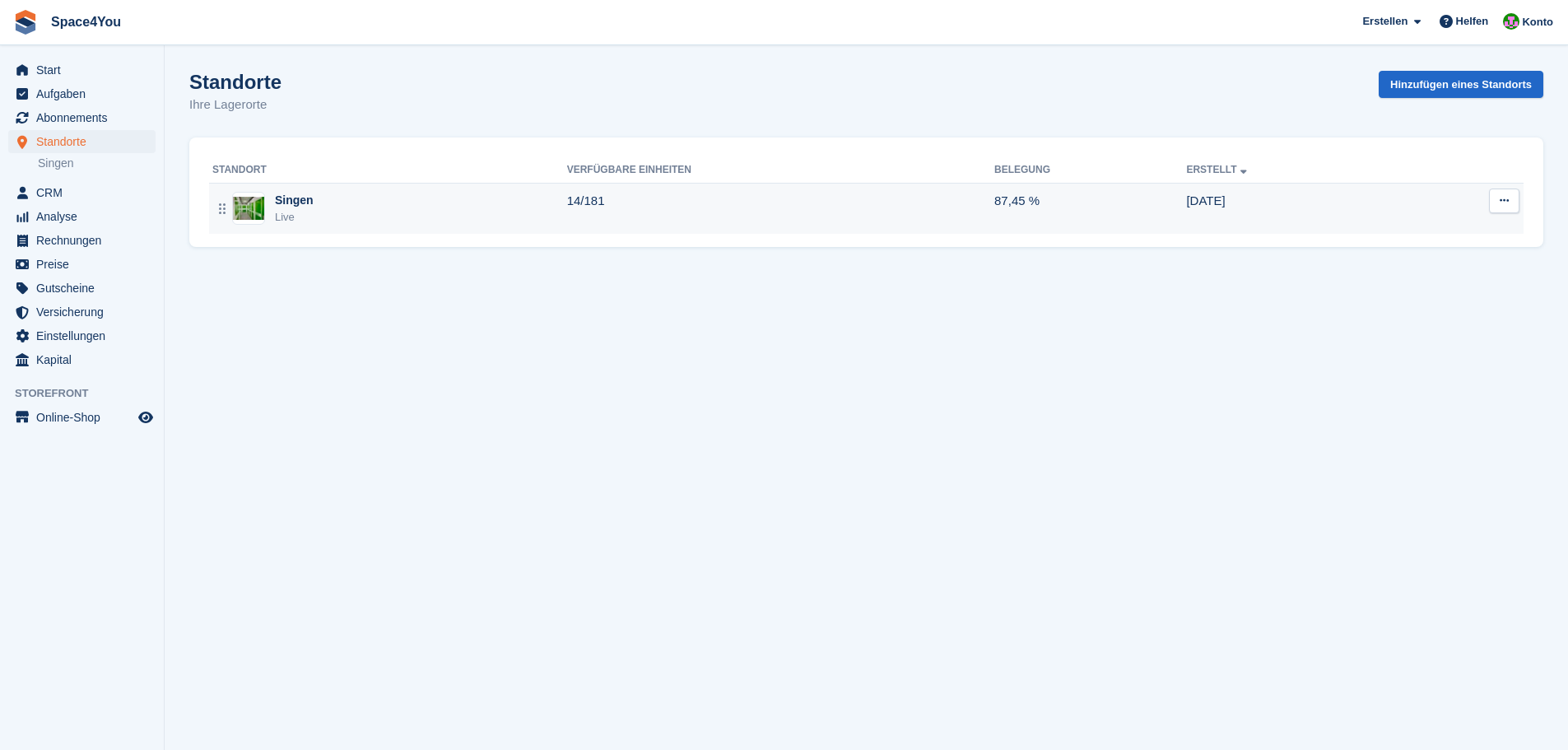
click at [420, 222] on div "Singen Live" at bounding box center [389, 209] width 355 height 33
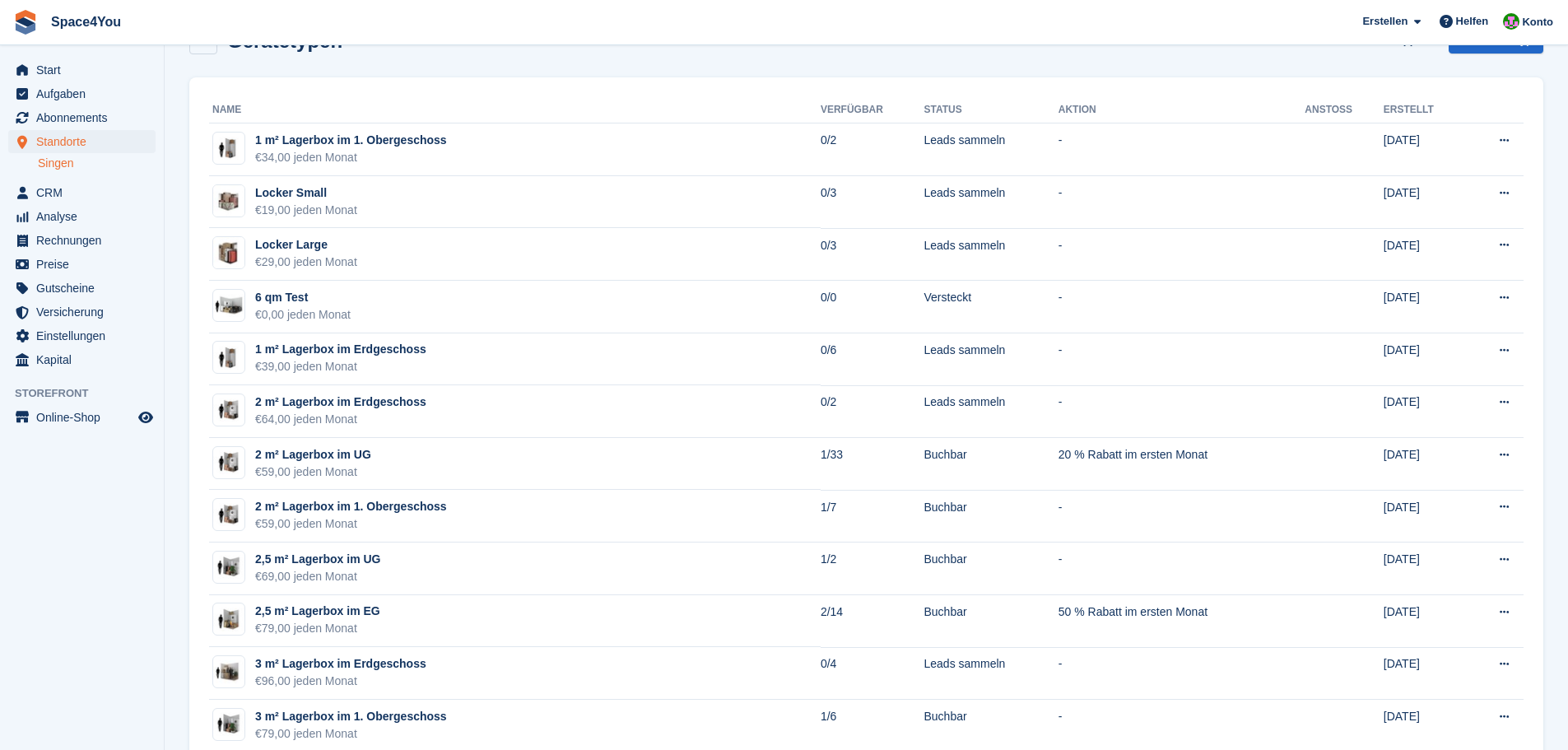
scroll to position [83, 0]
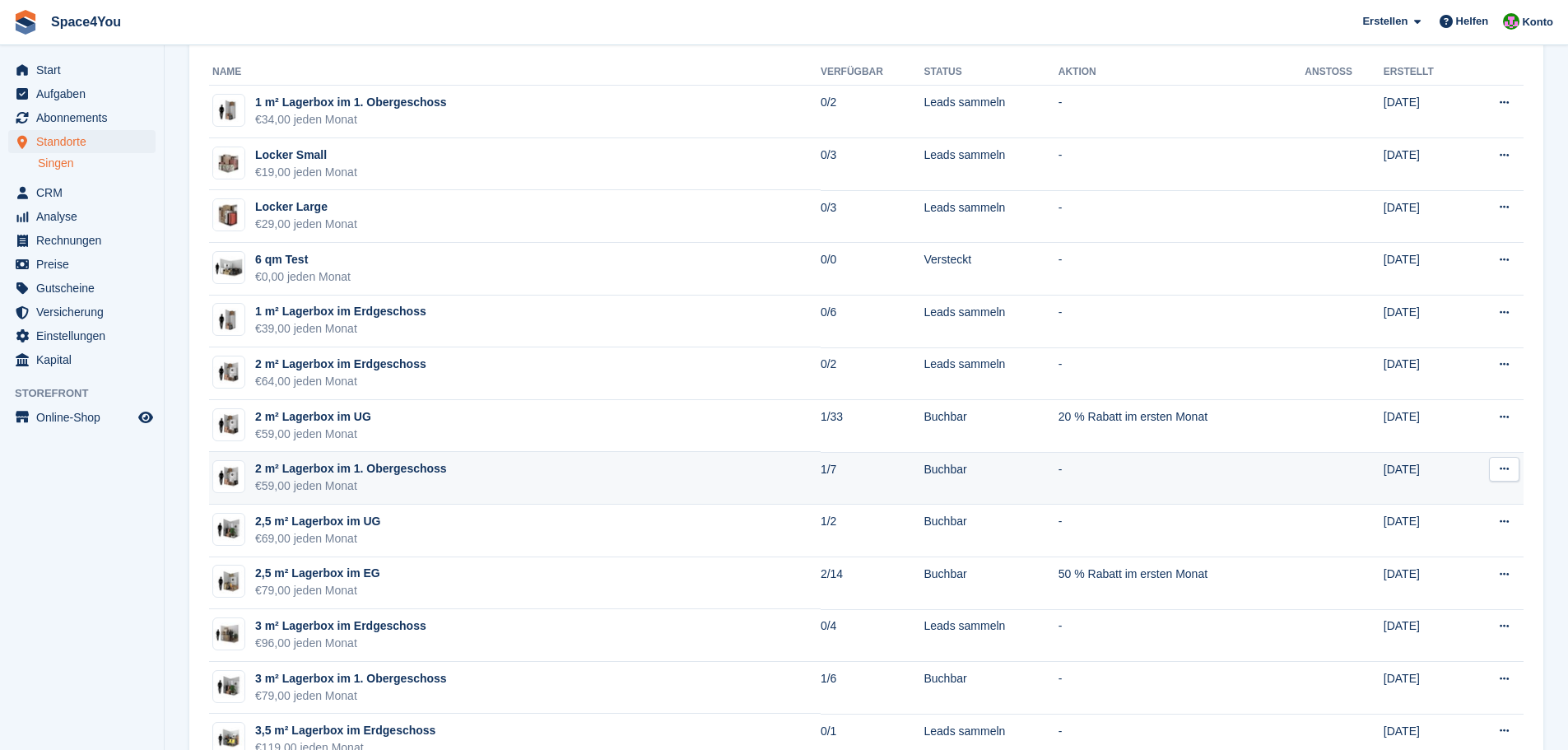
click at [389, 474] on div "2 m² Lagerbox im 1. Obergeschoss" at bounding box center [351, 469] width 192 height 18
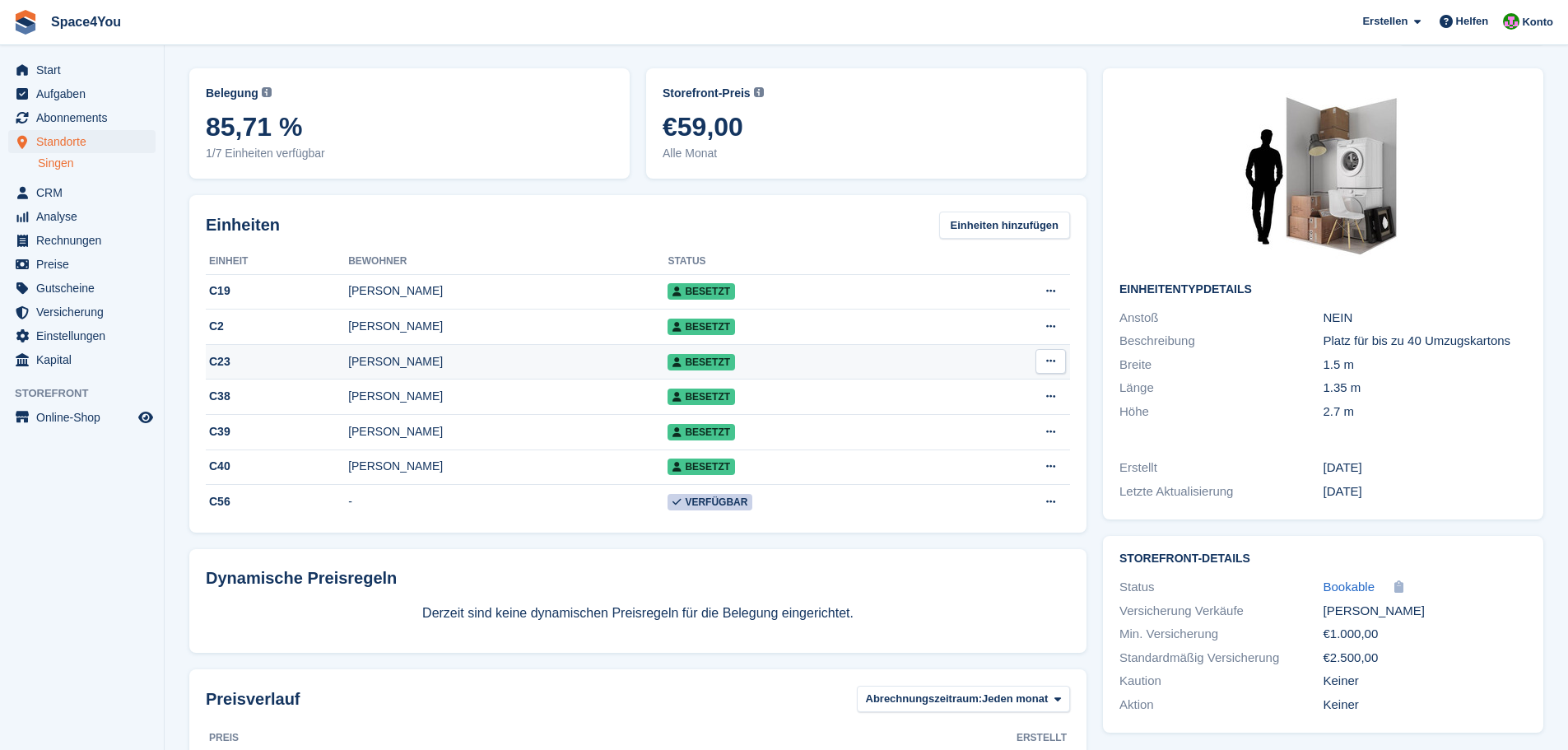
scroll to position [83, 0]
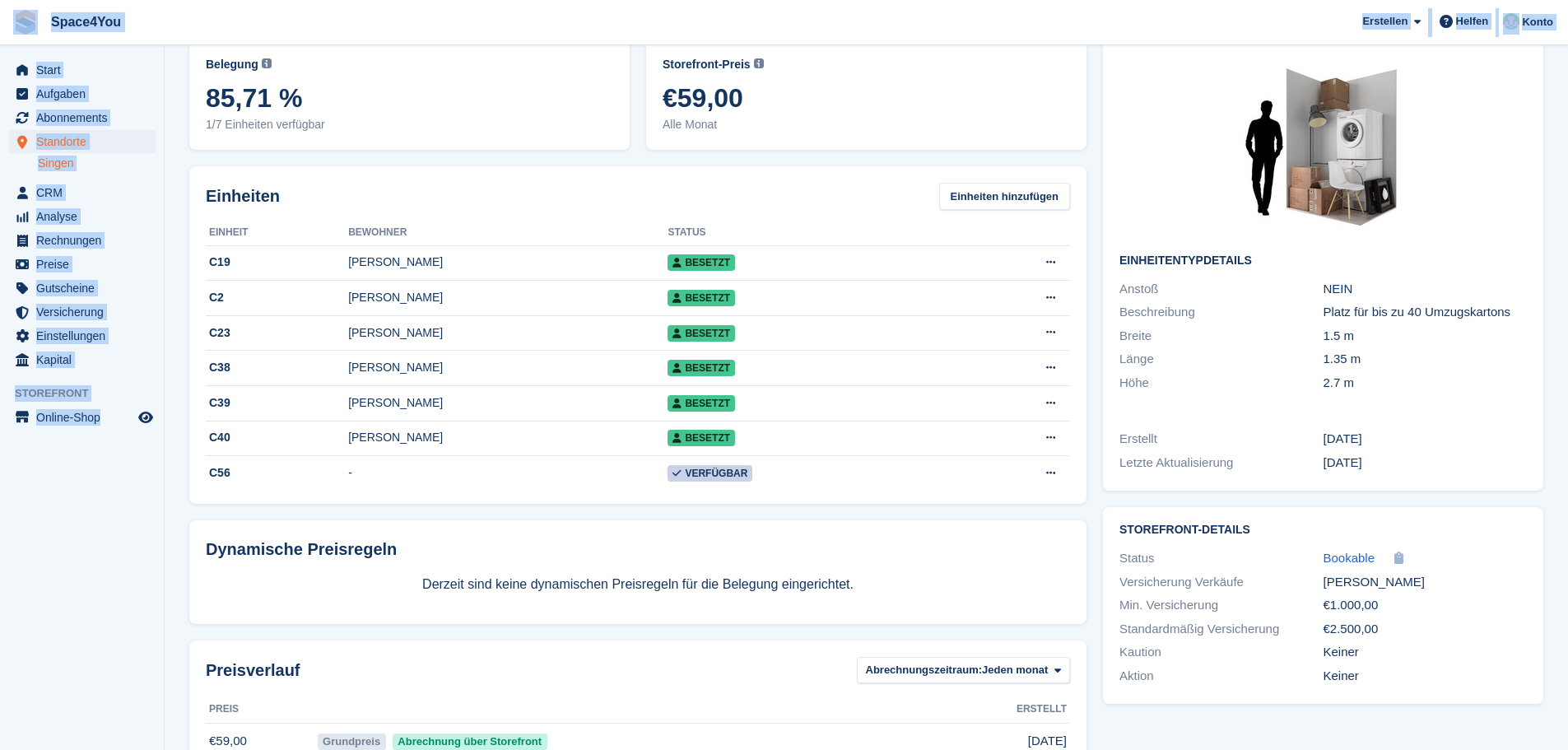
drag, startPoint x: 156, startPoint y: 474, endPoint x: 0, endPoint y: 24, distance: 476.3
click at [0, 24] on div "Space4You [GEOGRAPHIC_DATA] Abonnement Rechnung Kontakt Deal [GEOGRAPHIC_DATA] …" at bounding box center [784, 357] width 1568 height 881
click at [160, 453] on aside "Start Aufgaben Abonnements Abonnements Abonnements Preiserhöhungen NEU Preiserh…" at bounding box center [82, 379] width 164 height 668
drag, startPoint x: 160, startPoint y: 453, endPoint x: 0, endPoint y: 17, distance: 464.4
click at [0, 17] on div "Space4You [GEOGRAPHIC_DATA] Abonnement Rechnung Kontakt Deal [GEOGRAPHIC_DATA] …" at bounding box center [784, 357] width 1568 height 881
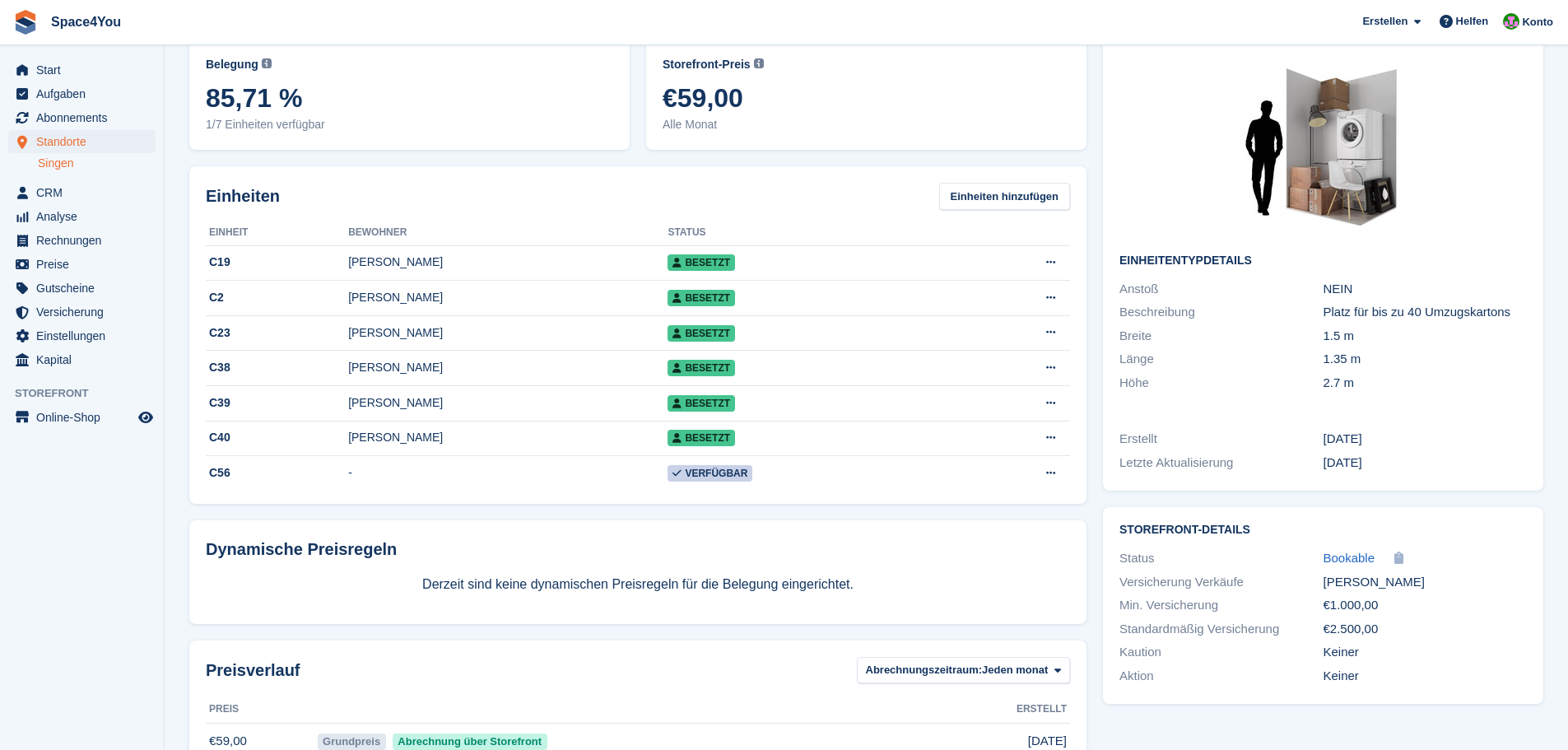
click at [172, 640] on section "2 m² Lagerbox im 1. Obergeschoss Im Store ansehen Einheitentyp bearbeiten [GEOG…" at bounding box center [866, 357] width 1403 height 881
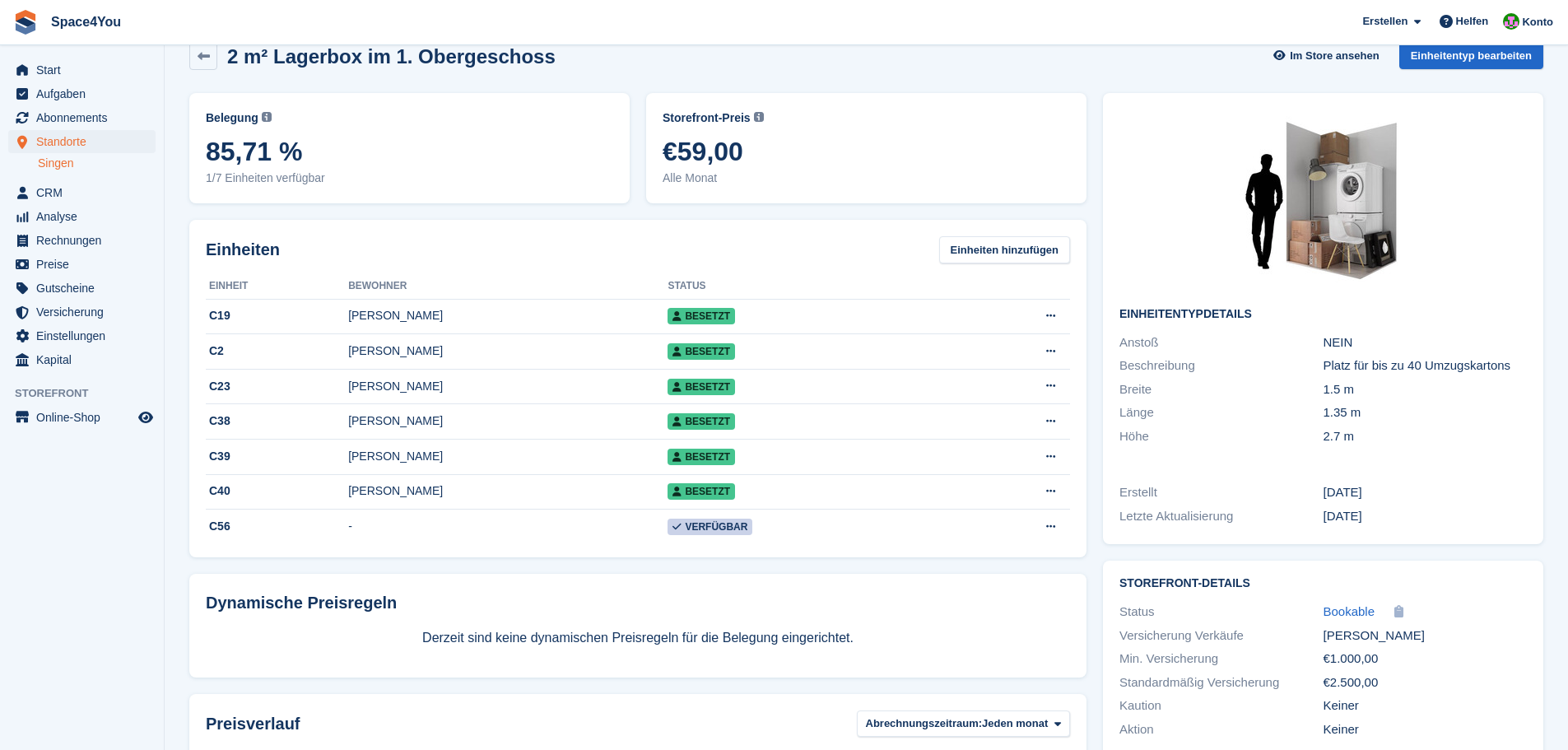
scroll to position [0, 0]
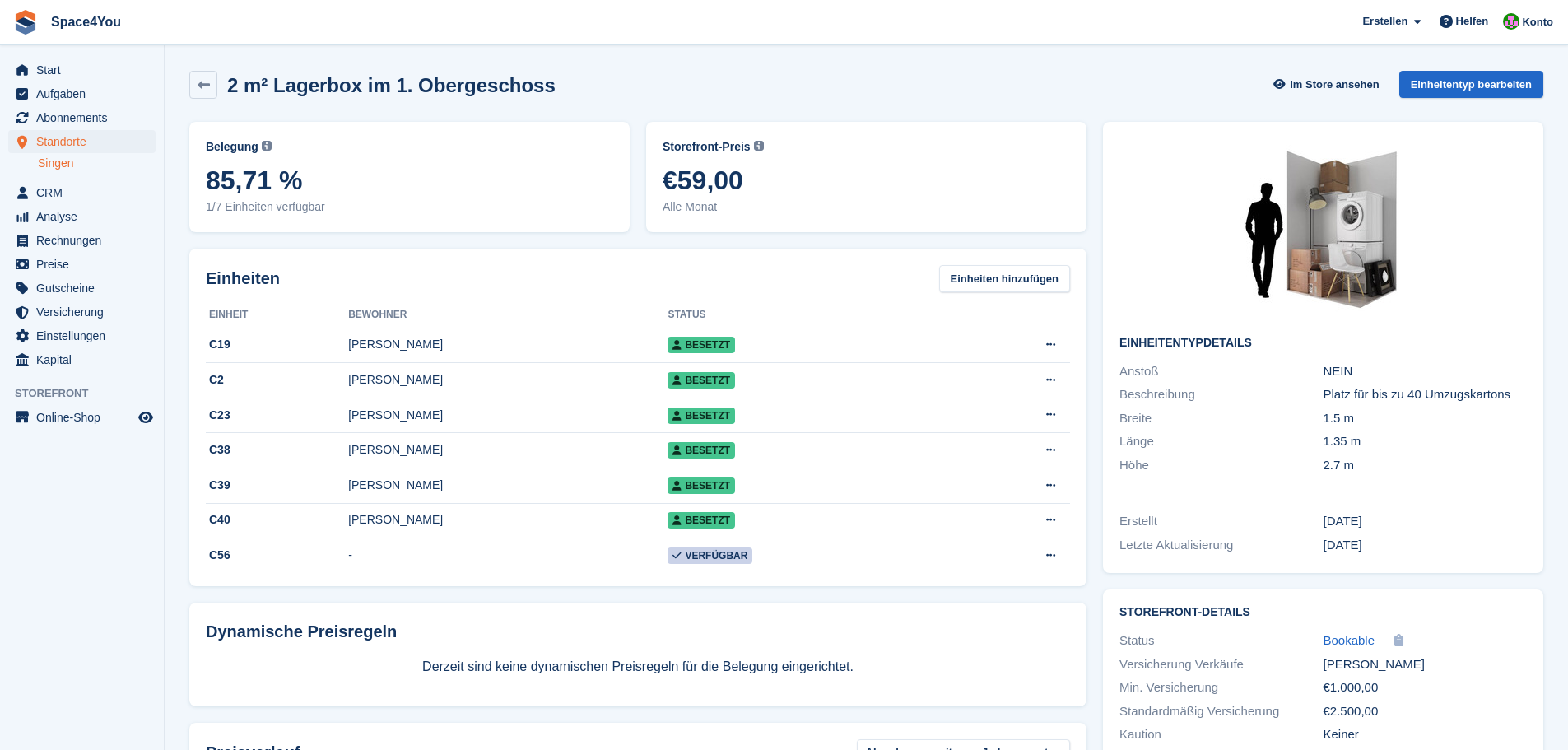
click at [1000, 85] on div "2 m² Lagerbox im 1. Obergeschoss Im Store ansehen Einheitentyp bearbeiten" at bounding box center [866, 85] width 1354 height 28
click at [643, 72] on div "2 m² Lagerbox im 1. Obergeschoss Im Store ansehen Einheitentyp bearbeiten" at bounding box center [866, 85] width 1354 height 28
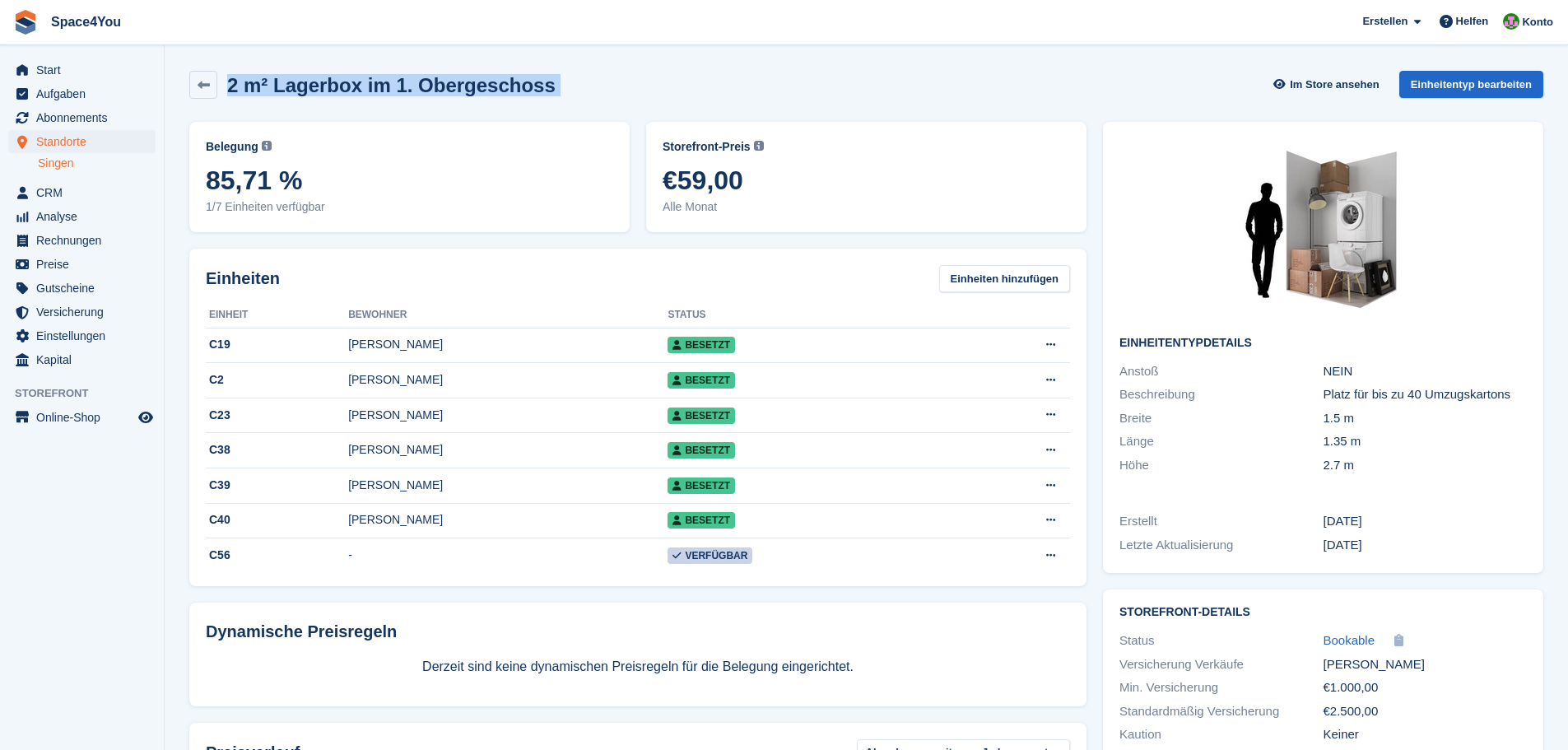
click at [643, 72] on div "2 m² Lagerbox im 1. Obergeschoss Im Store ansehen Einheitentyp bearbeiten" at bounding box center [866, 85] width 1354 height 28
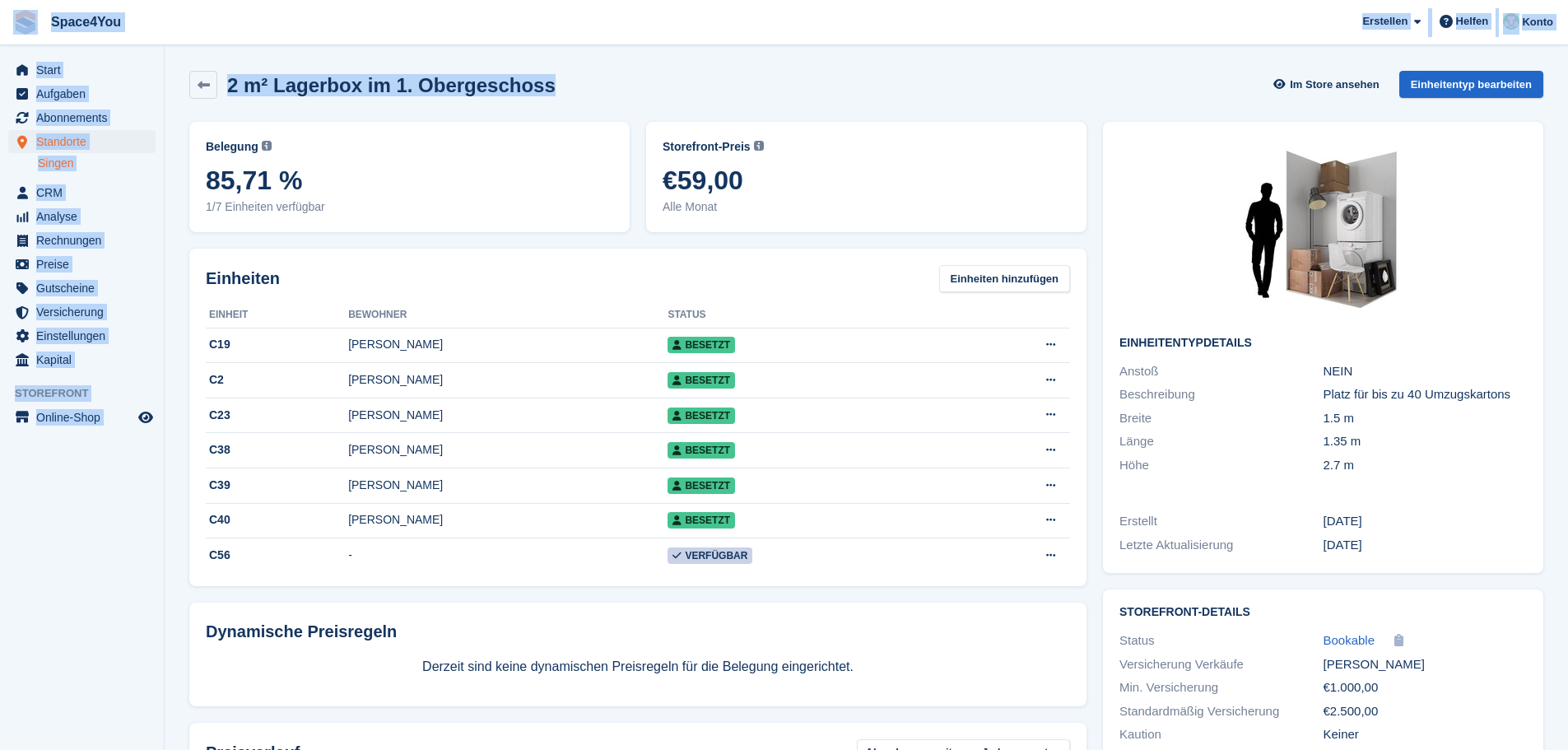
drag, startPoint x: 574, startPoint y: 80, endPoint x: 9, endPoint y: 17, distance: 568.5
click at [9, 17] on div "Space4You [GEOGRAPHIC_DATA] Abonnement Rechnung Kontakt Deal [GEOGRAPHIC_DATA] …" at bounding box center [784, 440] width 1568 height 881
click at [351, 62] on section "2 m² Lagerbox im 1. Obergeschoss Im Store ansehen Einheitentyp bearbeiten Beleg…" at bounding box center [866, 440] width 1403 height 881
drag, startPoint x: 541, startPoint y: 84, endPoint x: 0, endPoint y: 33, distance: 543.4
click at [0, 33] on div "Space4You Erstellen Abonnement Rechnung Kontakt Deal Rabatt Seite Helfen Chat-S…" at bounding box center [784, 440] width 1568 height 881
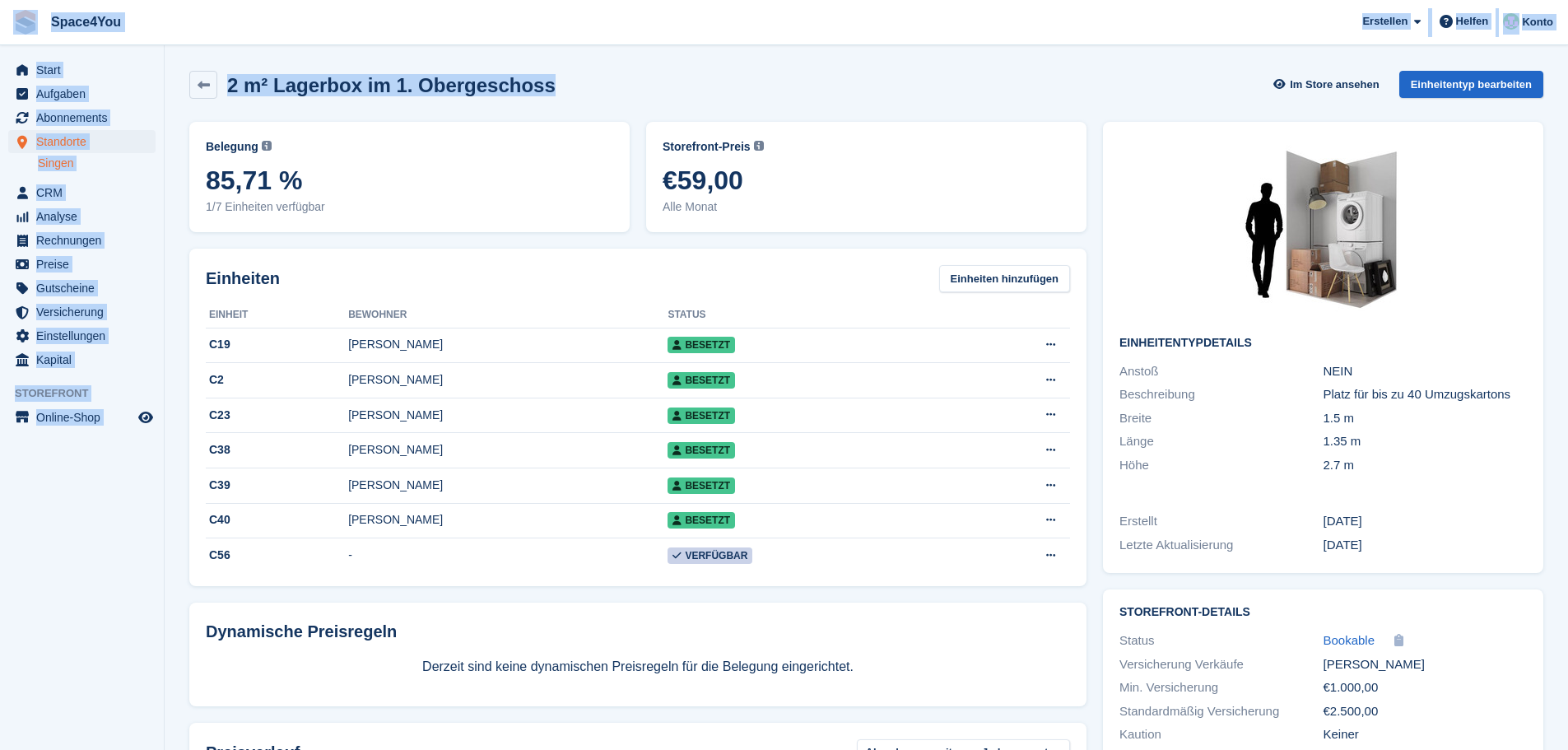
click at [541, 94] on div "2 m² Lagerbox im 1. Obergeschoss Im Store ansehen Einheitentyp bearbeiten" at bounding box center [866, 85] width 1354 height 28
drag, startPoint x: 541, startPoint y: 94, endPoint x: 24, endPoint y: 8, distance: 524.1
click at [24, 8] on div "Space4You Erstellen Abonnement Rechnung Kontakt Deal Rabatt Seite Helfen Chat-S…" at bounding box center [784, 440] width 1568 height 881
click at [328, 28] on span "Space4You Erstellen Abonnement Rechnung Kontakt Deal Rabatt Seite Helfen Chat-S…" at bounding box center [784, 22] width 1568 height 45
drag, startPoint x: 561, startPoint y: 83, endPoint x: 17, endPoint y: 29, distance: 546.7
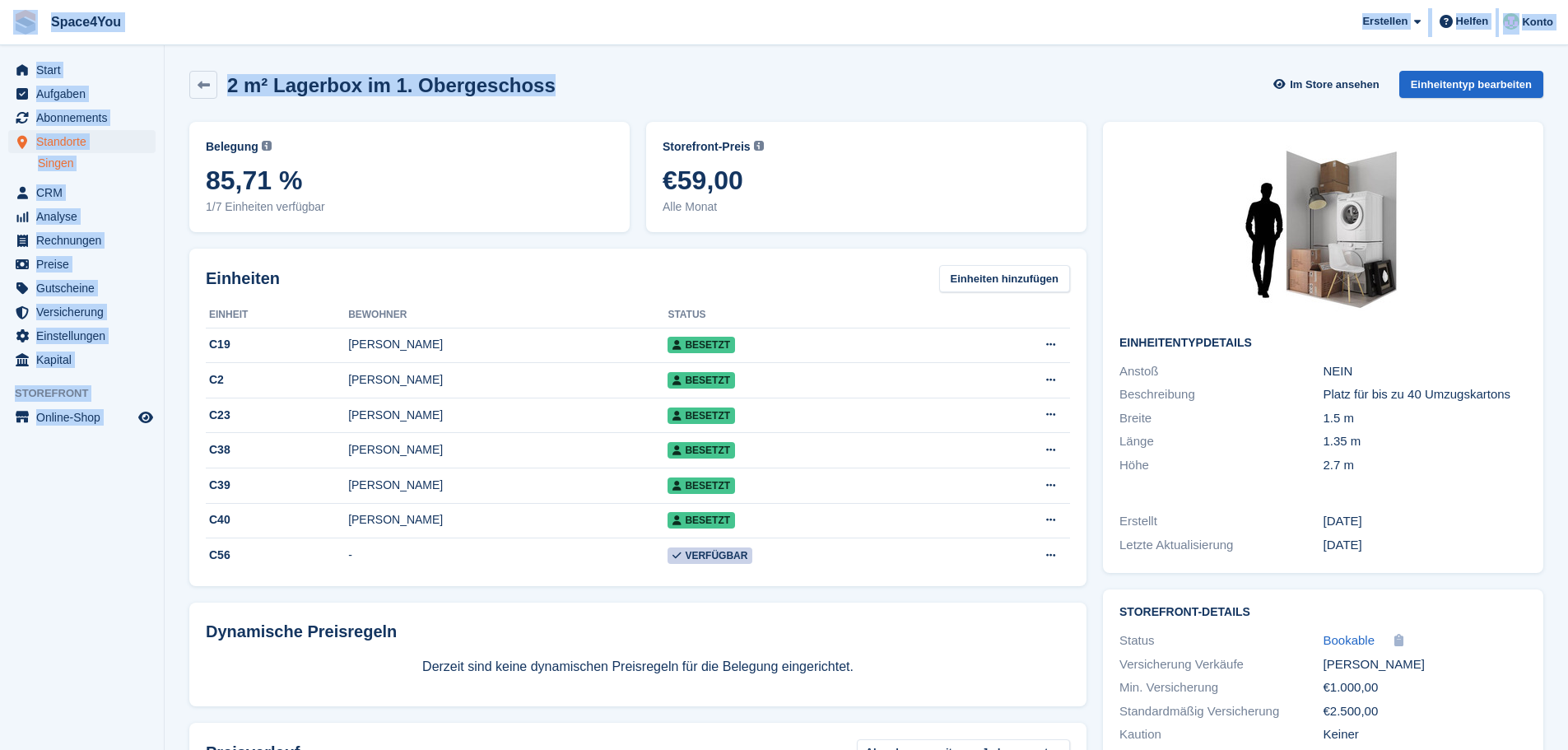
click at [17, 29] on div "Space4You Erstellen Abonnement Rechnung Kontakt Deal Rabatt Seite Helfen Chat-S…" at bounding box center [784, 440] width 1568 height 881
click at [308, 33] on span "Space4You Erstellen Abonnement Rechnung Kontakt Deal Rabatt Seite Helfen Chat-S…" at bounding box center [784, 22] width 1568 height 45
drag, startPoint x: 557, startPoint y: 91, endPoint x: 4, endPoint y: 32, distance: 556.1
click at [4, 32] on div "Space4You Erstellen Abonnement Rechnung Kontakt Deal Rabatt Seite Helfen Chat-S…" at bounding box center [784, 440] width 1568 height 881
click at [591, 70] on div "2 m² Lagerbox im 1. Obergeschoss Im Store ansehen Einheitentyp bearbeiten" at bounding box center [866, 88] width 1370 height 51
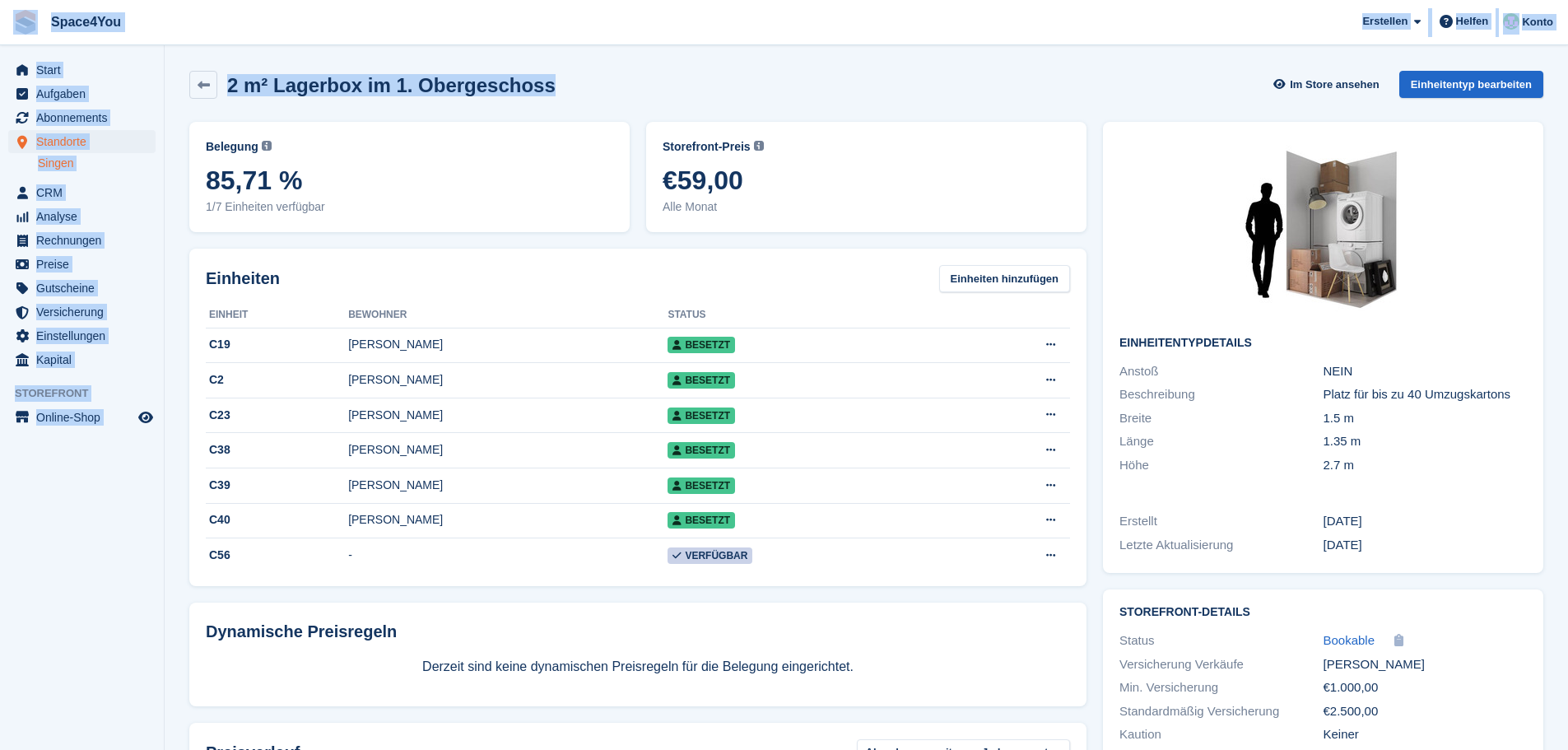
drag, startPoint x: 539, startPoint y: 83, endPoint x: 0, endPoint y: 4, distance: 544.8
click at [0, 4] on div "Space4You Erstellen Abonnement Rechnung Kontakt Deal Rabatt Seite Helfen Chat-S…" at bounding box center [784, 440] width 1568 height 881
click at [399, 40] on span "Space4You Erstellen Abonnement Rechnung Kontakt Deal Rabatt Seite Helfen Chat-S…" at bounding box center [784, 22] width 1568 height 45
drag, startPoint x: 561, startPoint y: 85, endPoint x: 2, endPoint y: 21, distance: 562.7
click at [2, 21] on div "Space4You Erstellen Abonnement Rechnung Kontakt Deal Rabatt Seite Helfen Chat-S…" at bounding box center [784, 440] width 1568 height 881
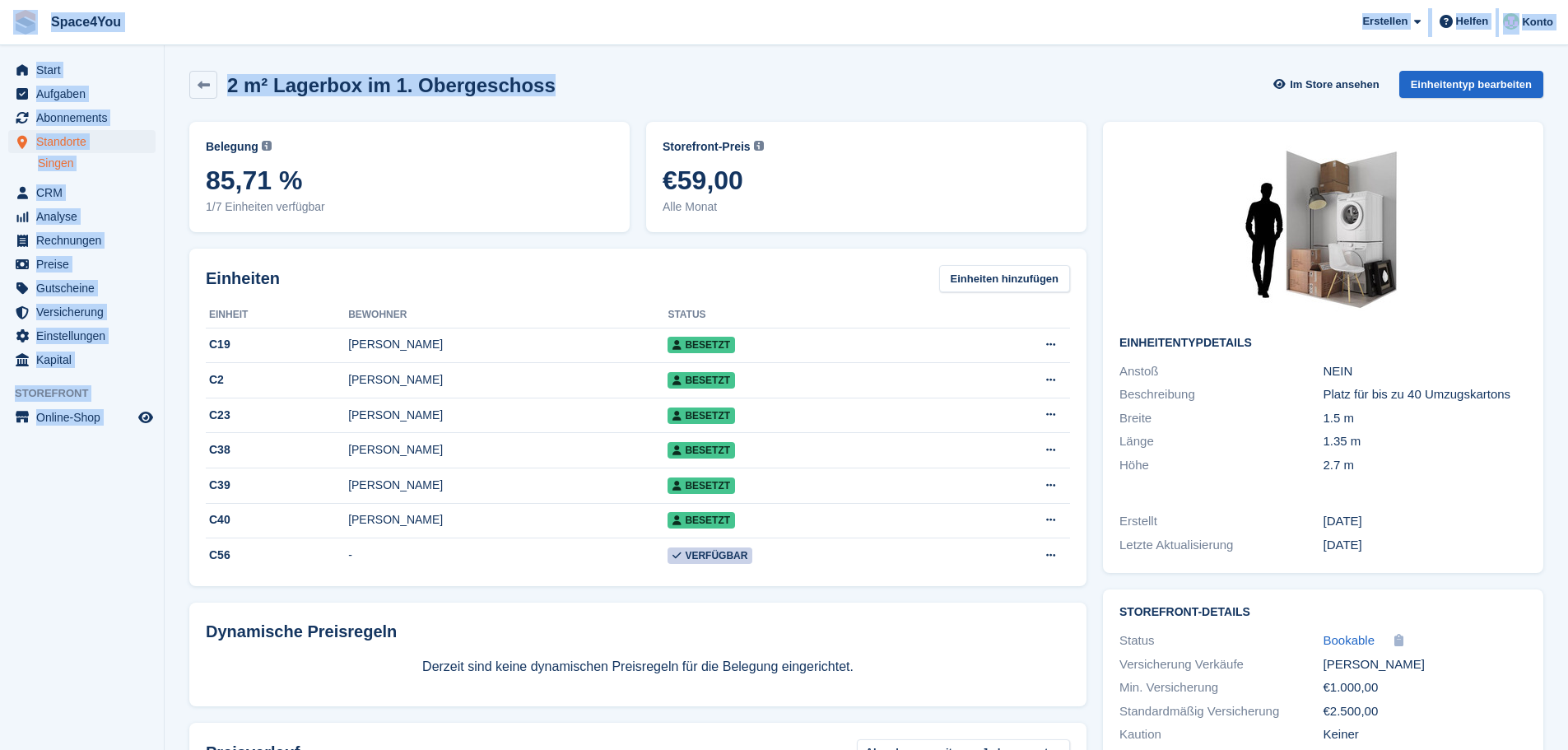
click at [351, 69] on div "2 m² Lagerbox im 1. Obergeschoss Im Store ansehen Einheitentyp bearbeiten" at bounding box center [866, 88] width 1370 height 51
drag, startPoint x: 569, startPoint y: 96, endPoint x: 0, endPoint y: 24, distance: 573.5
click at [0, 24] on div "Space4You Erstellen Abonnement Rechnung Kontakt Deal Rabatt Seite Helfen Chat-S…" at bounding box center [784, 440] width 1568 height 881
click at [309, 41] on span "Space4You Erstellen Abonnement Rechnung Kontakt Deal Rabatt Seite Helfen Chat-S…" at bounding box center [784, 22] width 1568 height 45
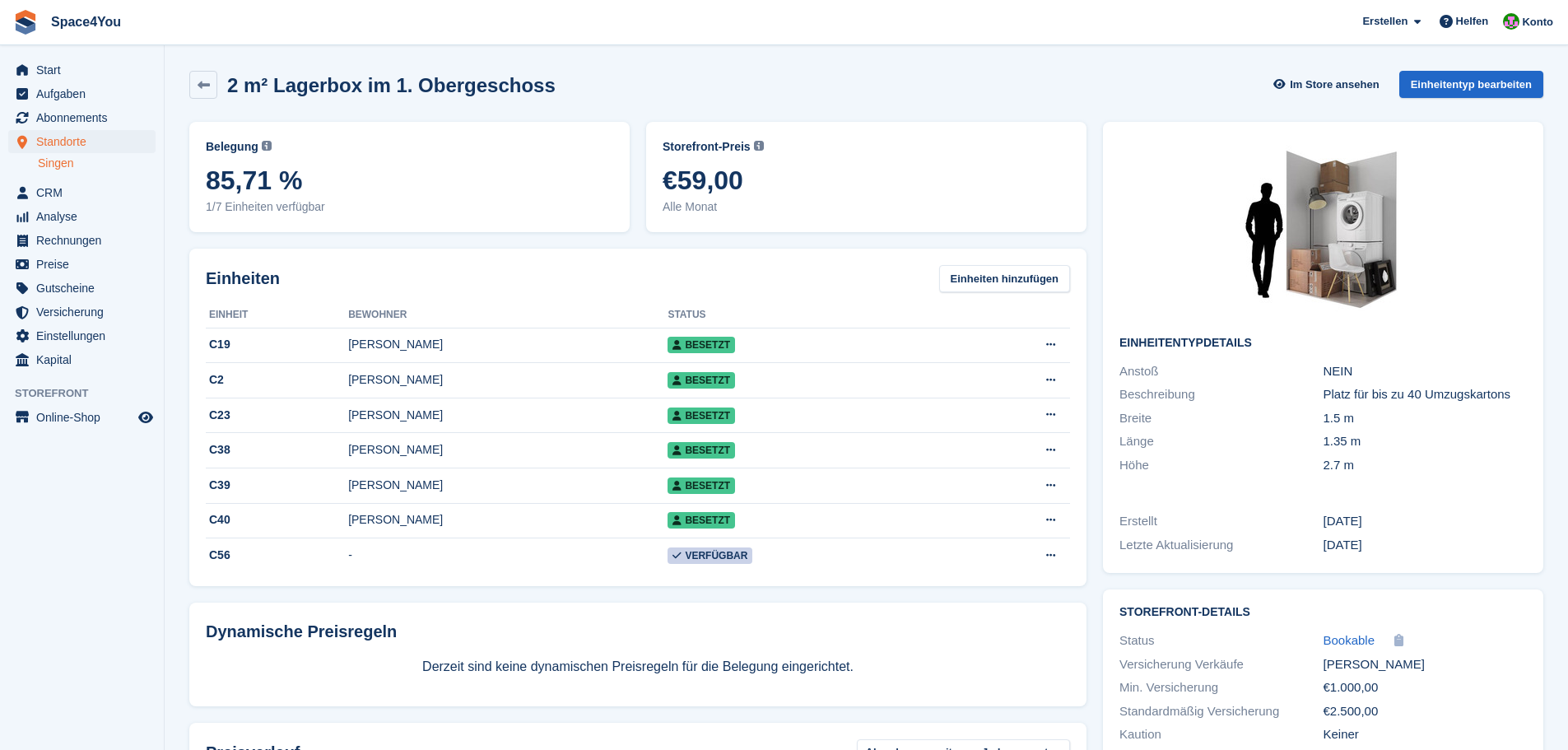
click at [561, 83] on div "2 m² Lagerbox im 1. Obergeschoss Im Store ansehen Einheitentyp bearbeiten" at bounding box center [866, 85] width 1354 height 28
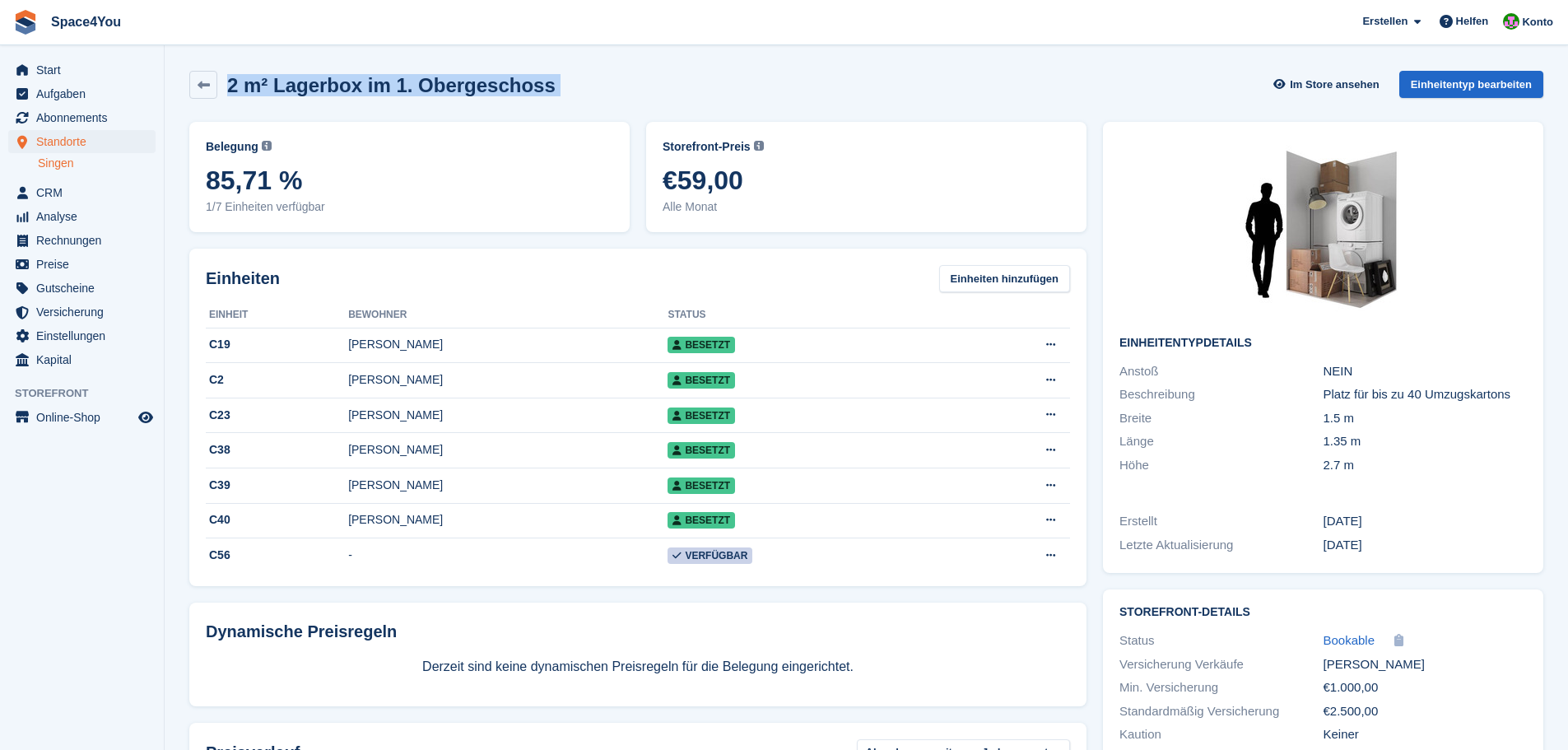
click at [569, 88] on div "2 m² Lagerbox im 1. Obergeschoss Im Store ansehen Einheitentyp bearbeiten" at bounding box center [866, 85] width 1354 height 28
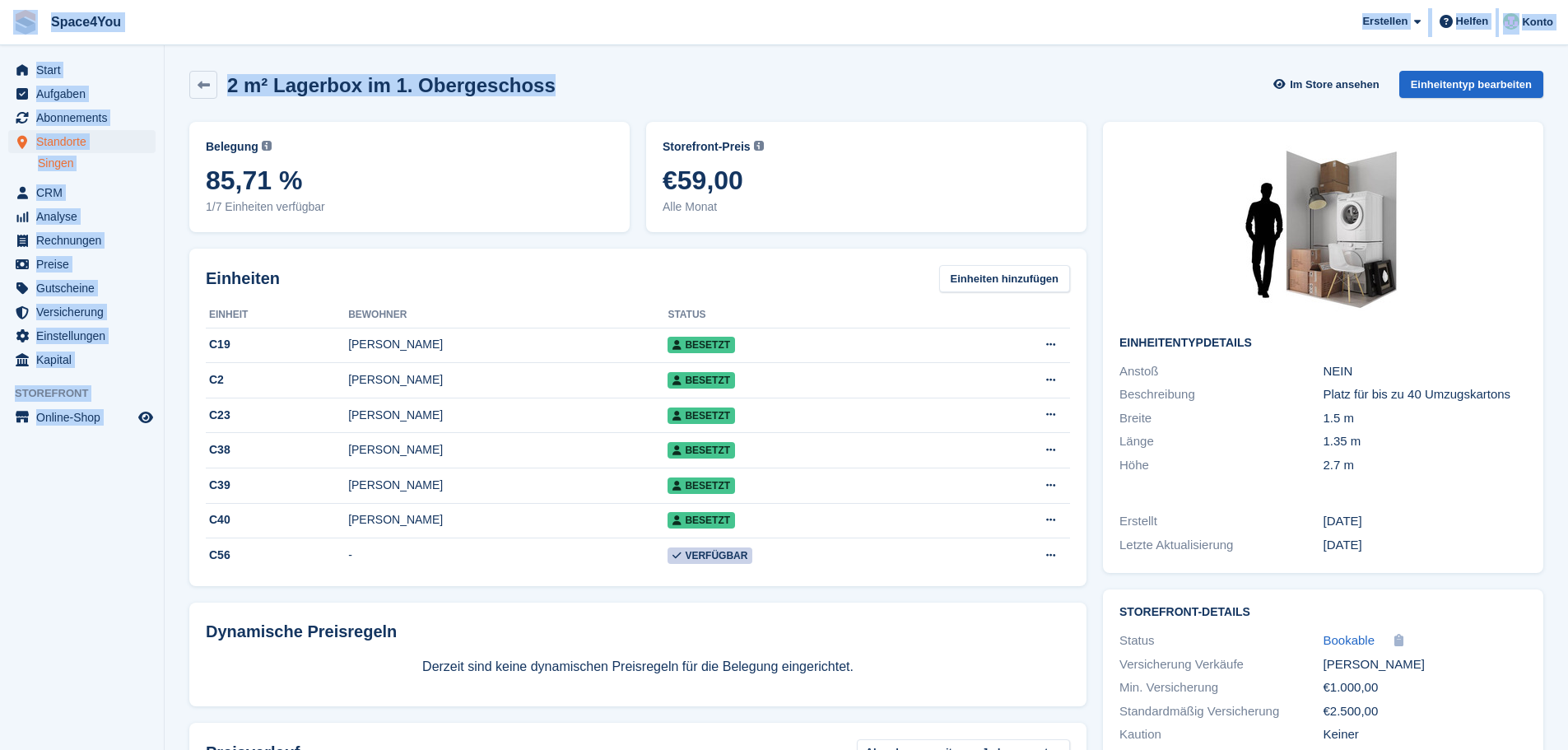
drag, startPoint x: 569, startPoint y: 88, endPoint x: 1, endPoint y: 8, distance: 573.6
click at [1, 8] on div "Space4You Erstellen Abonnement Rechnung Kontakt Deal Rabatt Seite Helfen Chat-S…" at bounding box center [784, 440] width 1568 height 881
click at [257, 41] on span "Space4You Erstellen Abonnement Rechnung Kontakt Deal Rabatt Seite Helfen Chat-S…" at bounding box center [784, 22] width 1568 height 45
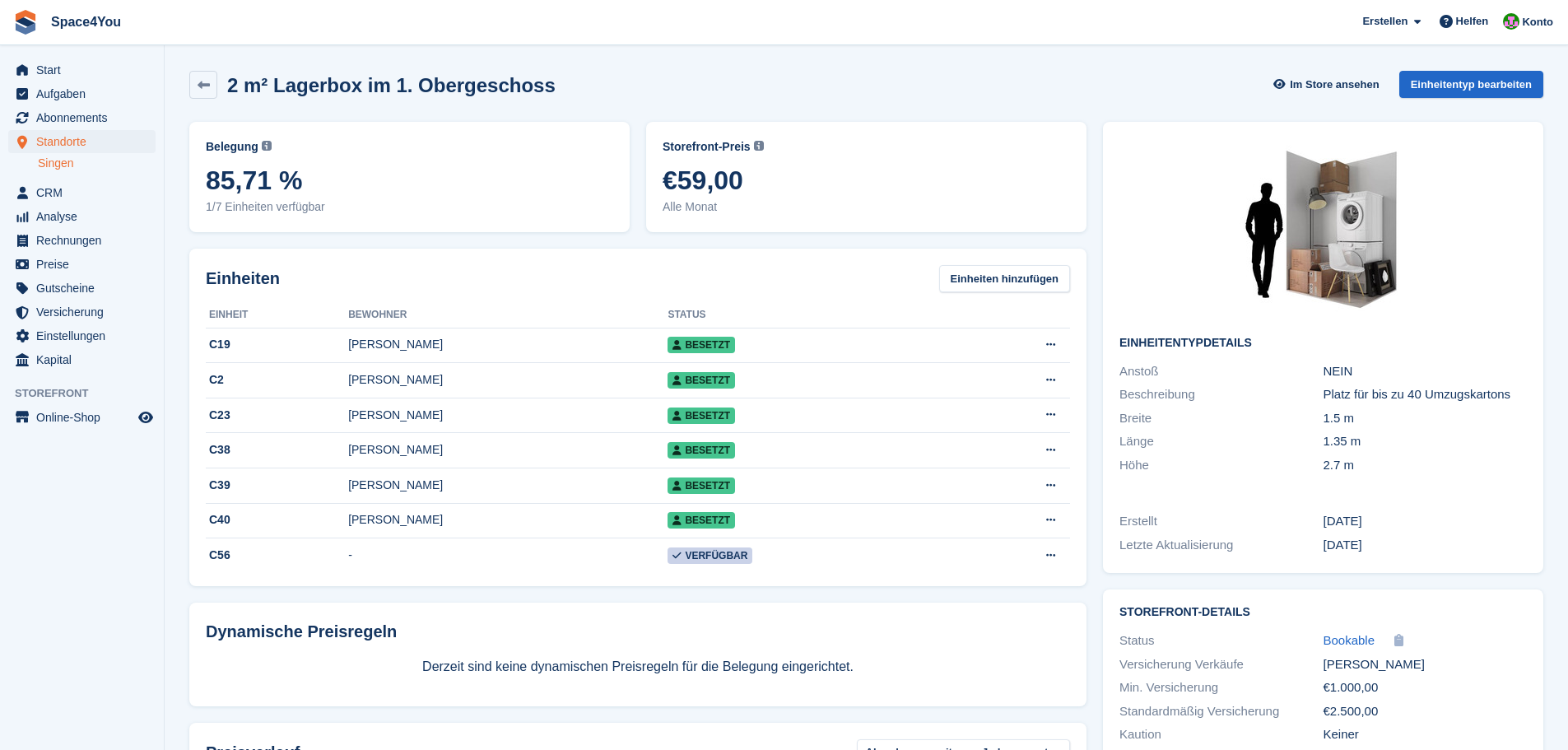
click at [622, 108] on div "2 m² Lagerbox im 1. Obergeschoss Im Store ansehen Einheitentyp bearbeiten" at bounding box center [866, 88] width 1370 height 51
click at [583, 85] on div "2 m² Lagerbox im 1. Obergeschoss Im Store ansehen Einheitentyp bearbeiten" at bounding box center [866, 85] width 1354 height 28
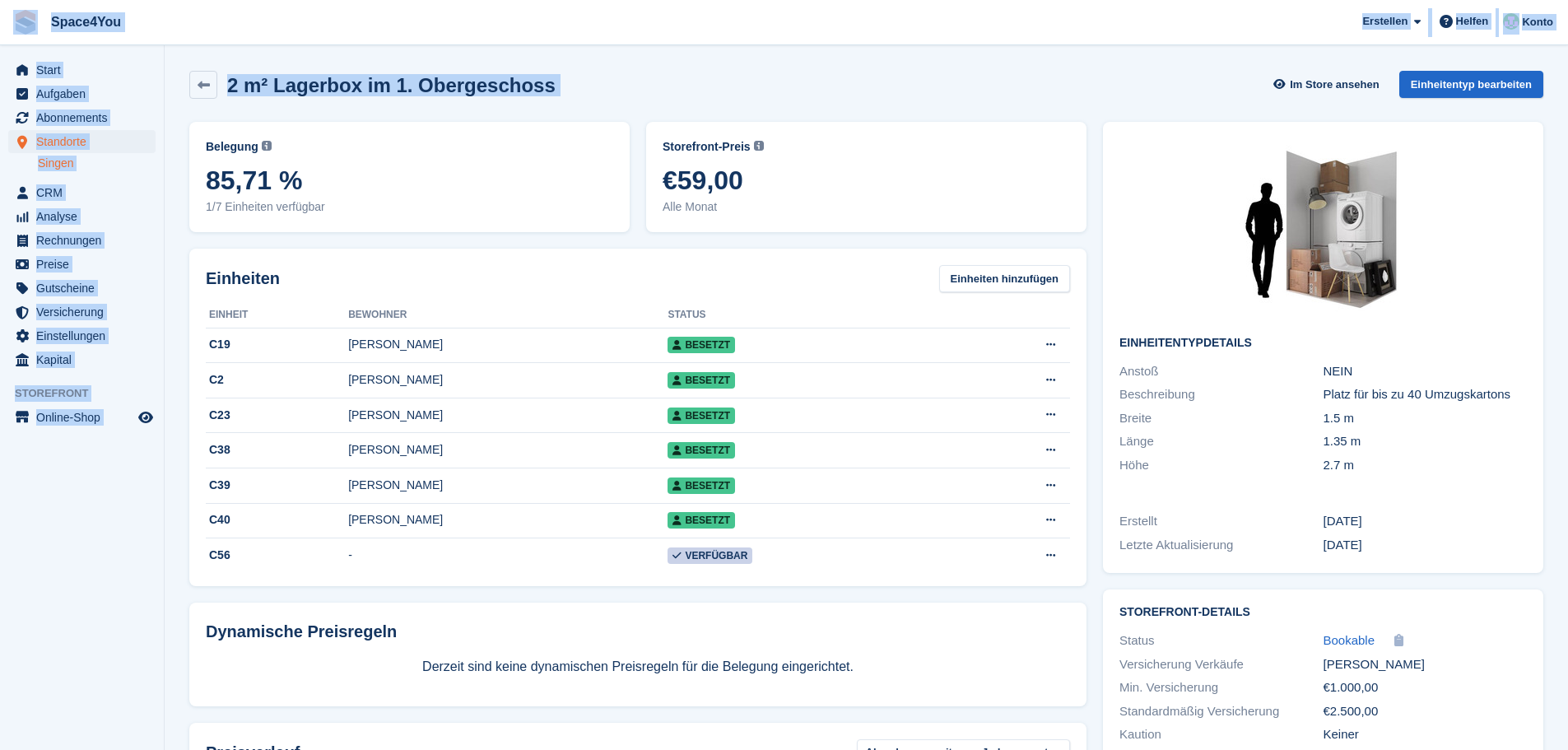
drag, startPoint x: 583, startPoint y: 85, endPoint x: 5, endPoint y: 34, distance: 580.2
click at [5, 34] on div "Space4You [GEOGRAPHIC_DATA] Abonnement Rechnung Kontakt Deal [GEOGRAPHIC_DATA] …" at bounding box center [784, 440] width 1568 height 881
click at [251, 23] on span "Space4You [GEOGRAPHIC_DATA] Abonnement Rechnung Kontakt Deal [GEOGRAPHIC_DATA] …" at bounding box center [784, 22] width 1568 height 45
drag, startPoint x: 550, startPoint y: 88, endPoint x: 5, endPoint y: 44, distance: 546.8
click at [5, 44] on div "Space4You [GEOGRAPHIC_DATA] Abonnement Rechnung Kontakt Deal [GEOGRAPHIC_DATA] …" at bounding box center [784, 440] width 1568 height 881
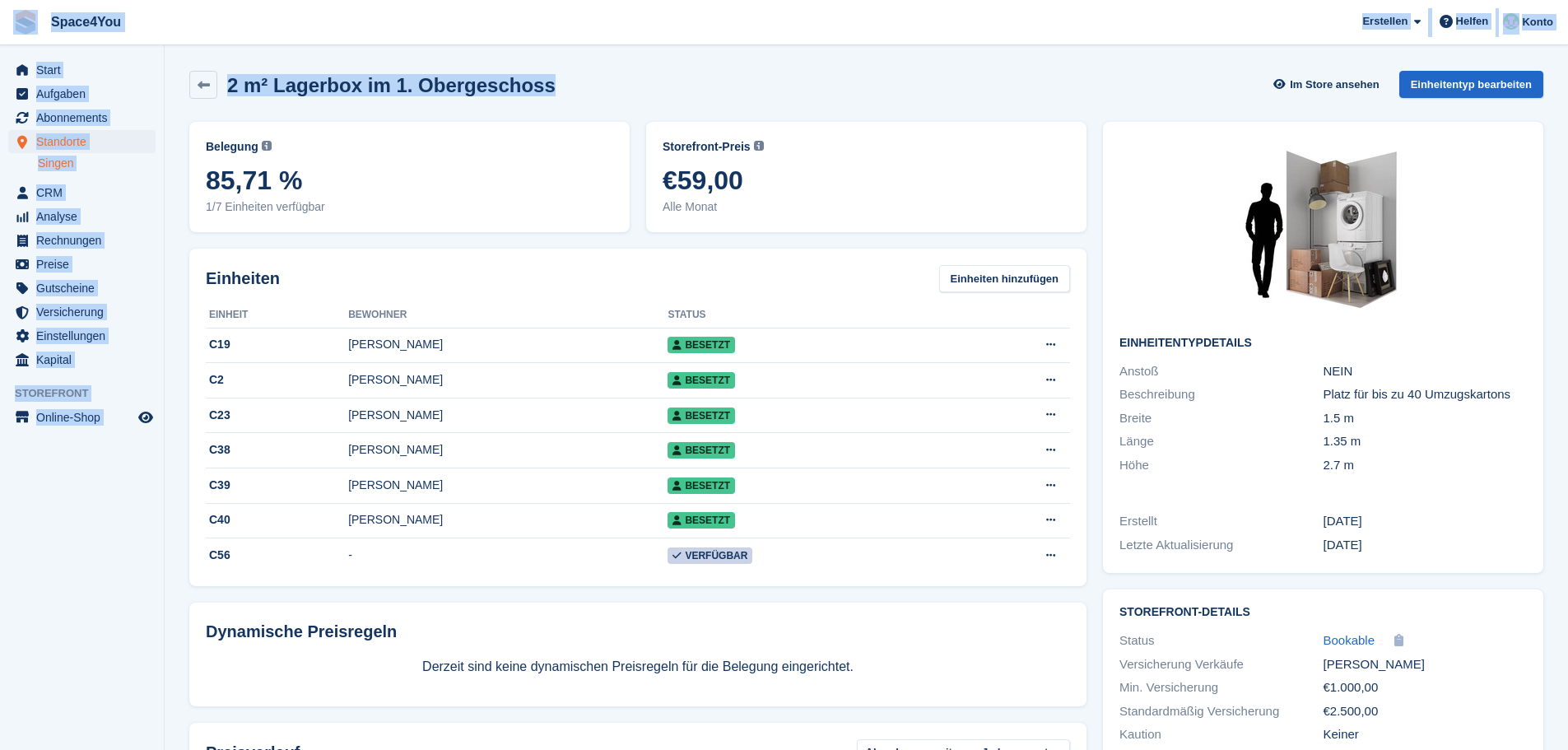
click at [600, 77] on div "2 m² Lagerbox im 1. Obergeschoss Im Store ansehen Einheitentyp bearbeiten" at bounding box center [866, 85] width 1354 height 28
drag, startPoint x: 600, startPoint y: 77, endPoint x: 0, endPoint y: 41, distance: 601.1
click at [0, 41] on div "Space4You [GEOGRAPHIC_DATA] Abonnement Rechnung Kontakt Deal [GEOGRAPHIC_DATA] …" at bounding box center [784, 440] width 1568 height 881
click at [354, 27] on span "Space4You [GEOGRAPHIC_DATA] Abonnement Rechnung Kontakt Deal [GEOGRAPHIC_DATA] …" at bounding box center [784, 22] width 1568 height 45
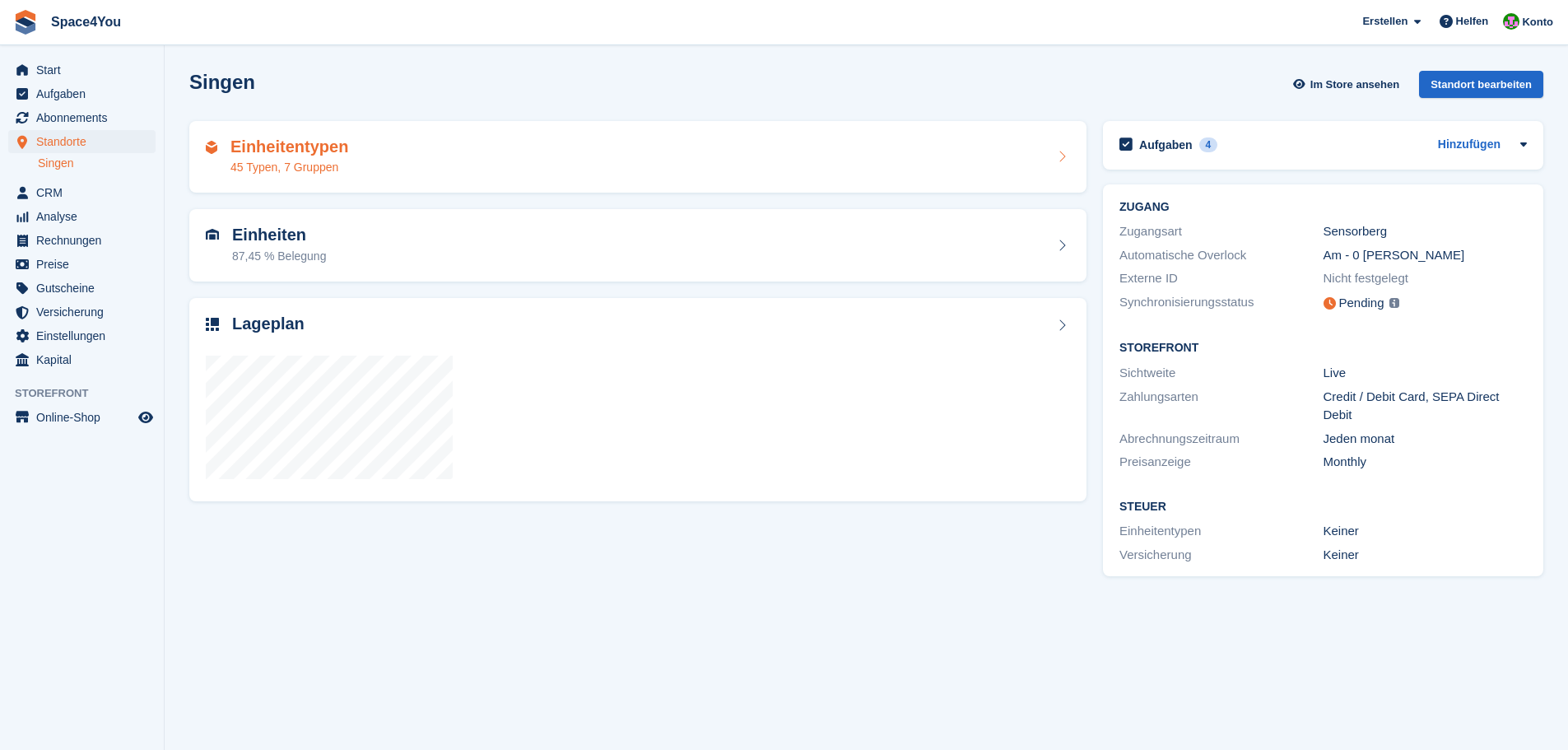
click at [423, 158] on div "Einheitentypen 45 Typen, 7 Gruppen" at bounding box center [638, 157] width 864 height 40
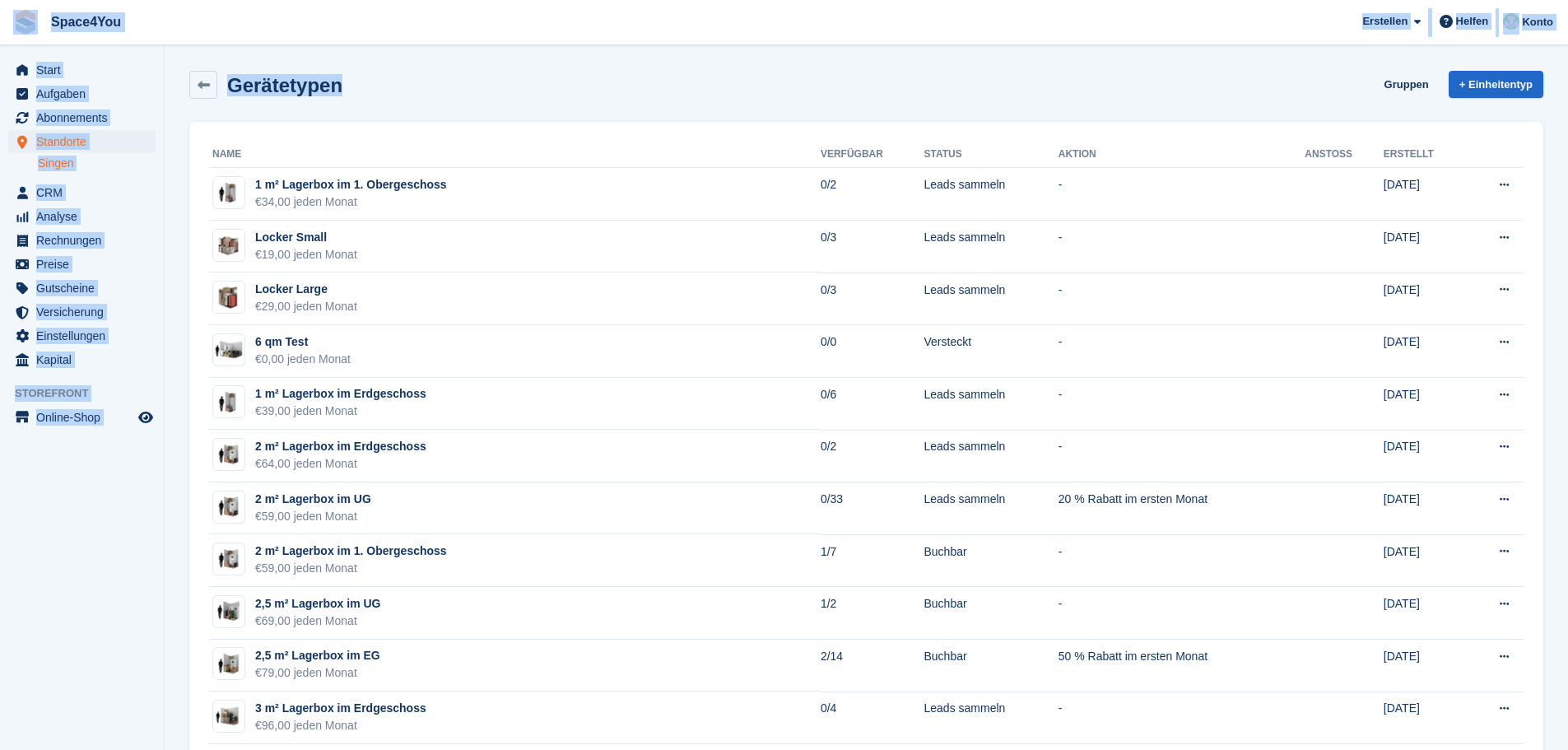
drag, startPoint x: 407, startPoint y: 82, endPoint x: 1, endPoint y: 32, distance: 409.1
click at [498, 97] on div "Gerätetypen Gruppen + Einheitentyp" at bounding box center [866, 85] width 1354 height 28
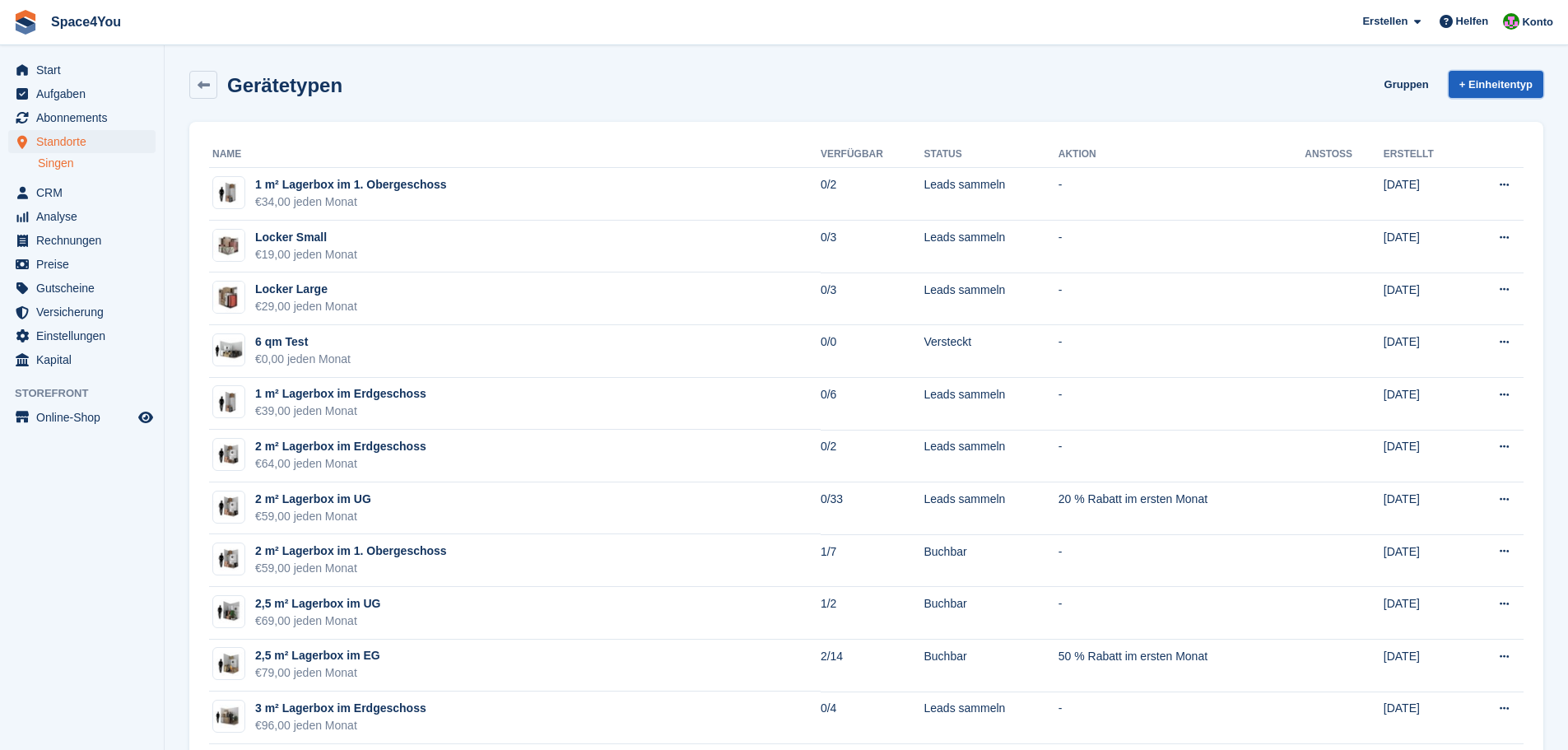
click at [1511, 81] on link "+ Einheitentyp" at bounding box center [1496, 84] width 95 height 27
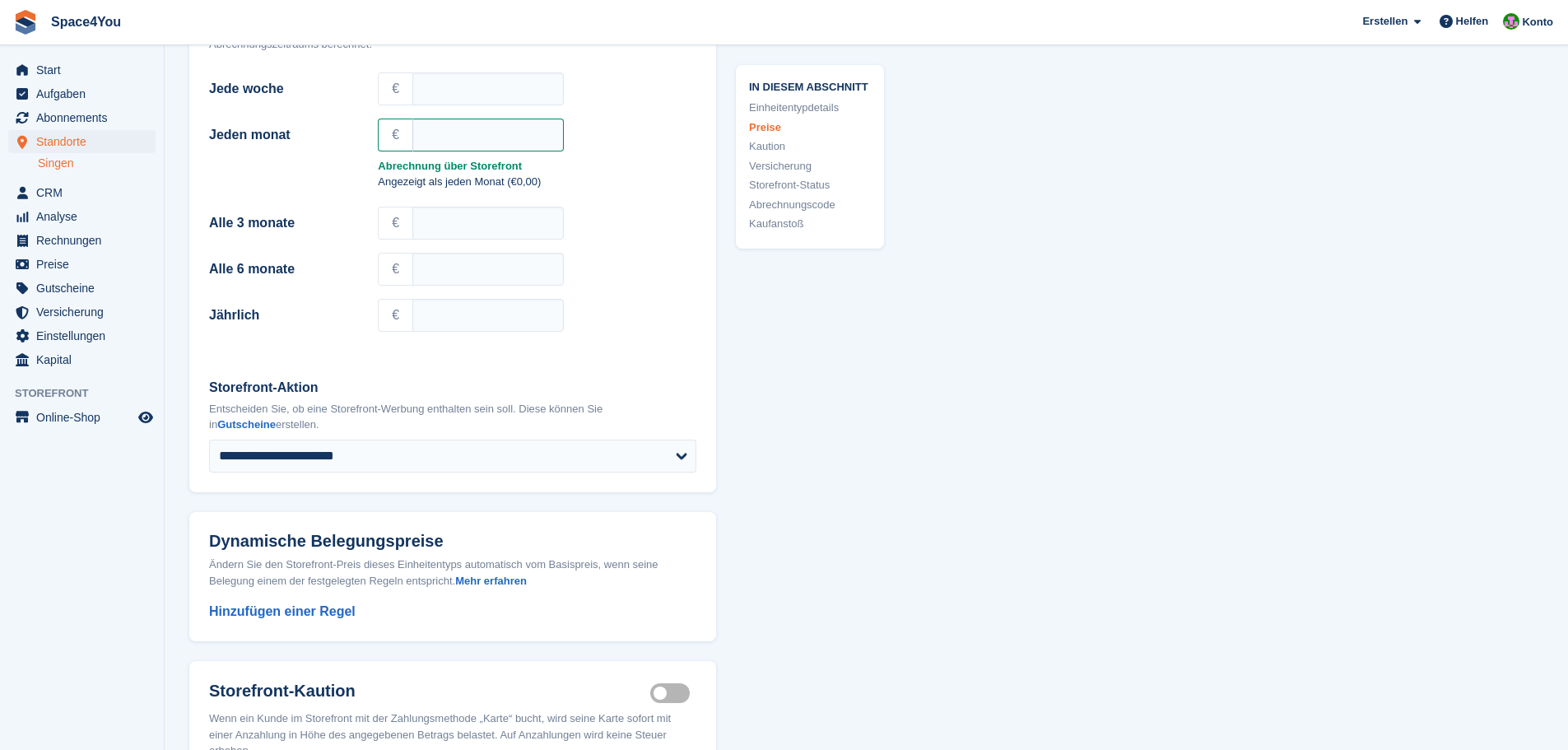
scroll to position [1235, 0]
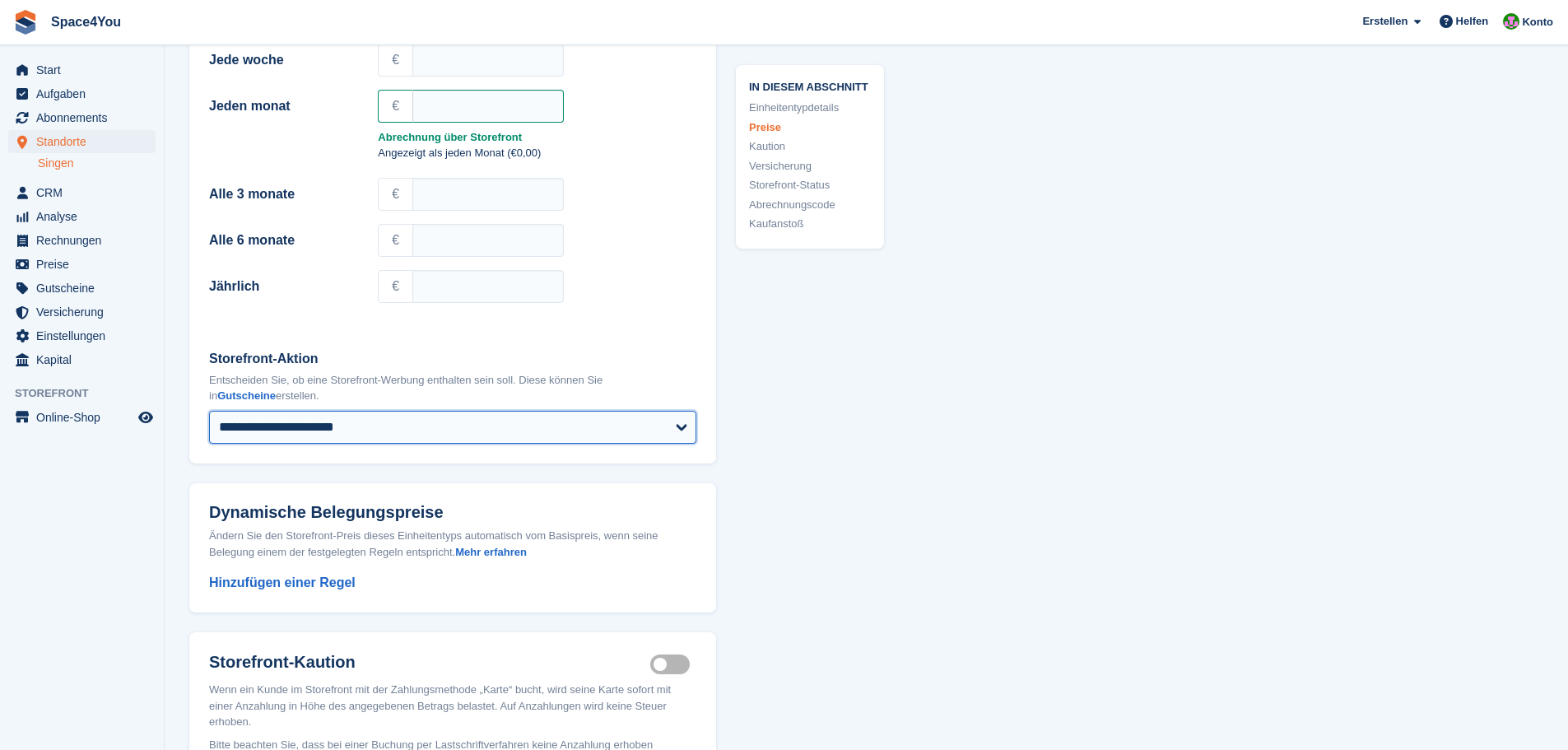
click at [473, 420] on select "**********" at bounding box center [453, 427] width 487 height 33
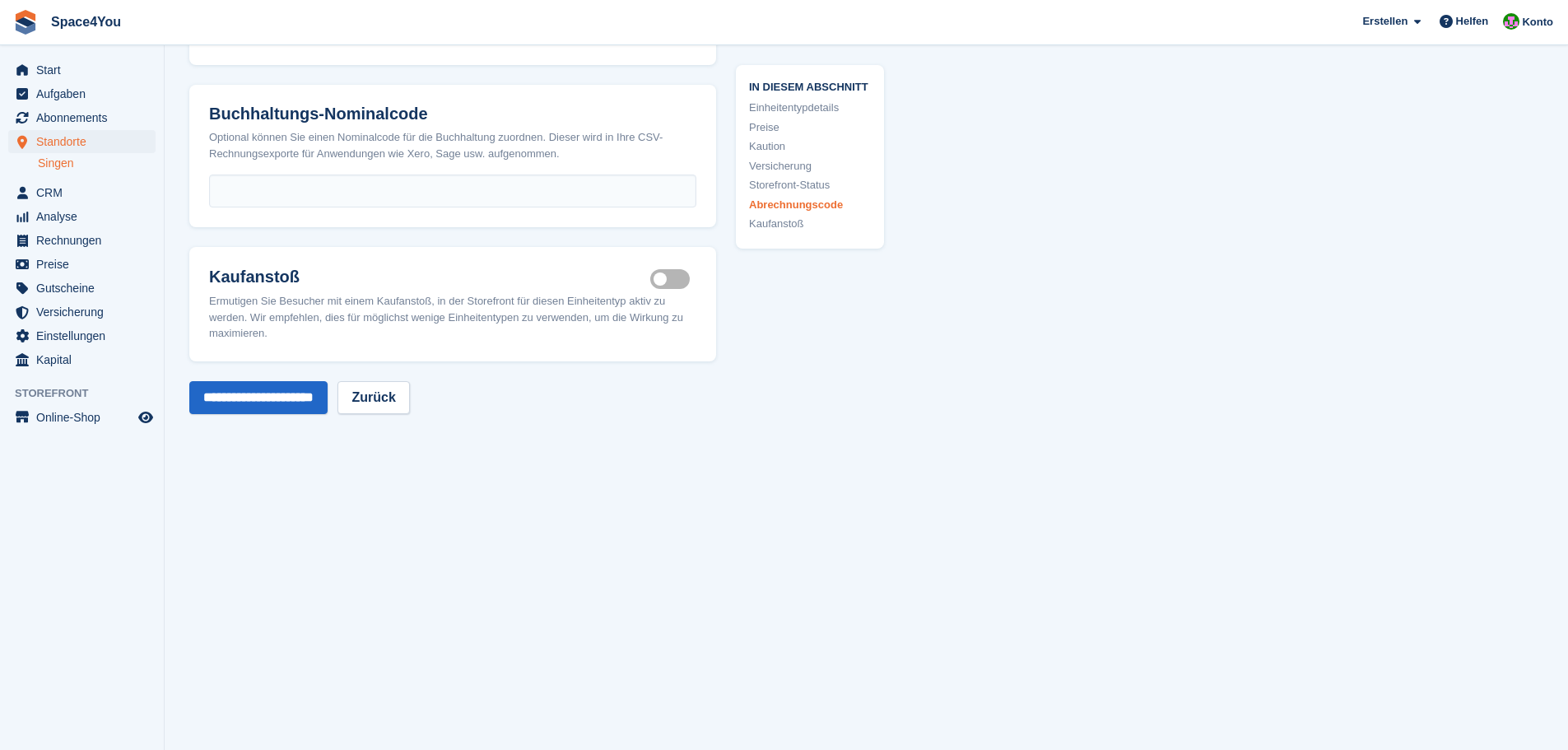
scroll to position [2699, 0]
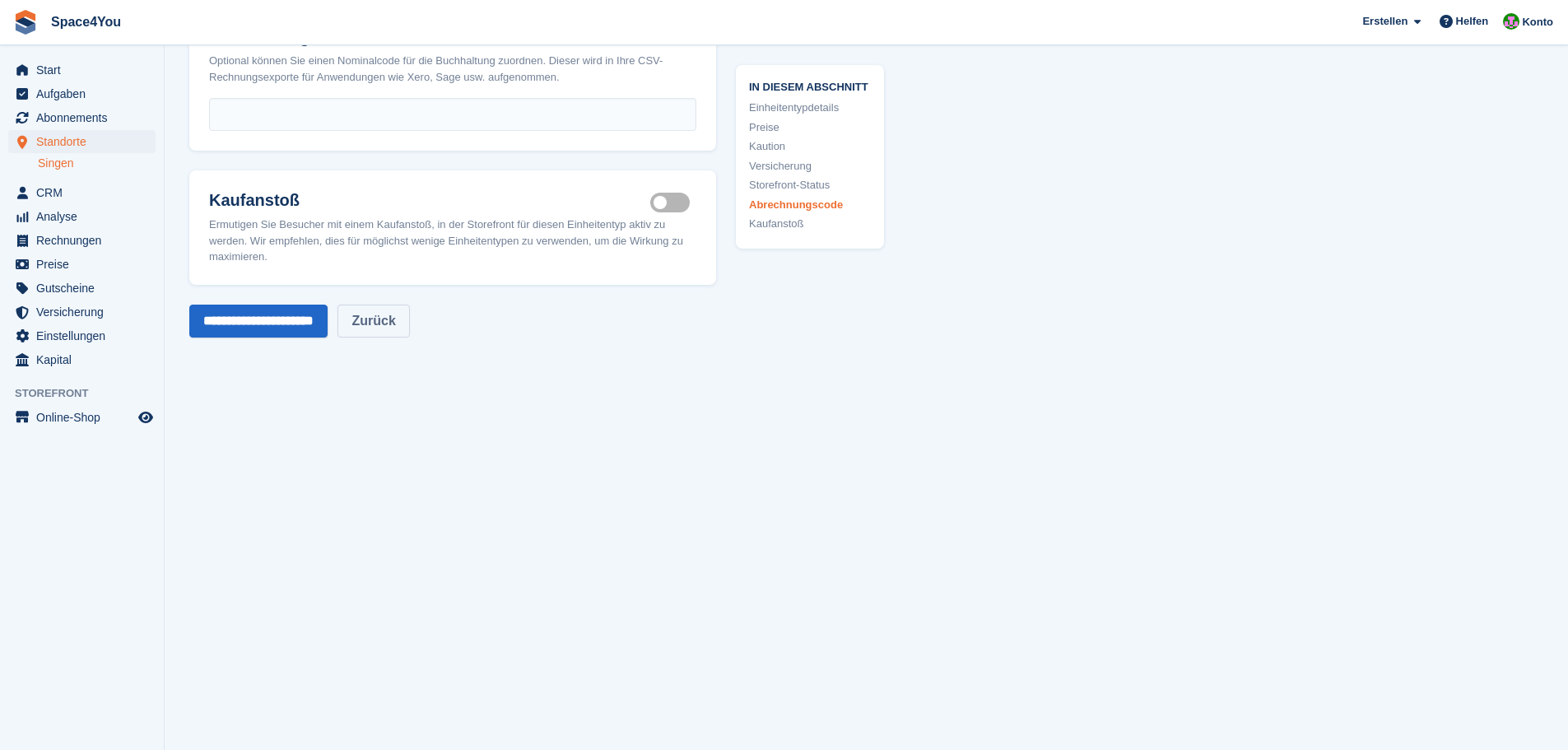
click at [409, 319] on link "Zurück" at bounding box center [373, 320] width 71 height 33
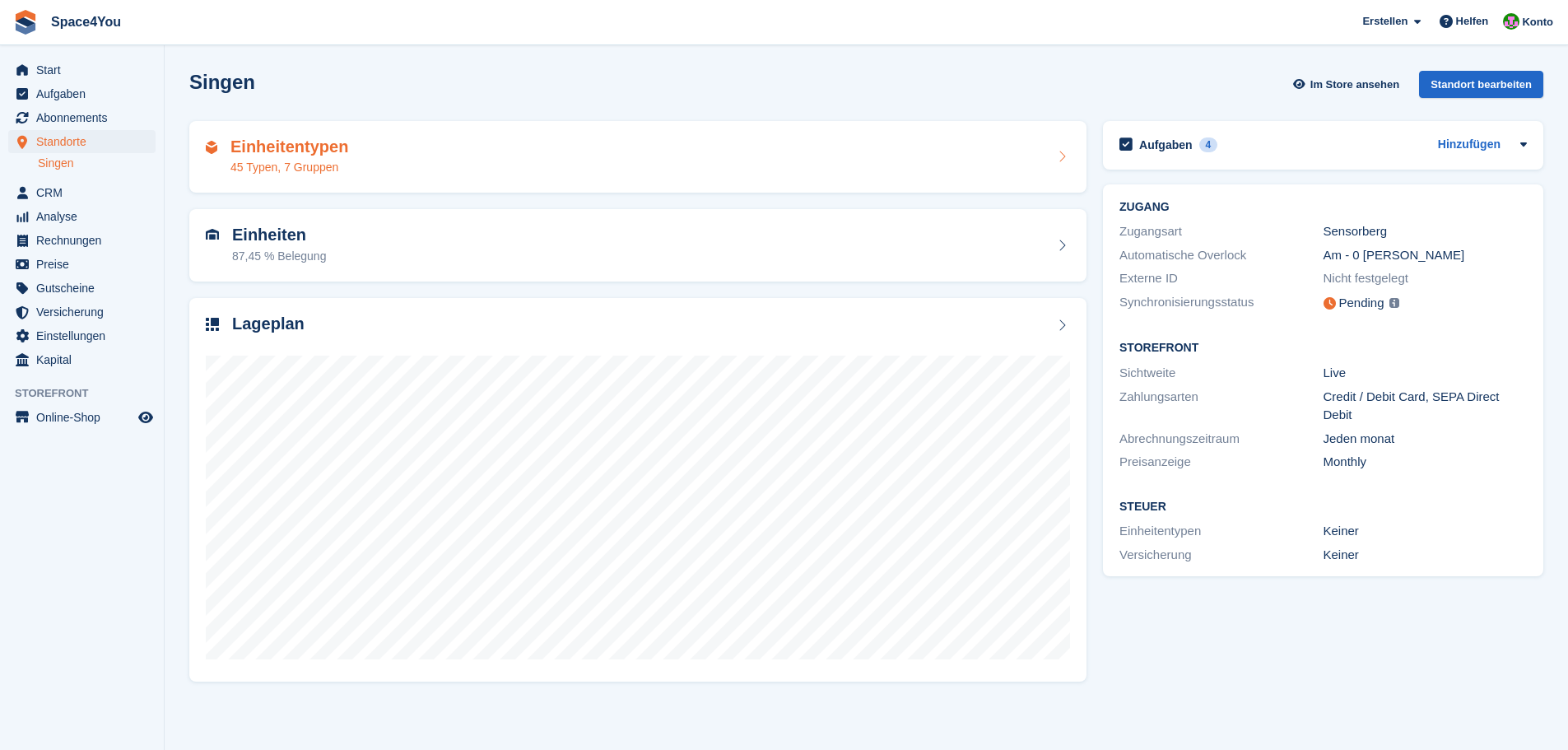
click at [394, 151] on div "Einheitentypen 45 Typen, 7 Gruppen" at bounding box center [638, 157] width 864 height 40
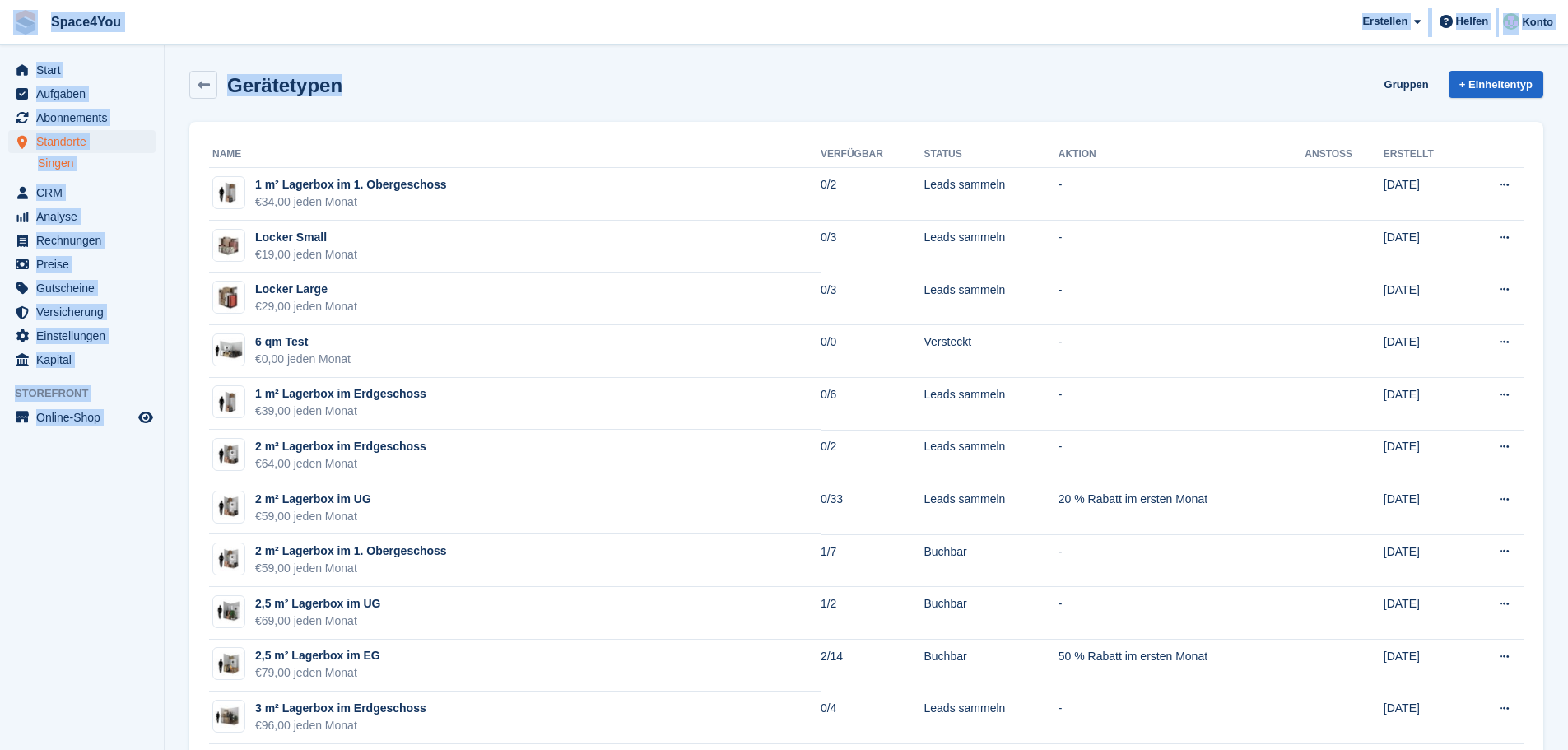
drag, startPoint x: 363, startPoint y: 92, endPoint x: 1, endPoint y: 3, distance: 372.8
click at [173, 31] on span "Space4You Erstellen Abonnement Rechnung Kontakt Deal Rabatt Seite Helfen Chat-S…" at bounding box center [784, 22] width 1568 height 45
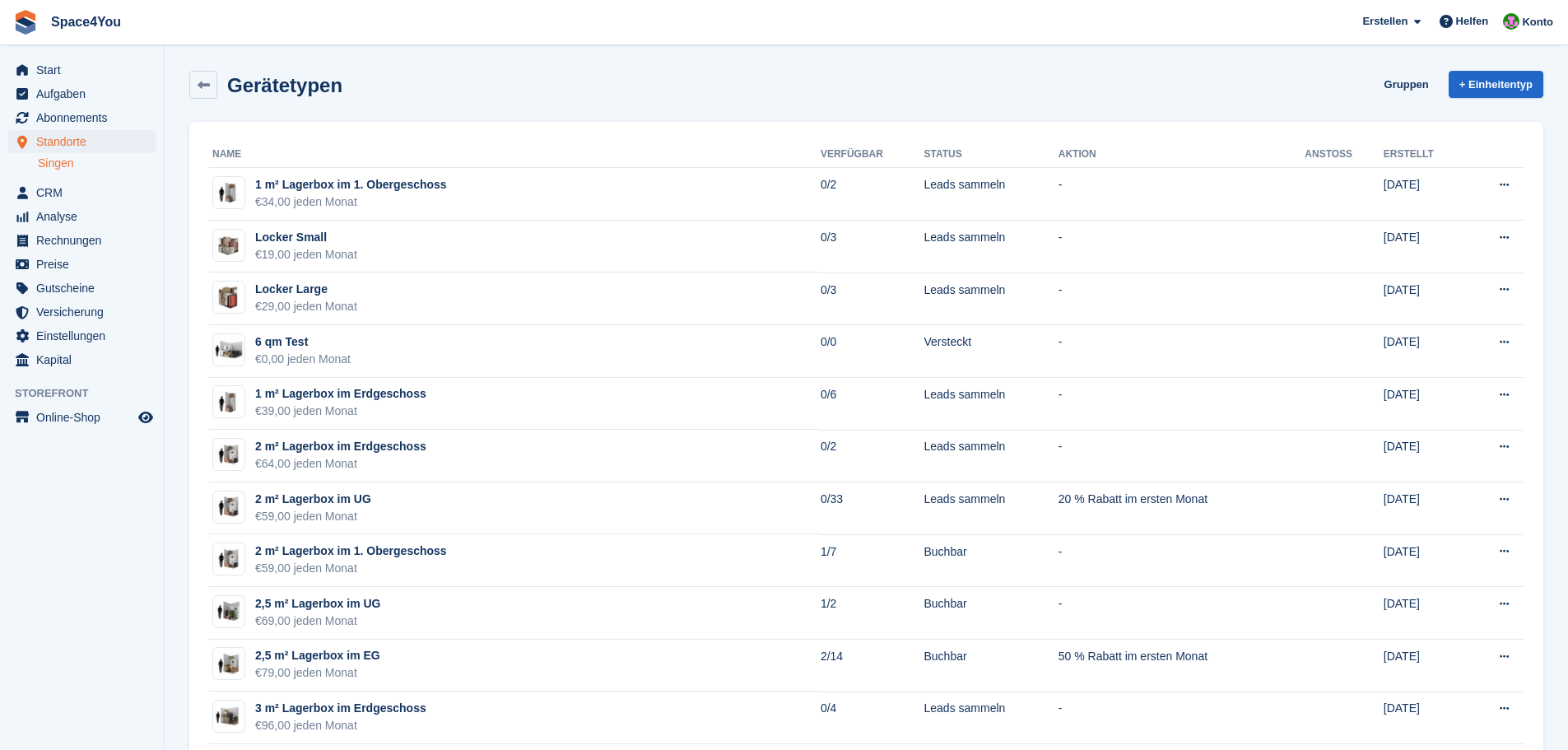
click at [340, 98] on div "Gerätetypen Gruppen + Einheitentyp" at bounding box center [866, 85] width 1354 height 28
click at [348, 96] on div "Gerätetypen Gruppen + Einheitentyp" at bounding box center [866, 85] width 1354 height 28
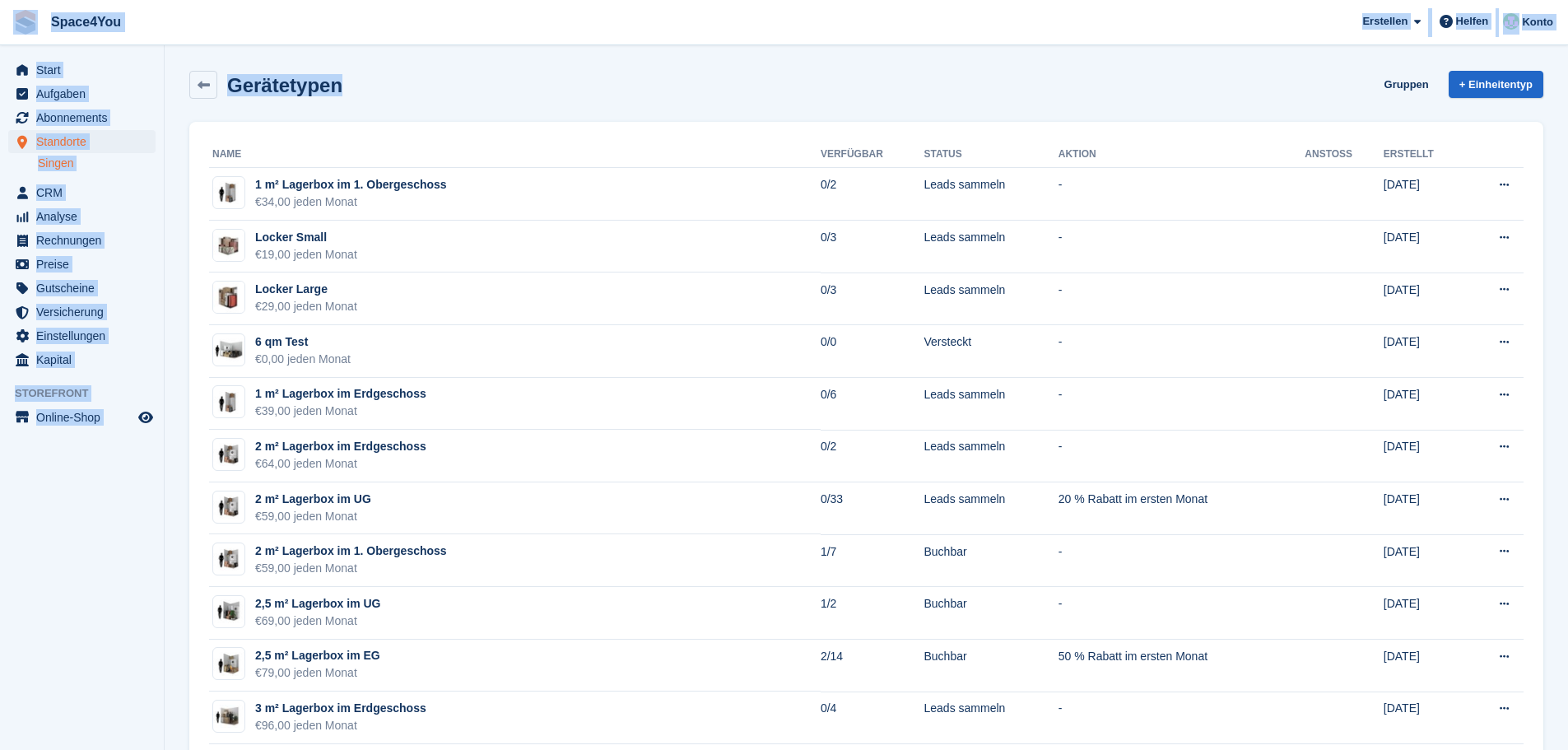
drag, startPoint x: 348, startPoint y: 96, endPoint x: 10, endPoint y: 15, distance: 347.6
click at [151, 19] on span "Space4You Erstellen Abonnement Rechnung Kontakt Deal Rabatt Seite Helfen Chat-S…" at bounding box center [784, 22] width 1568 height 45
drag, startPoint x: 345, startPoint y: 96, endPoint x: 0, endPoint y: 19, distance: 353.5
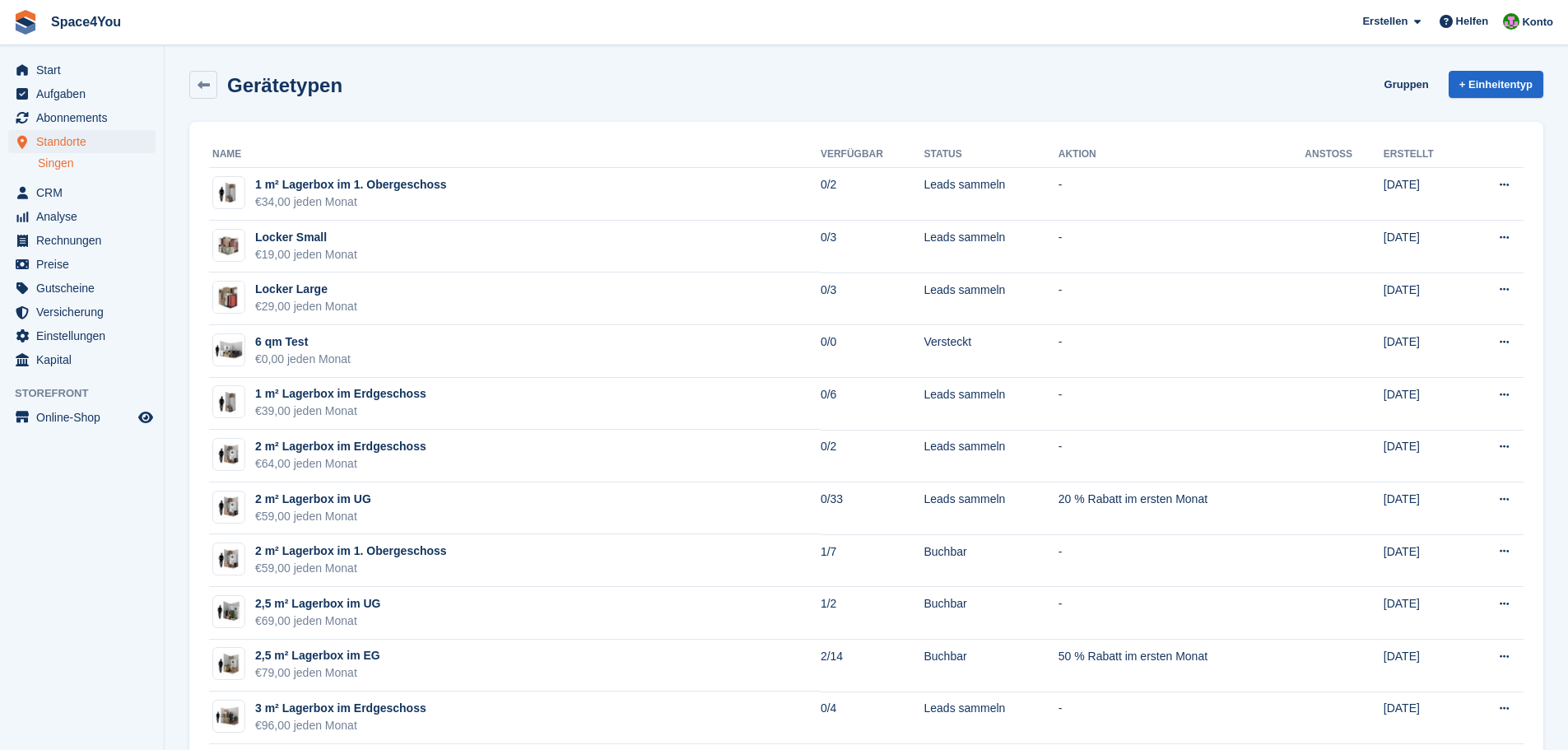
click at [261, 31] on span "Space4You Erstellen Abonnement Rechnung Kontakt Deal Rabatt Seite Helfen Chat-S…" at bounding box center [784, 22] width 1568 height 45
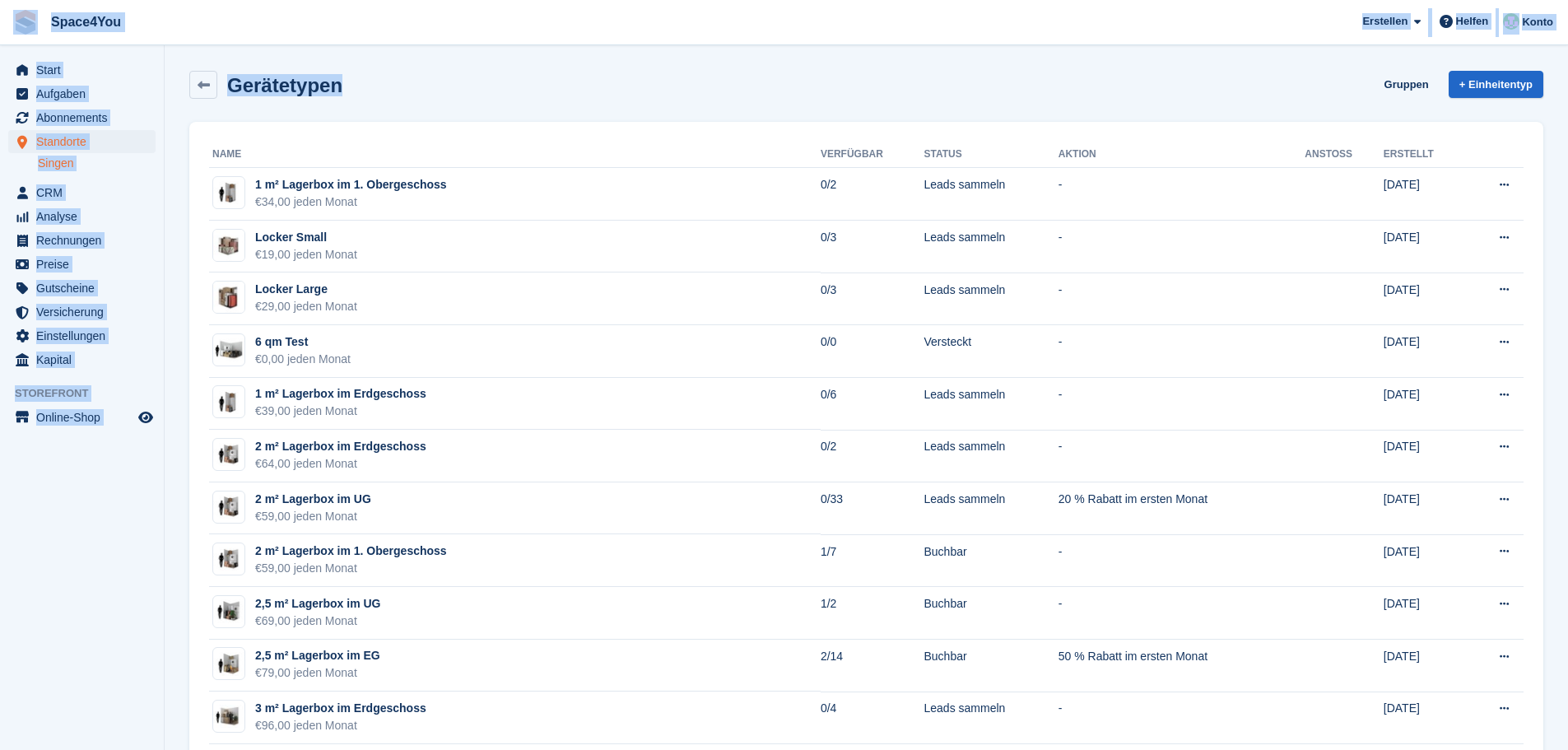
drag, startPoint x: 364, startPoint y: 88, endPoint x: 14, endPoint y: 16, distance: 357.3
click at [245, 43] on span "Space4You Erstellen Abonnement Rechnung Kontakt Deal Rabatt Seite Helfen Chat-S…" at bounding box center [784, 22] width 1568 height 45
drag, startPoint x: 360, startPoint y: 91, endPoint x: 11, endPoint y: 18, distance: 356.6
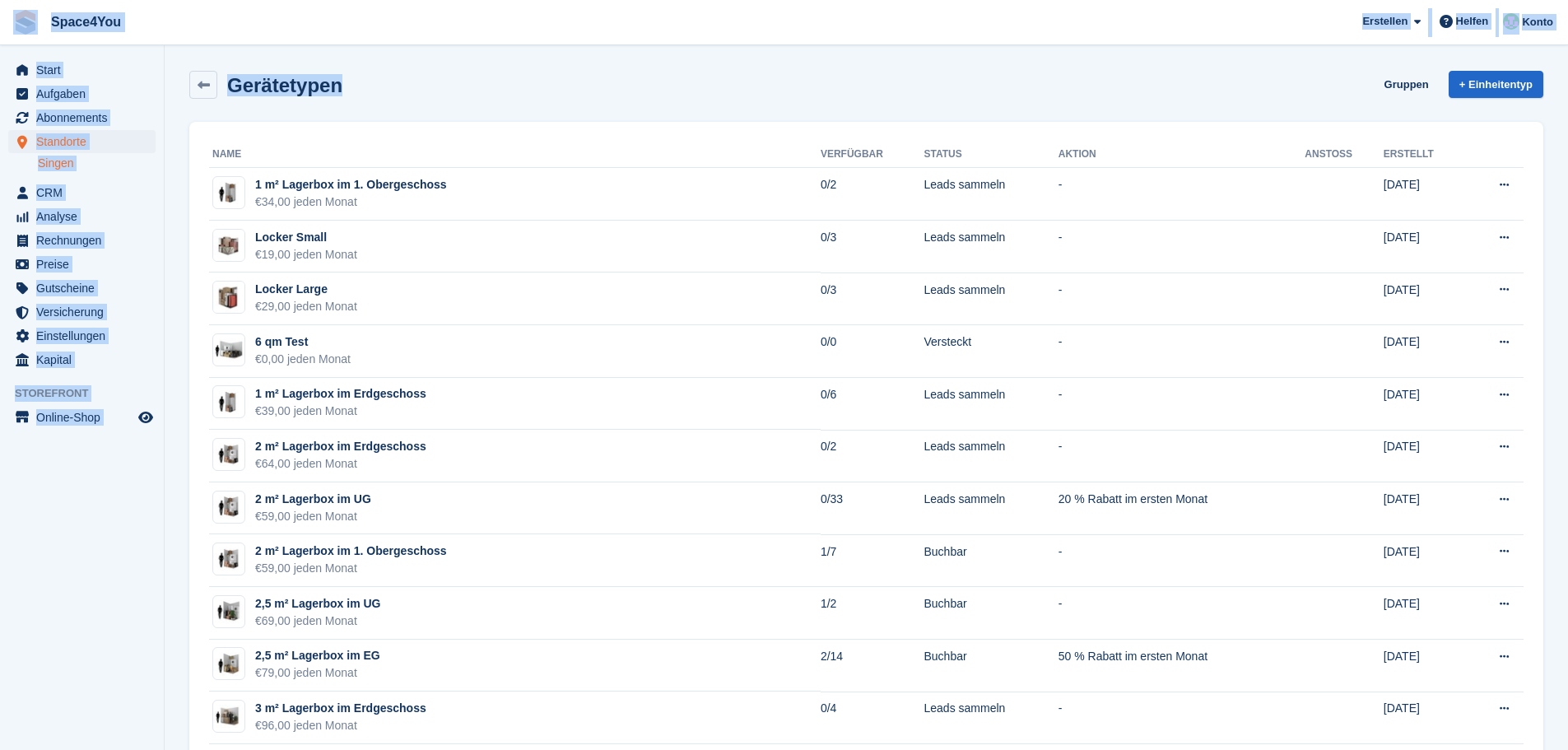
click at [514, 93] on div "Gerätetypen Gruppen + Einheitentyp" at bounding box center [866, 85] width 1354 height 28
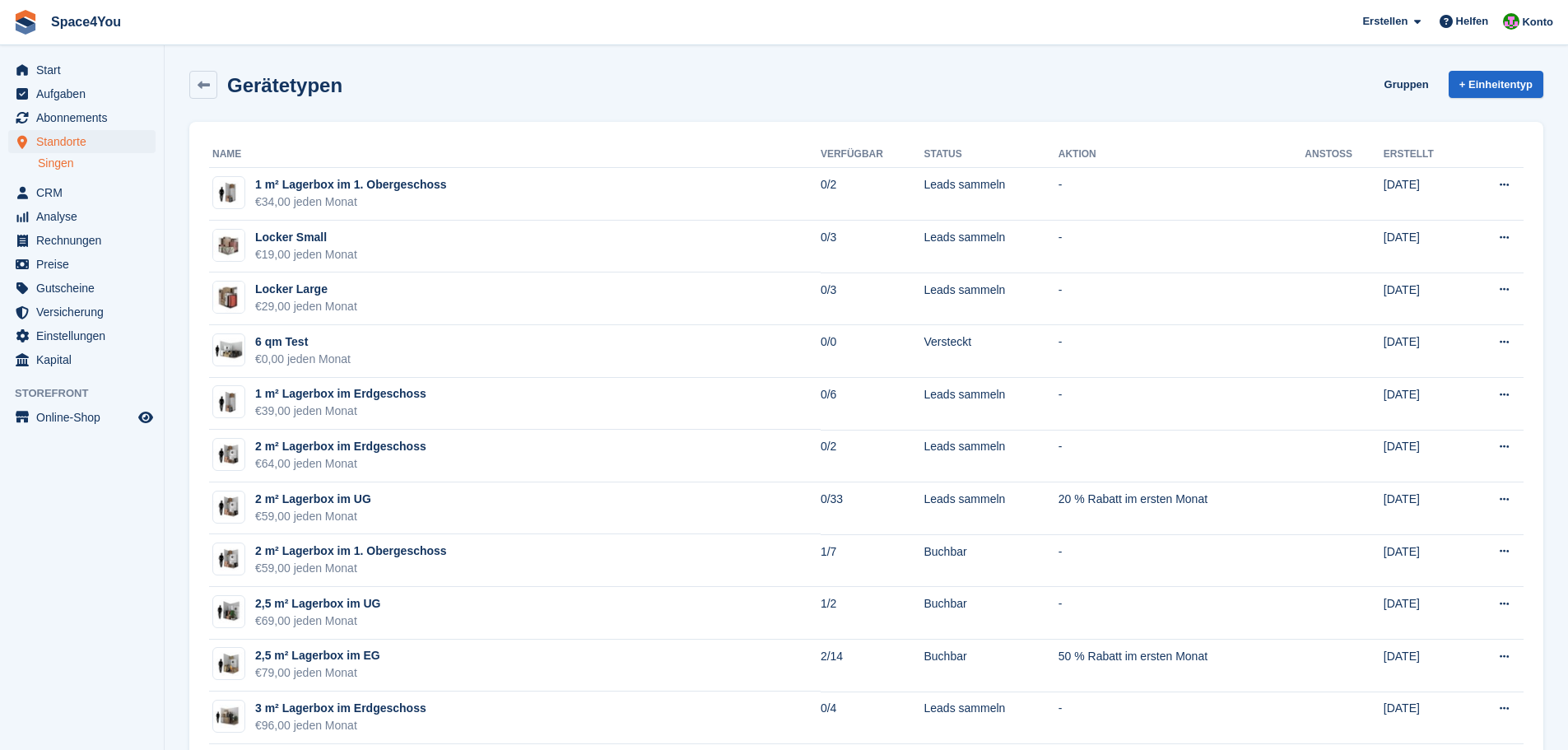
click at [514, 93] on div "Gerätetypen Gruppen + Einheitentyp" at bounding box center [866, 85] width 1354 height 28
click at [473, 85] on div "Gerätetypen Gruppen + Einheitentyp" at bounding box center [866, 85] width 1354 height 28
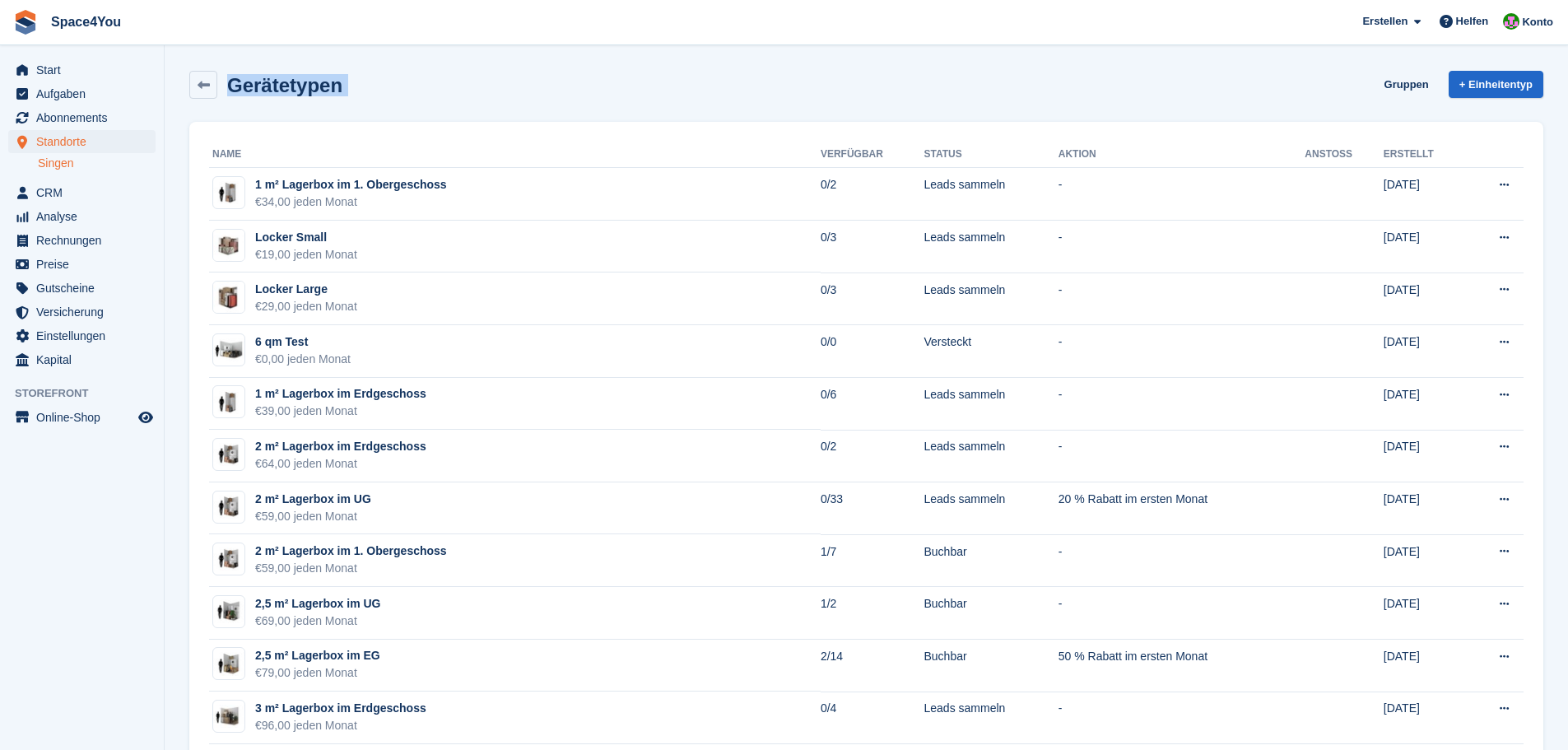
click at [473, 85] on div "Gerätetypen Gruppen + Einheitentyp" at bounding box center [866, 85] width 1354 height 28
click at [346, 92] on div "Gerätetypen Gruppen + Einheitentyp" at bounding box center [866, 85] width 1354 height 28
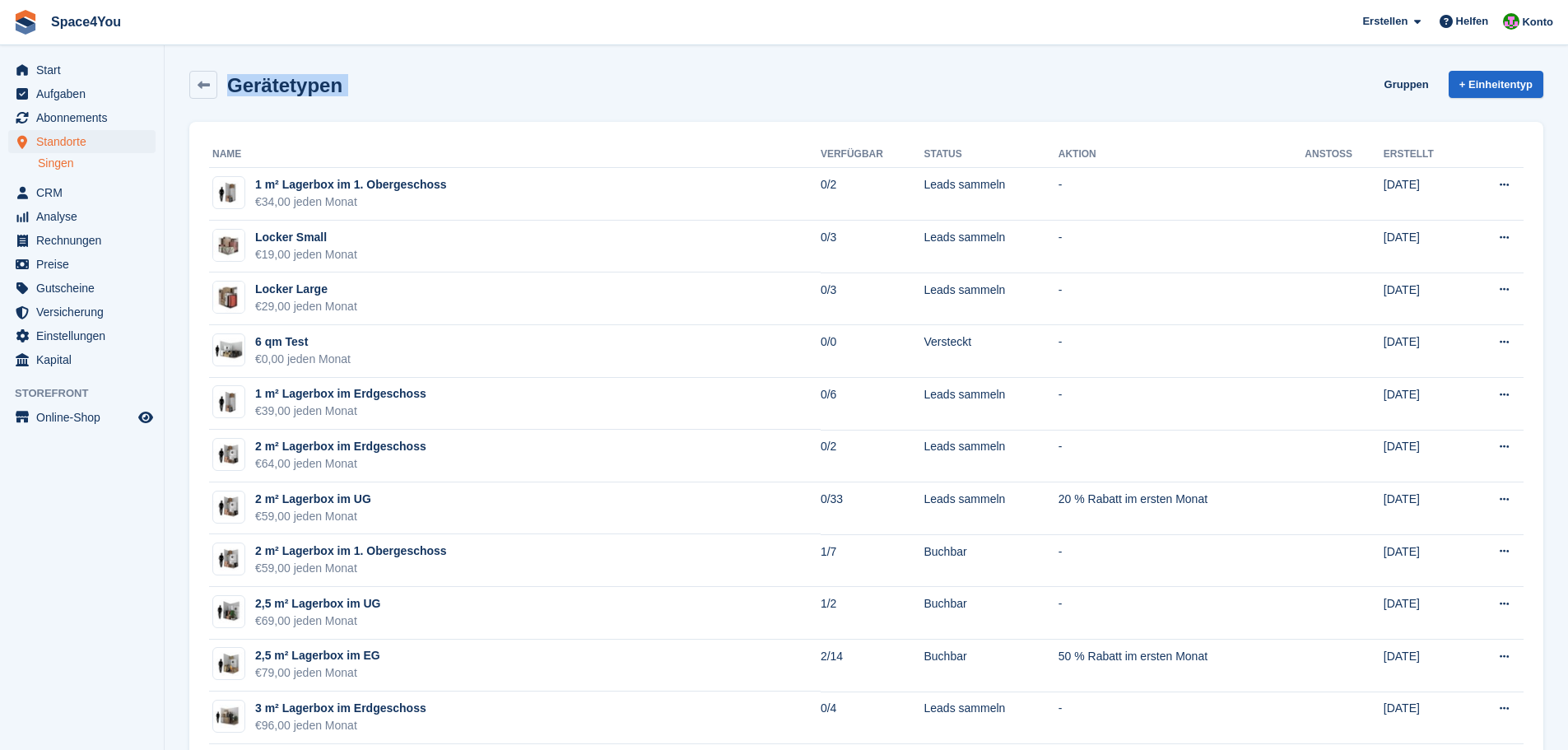
click at [346, 92] on div "Gerätetypen Gruppen + Einheitentyp" at bounding box center [866, 85] width 1354 height 28
click at [289, 90] on h2 "Gerätetypen" at bounding box center [284, 85] width 115 height 22
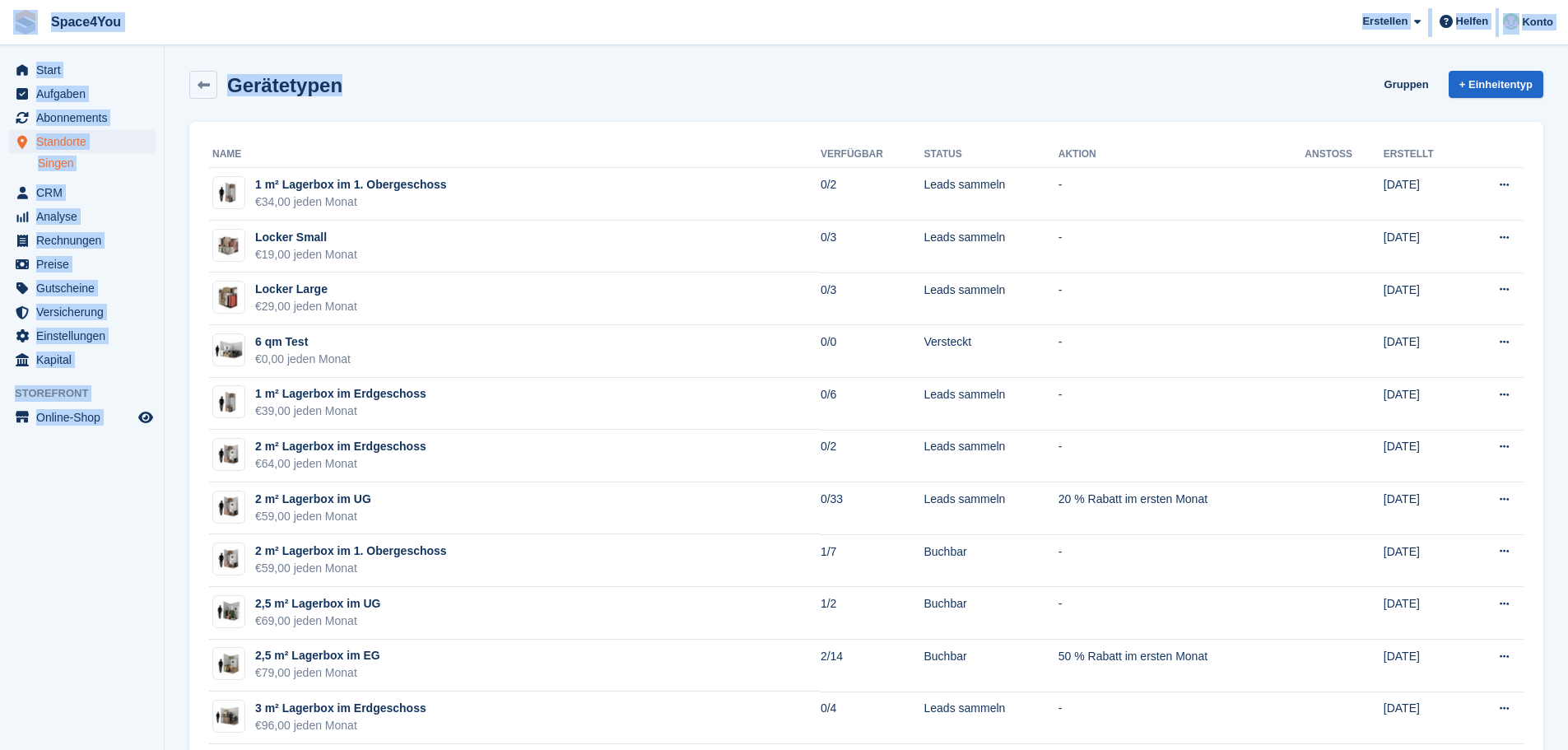
drag, startPoint x: 341, startPoint y: 89, endPoint x: 4, endPoint y: 31, distance: 342.0
click at [283, 33] on span "Space4You Erstellen Abonnement Rechnung Kontakt Deal Rabatt Seite Helfen Chat-S…" at bounding box center [784, 22] width 1568 height 45
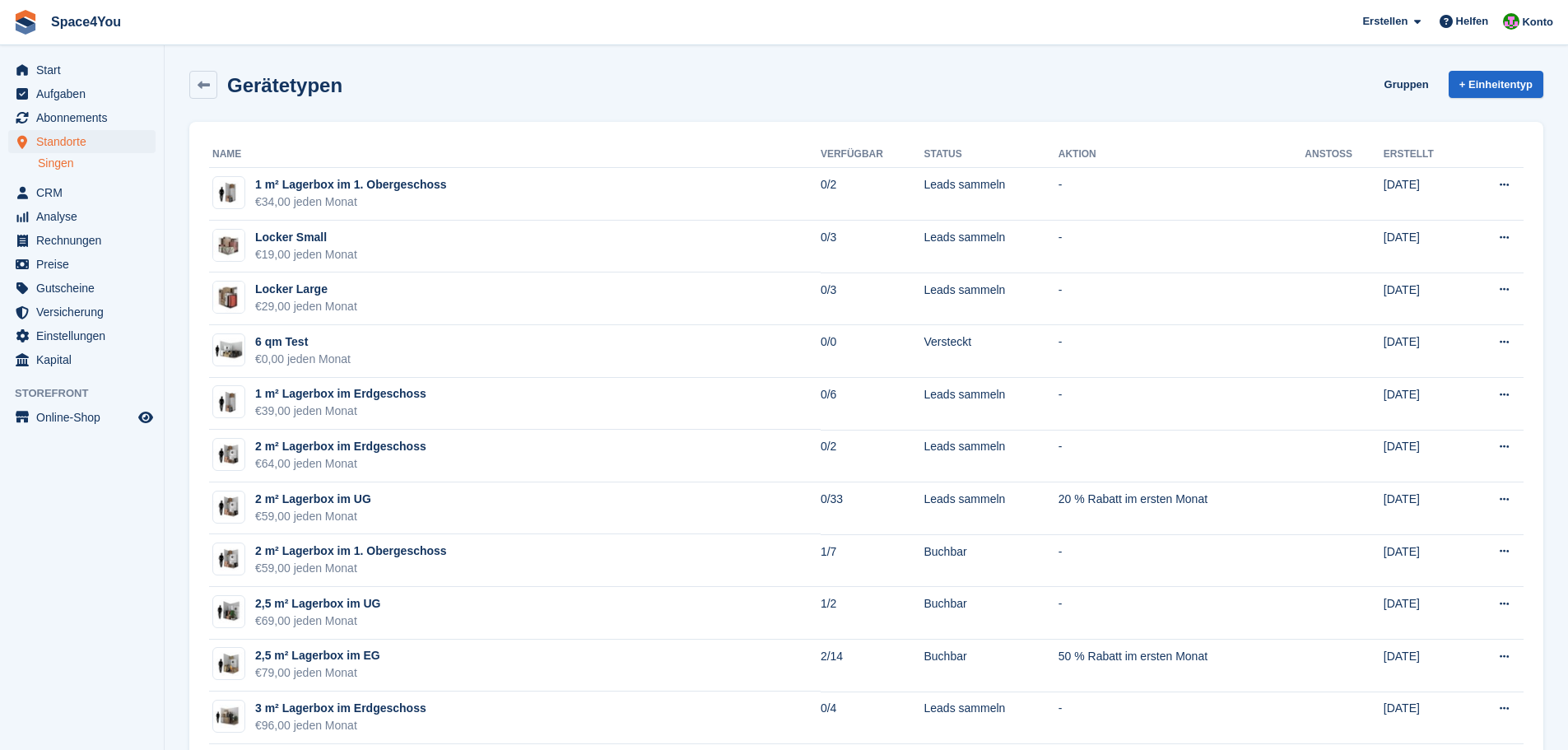
click at [331, 82] on h2 "Gerätetypen" at bounding box center [284, 85] width 115 height 22
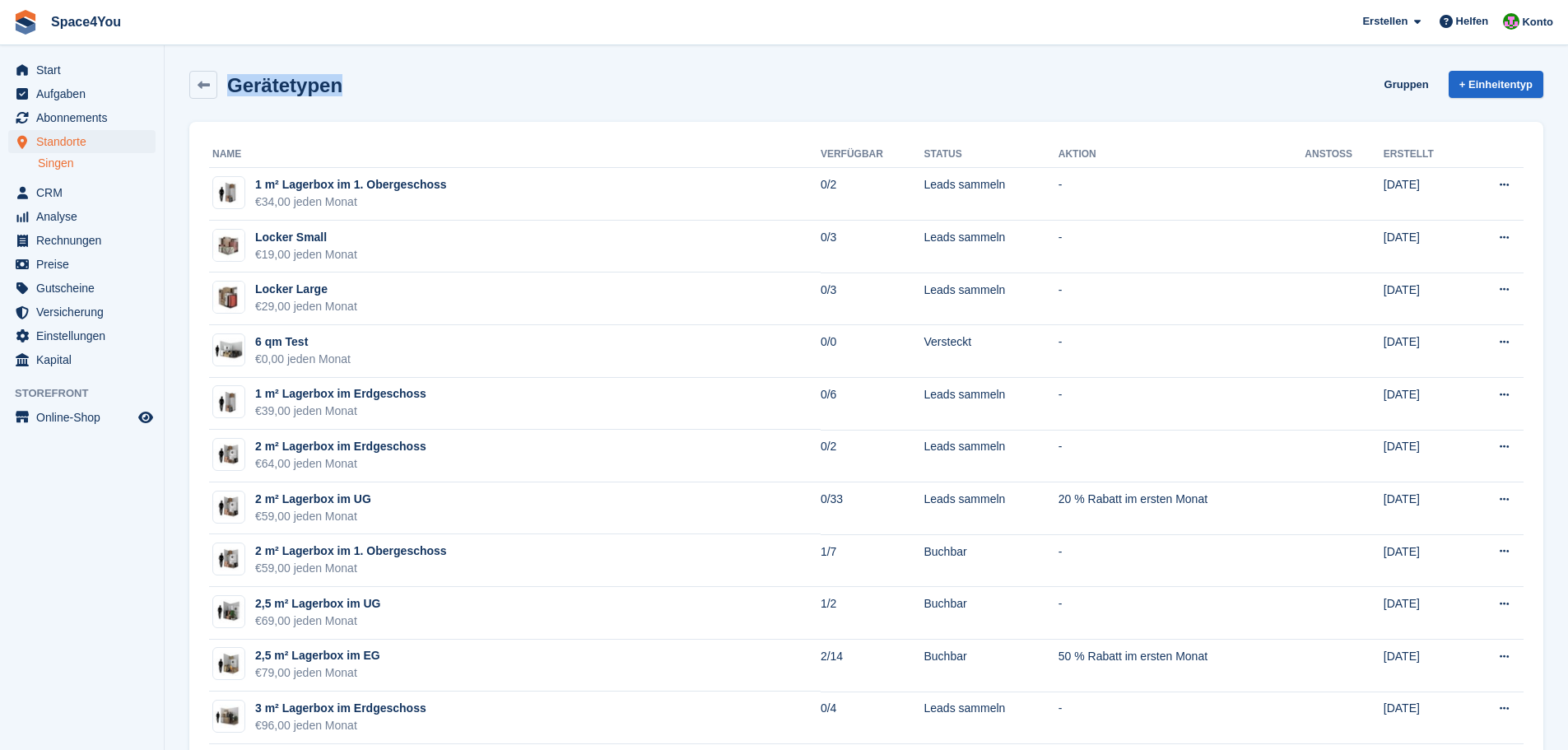
click at [331, 82] on h2 "Gerätetypen" at bounding box center [284, 85] width 115 height 22
click at [406, 86] on div "Gerätetypen Gruppen + Einheitentyp" at bounding box center [866, 85] width 1354 height 28
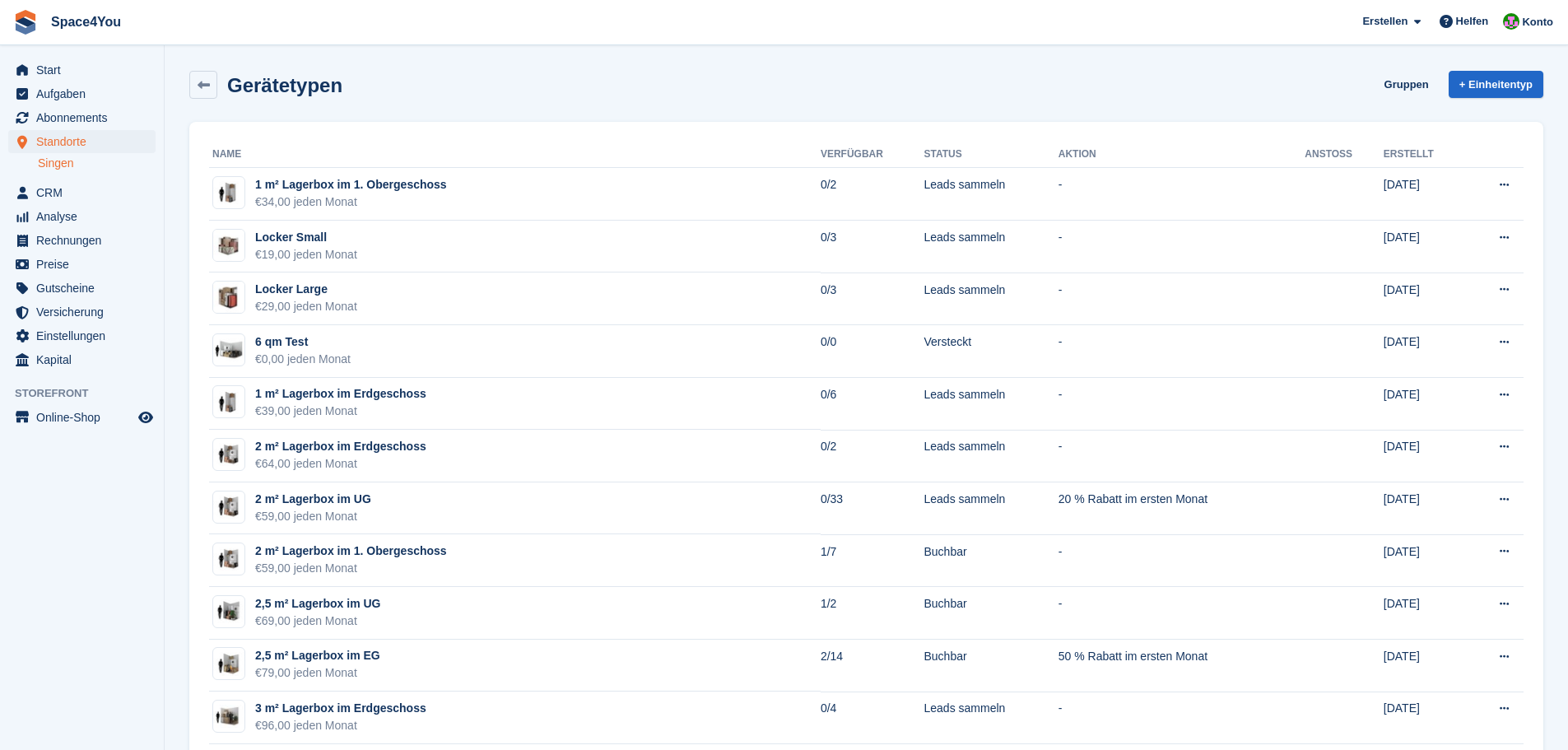
click at [406, 86] on div "Gerätetypen Gruppen + Einheitentyp" at bounding box center [866, 85] width 1354 height 28
click at [405, 108] on div "Gerätetypen Gruppen + Einheitentyp" at bounding box center [866, 88] width 1370 height 51
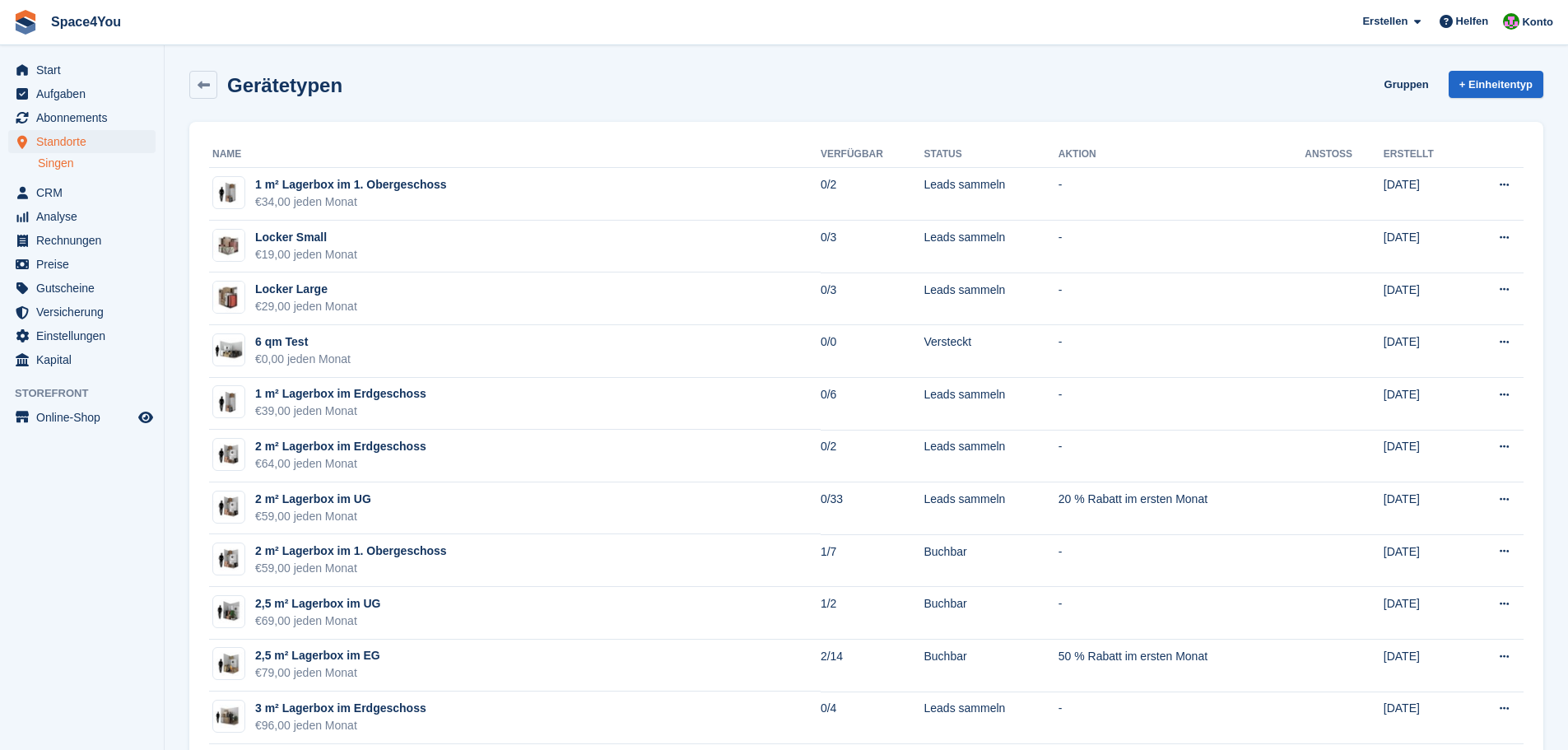
click at [405, 108] on div "Gerätetypen Gruppen + Einheitentyp" at bounding box center [866, 88] width 1370 height 51
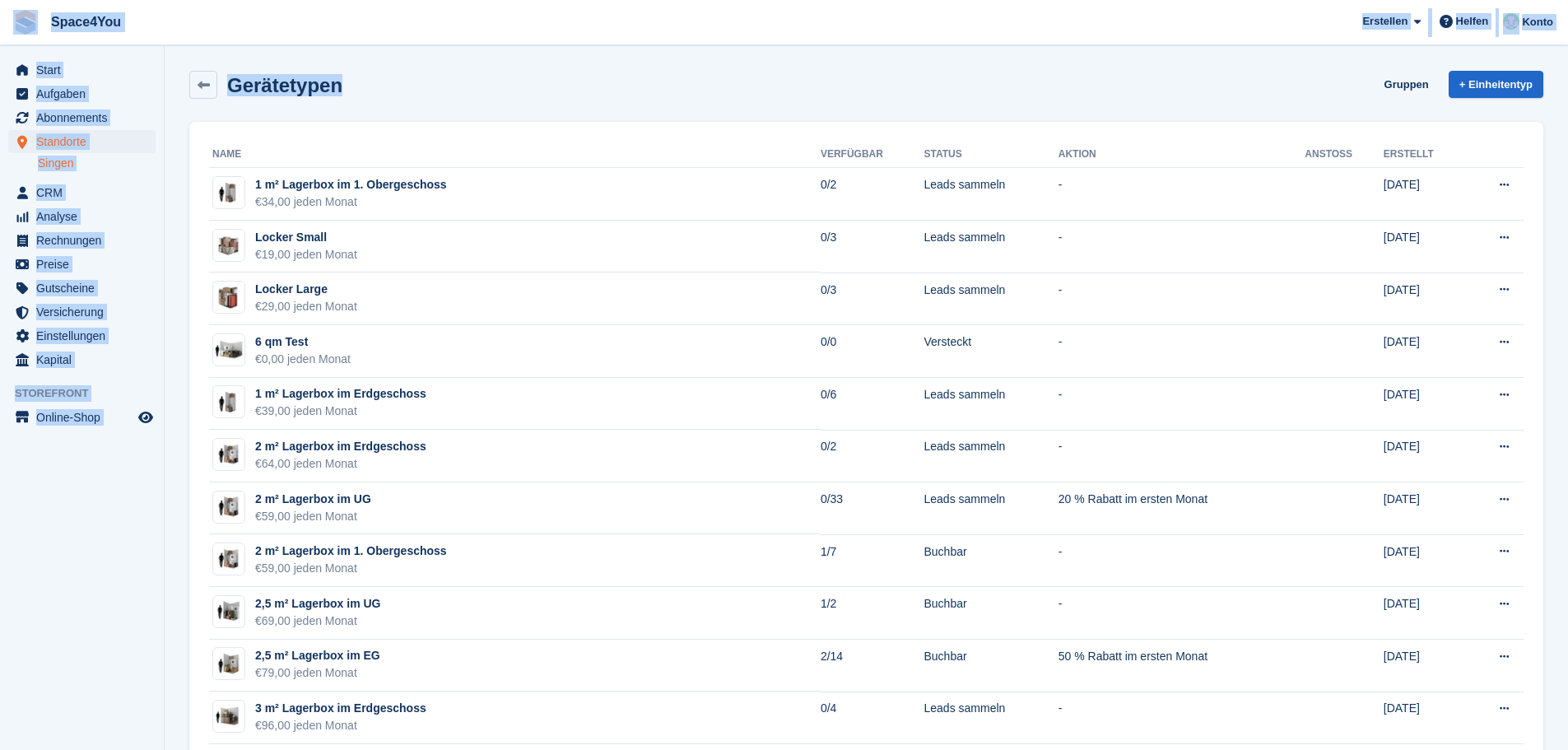
drag, startPoint x: 390, startPoint y: 98, endPoint x: 10, endPoint y: 18, distance: 388.3
click at [376, 83] on div "Gerätetypen Gruppen + Einheitentyp" at bounding box center [866, 85] width 1354 height 28
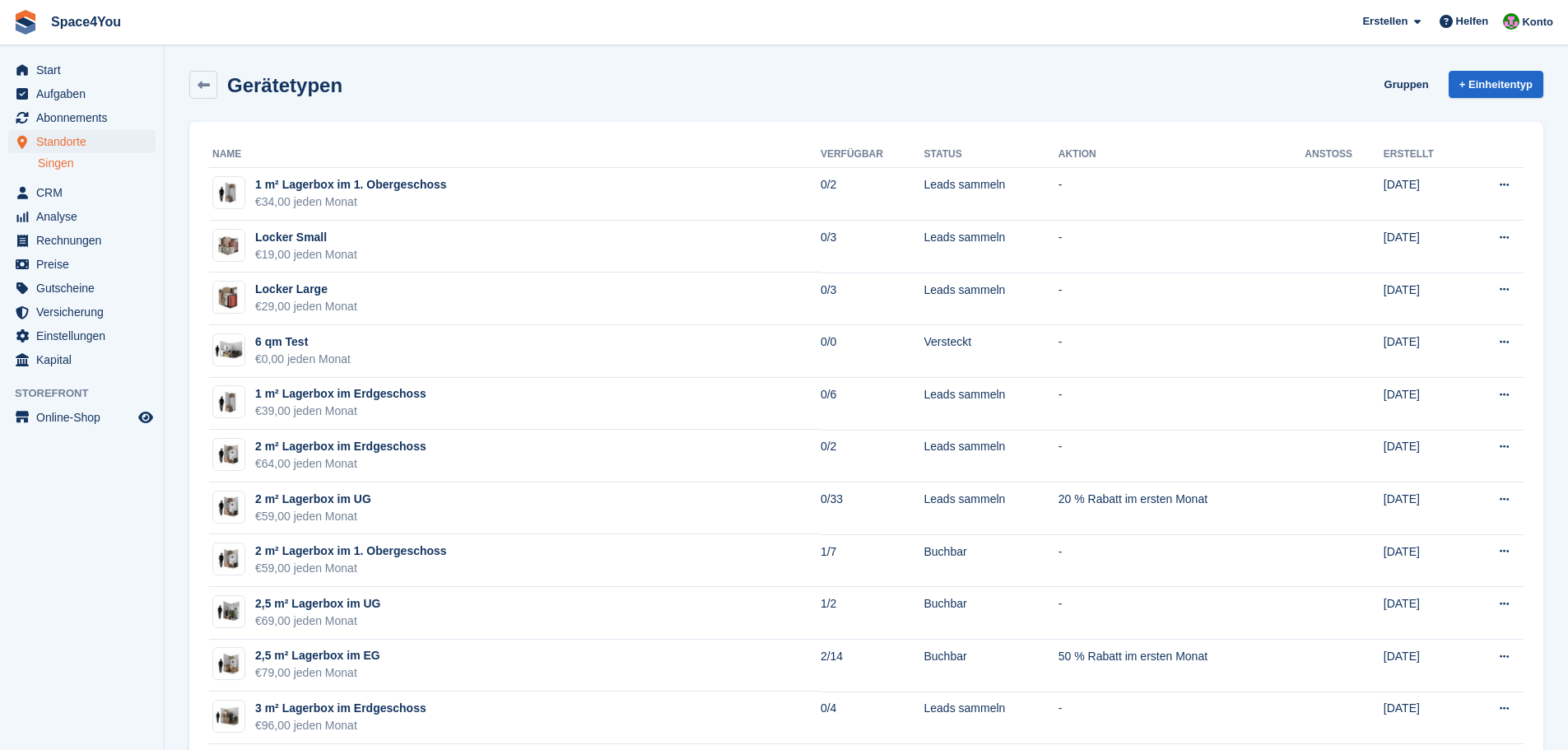
click at [376, 83] on div "Gerätetypen Gruppen + Einheitentyp" at bounding box center [866, 85] width 1354 height 28
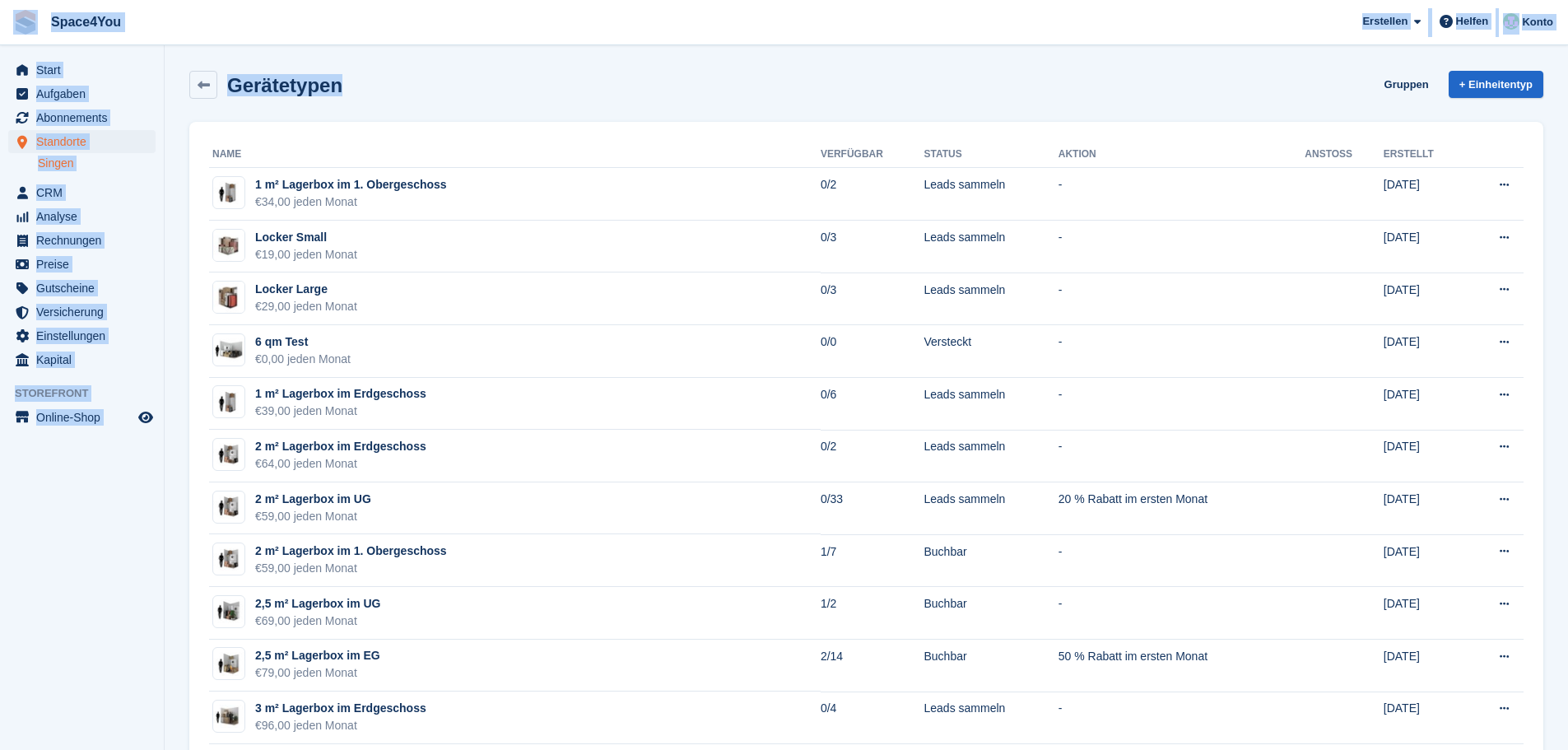
drag, startPoint x: 348, startPoint y: 80, endPoint x: 4, endPoint y: 26, distance: 348.2
click at [188, 8] on span "Space4You Erstellen Abonnement Rechnung Kontakt Deal Rabatt Seite Helfen Chat-S…" at bounding box center [784, 22] width 1568 height 45
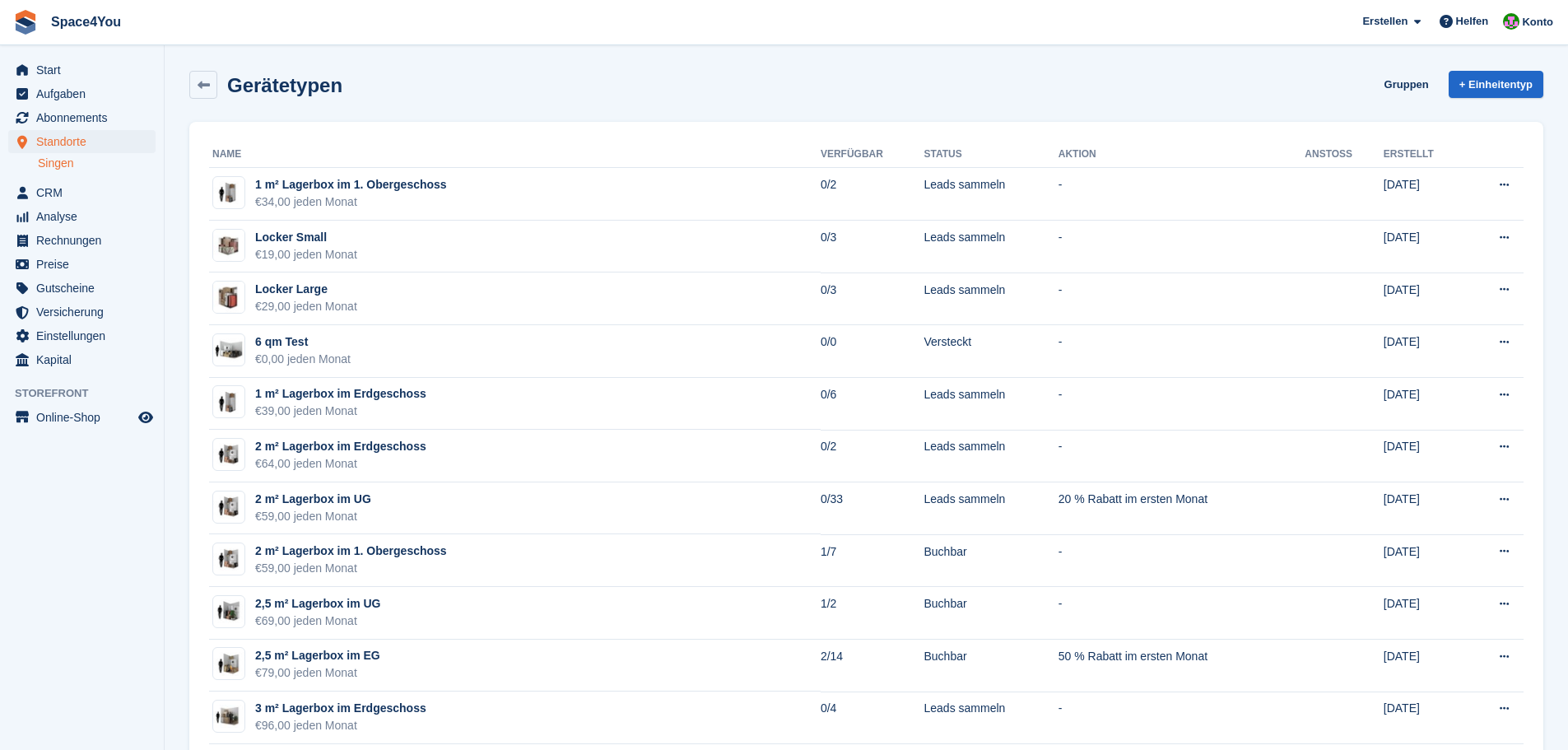
click at [540, 99] on div "Gerätetypen Gruppen + Einheitentyp" at bounding box center [866, 88] width 1370 height 51
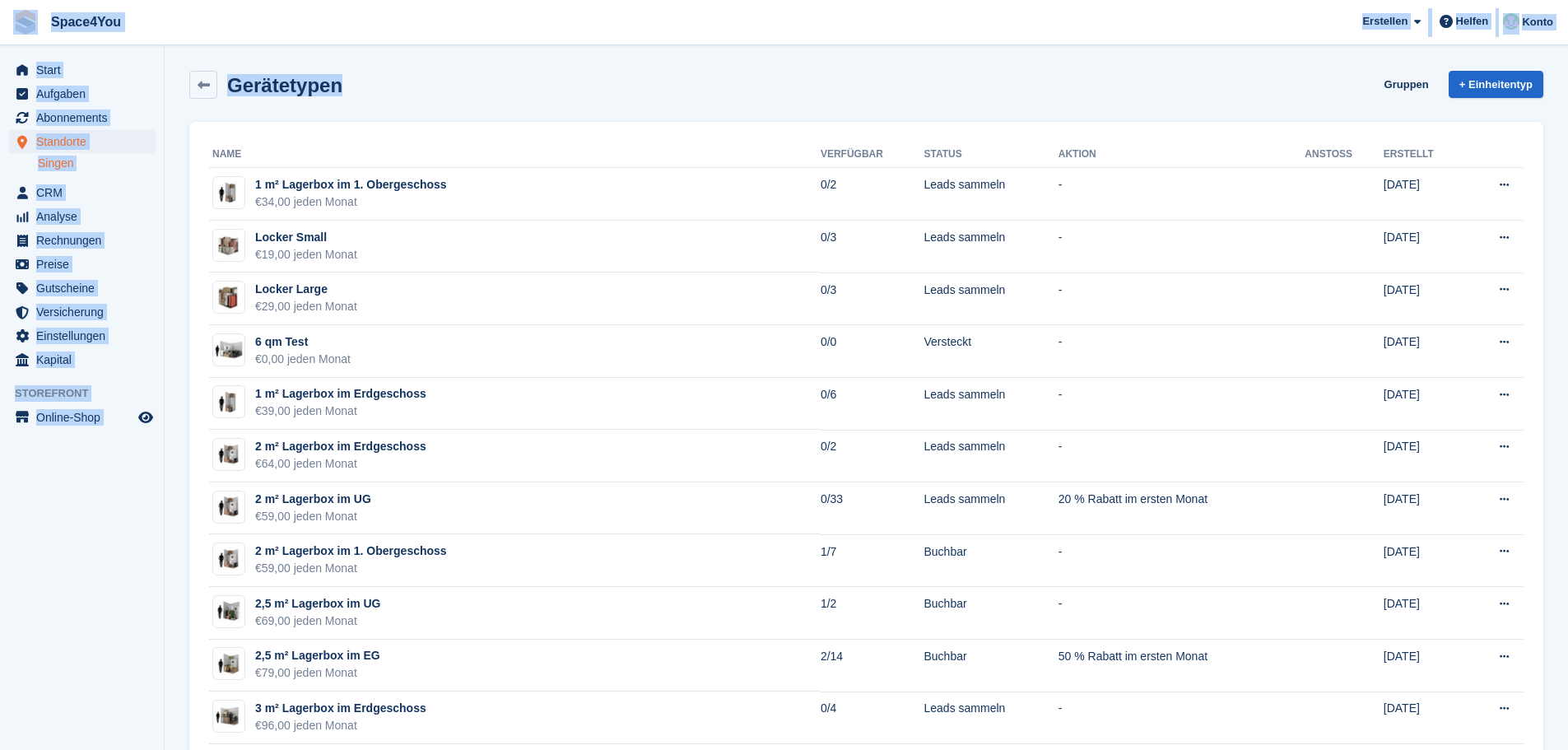
drag, startPoint x: 355, startPoint y: 93, endPoint x: 32, endPoint y: 11, distance: 333.2
click at [249, 13] on span "Space4You Erstellen Abonnement Rechnung Kontakt Deal Rabatt Seite Helfen Chat-S…" at bounding box center [784, 22] width 1568 height 45
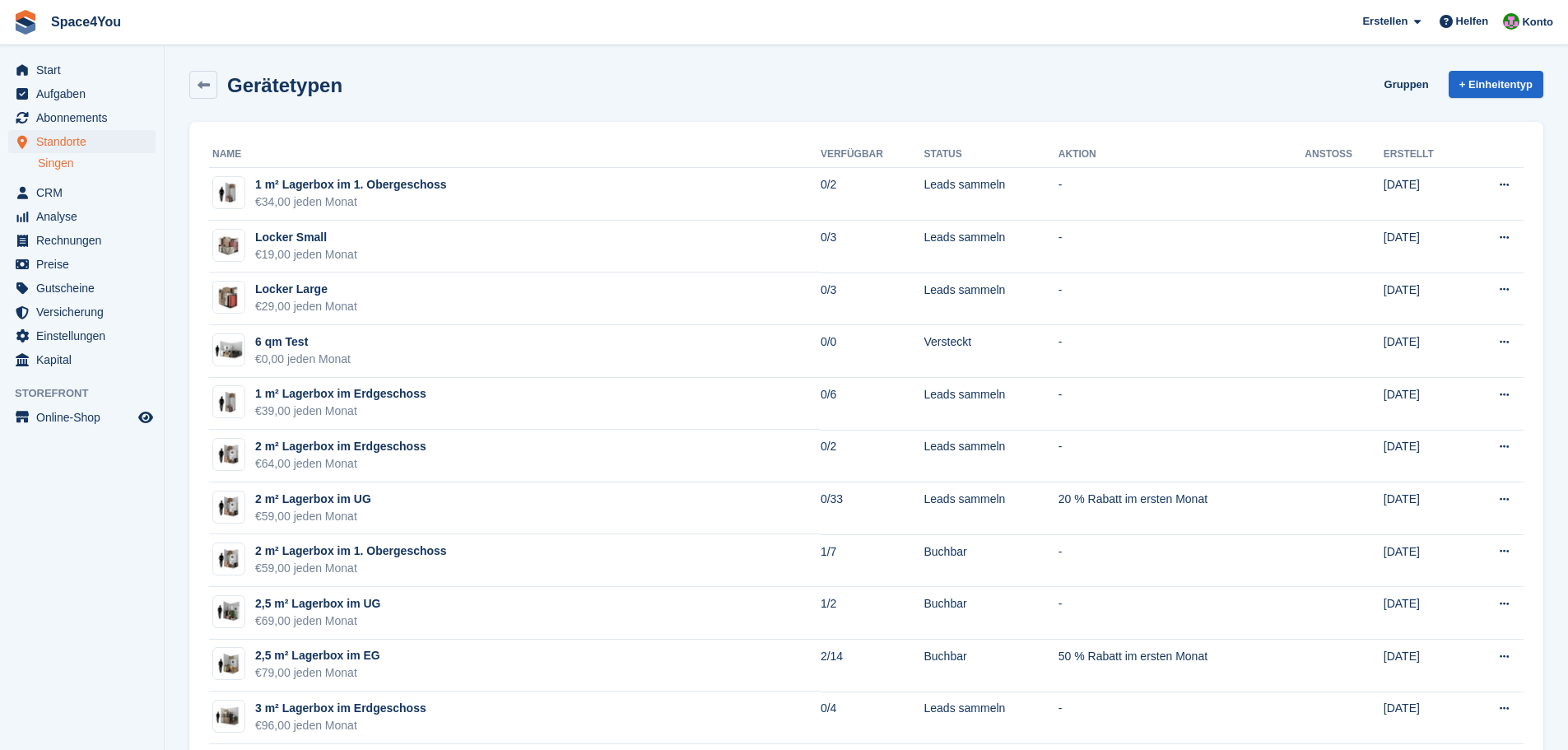
click at [334, 95] on h2 "Gerätetypen" at bounding box center [284, 85] width 115 height 22
click at [335, 95] on h2 "Gerätetypen" at bounding box center [284, 85] width 115 height 22
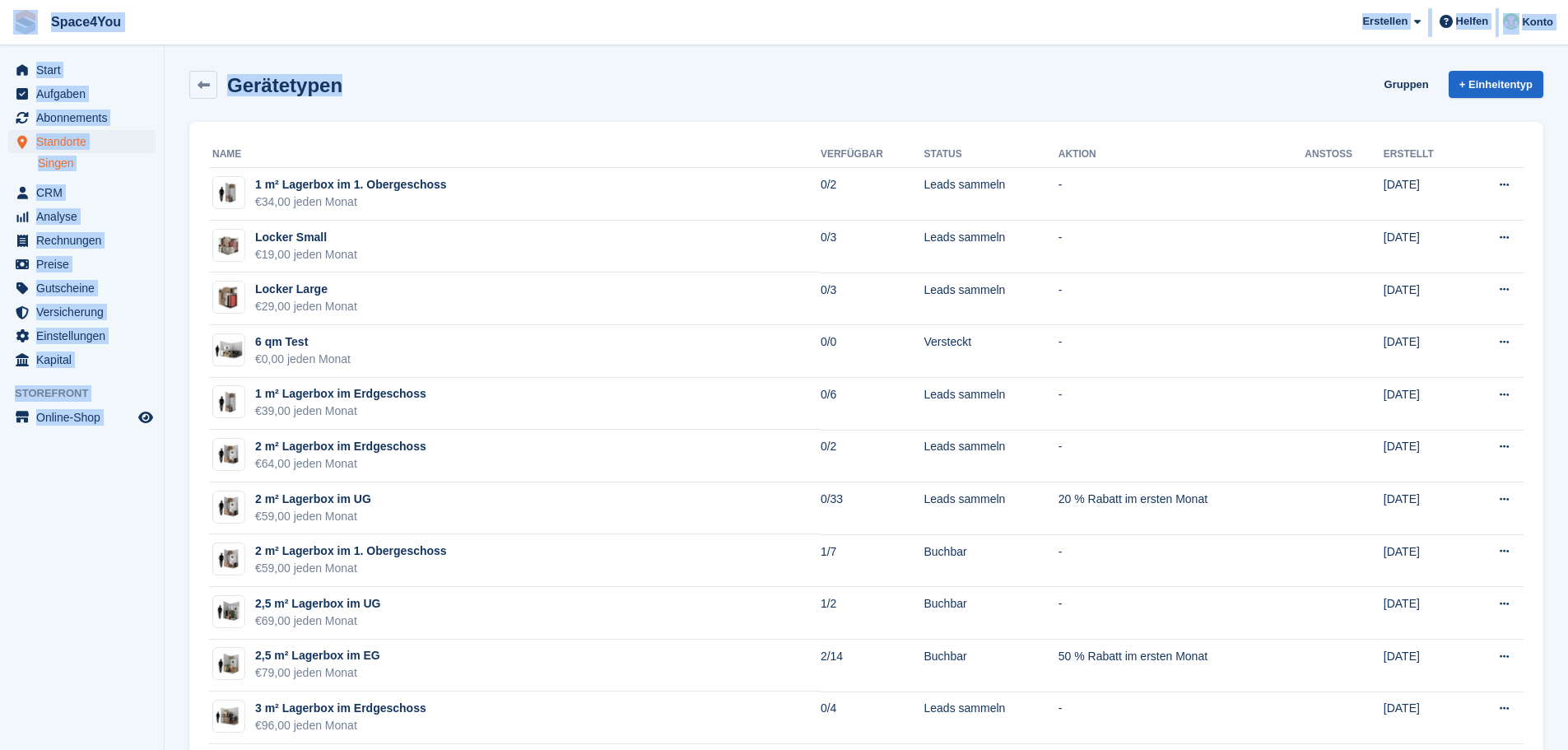
drag, startPoint x: 361, startPoint y: 89, endPoint x: 0, endPoint y: 34, distance: 365.2
click at [179, 35] on span "Space4You Erstellen Abonnement Rechnung Kontakt Deal Rabatt Seite Helfen Chat-S…" at bounding box center [784, 22] width 1568 height 45
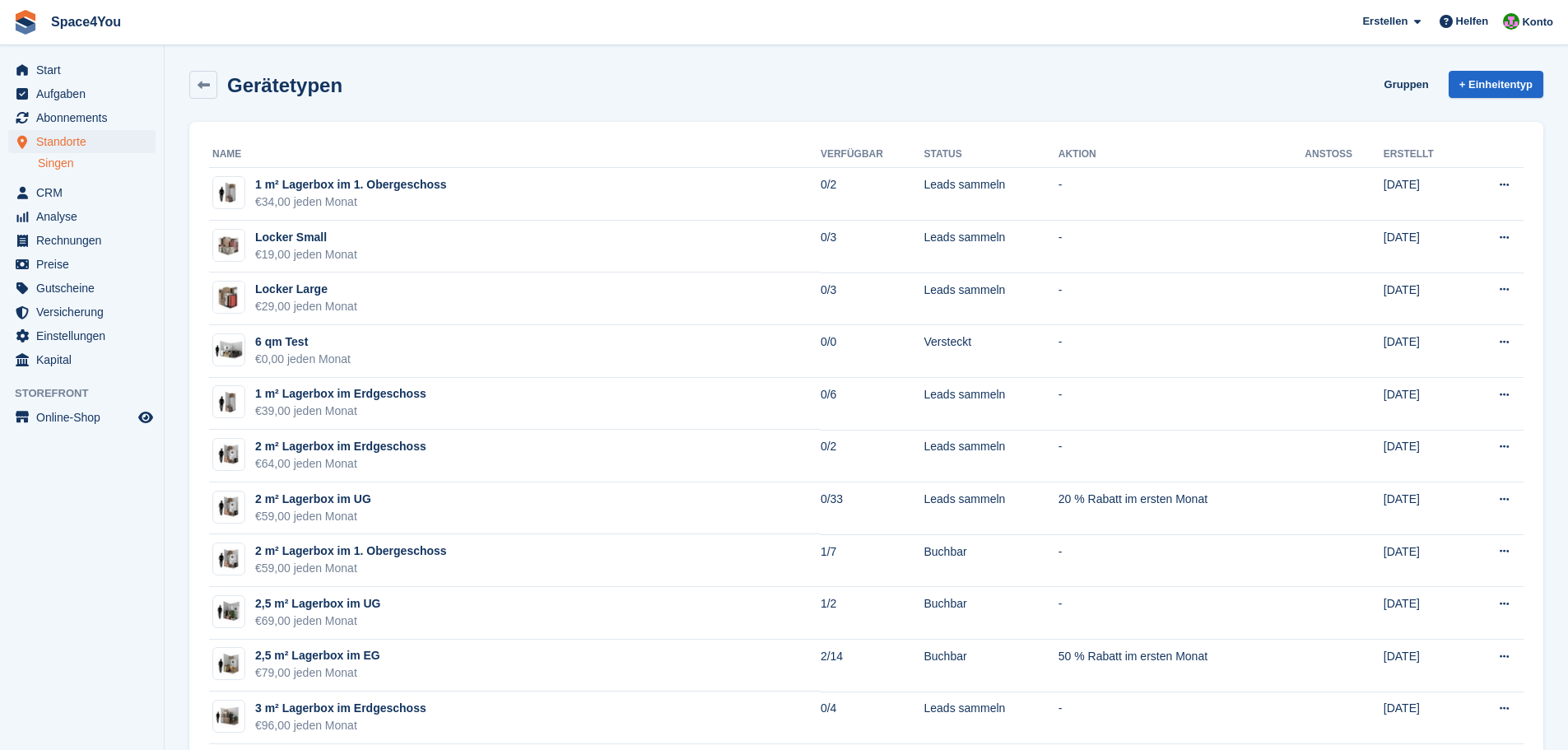
click at [348, 99] on div "Gerätetypen Gruppen + Einheitentyp" at bounding box center [866, 88] width 1370 height 51
click at [348, 98] on div "Gerätetypen Gruppen + Einheitentyp" at bounding box center [866, 88] width 1370 height 51
click at [350, 93] on div "Gerätetypen Gruppen + Einheitentyp" at bounding box center [866, 85] width 1354 height 28
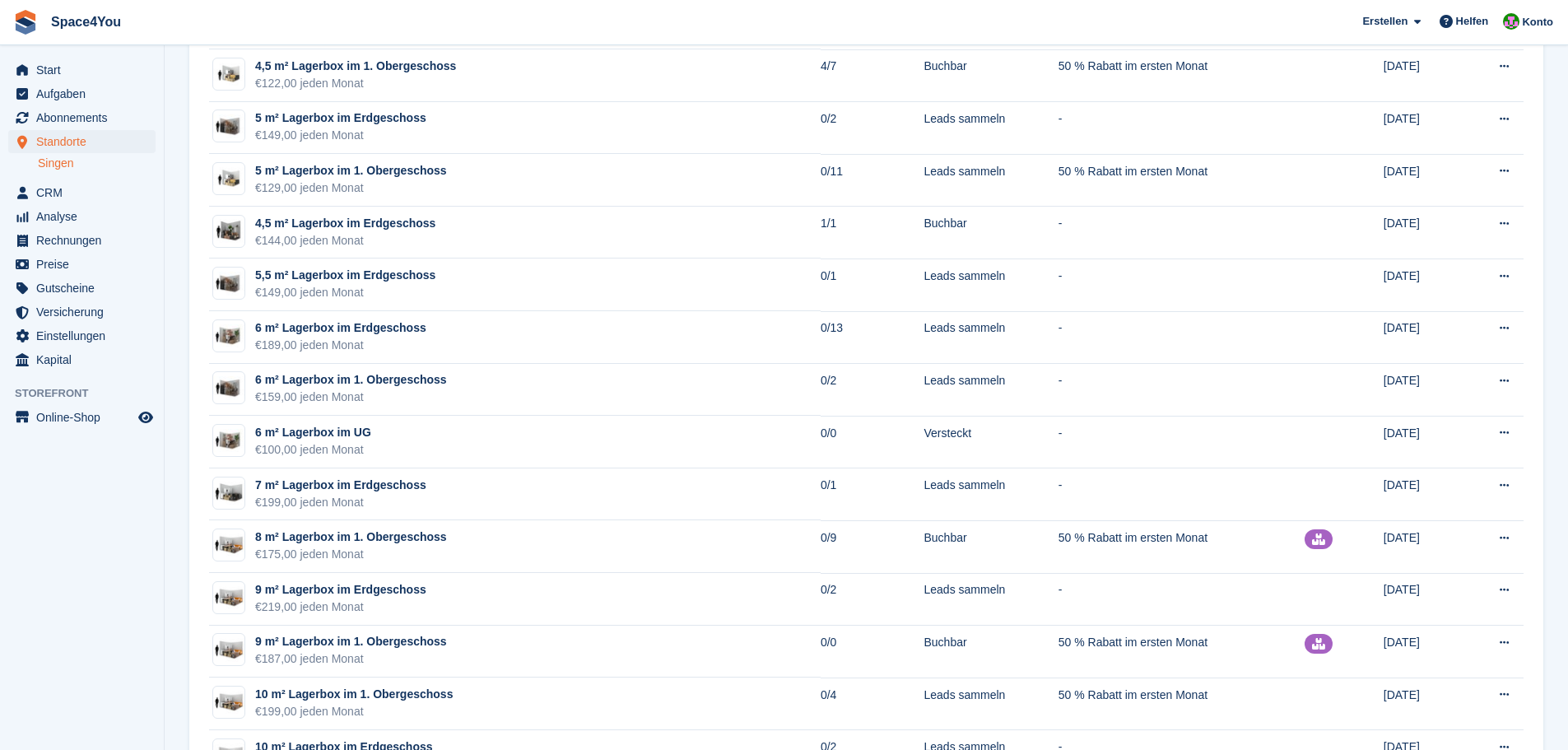
scroll to position [906, 0]
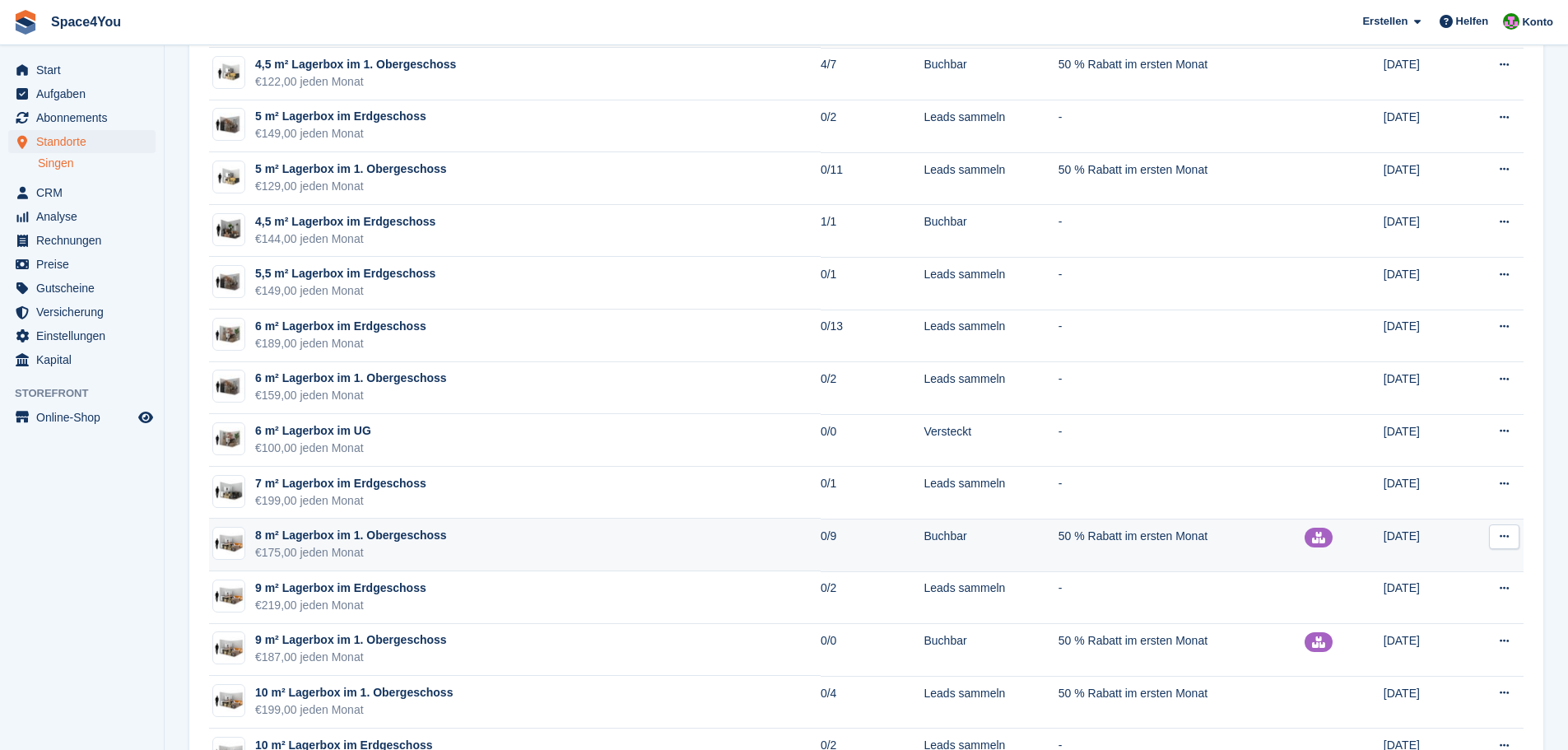
click at [1235, 550] on td "50 % Rabatt im ersten Monat" at bounding box center [1182, 545] width 247 height 53
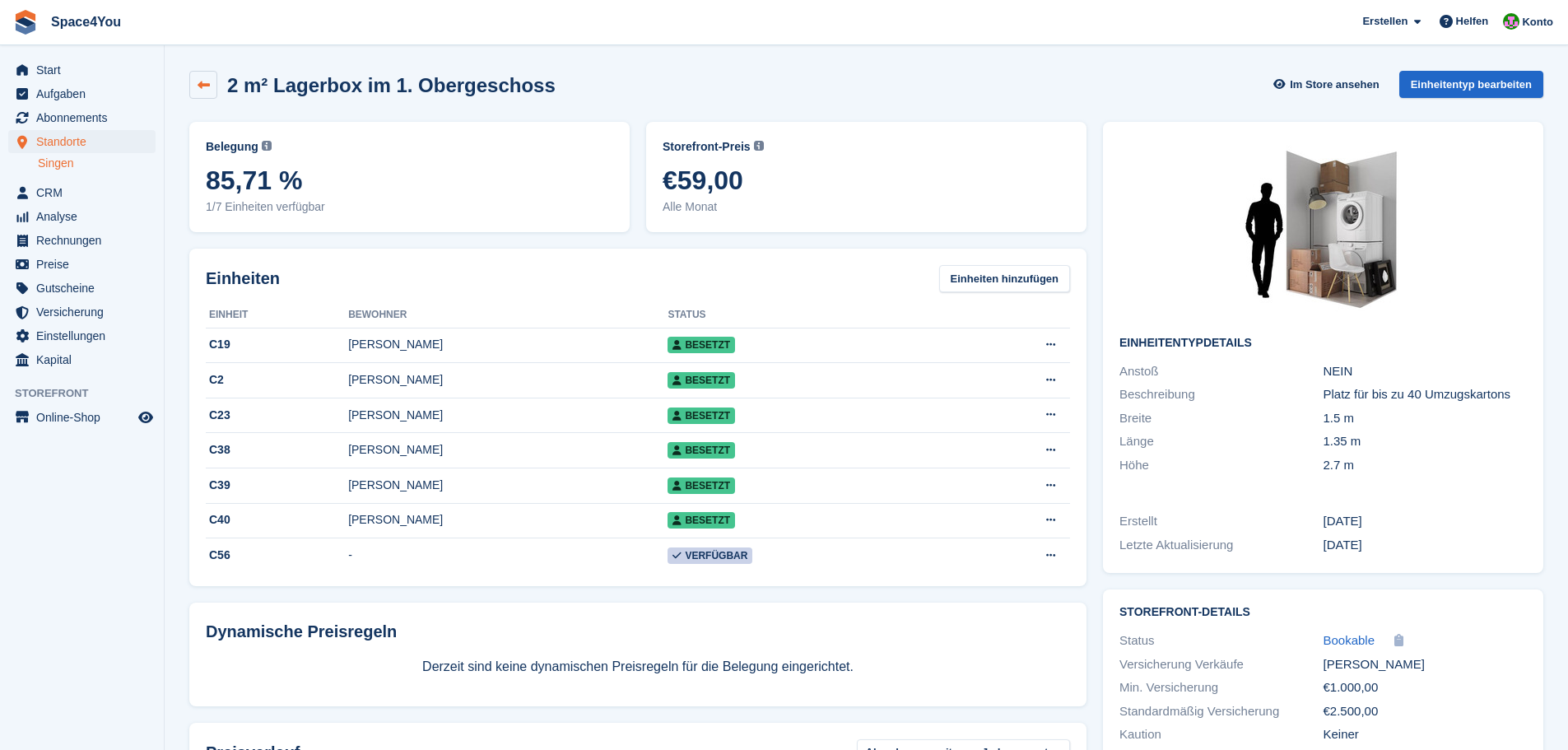
click at [211, 88] on link at bounding box center [203, 85] width 28 height 28
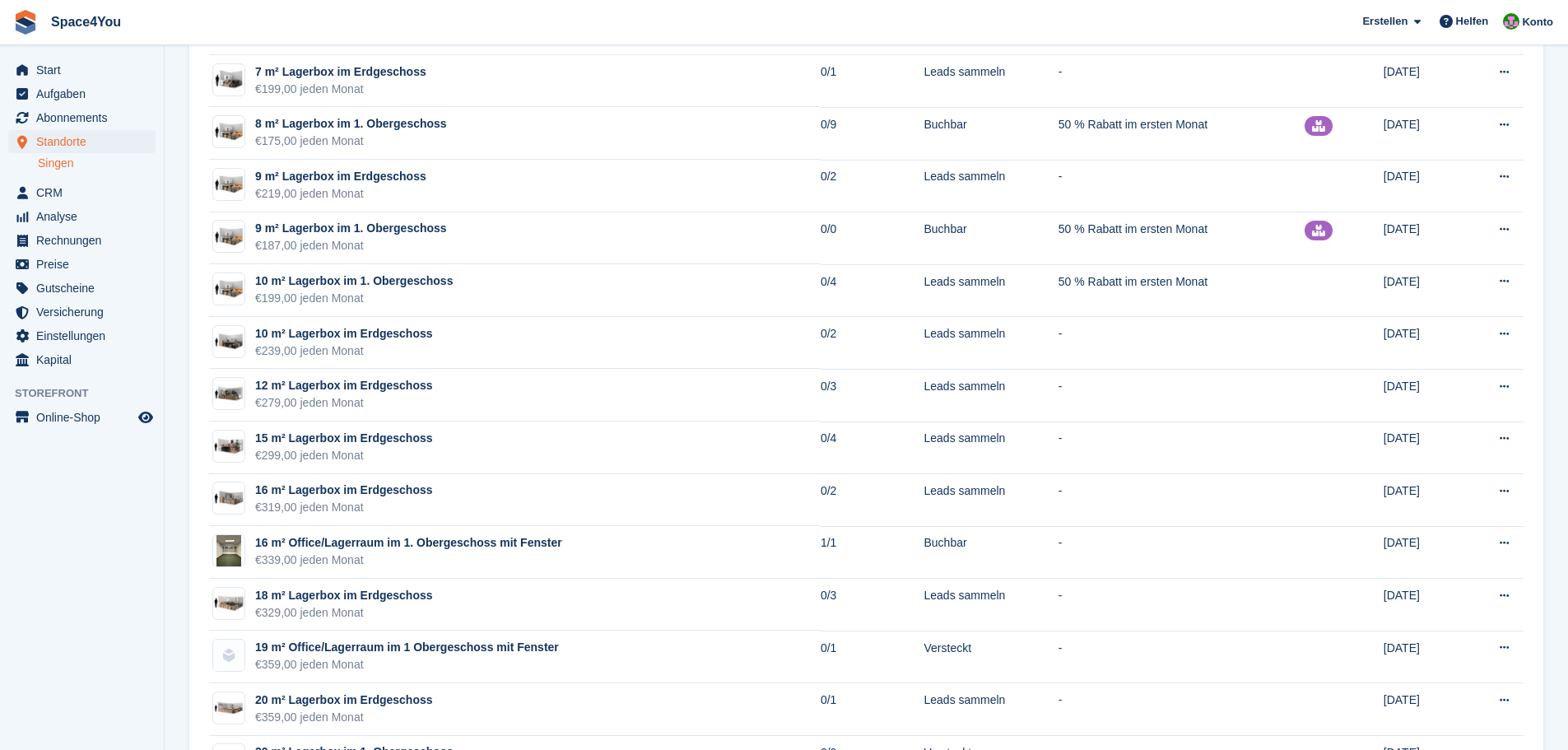
scroll to position [1235, 0]
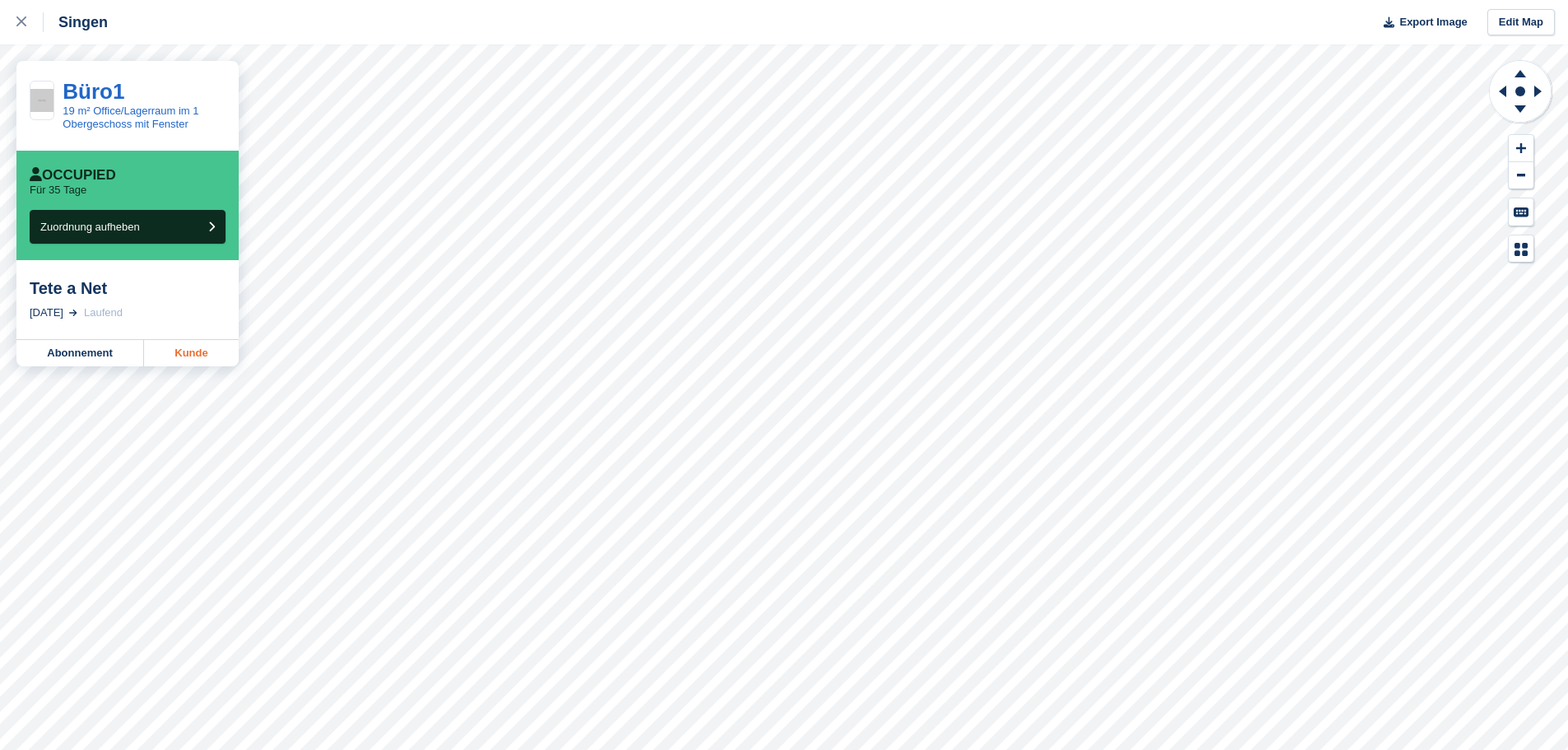
click at [188, 357] on link "Kunde" at bounding box center [192, 353] width 95 height 26
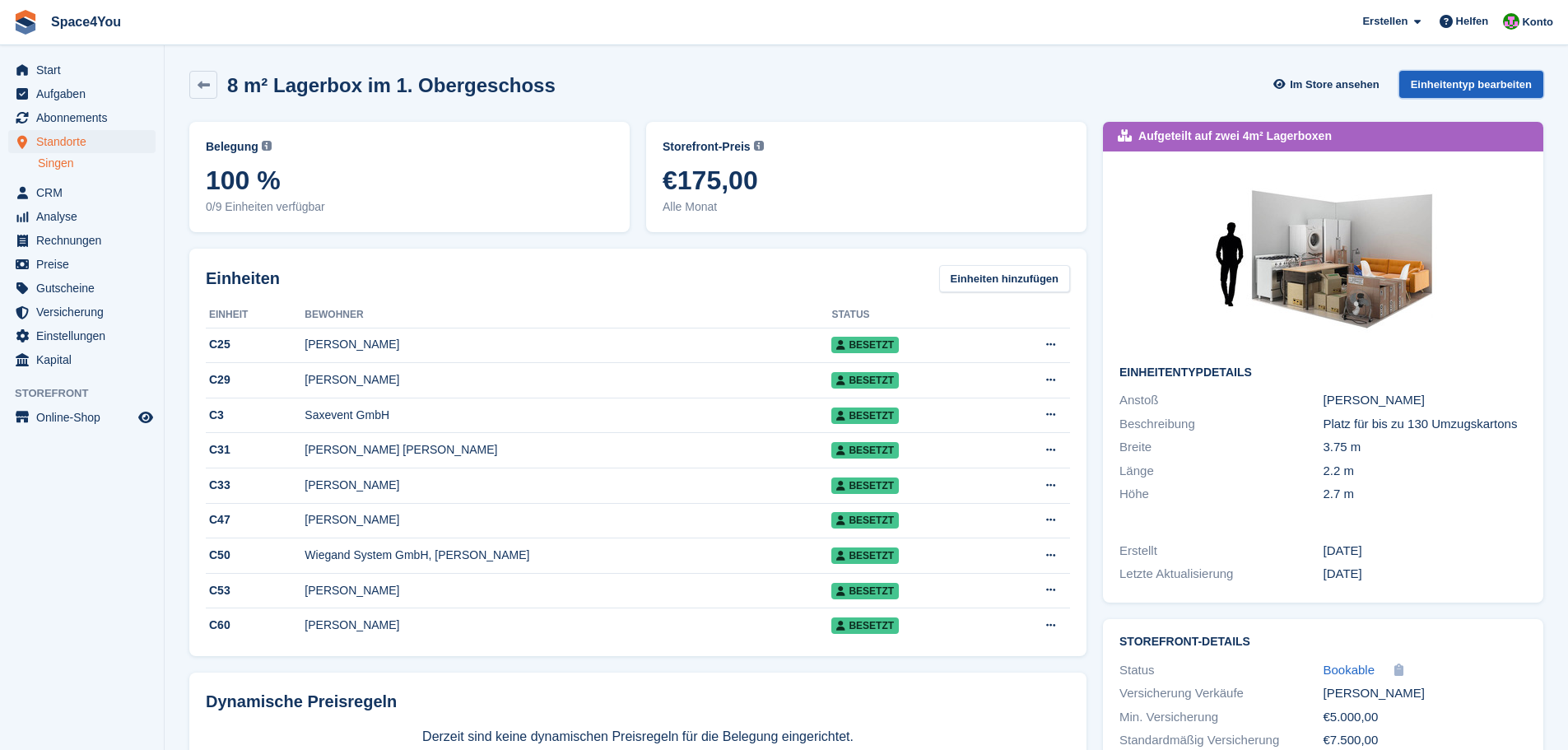
click at [1455, 94] on link "Einheitentyp bearbeiten" at bounding box center [1471, 84] width 144 height 27
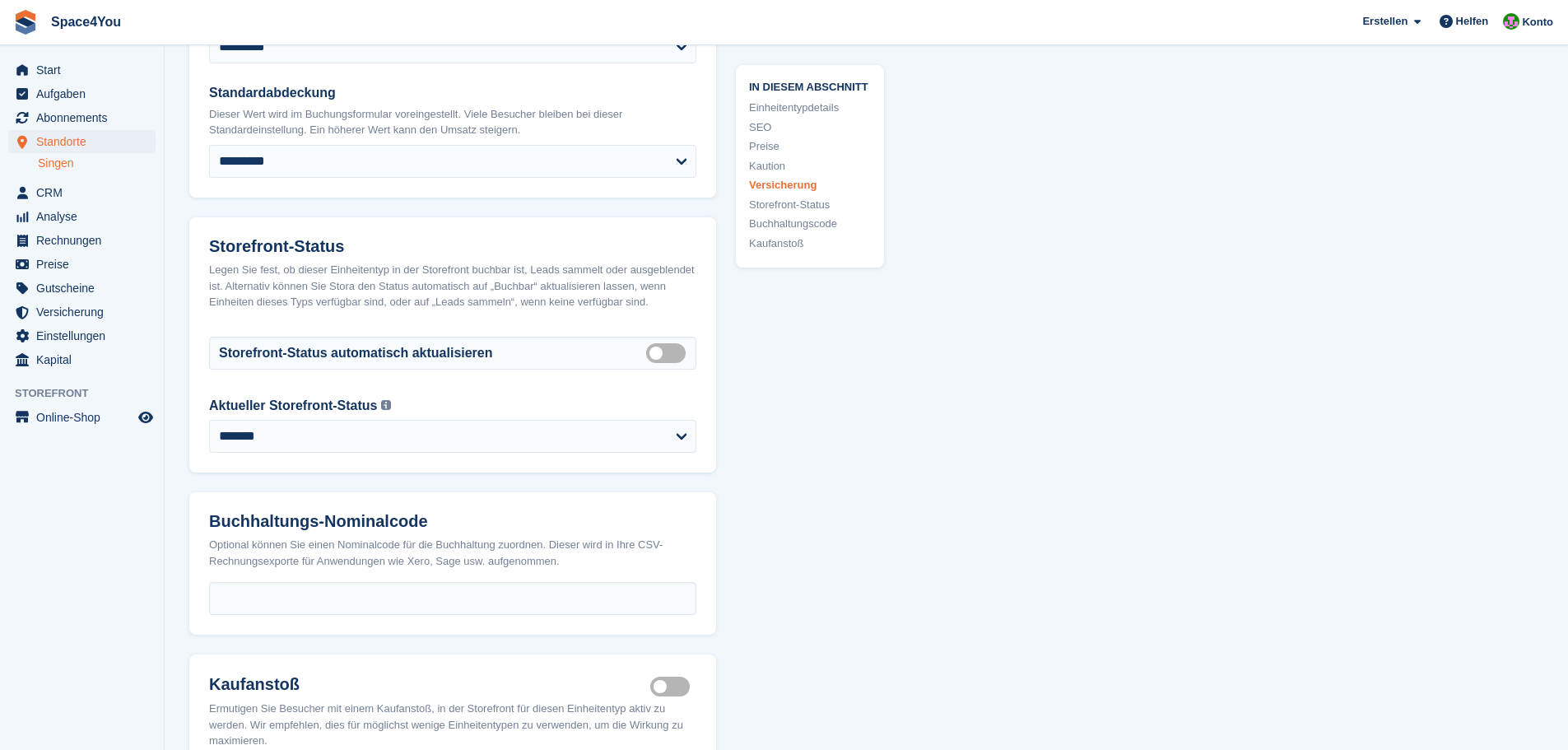
scroll to position [2553, 0]
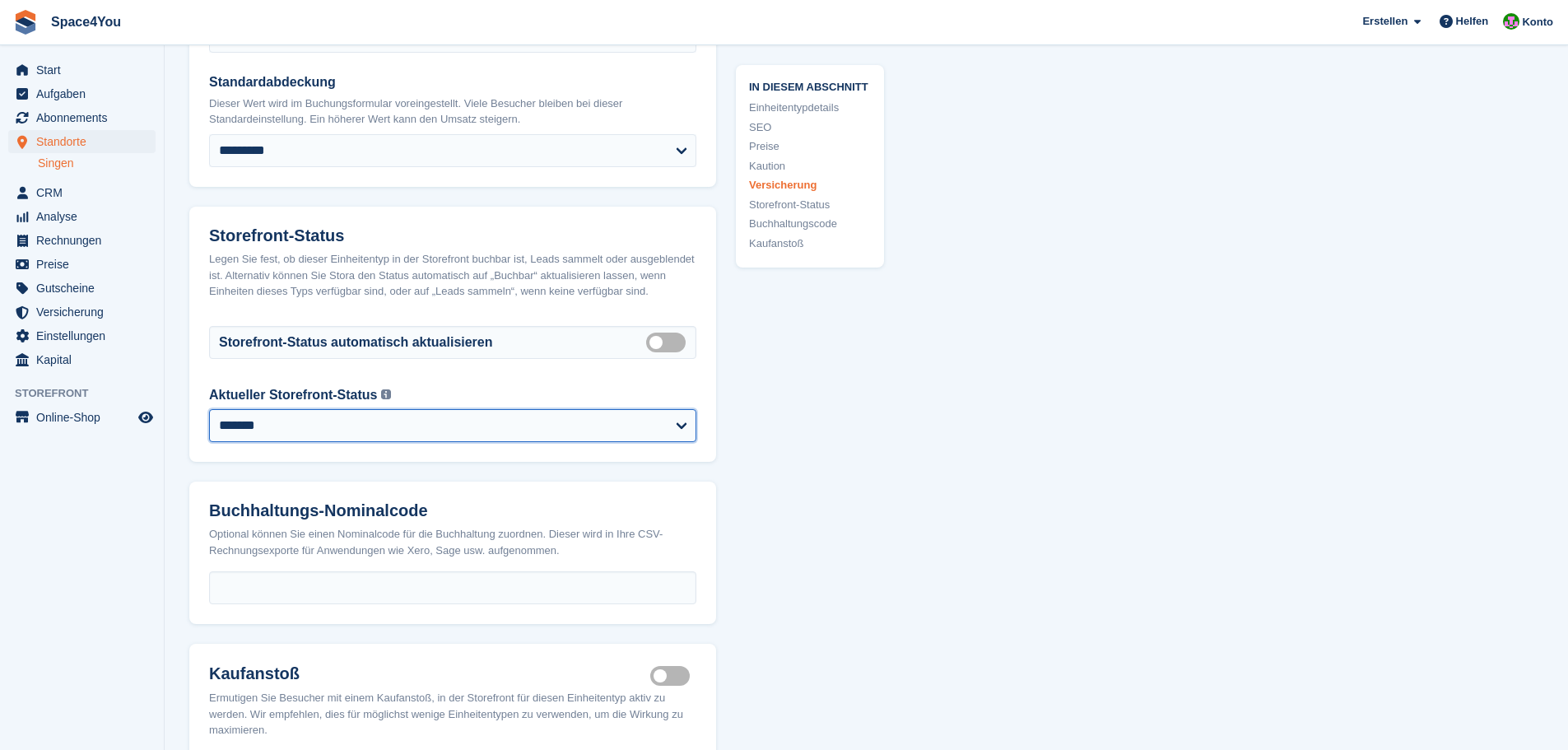
click at [589, 431] on select "**********" at bounding box center [453, 425] width 487 height 33
select select "**********"
click at [209, 409] on select "**********" at bounding box center [453, 425] width 487 height 33
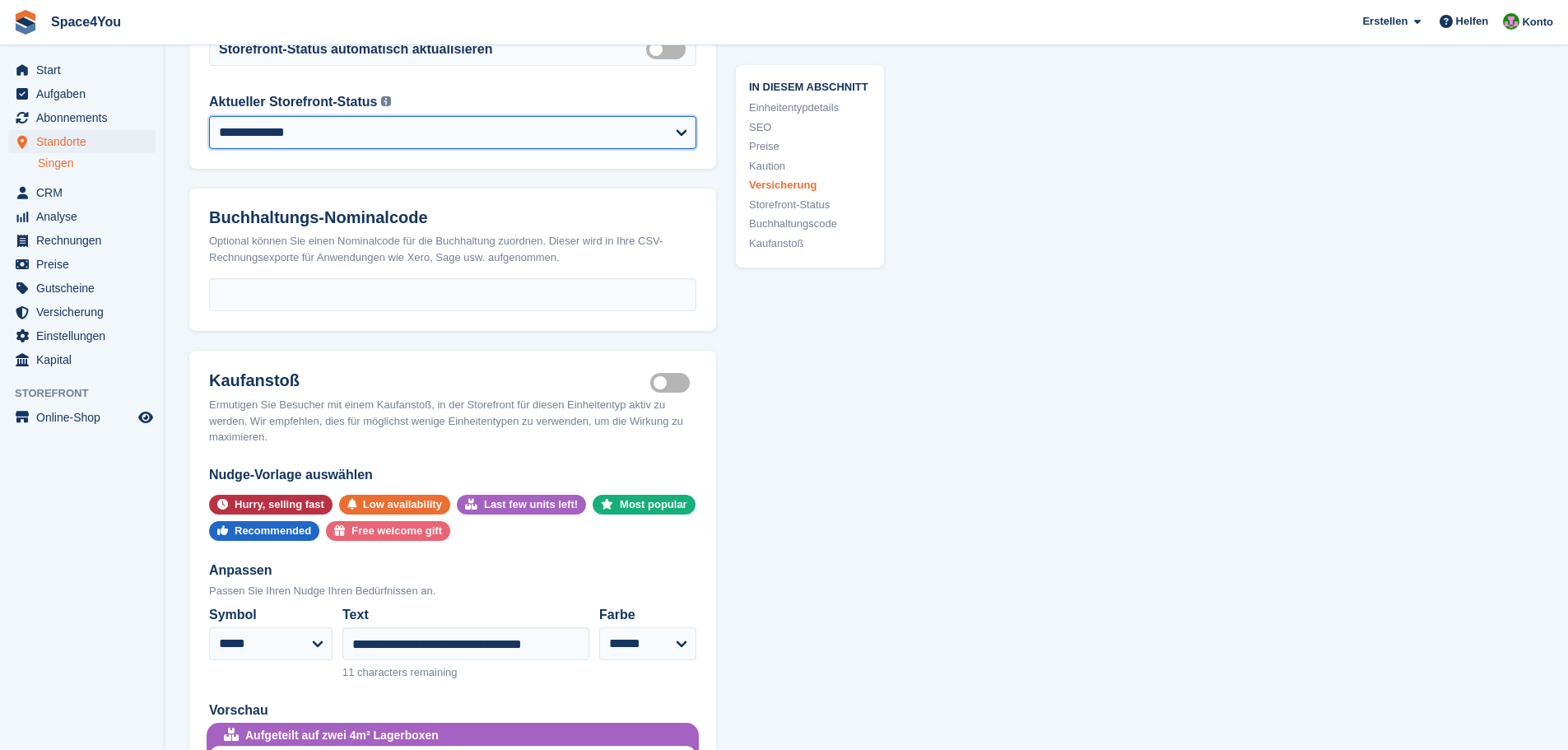
scroll to position [3211, 0]
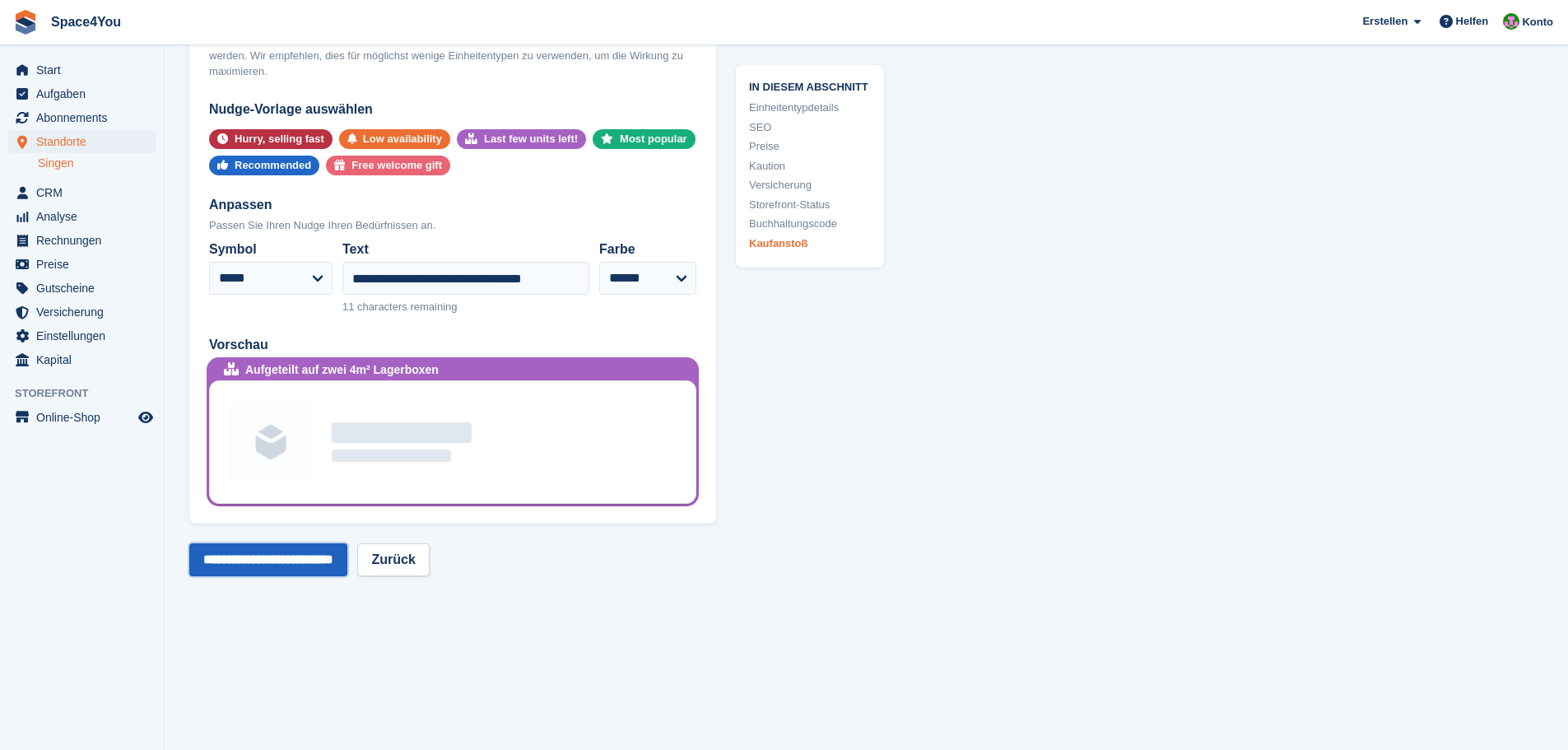
click at [281, 570] on input "**********" at bounding box center [268, 559] width 158 height 33
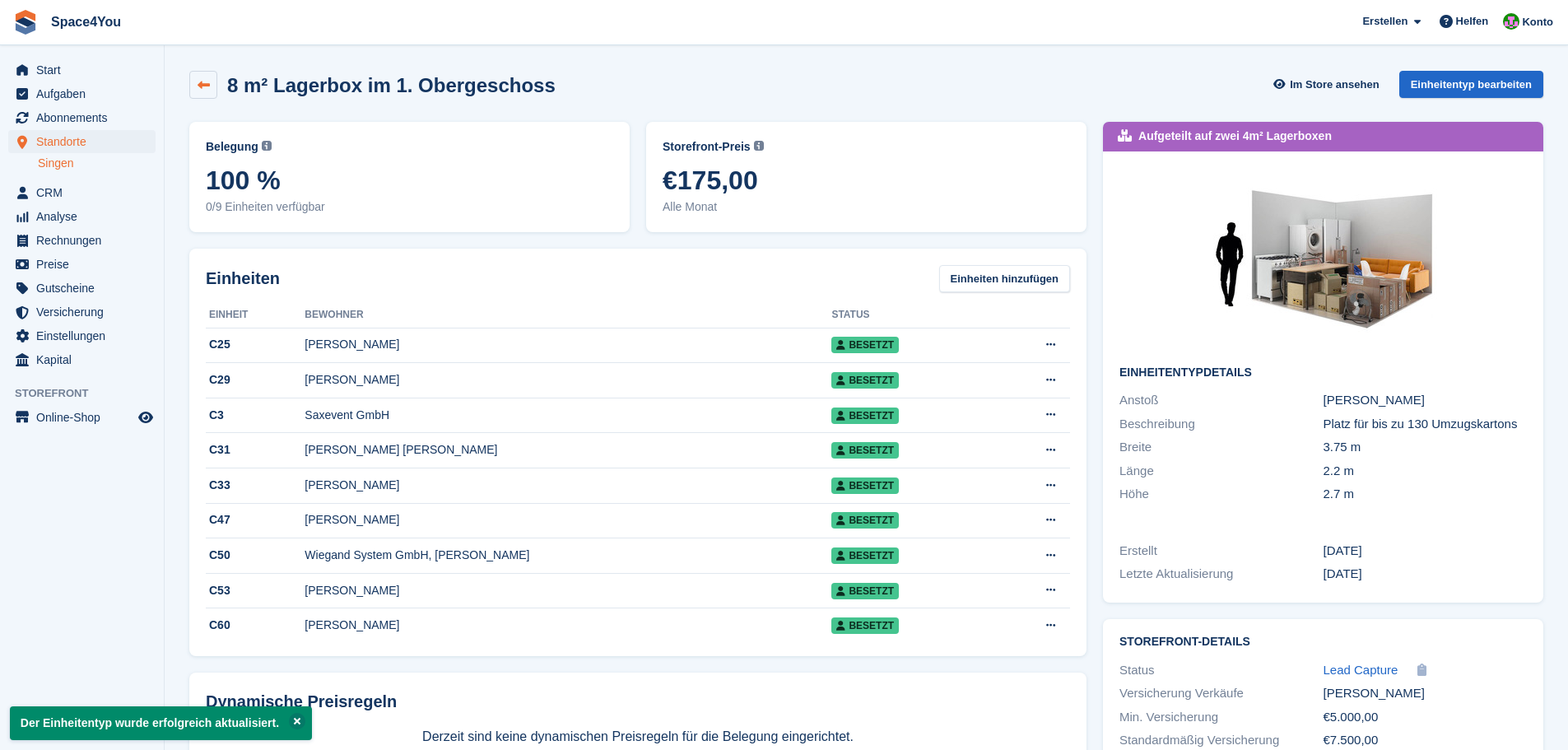
click at [210, 96] on link at bounding box center [203, 85] width 28 height 28
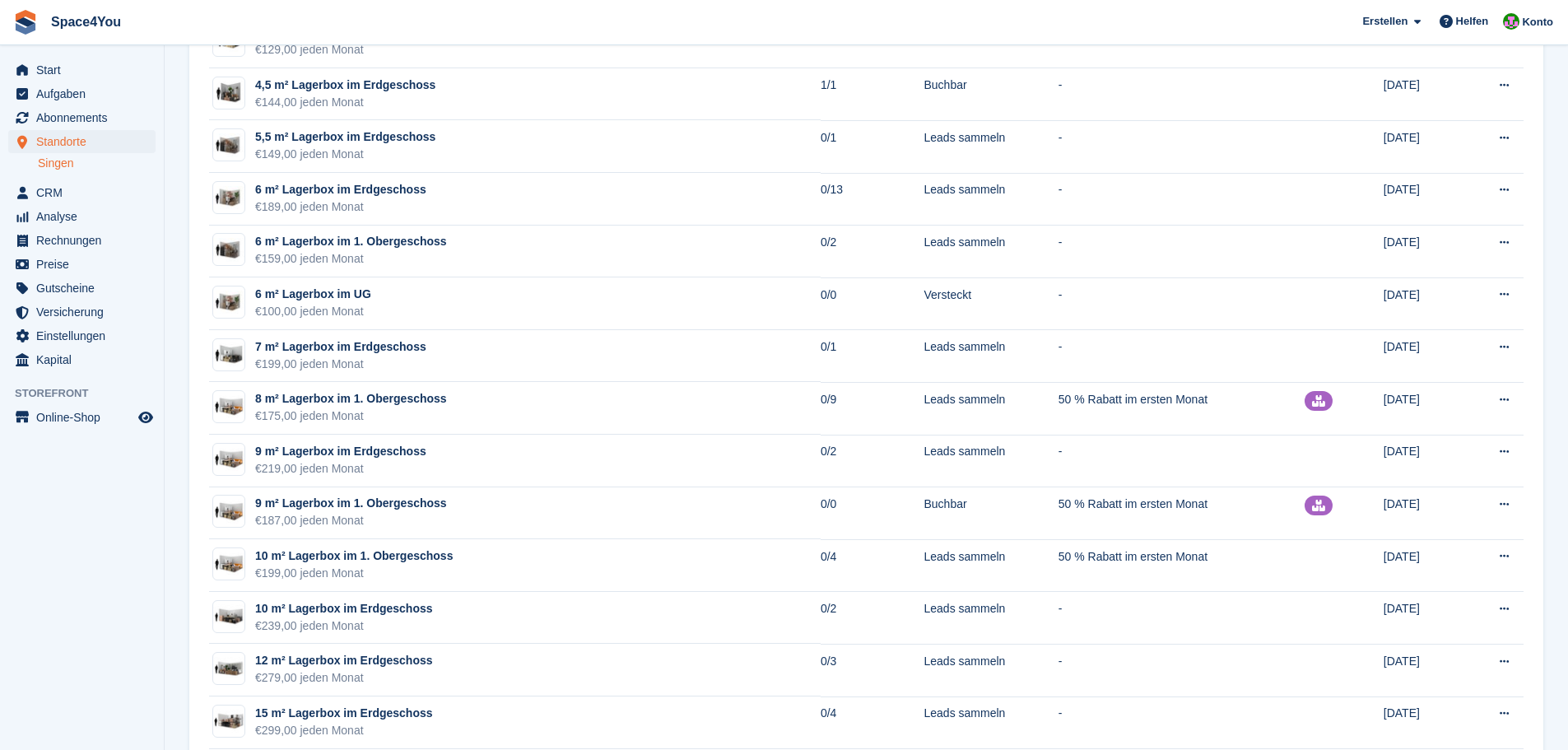
scroll to position [1070, 0]
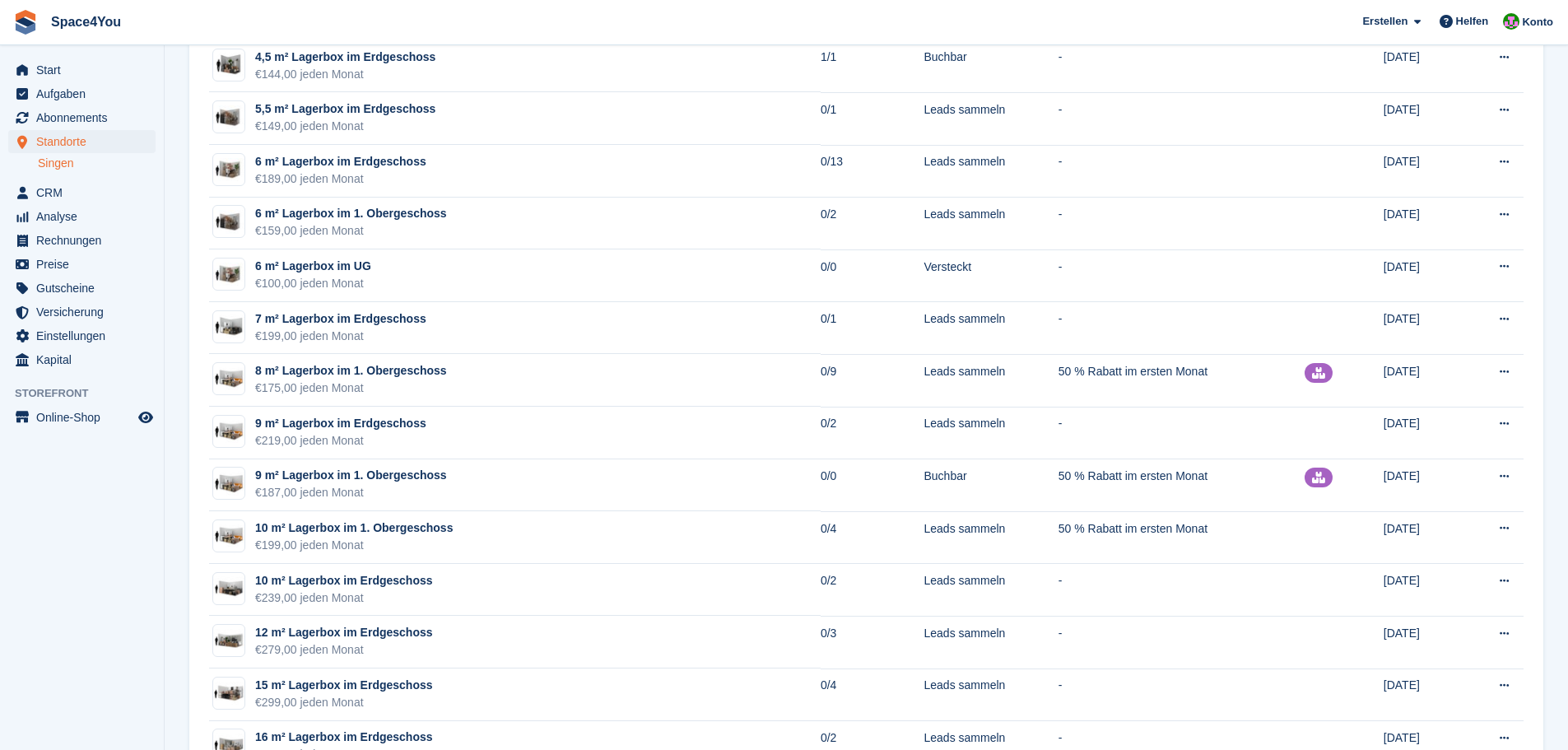
click at [126, 463] on aside "Start Aufgaben Abonnements Abonnements Abonnements Preiserhöhungen NEU Preiserh…" at bounding box center [82, 379] width 164 height 668
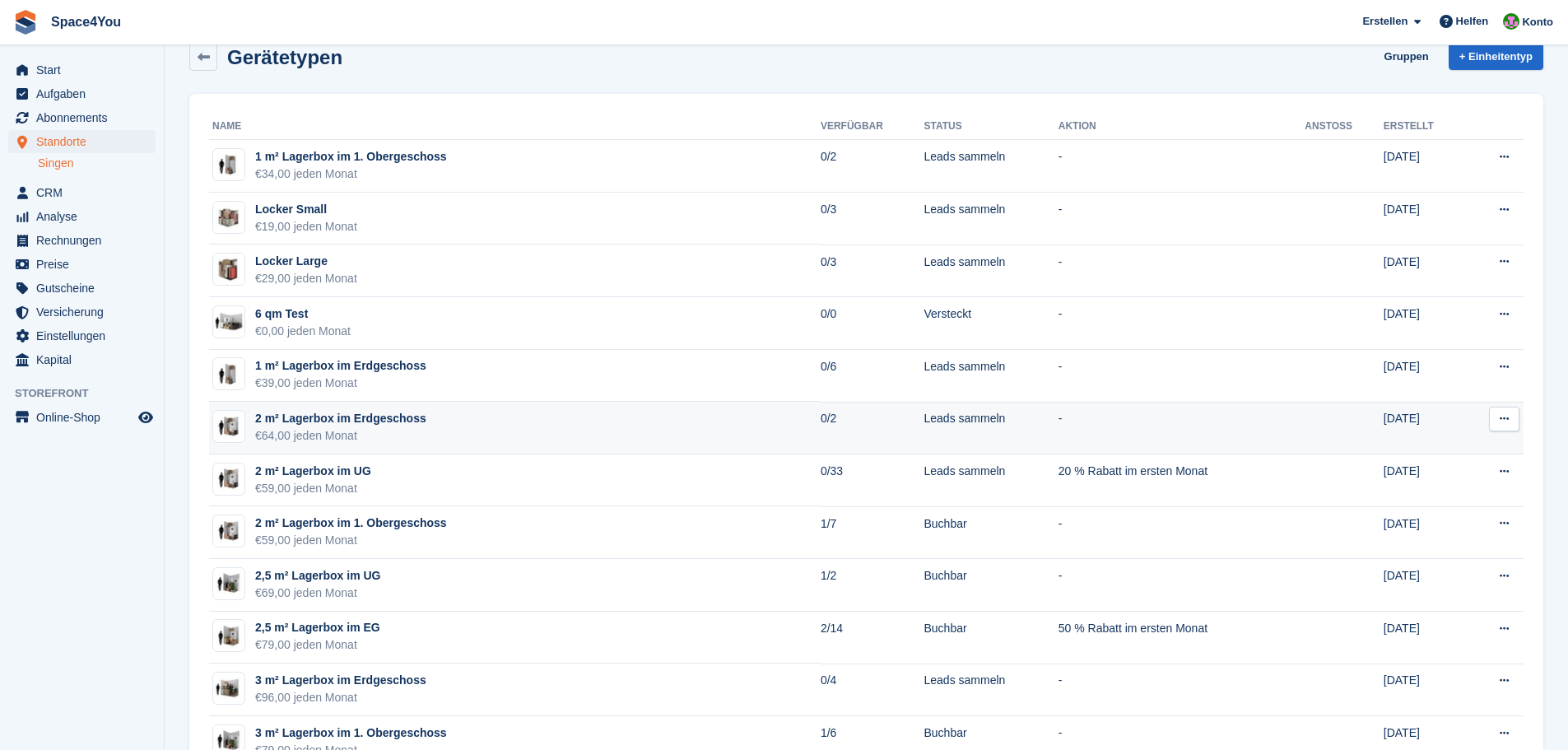
scroll to position [0, 0]
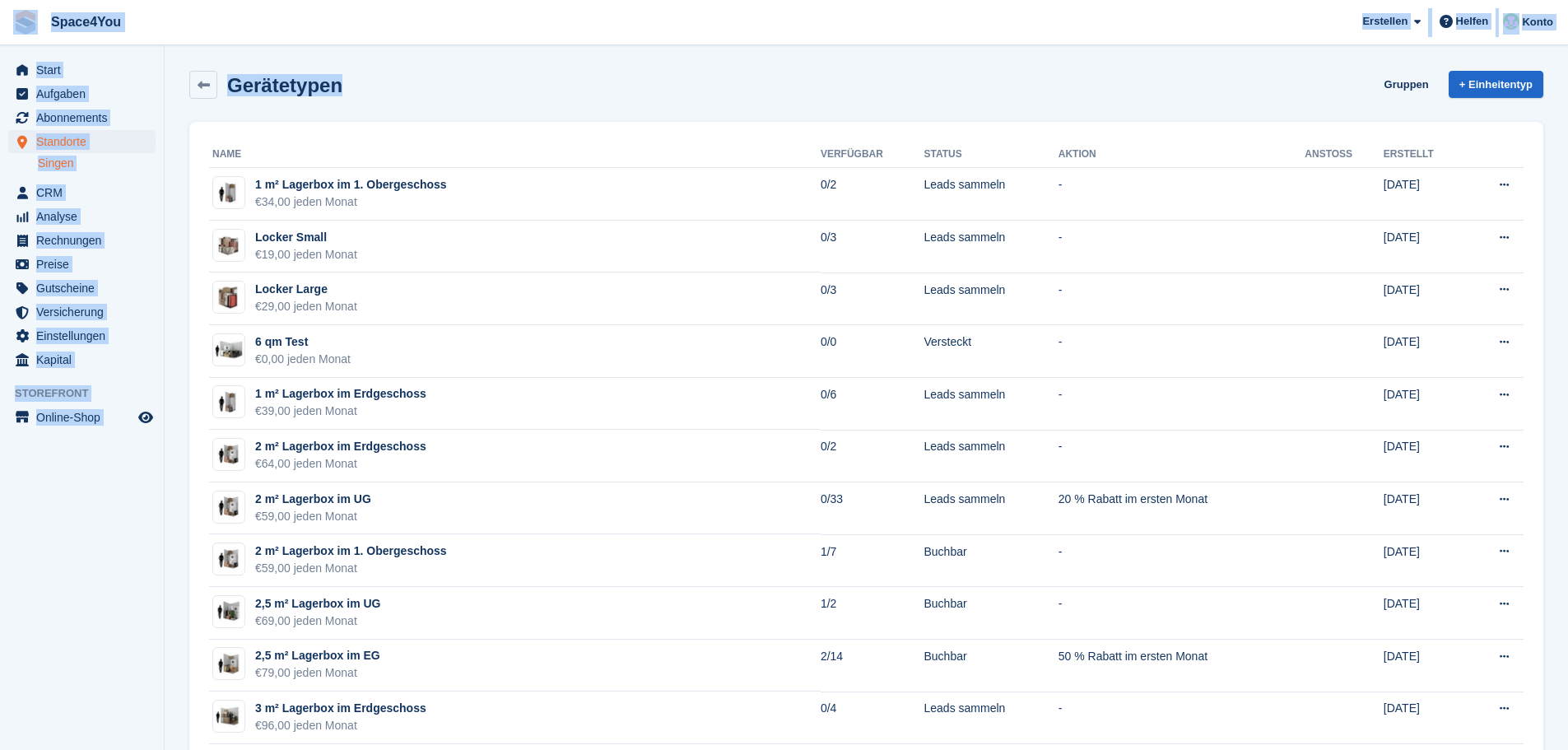
drag, startPoint x: 346, startPoint y: 80, endPoint x: 18, endPoint y: 21, distance: 333.3
click at [220, 29] on span "Space4You [GEOGRAPHIC_DATA] Abonnement Rechnung Kontakt Deal [GEOGRAPHIC_DATA] …" at bounding box center [784, 22] width 1568 height 45
drag, startPoint x: 338, startPoint y: 84, endPoint x: 15, endPoint y: 13, distance: 330.7
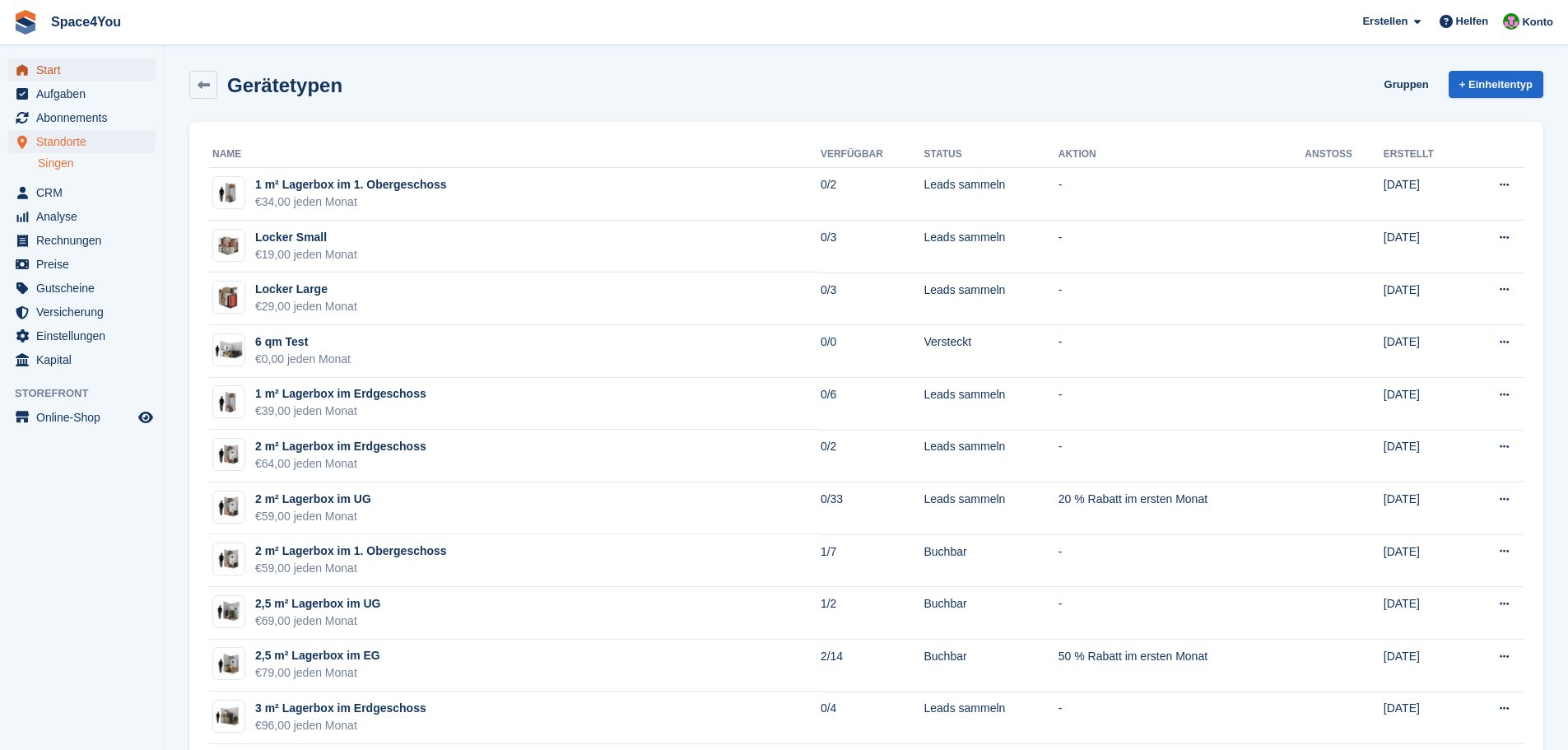
click at [50, 66] on span "Start" at bounding box center [85, 70] width 99 height 23
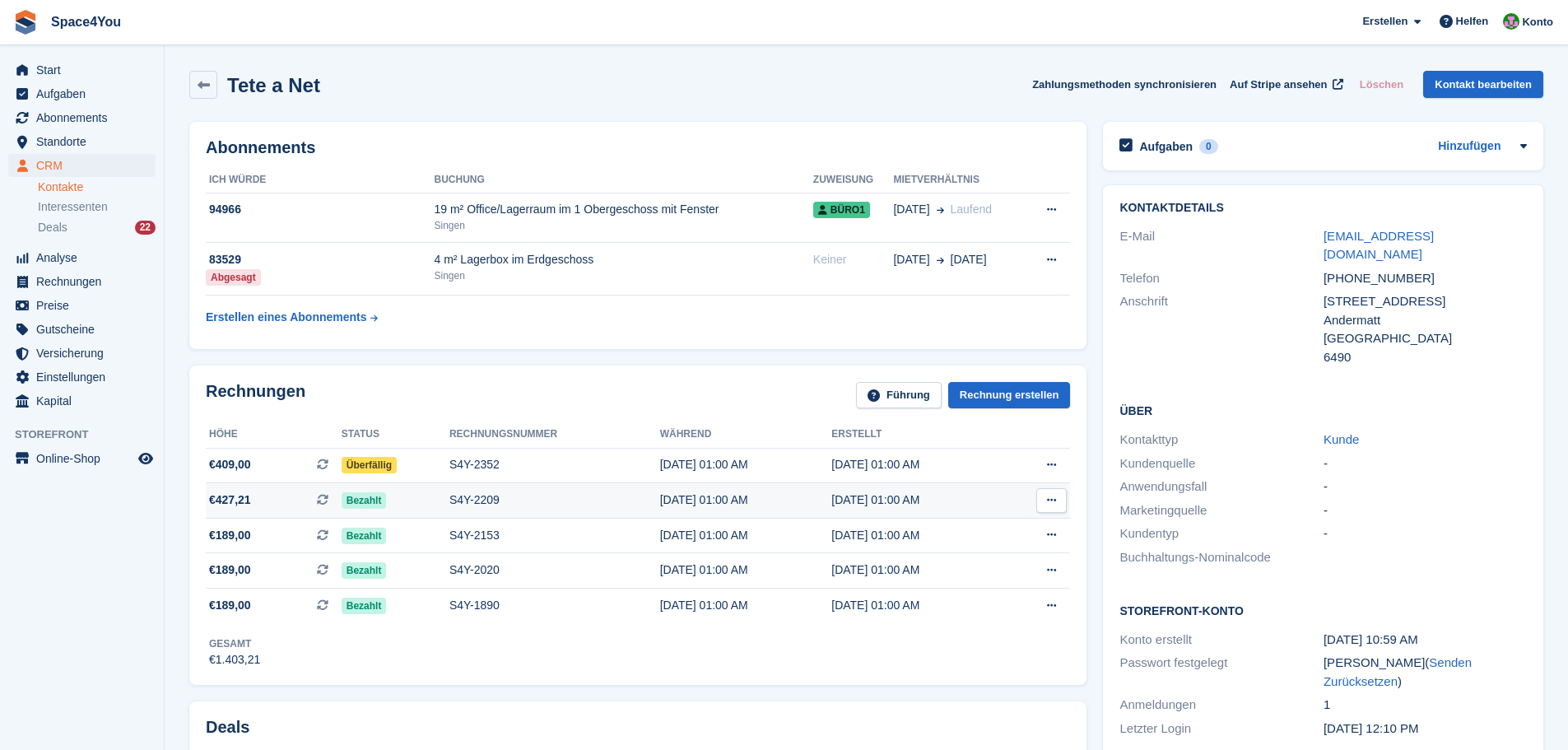
click at [240, 503] on span "€427,21" at bounding box center [231, 500] width 42 height 18
click at [246, 474] on span "€409,00" at bounding box center [231, 465] width 42 height 18
click at [238, 510] on td "€427,21 Dies ist eine wiederkehrende Abonnementrechnung." at bounding box center [274, 501] width 136 height 35
click at [399, 223] on td "94966" at bounding box center [319, 217] width 228 height 50
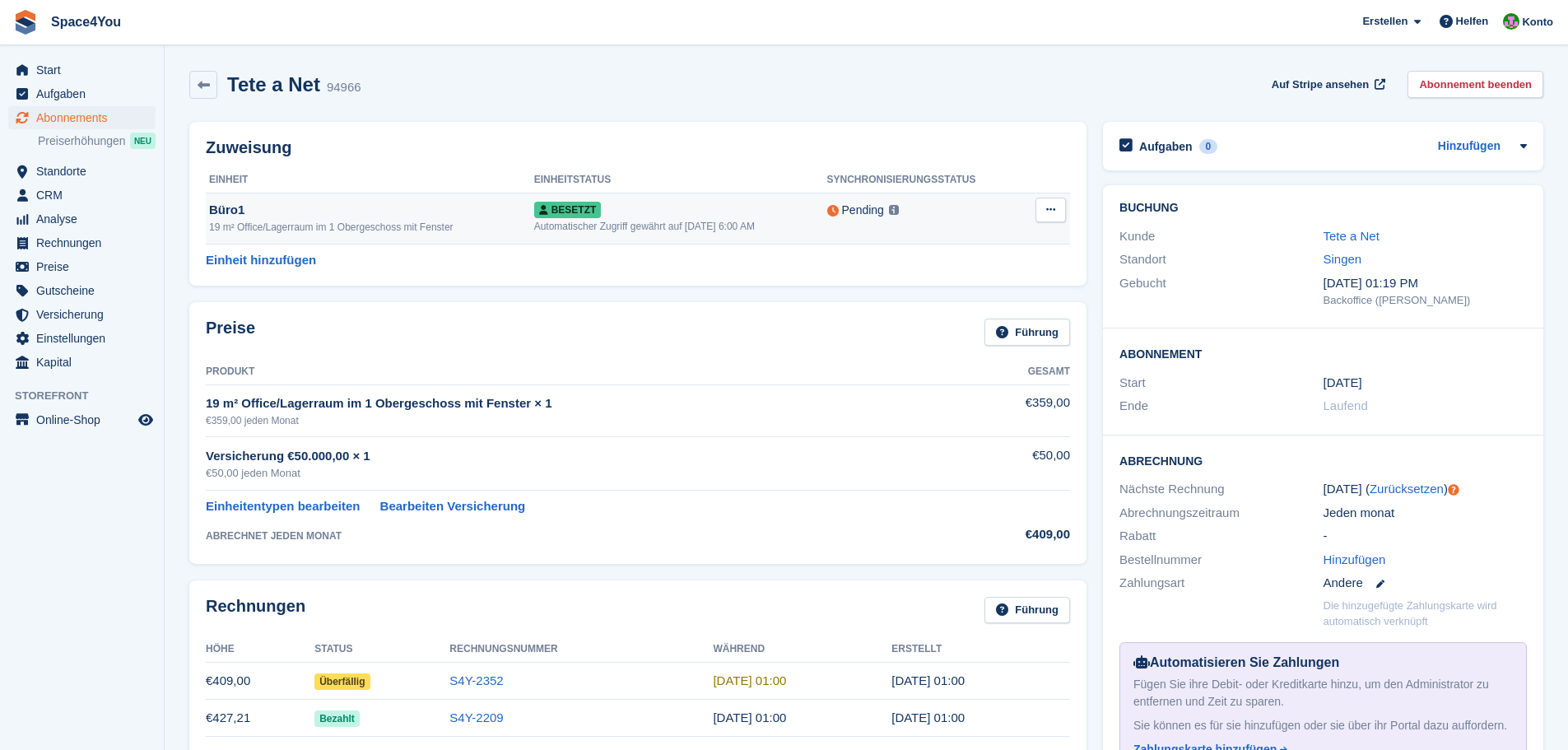
scroll to position [83, 0]
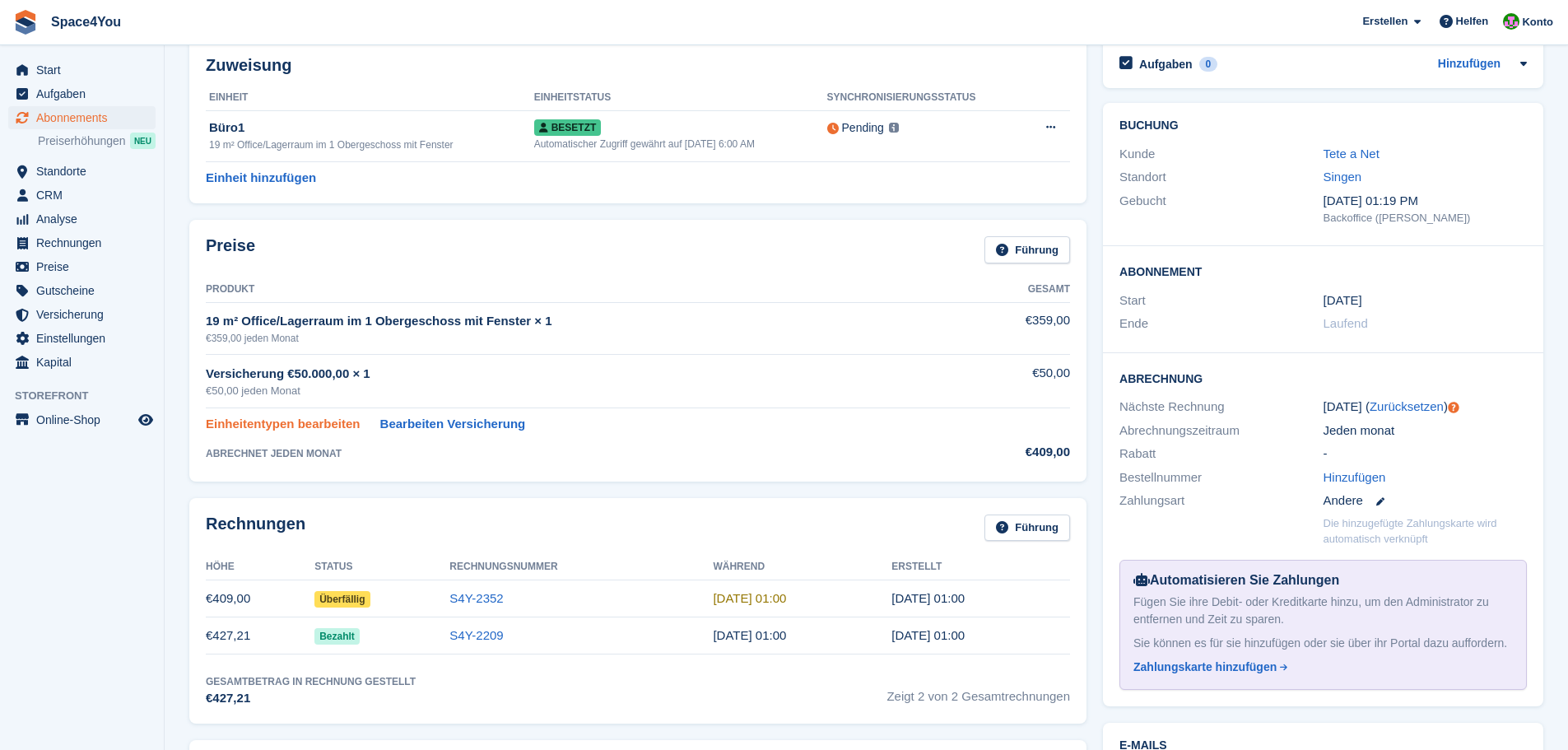
click at [319, 429] on link "Einheitentypen bearbeiten" at bounding box center [283, 424] width 155 height 19
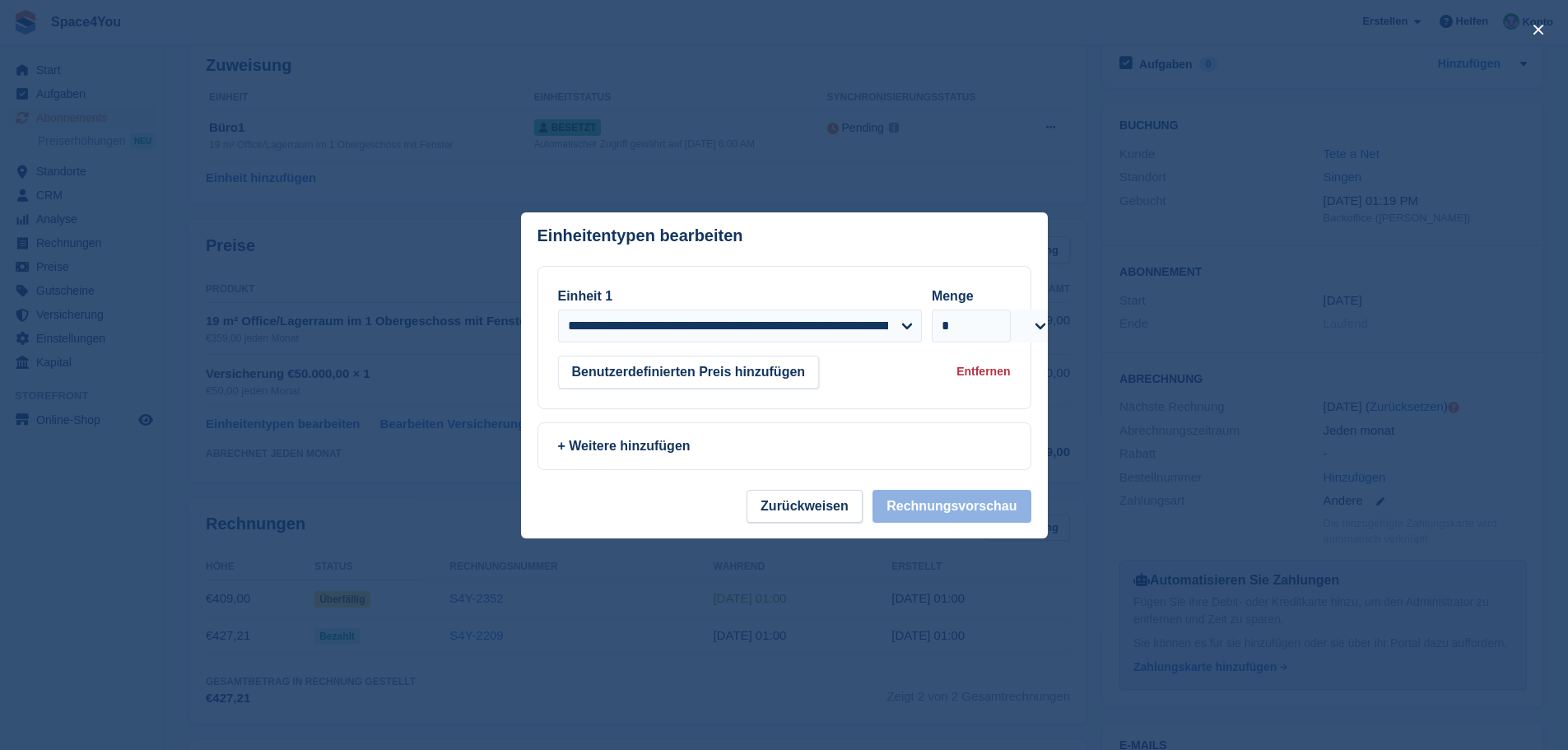
click at [124, 659] on div at bounding box center [784, 375] width 1568 height 750
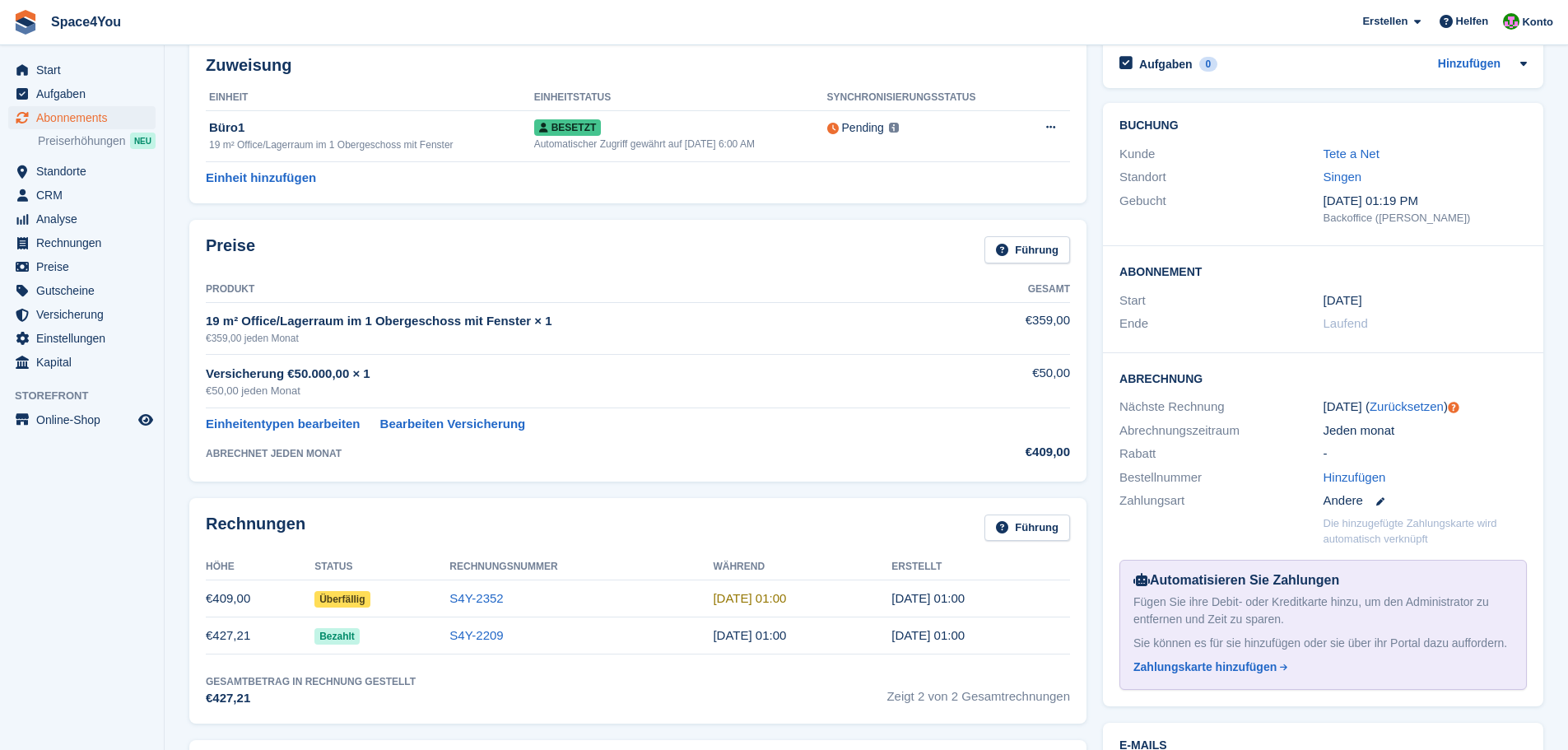
scroll to position [165, 0]
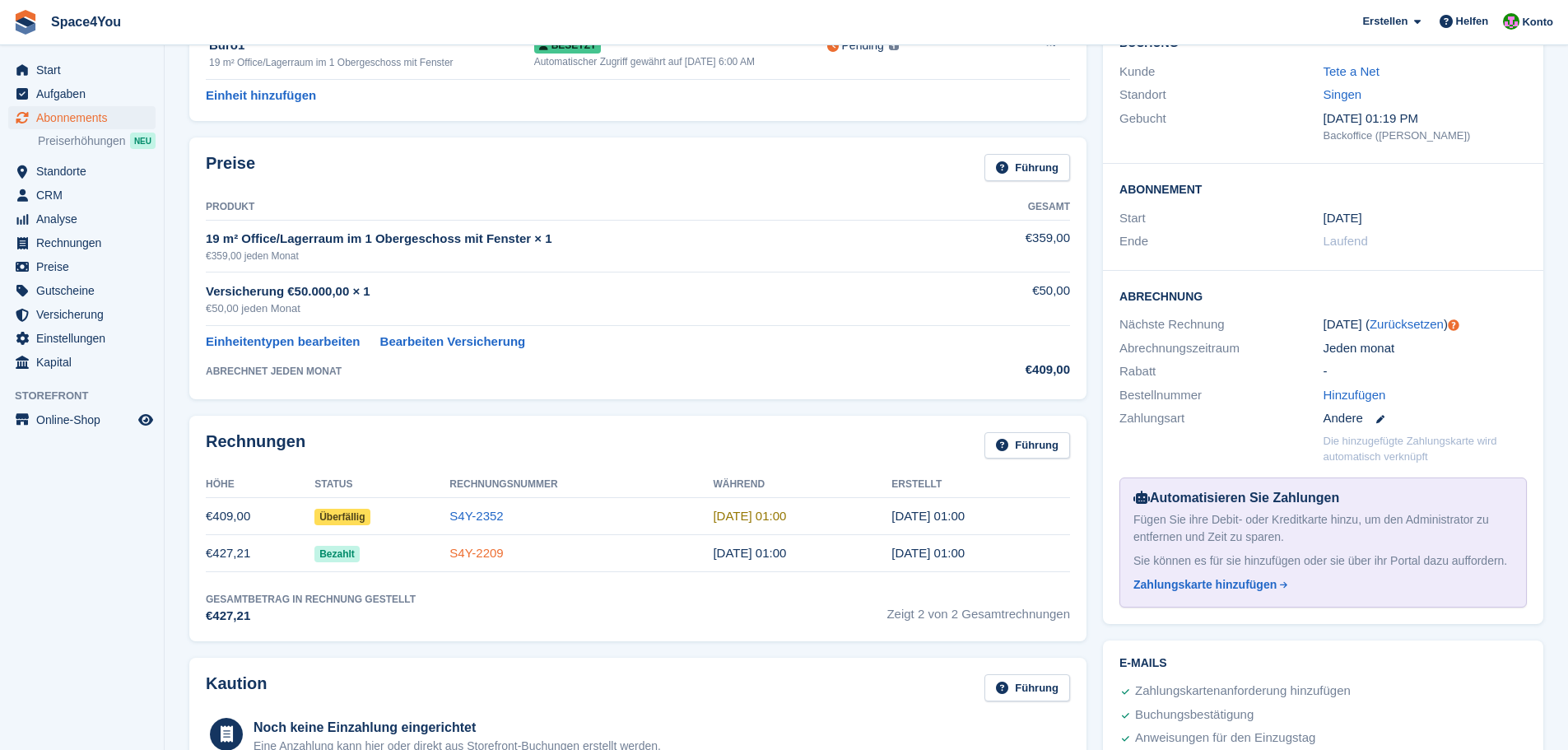
click at [476, 560] on link "S4Y-2209" at bounding box center [476, 553] width 54 height 14
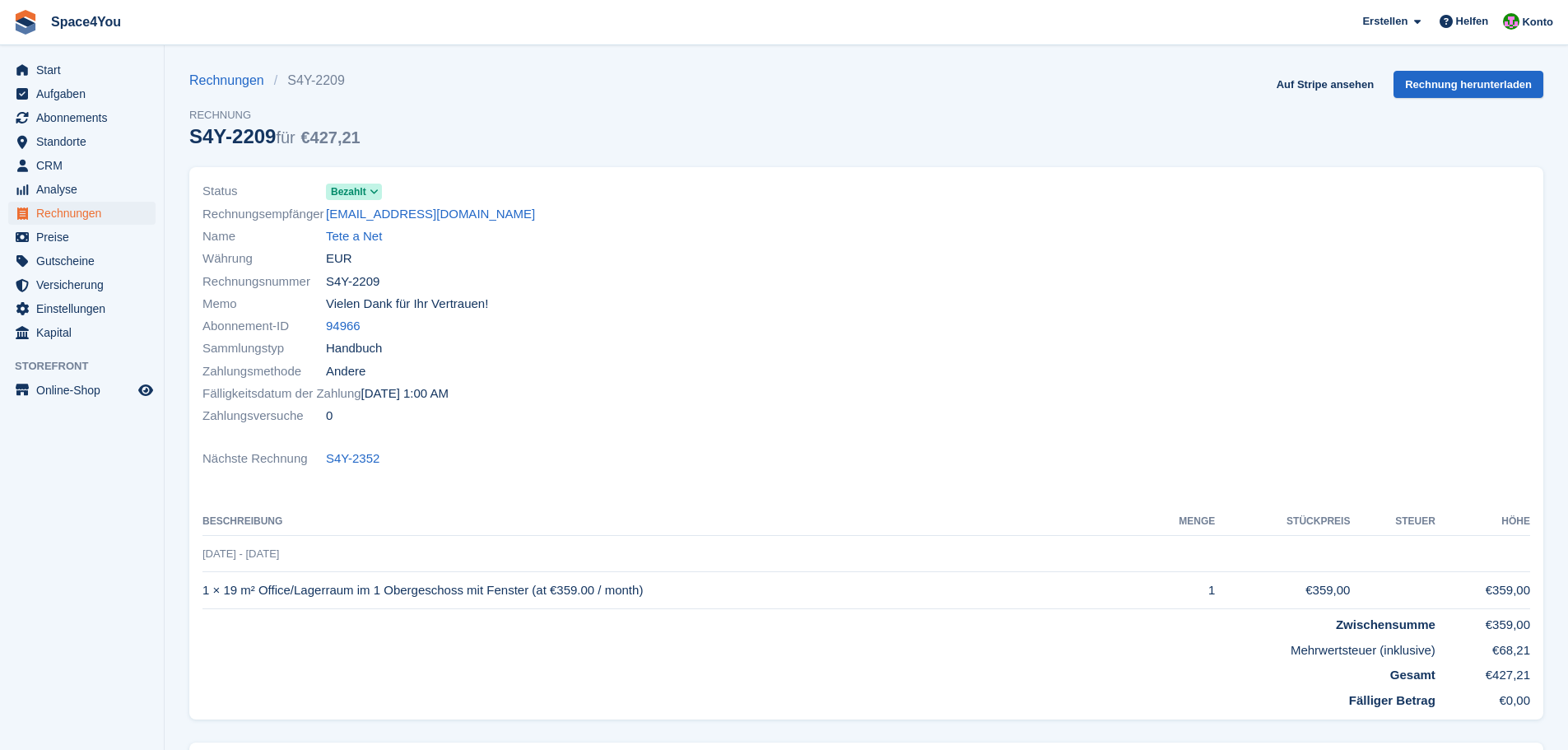
scroll to position [83, 0]
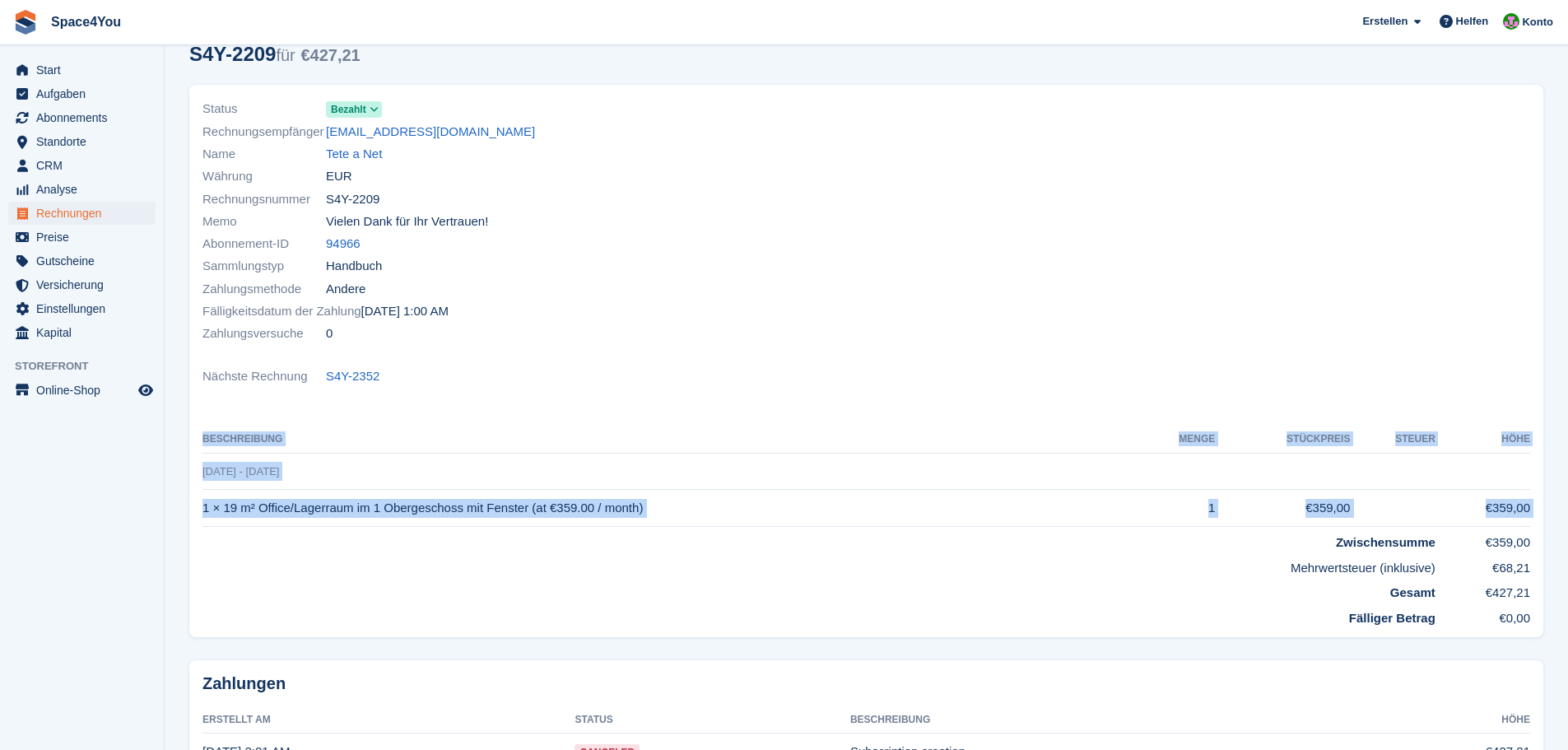
drag, startPoint x: 1264, startPoint y: 536, endPoint x: 1535, endPoint y: 576, distance: 273.9
click at [1535, 576] on div "Status Bezahlt Rechnungsempfänger mark_aumueller@tete-a-net.com Name Tete a Net…" at bounding box center [866, 361] width 1354 height 553
click at [1136, 604] on td "Fälliger Betrag" at bounding box center [818, 615] width 1233 height 26
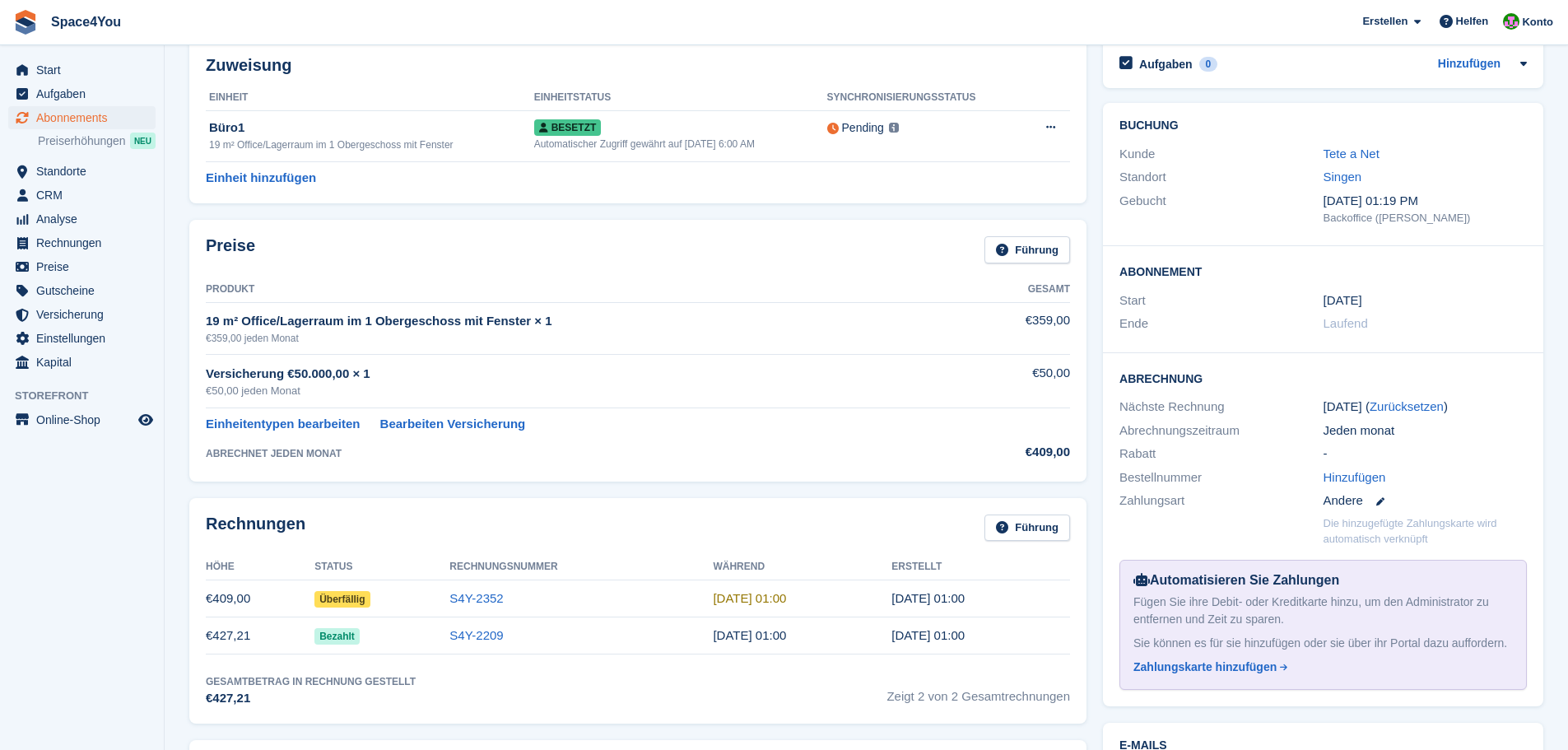
scroll to position [165, 0]
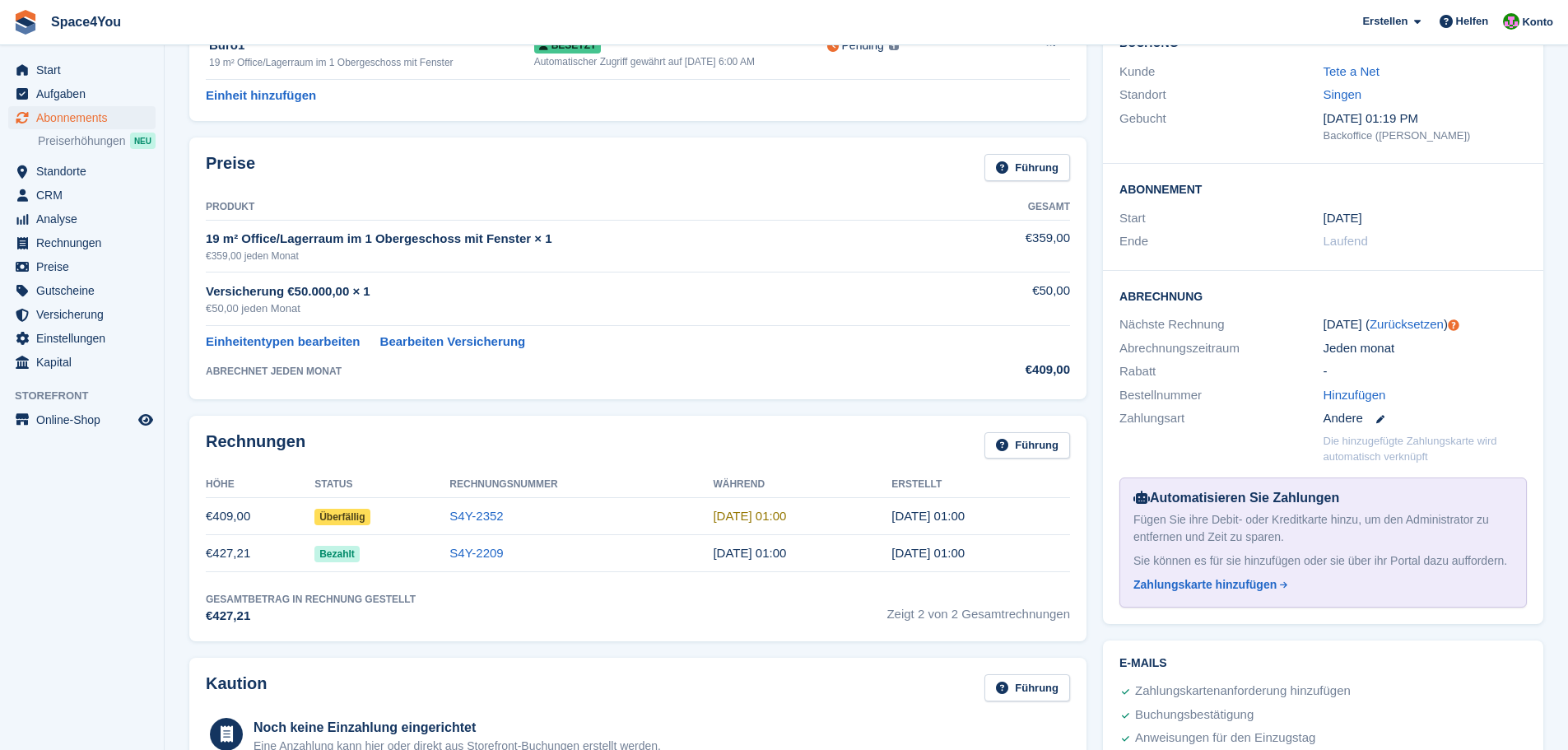
click at [228, 519] on td "€409,00" at bounding box center [260, 517] width 108 height 37
click at [469, 518] on link "S4Y-2352" at bounding box center [476, 516] width 54 height 14
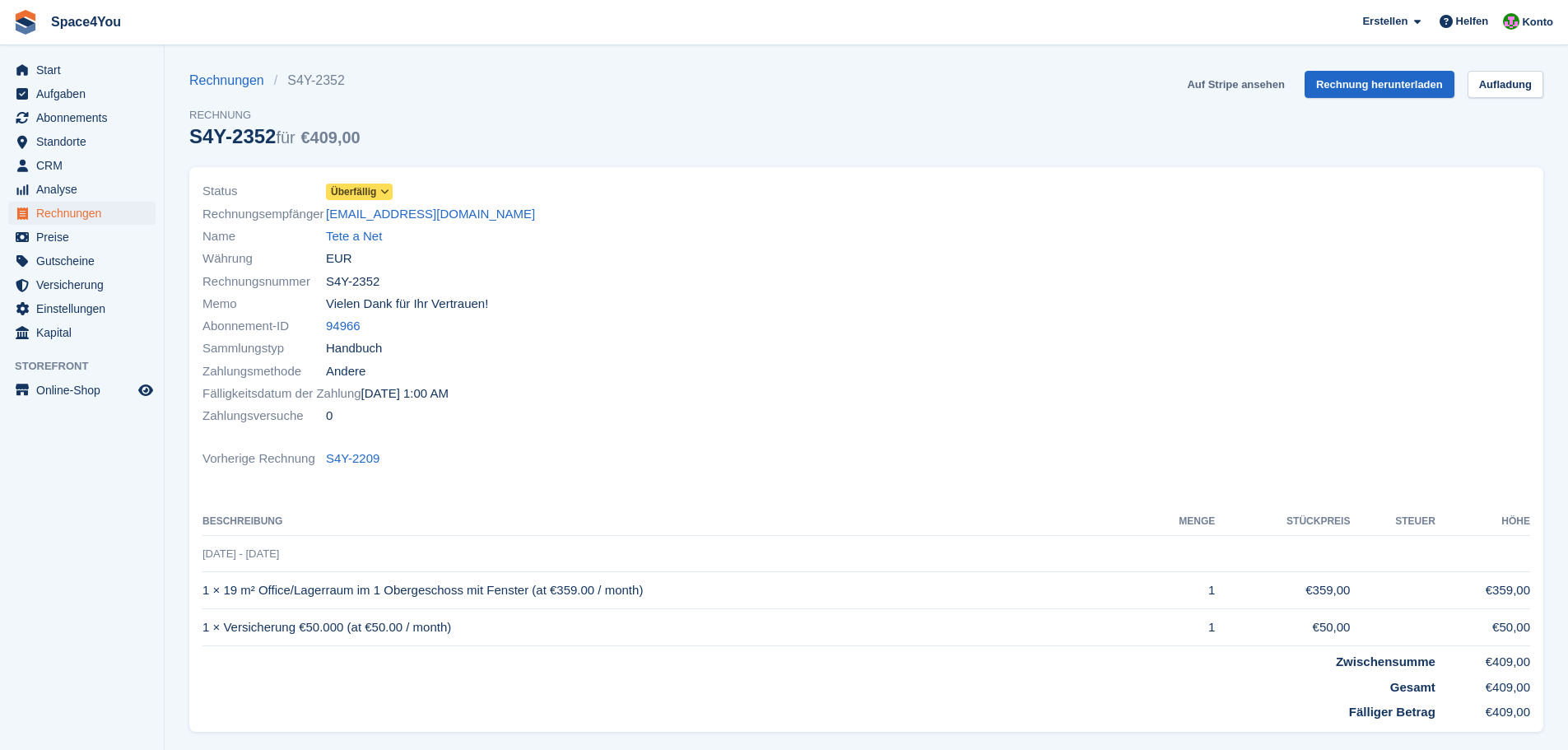
click at [1226, 85] on link "Auf Stripe ansehen" at bounding box center [1235, 84] width 110 height 27
click at [467, 134] on div "Rechnungen S4Y-2352 Rechnung S4Y-2352 für €409,00 Auf Stripe ansehen Rechnung h…" at bounding box center [866, 118] width 1354 height 96
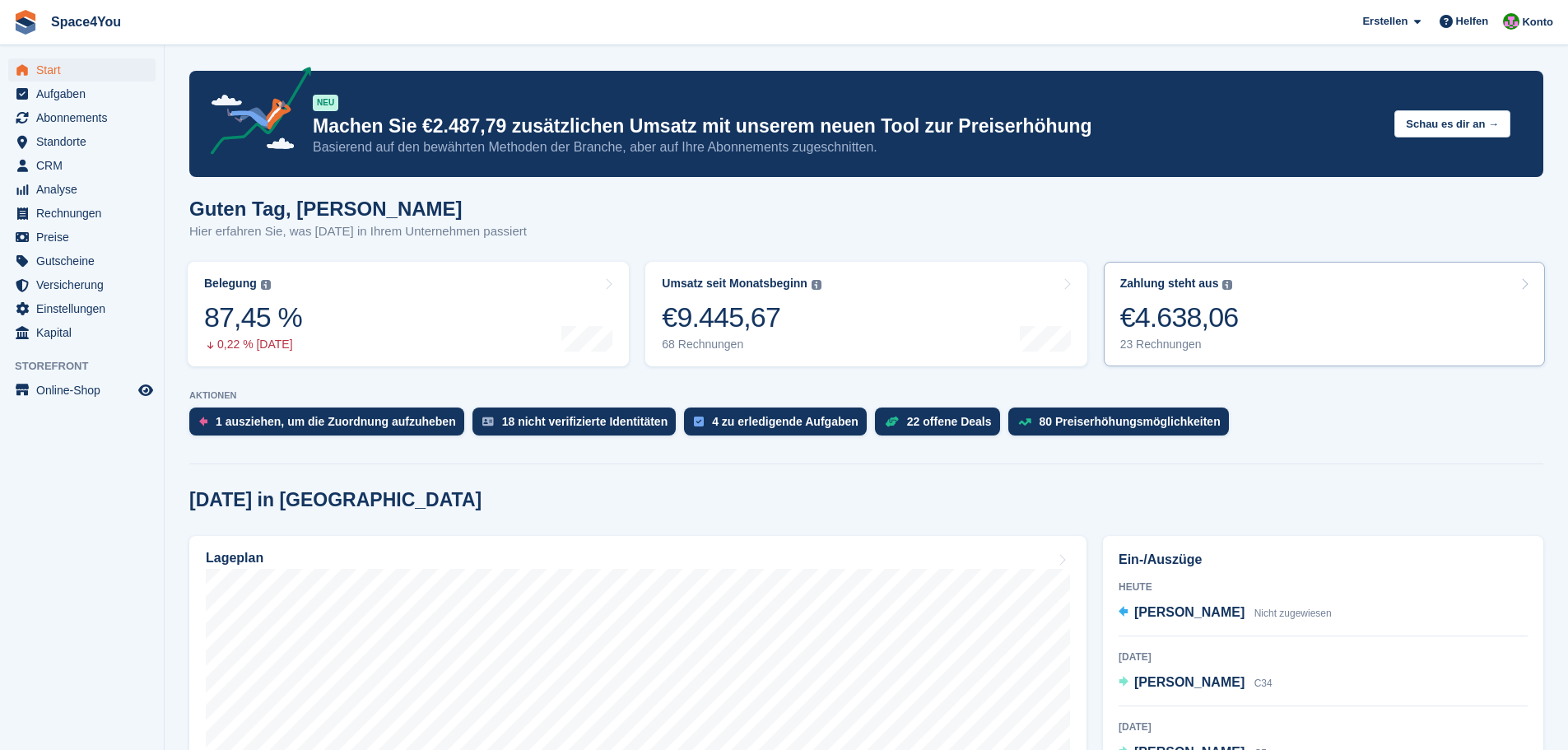
click at [1245, 320] on link "Zahlung steht aus Der gesamte ausstehende Saldo aller offenen Rechnungen. €4.63…" at bounding box center [1323, 313] width 441 height 105
